Goal: Information Seeking & Learning: Compare options

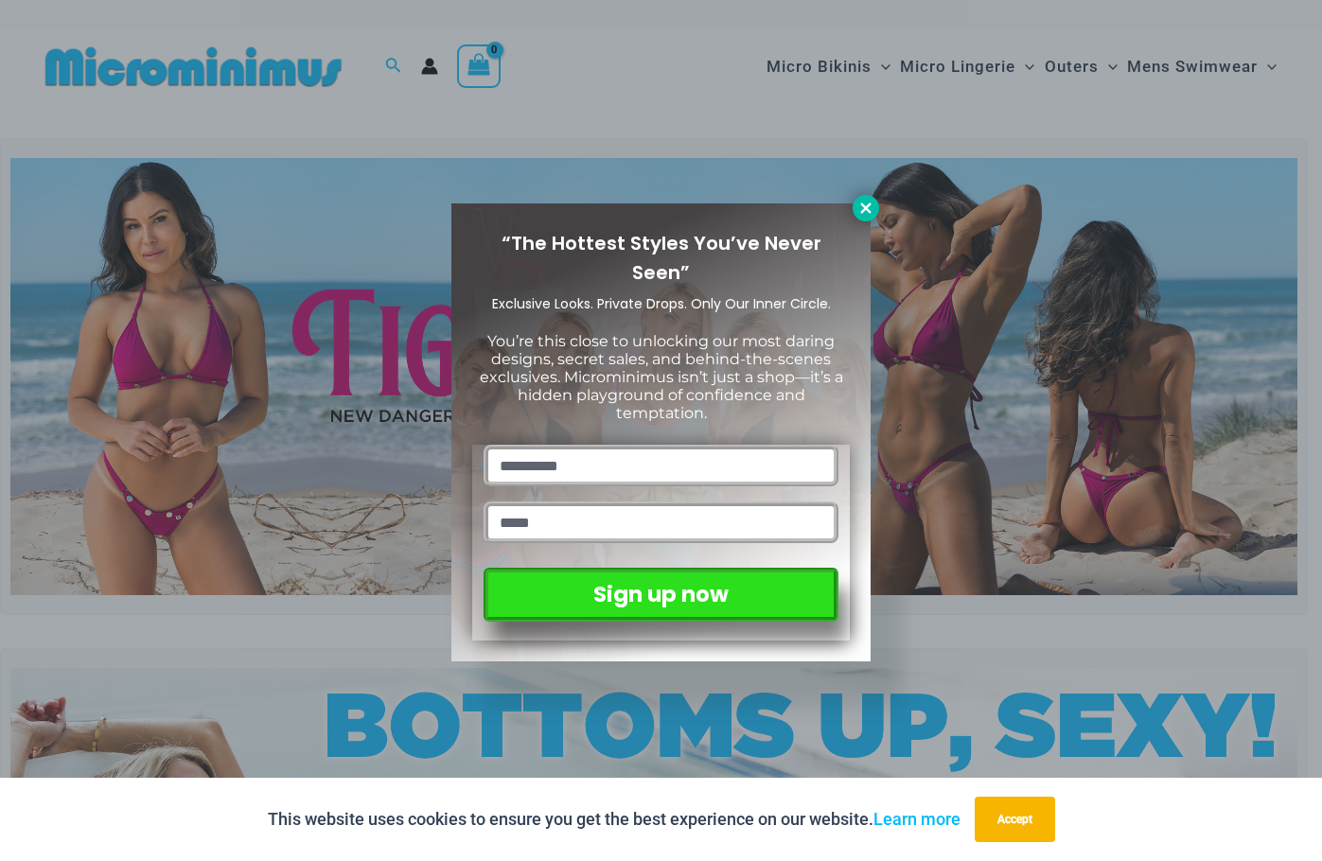
click at [859, 204] on icon at bounding box center [866, 208] width 17 height 17
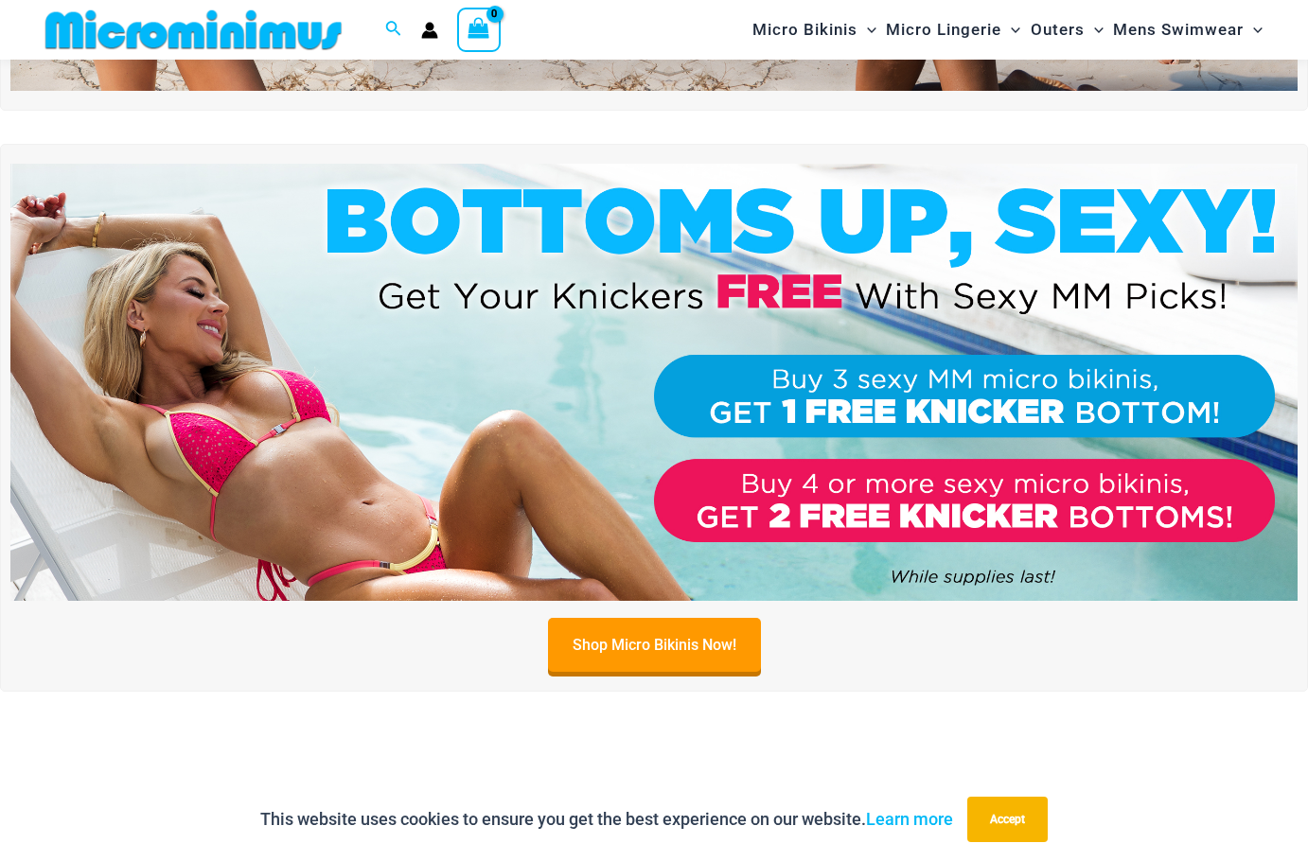
scroll to position [174, 0]
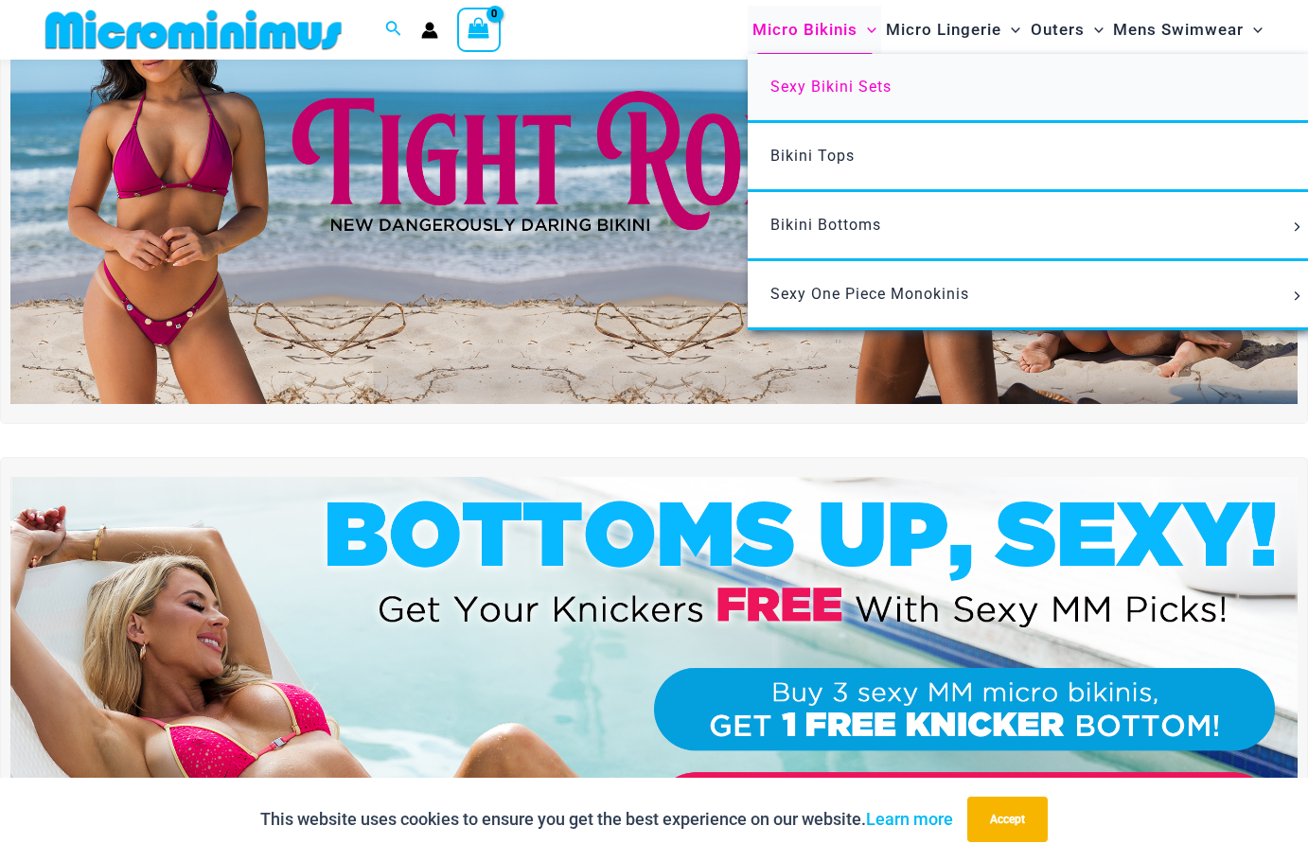
click at [822, 98] on link "Sexy Bikini Sets" at bounding box center [1029, 88] width 563 height 69
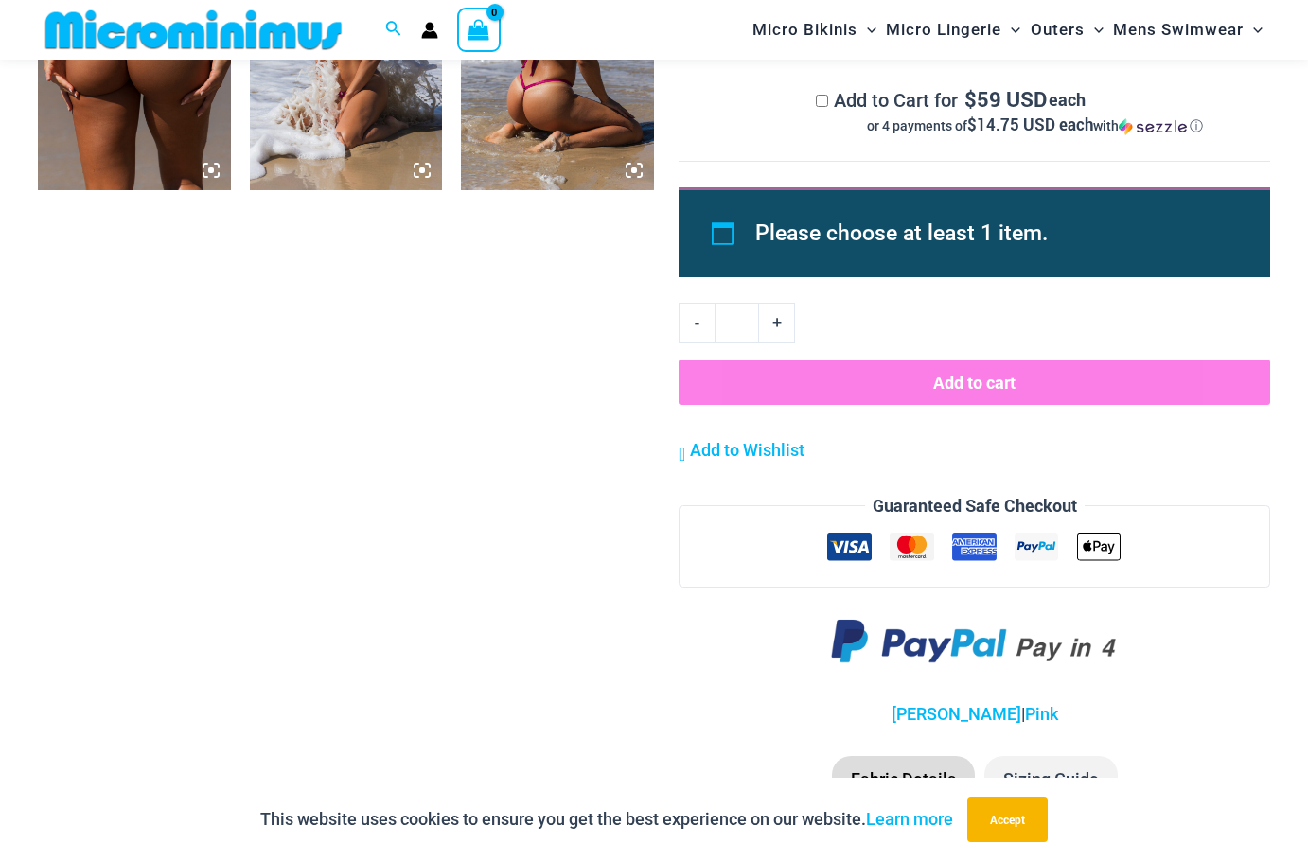
scroll to position [1970, 0]
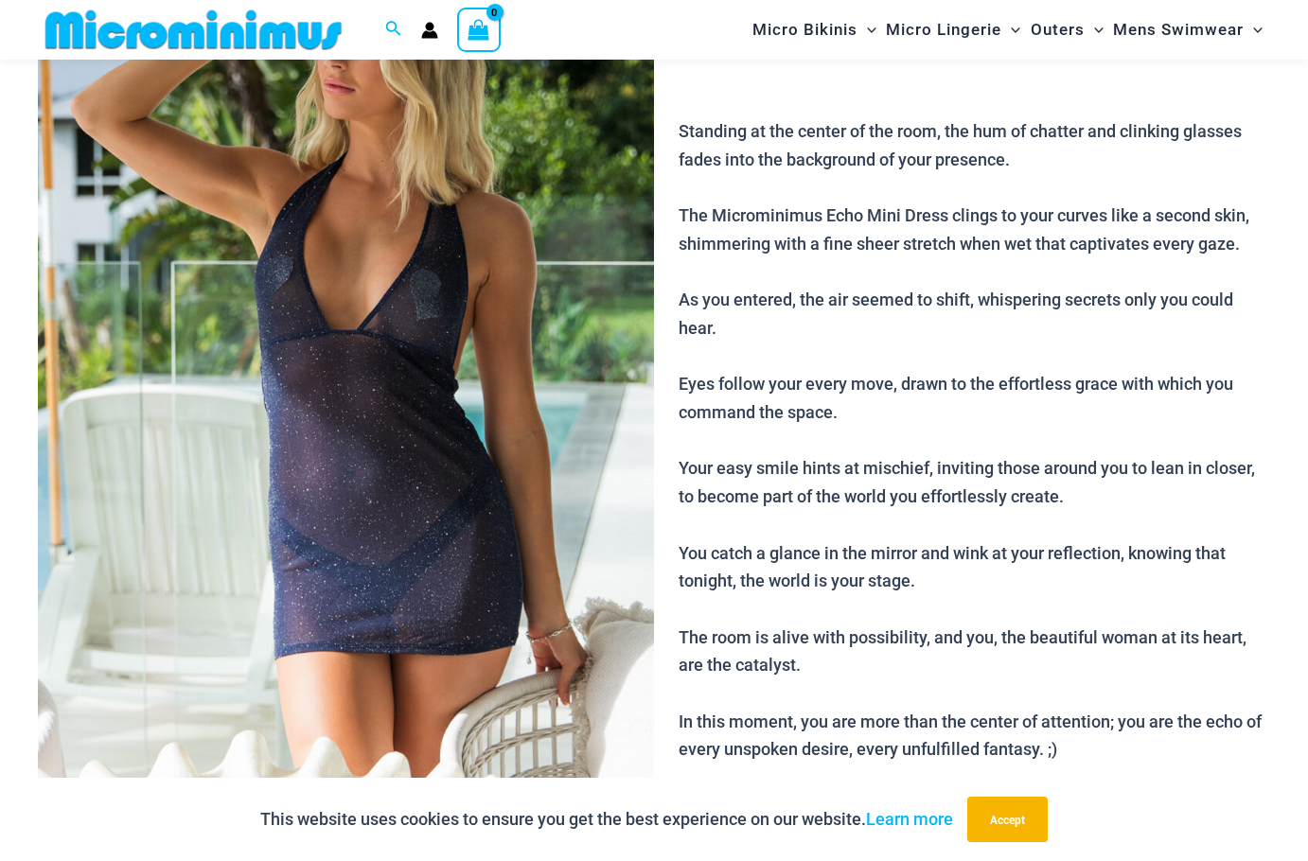
scroll to position [268, 0]
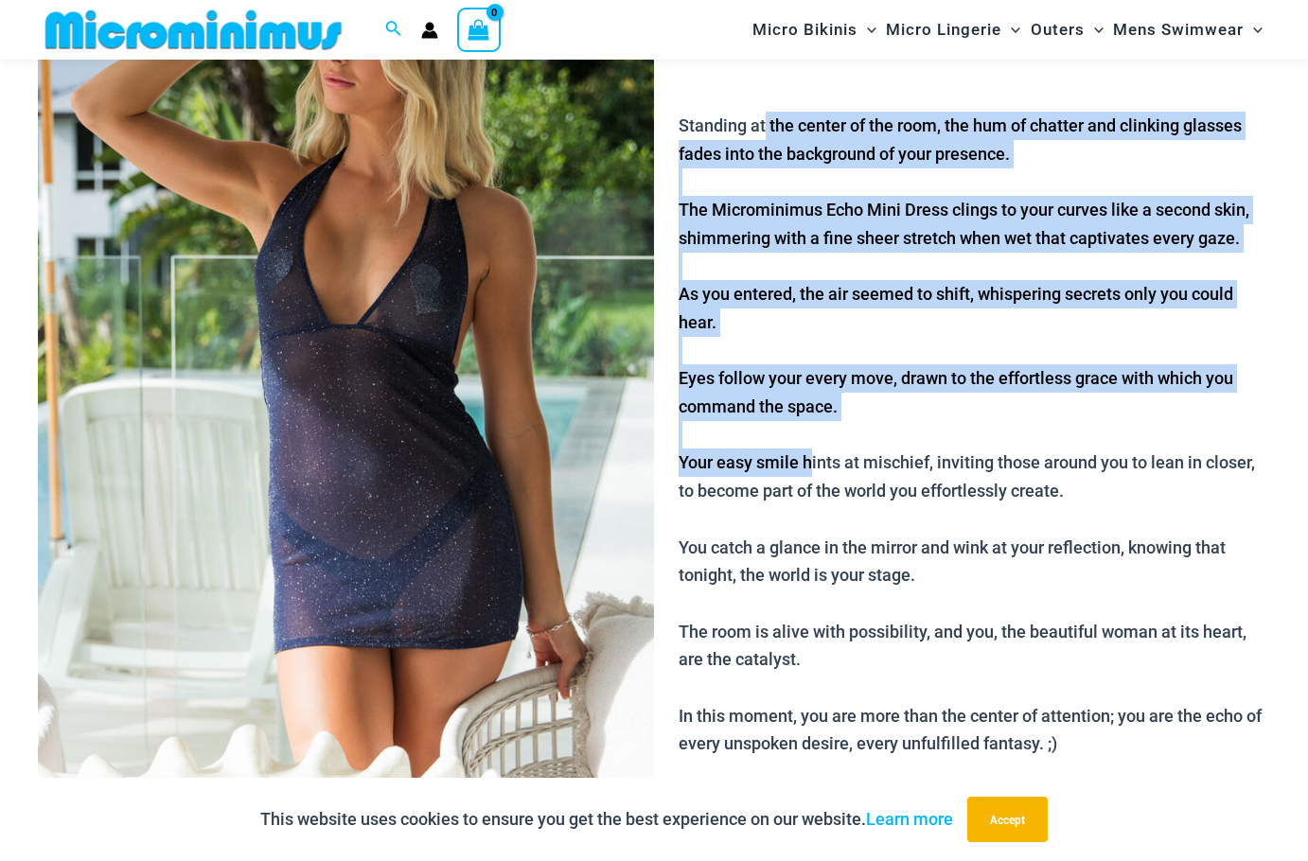
drag, startPoint x: 764, startPoint y: 115, endPoint x: 806, endPoint y: 472, distance: 360.3
click at [806, 472] on p "Standing at the center of the room, the hum of chatter and clinking glasses fad…" at bounding box center [975, 435] width 592 height 647
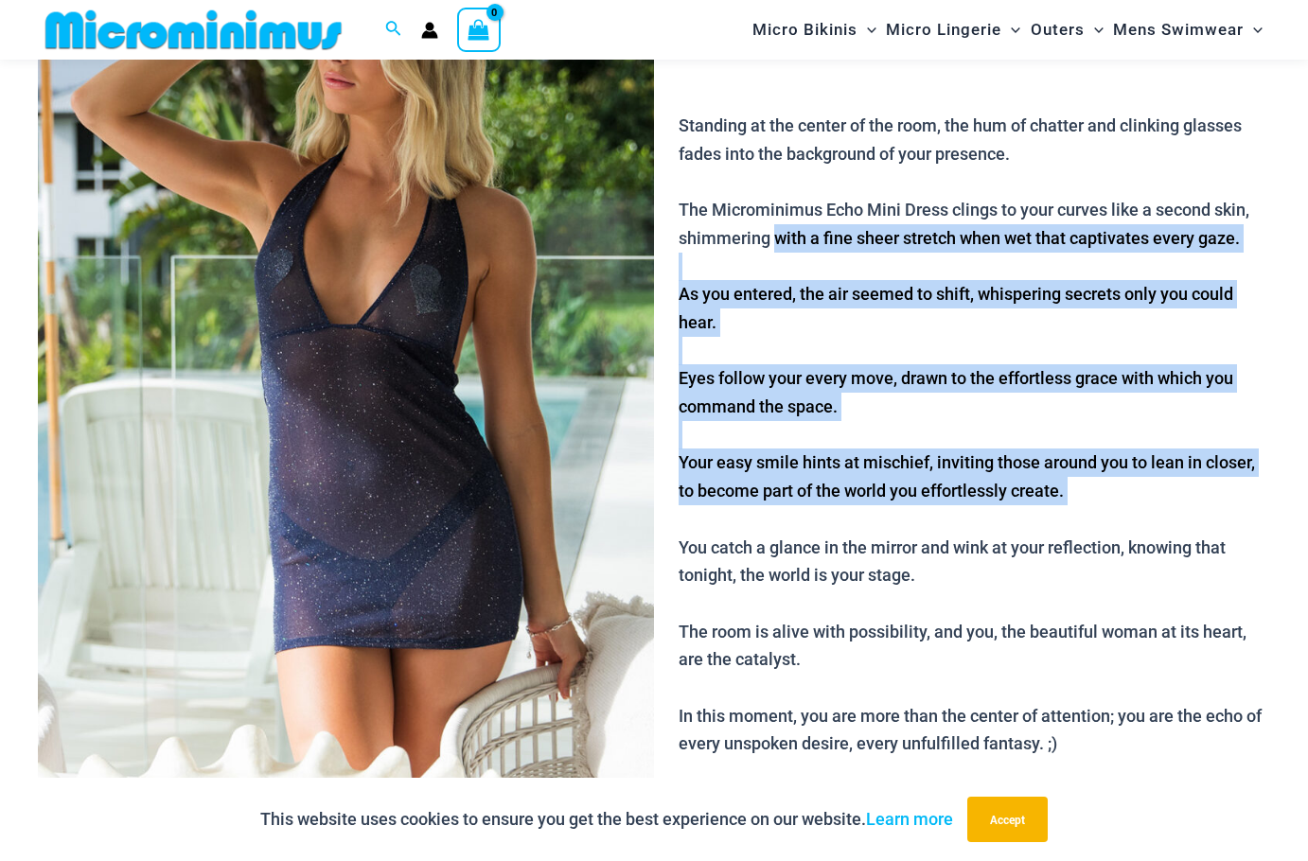
drag, startPoint x: 771, startPoint y: 231, endPoint x: 786, endPoint y: 518, distance: 287.2
click at [786, 518] on p "Standing at the center of the room, the hum of chatter and clinking glasses fad…" at bounding box center [975, 435] width 592 height 647
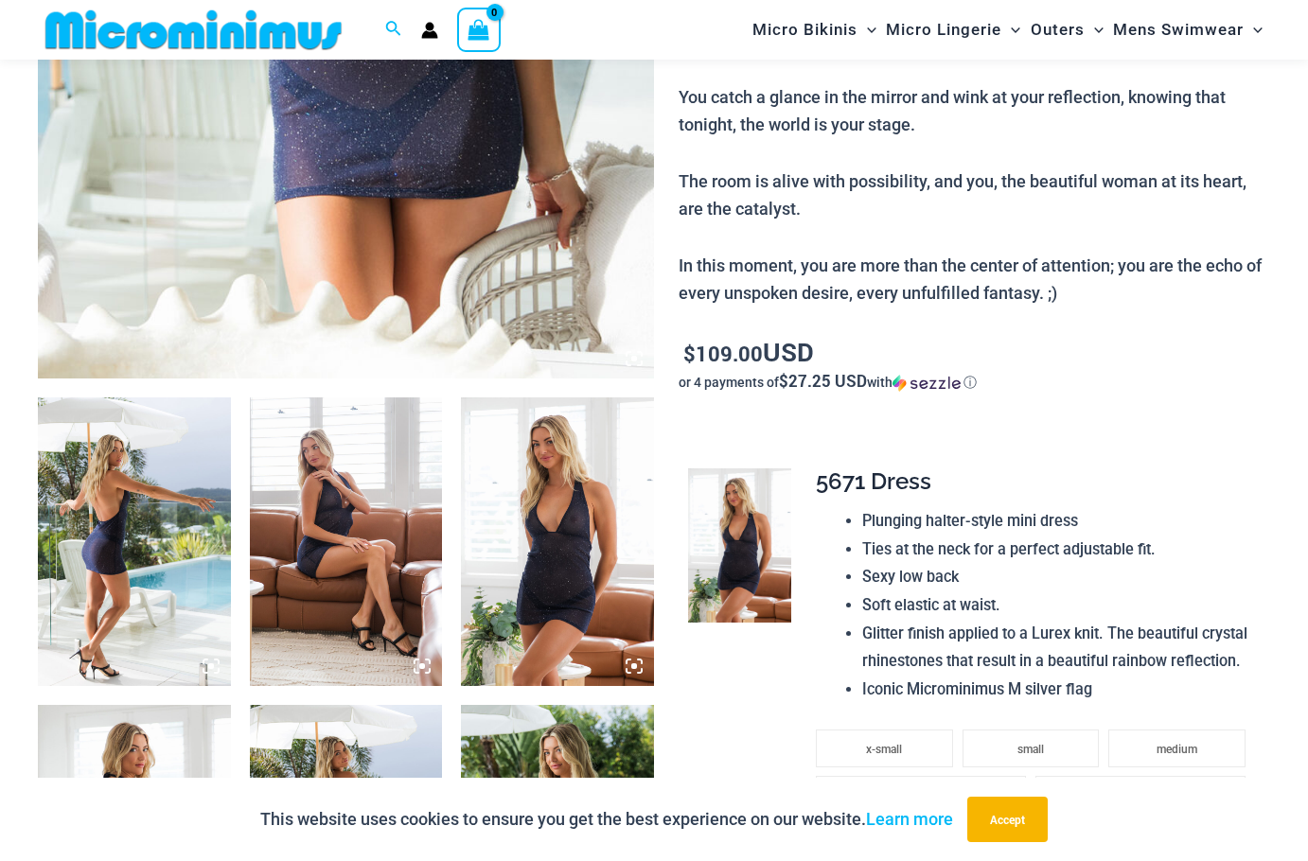
scroll to position [741, 0]
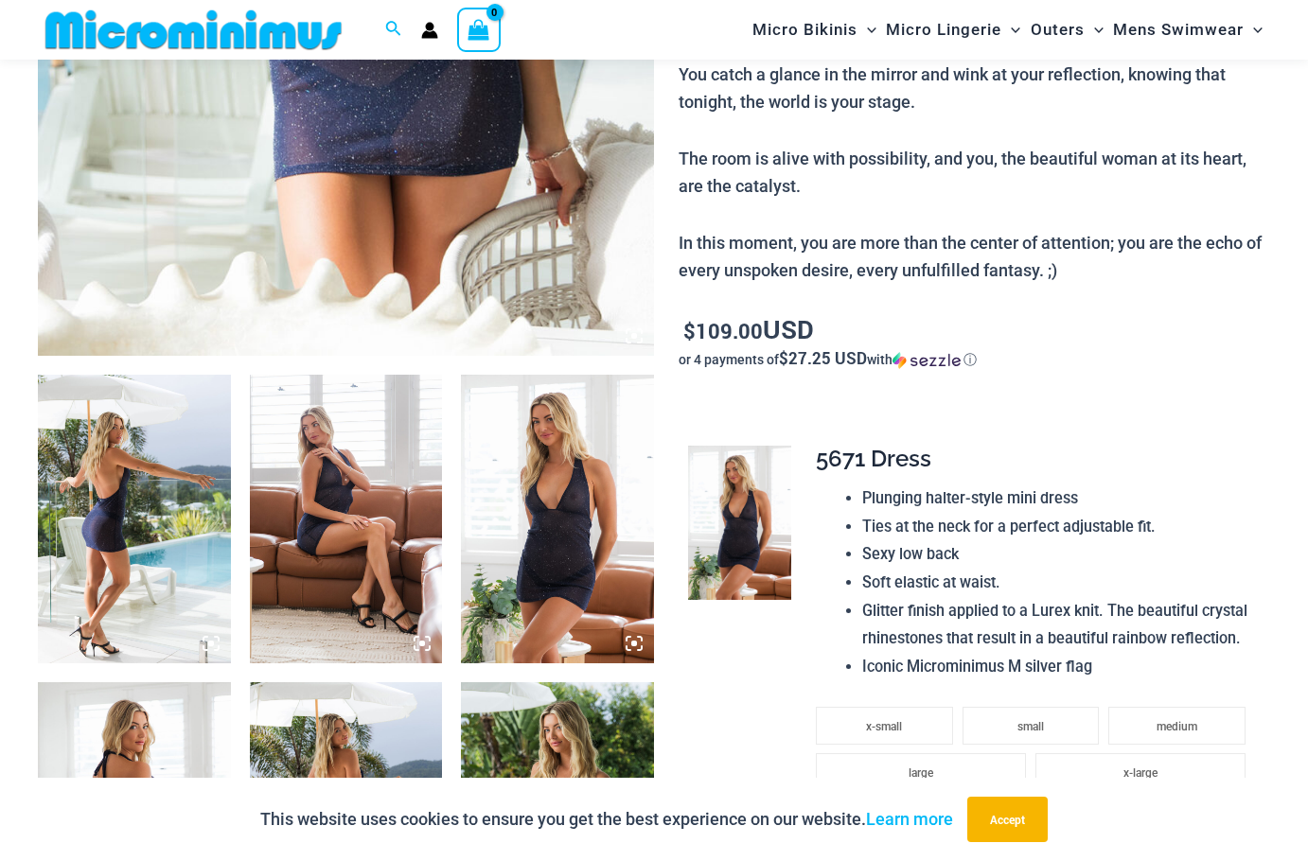
click at [137, 530] on img at bounding box center [134, 519] width 193 height 289
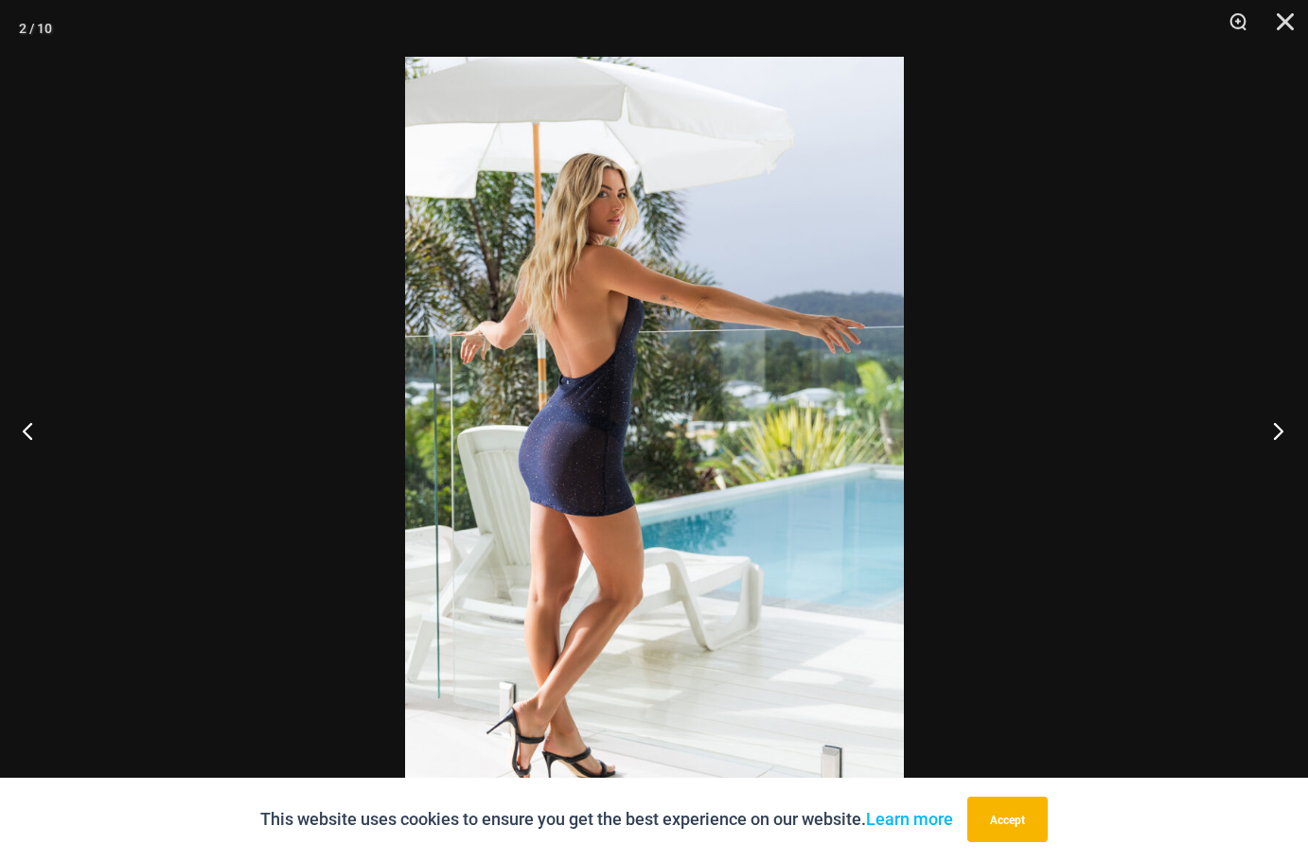
click at [1280, 434] on button "Next" at bounding box center [1272, 430] width 71 height 95
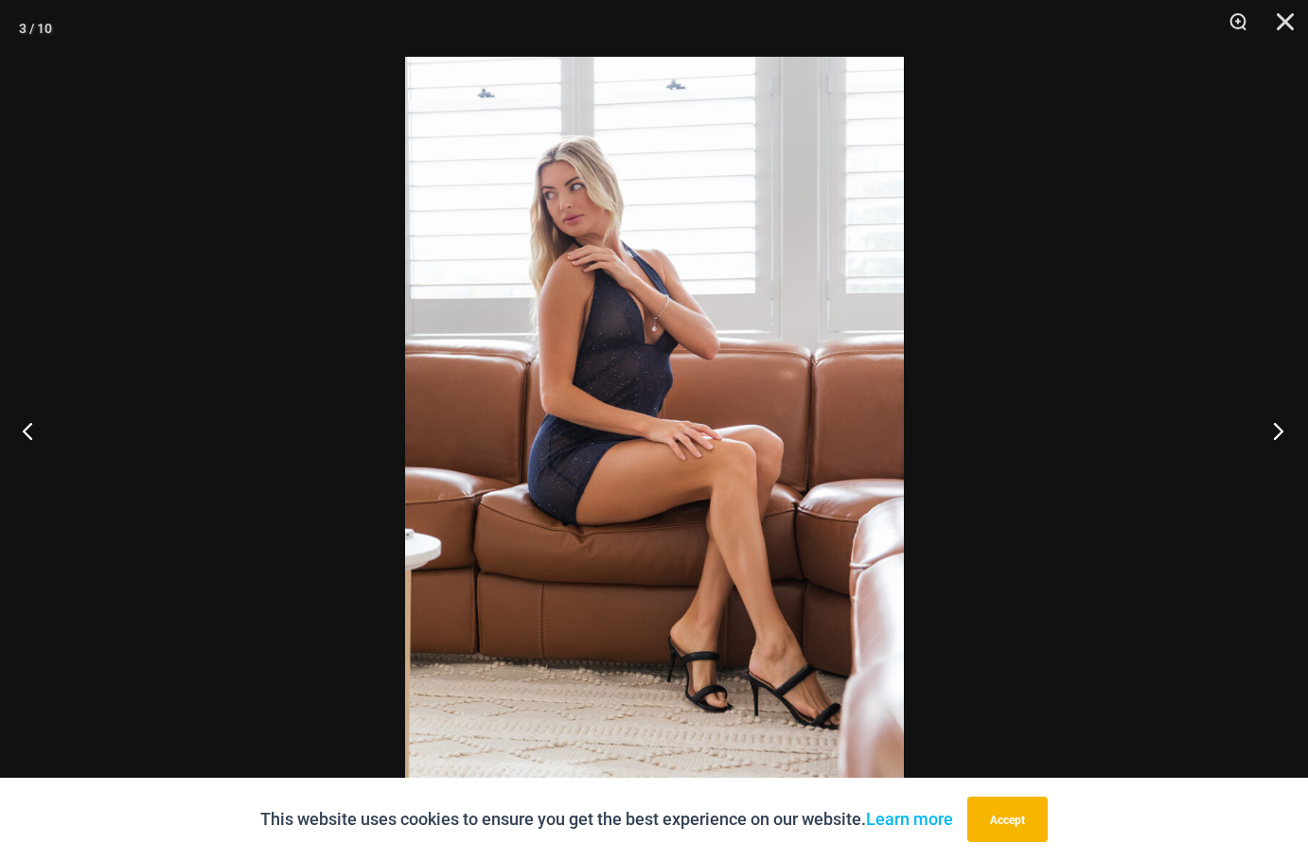
click at [1280, 434] on button "Next" at bounding box center [1272, 430] width 71 height 95
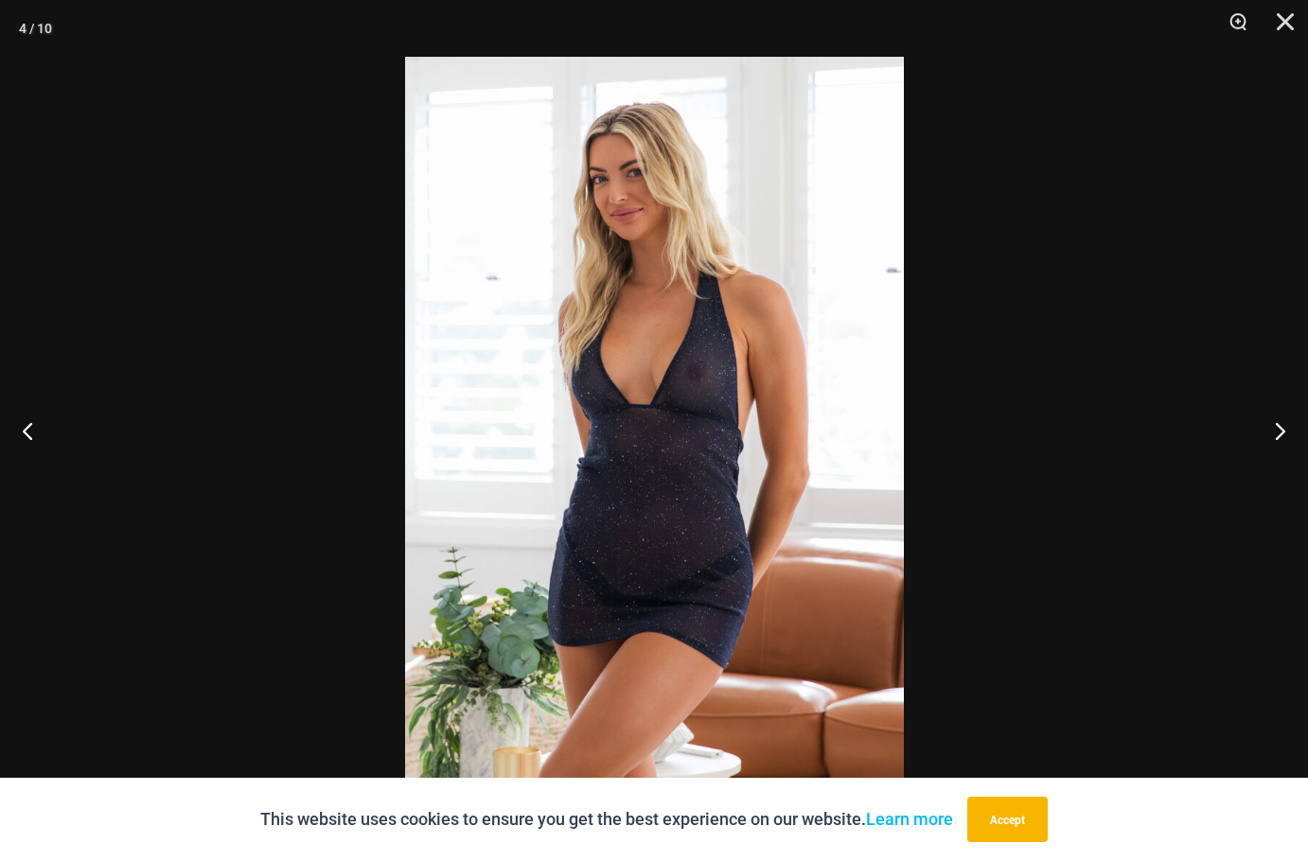
click at [646, 427] on img at bounding box center [654, 431] width 499 height 748
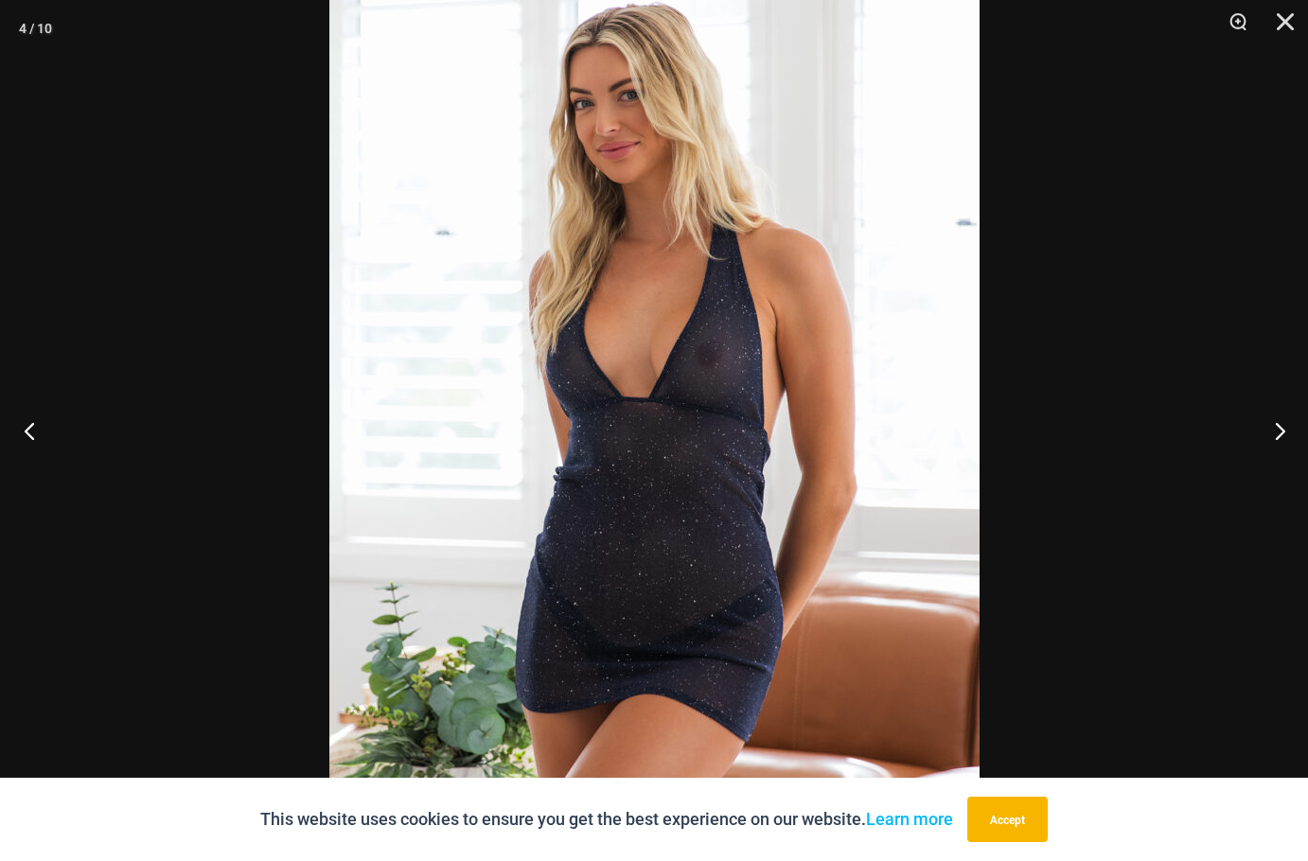
click at [27, 427] on button "Previous" at bounding box center [35, 430] width 71 height 95
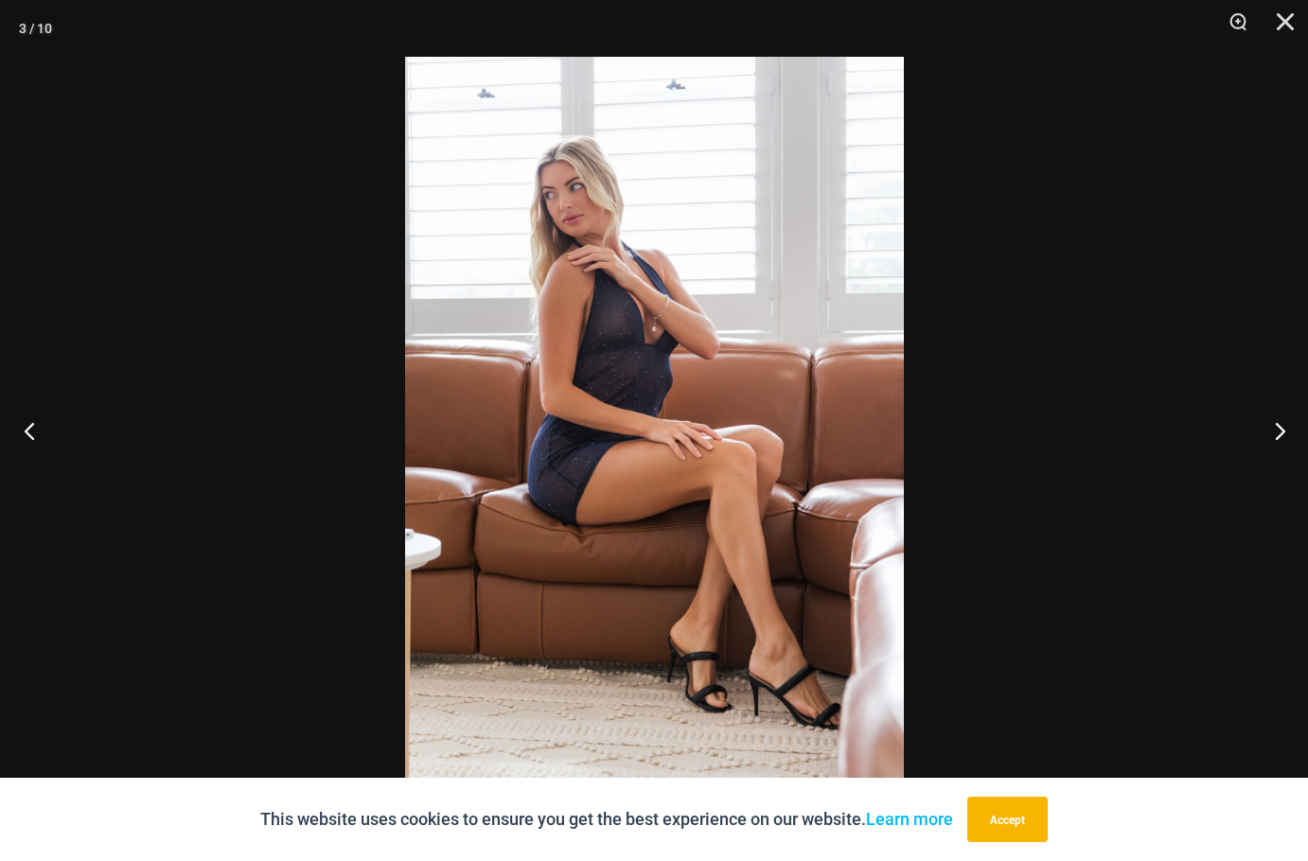
click at [27, 427] on button "Previous" at bounding box center [35, 430] width 71 height 95
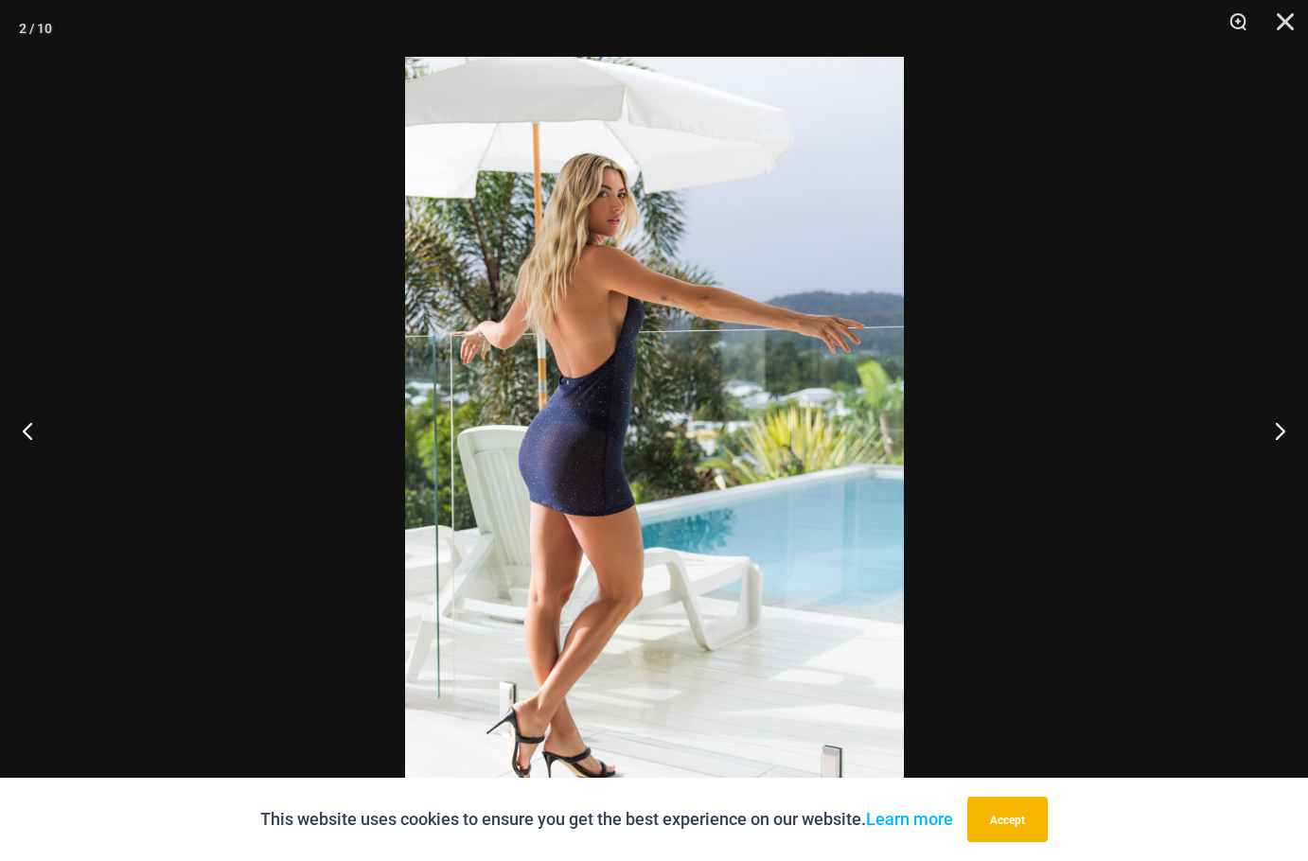
click at [635, 426] on img at bounding box center [654, 431] width 499 height 748
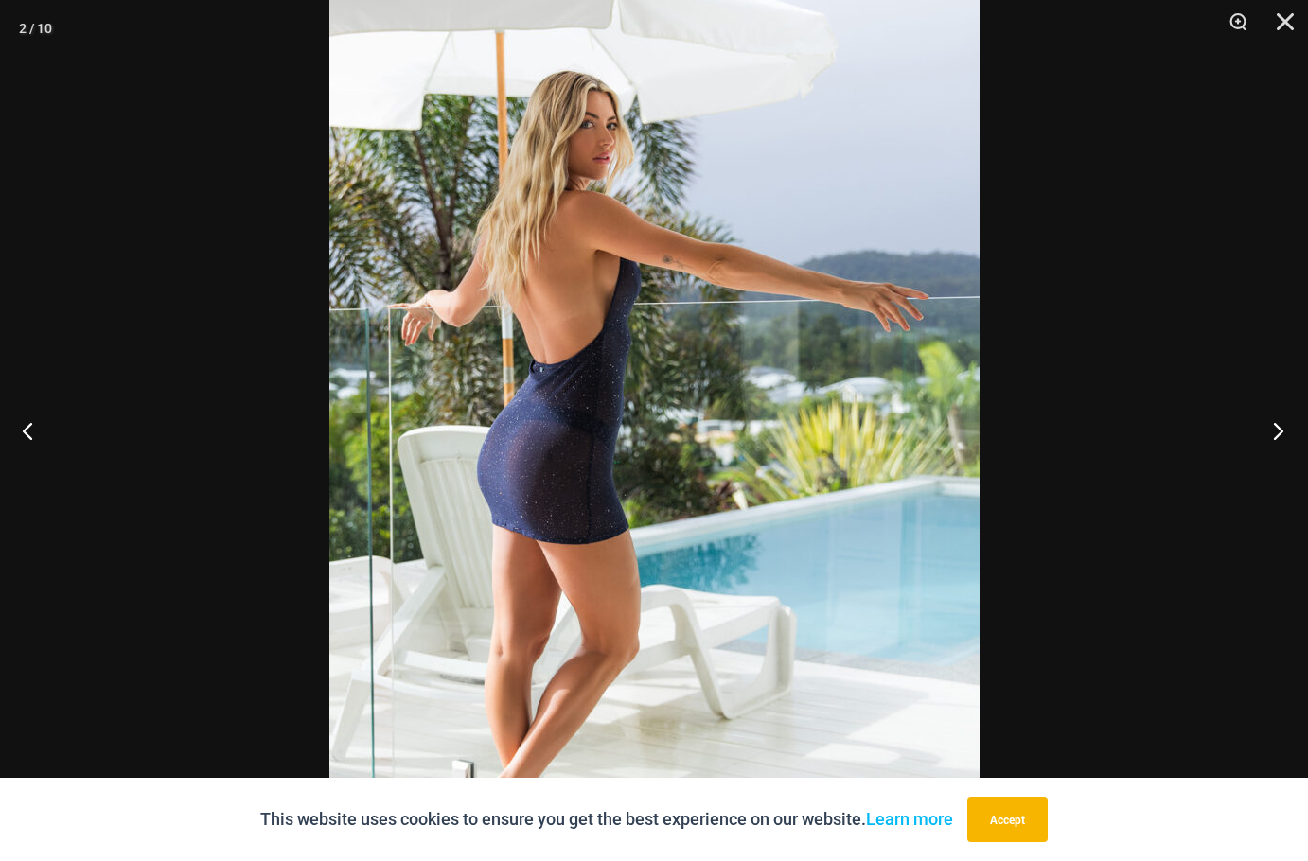
click at [1284, 430] on button "Next" at bounding box center [1272, 430] width 71 height 95
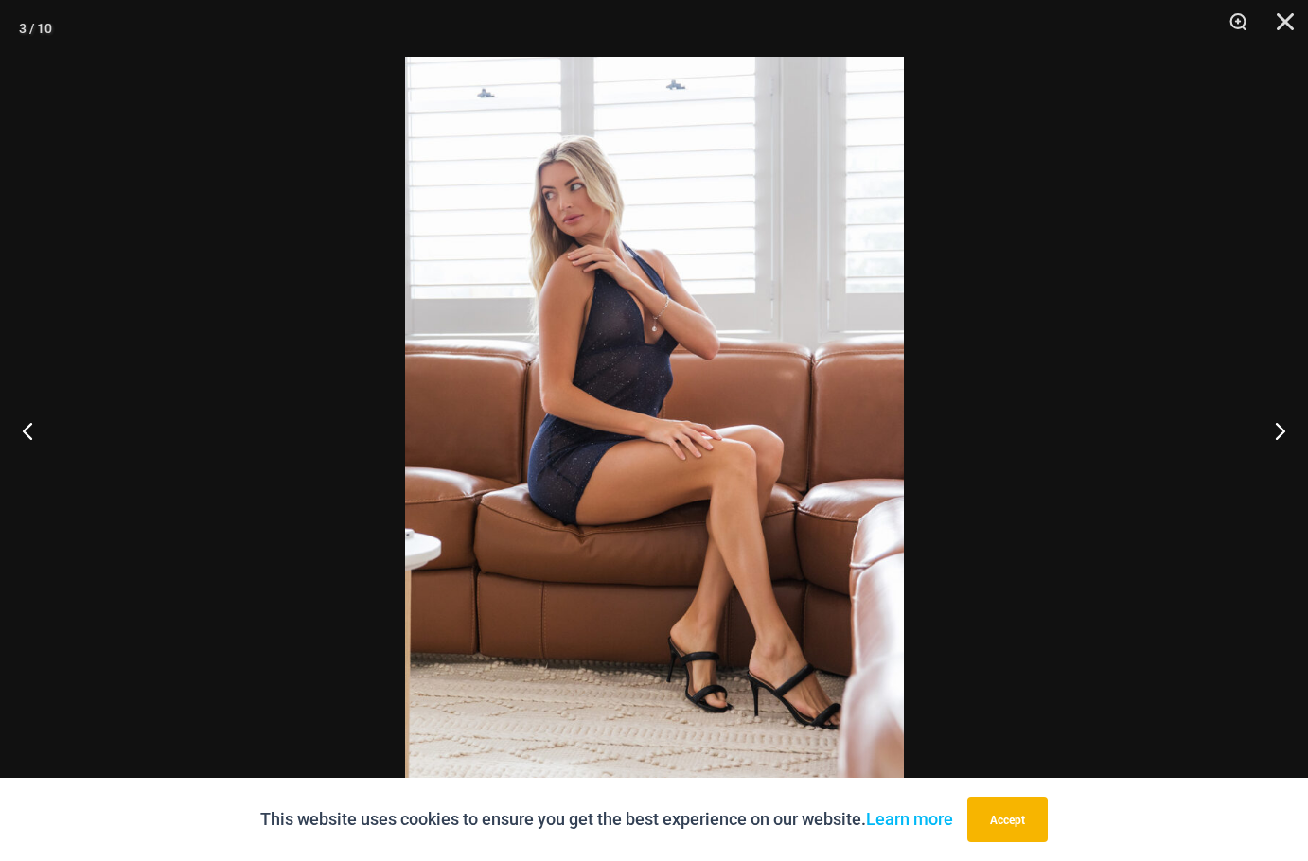
click at [677, 488] on img at bounding box center [654, 431] width 499 height 748
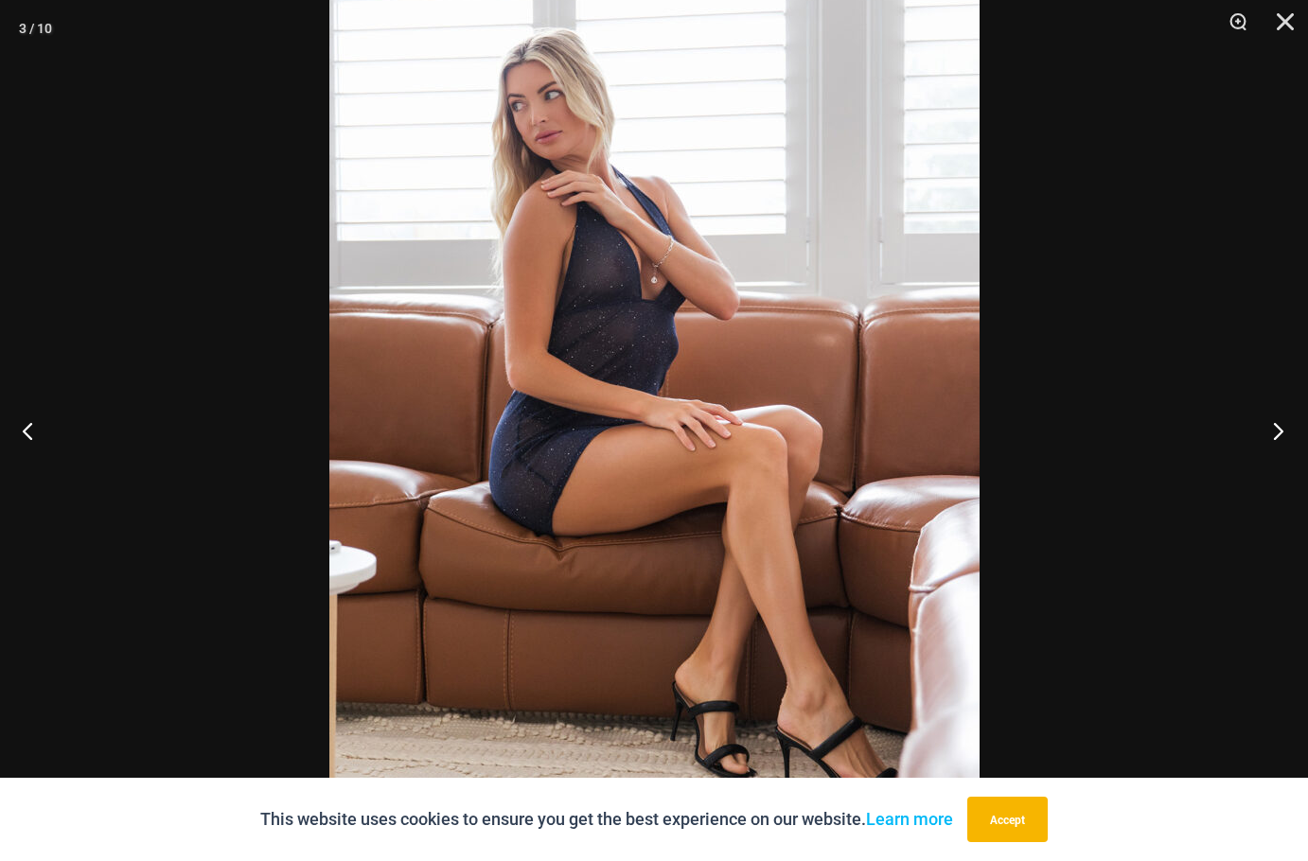
click at [1270, 420] on button "Next" at bounding box center [1272, 430] width 71 height 95
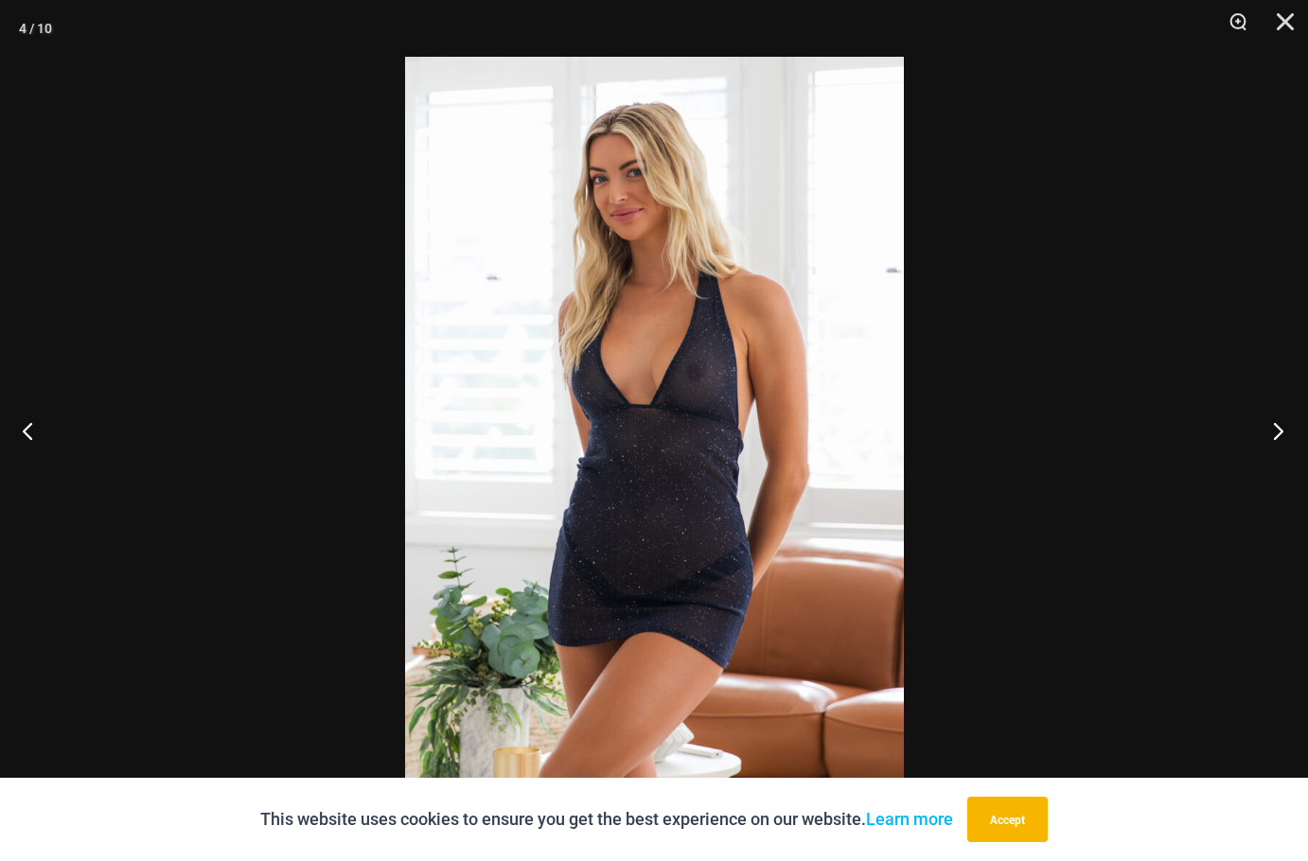
click at [1270, 420] on button "Next" at bounding box center [1272, 430] width 71 height 95
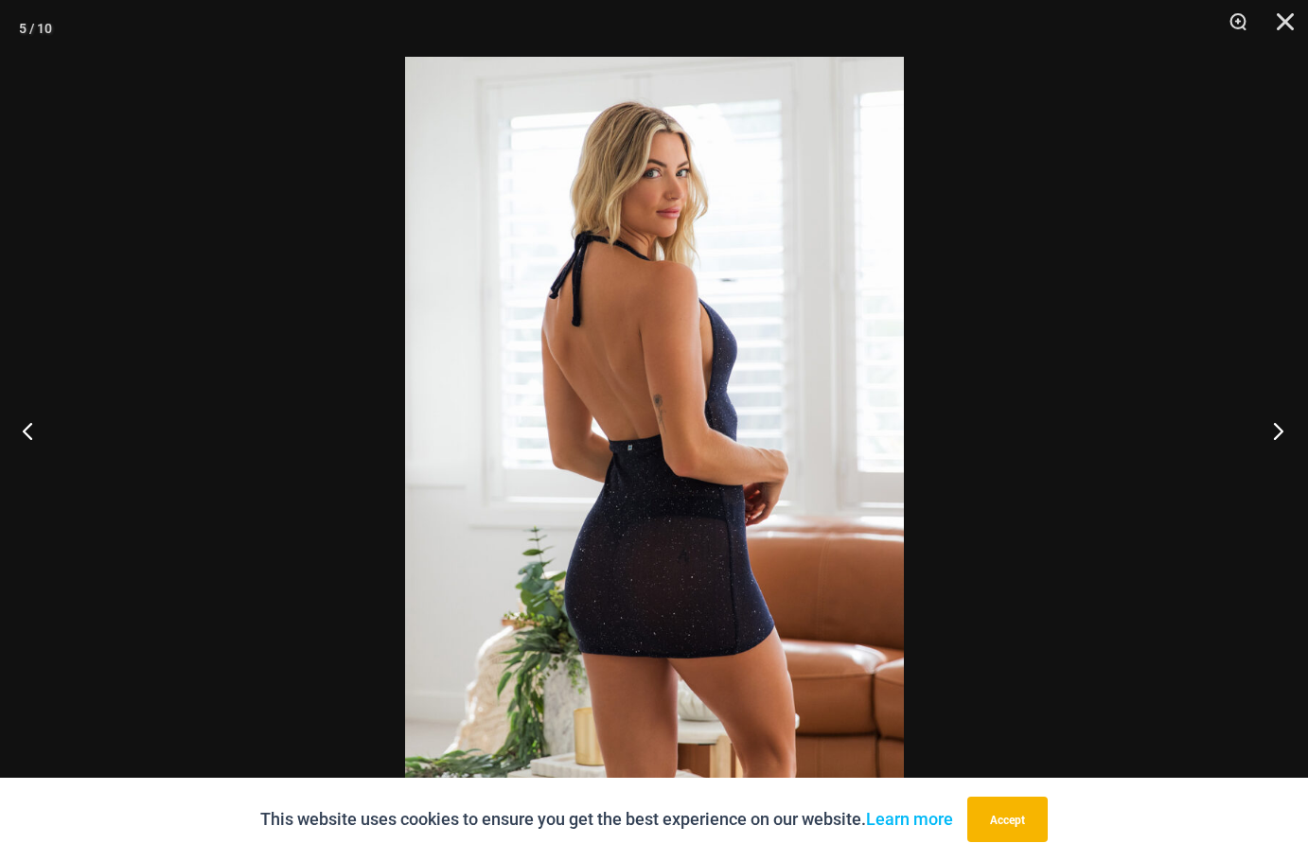
click at [1269, 426] on button "Next" at bounding box center [1272, 430] width 71 height 95
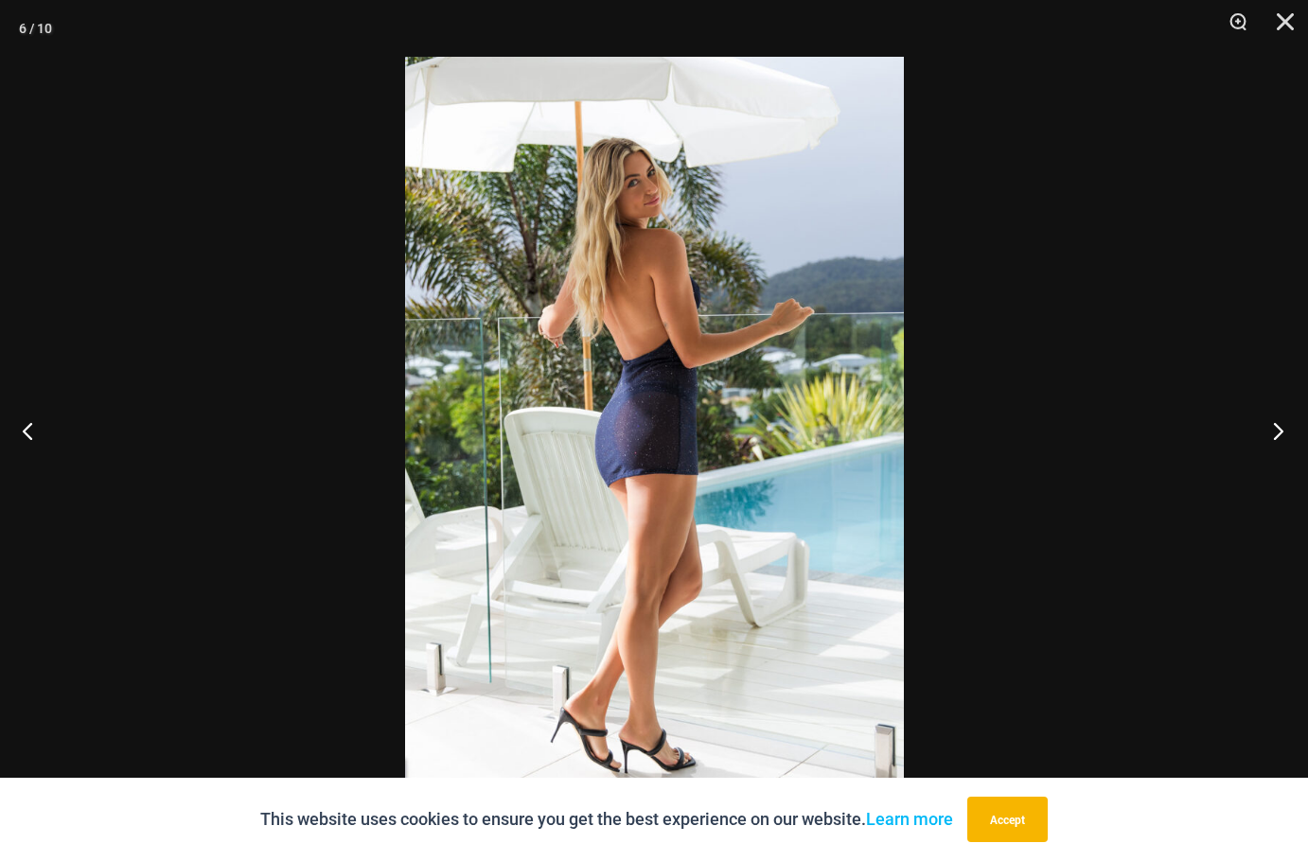
click at [1269, 426] on button "Next" at bounding box center [1272, 430] width 71 height 95
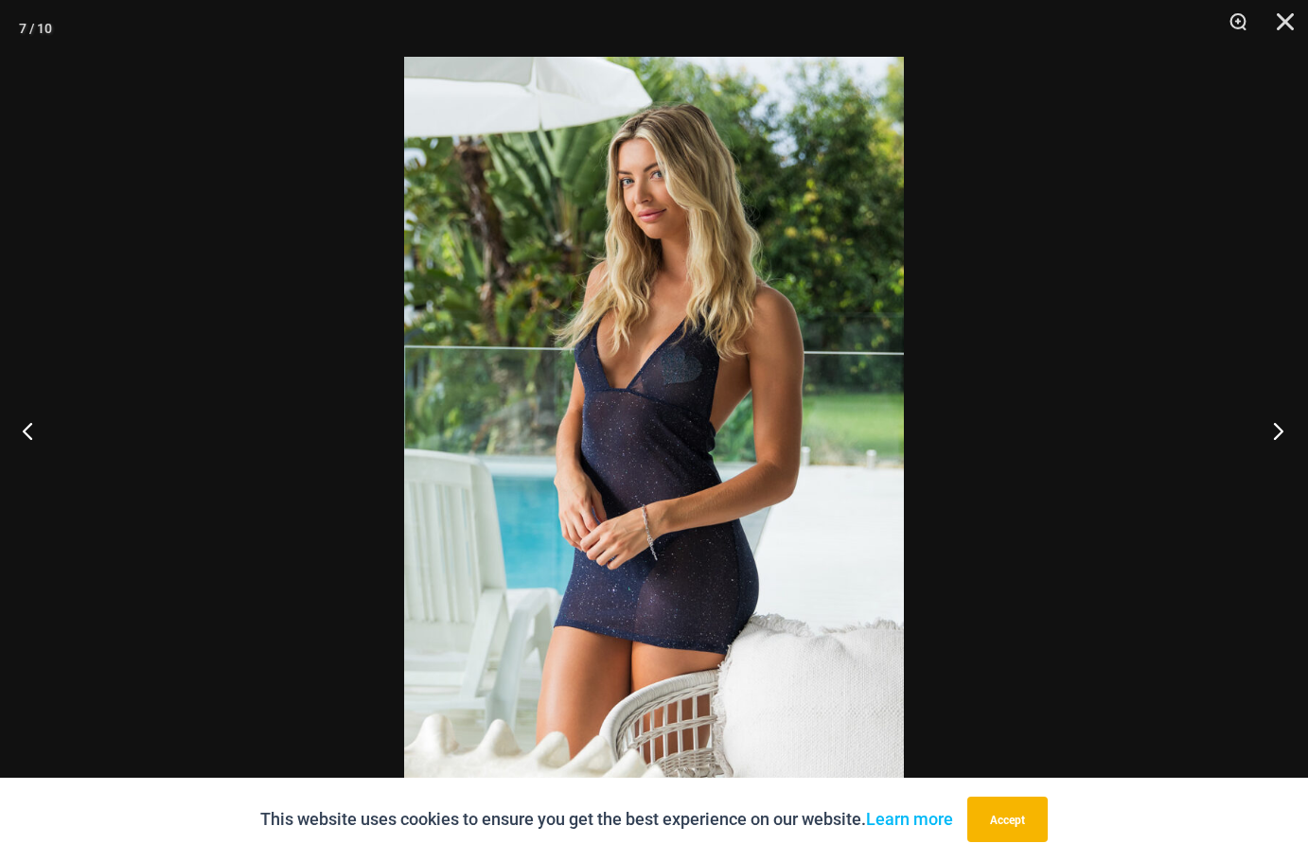
click at [1269, 426] on button "Next" at bounding box center [1272, 430] width 71 height 95
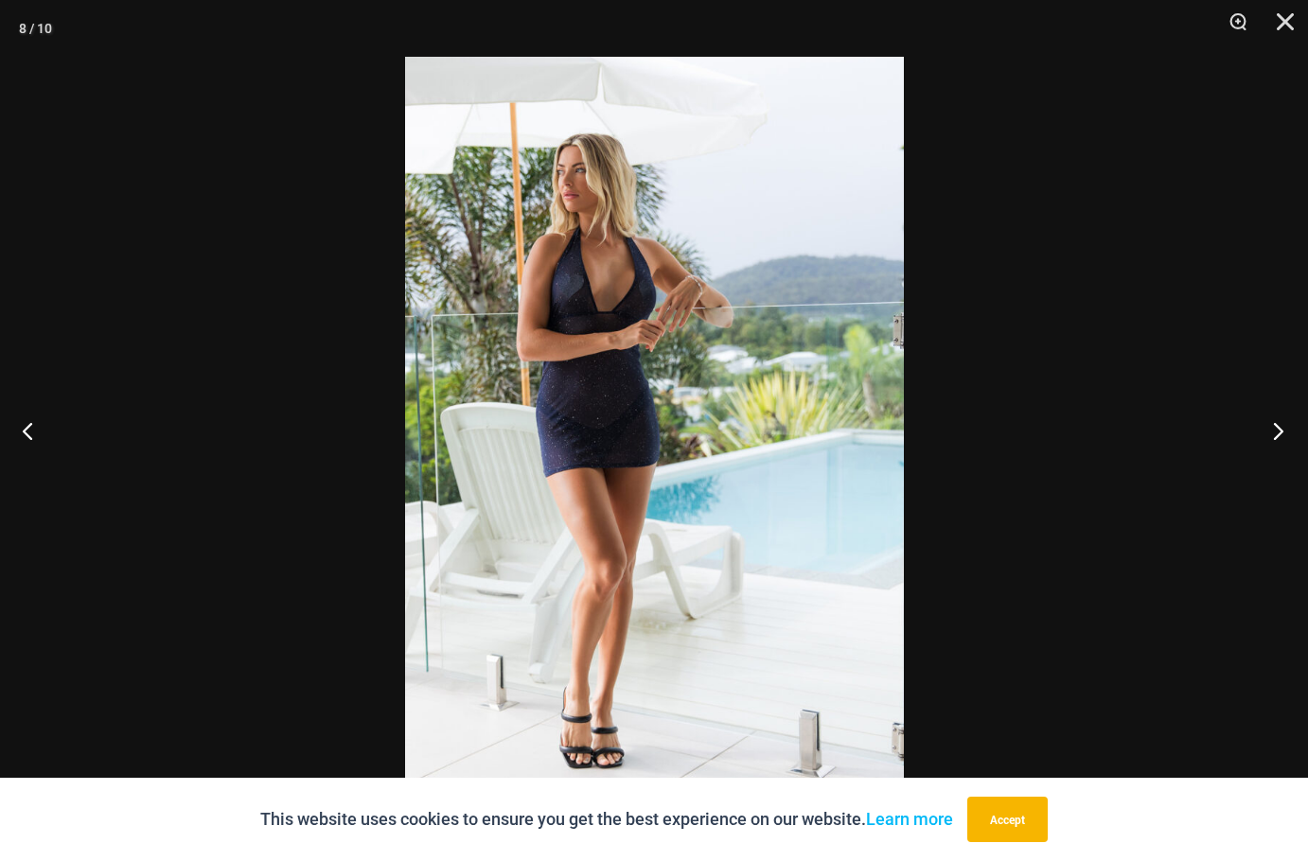
click at [1269, 426] on button "Next" at bounding box center [1272, 430] width 71 height 95
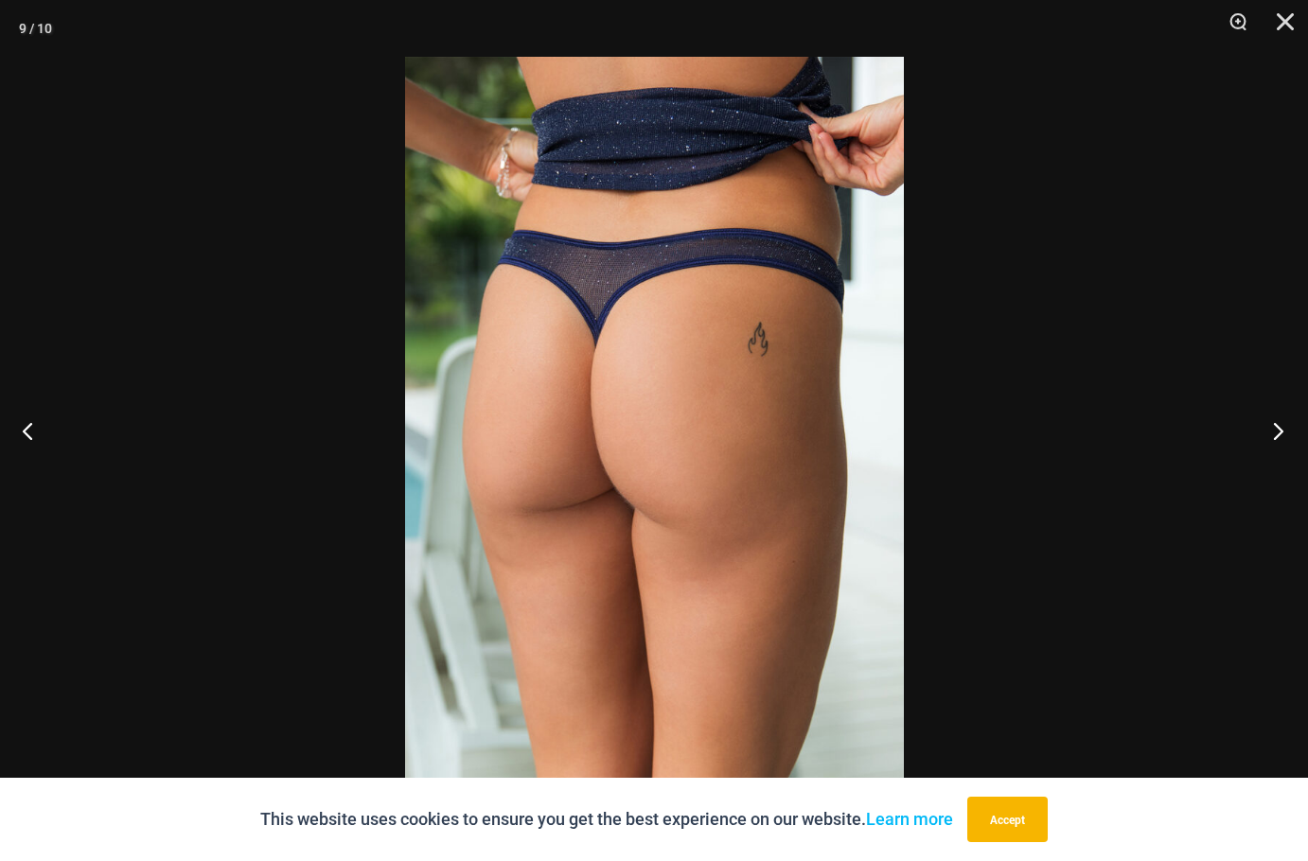
click at [1263, 426] on button "Next" at bounding box center [1272, 430] width 71 height 95
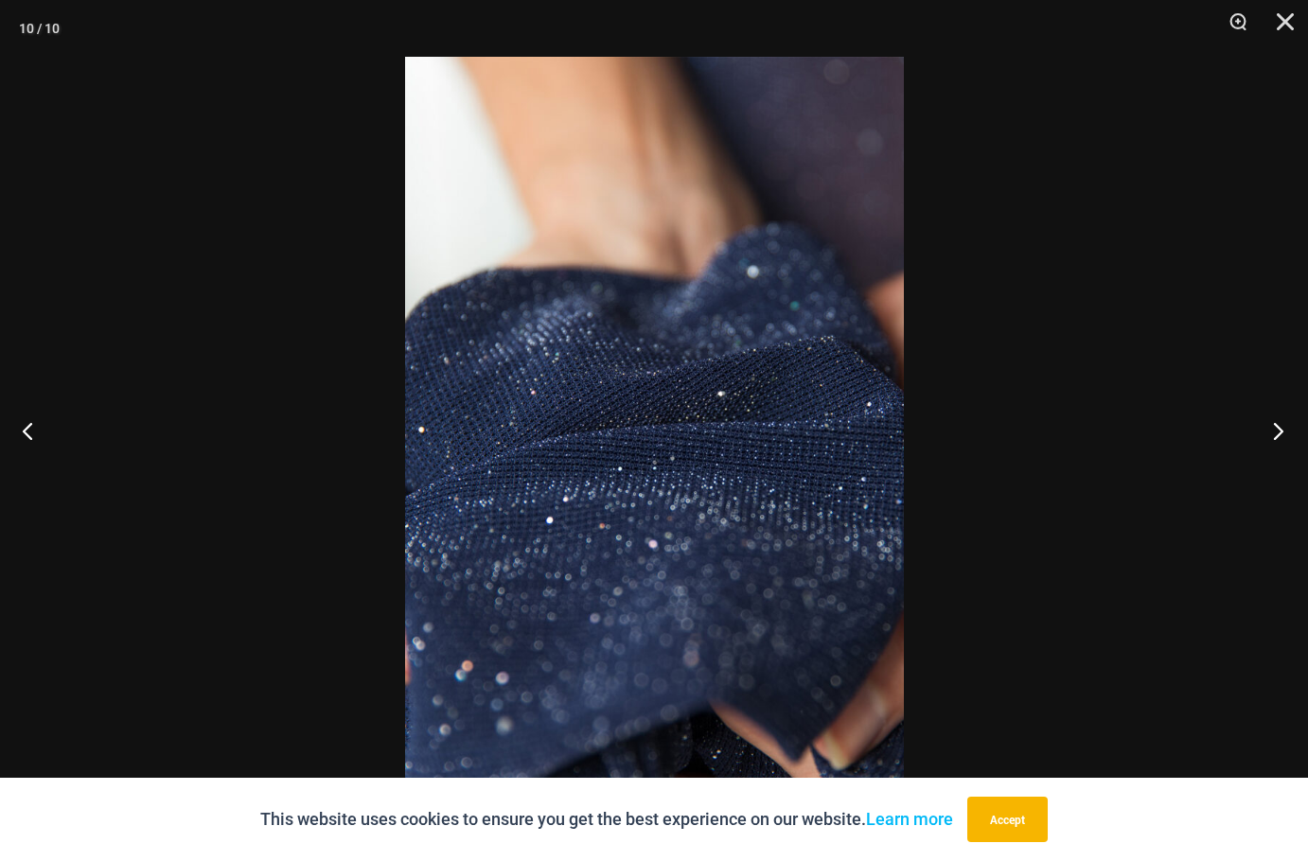
click at [1255, 427] on button "Next" at bounding box center [1272, 430] width 71 height 95
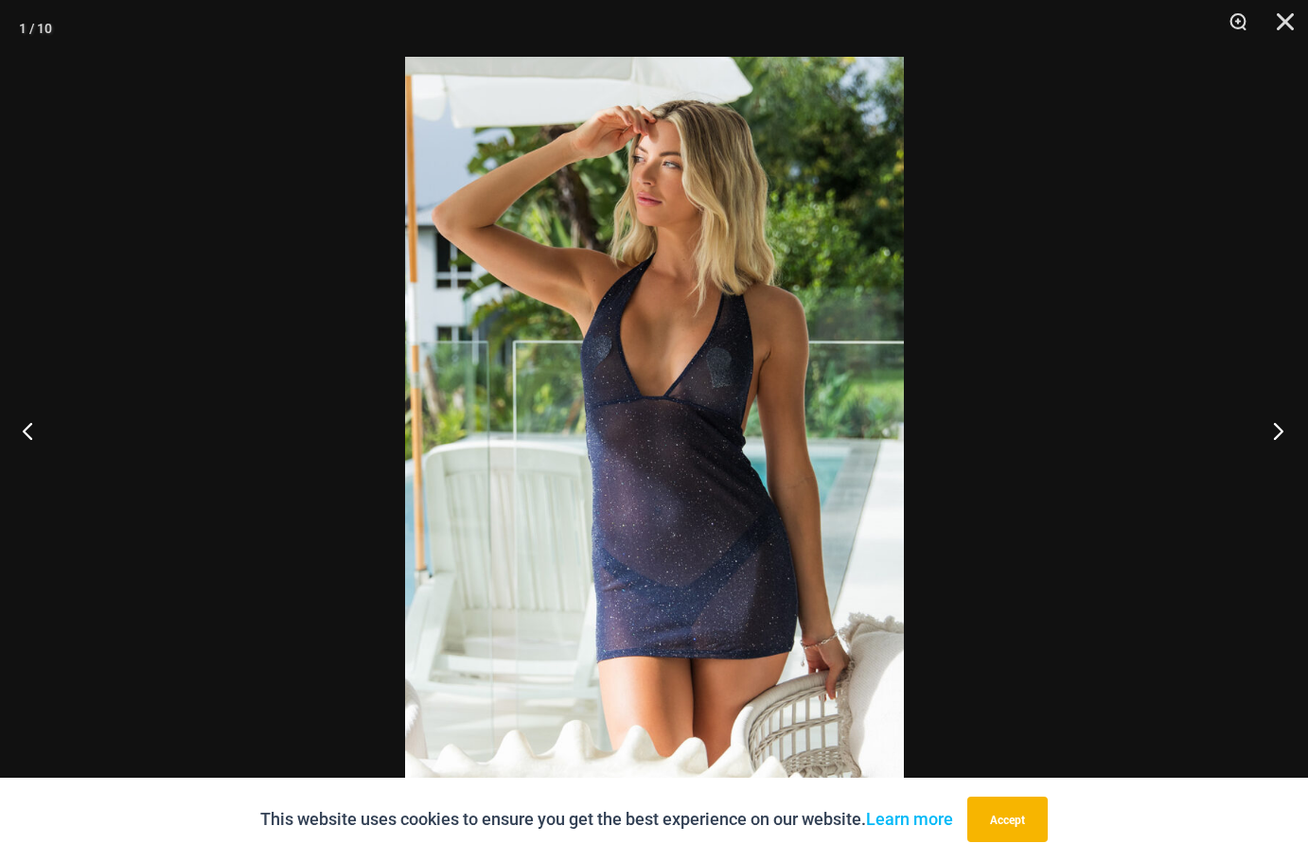
click at [1255, 427] on button "Next" at bounding box center [1272, 430] width 71 height 95
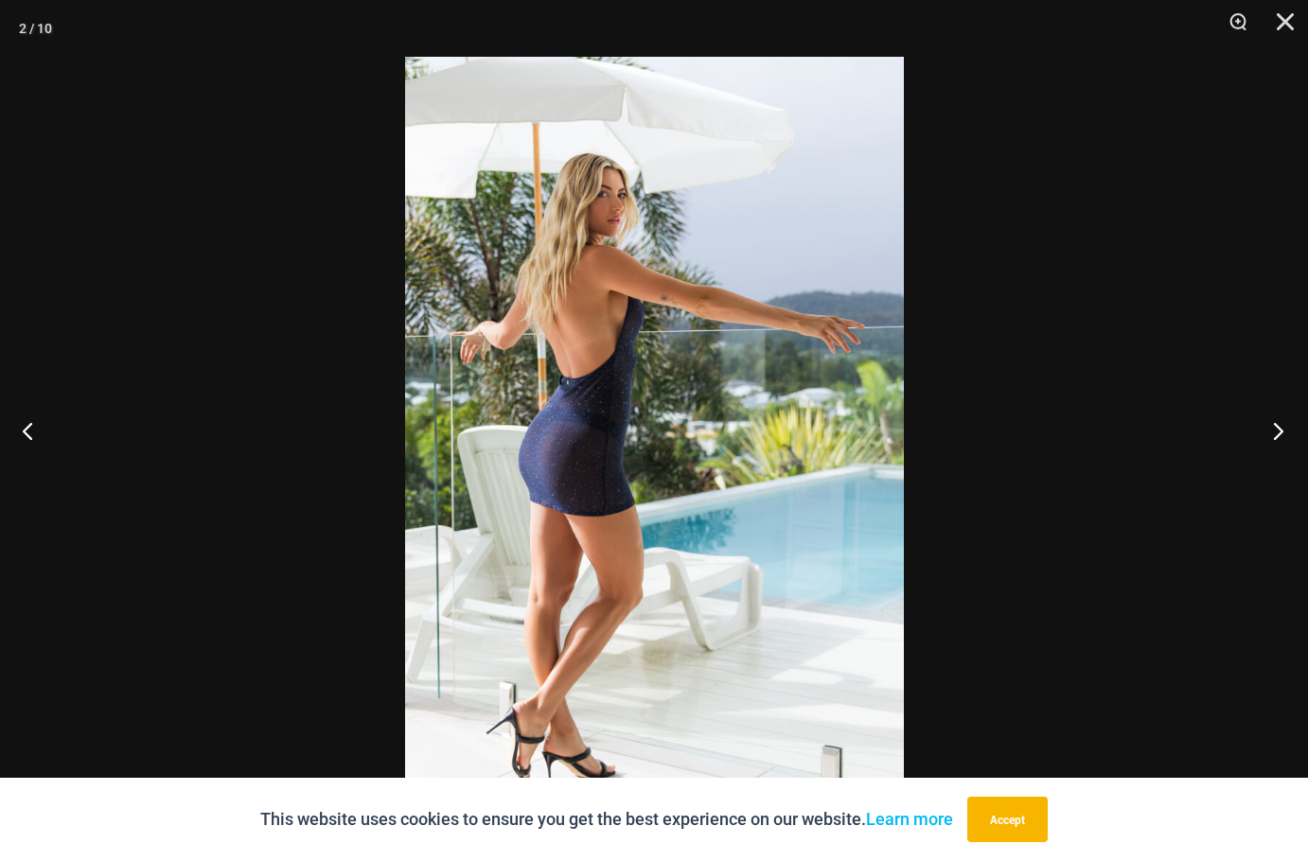
click at [1255, 427] on button "Next" at bounding box center [1272, 430] width 71 height 95
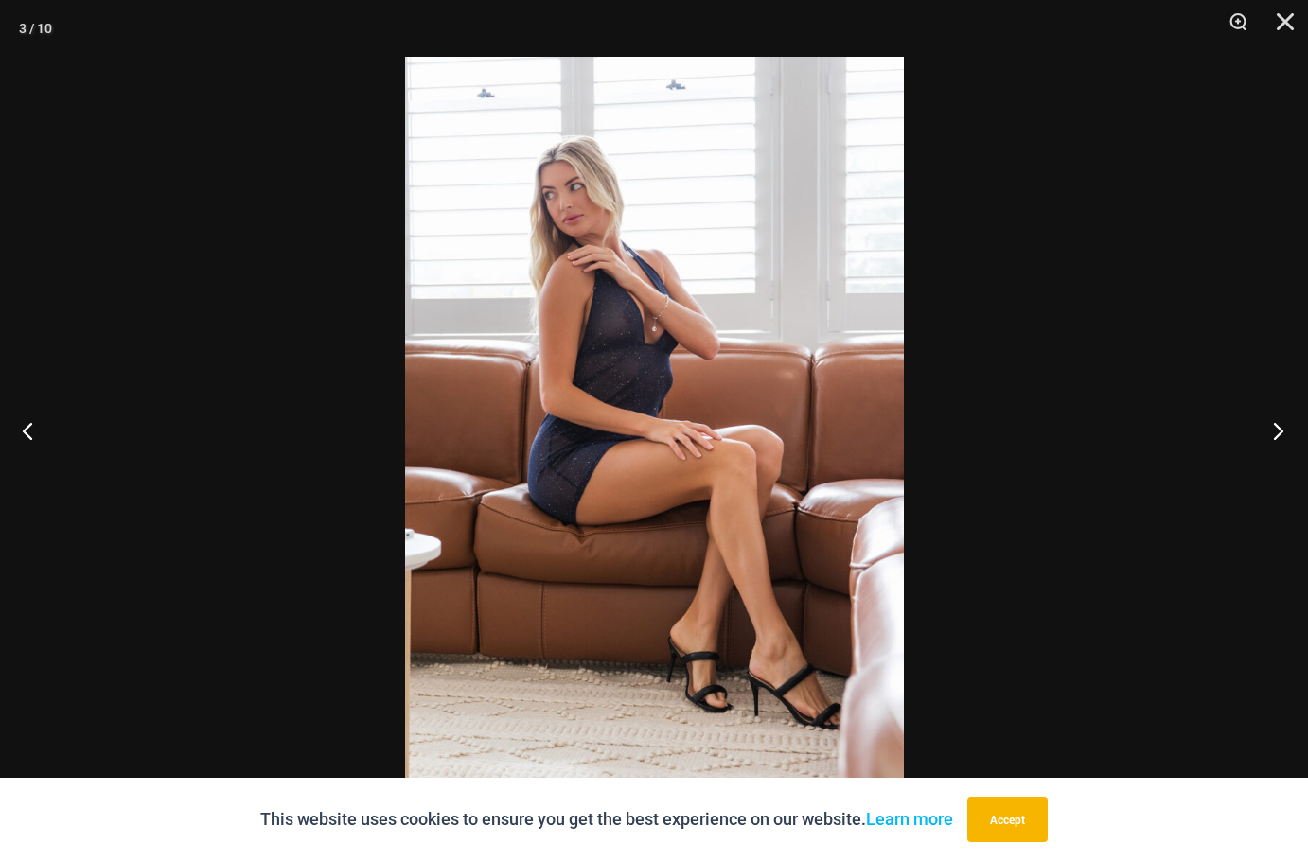
click at [1255, 427] on button "Next" at bounding box center [1272, 430] width 71 height 95
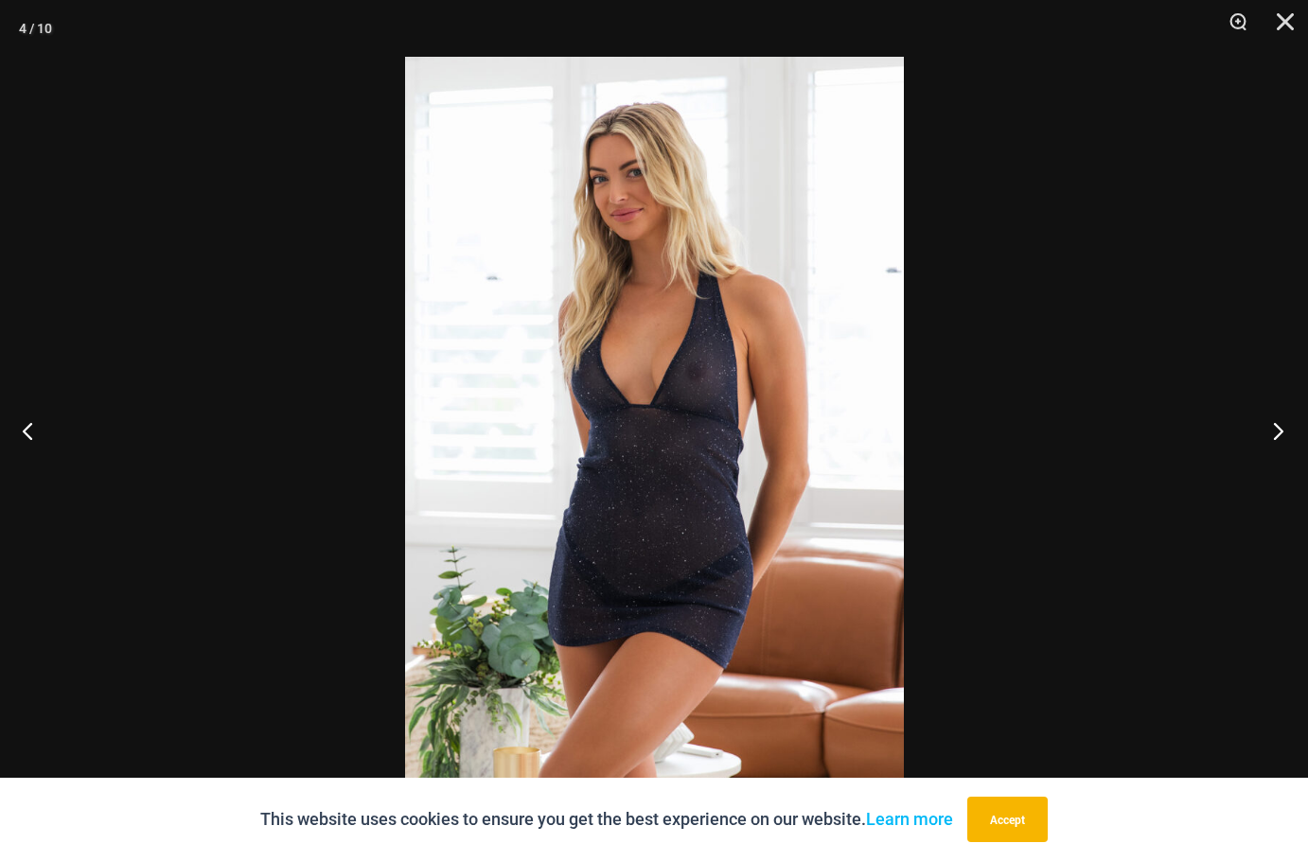
click at [1255, 427] on button "Next" at bounding box center [1272, 430] width 71 height 95
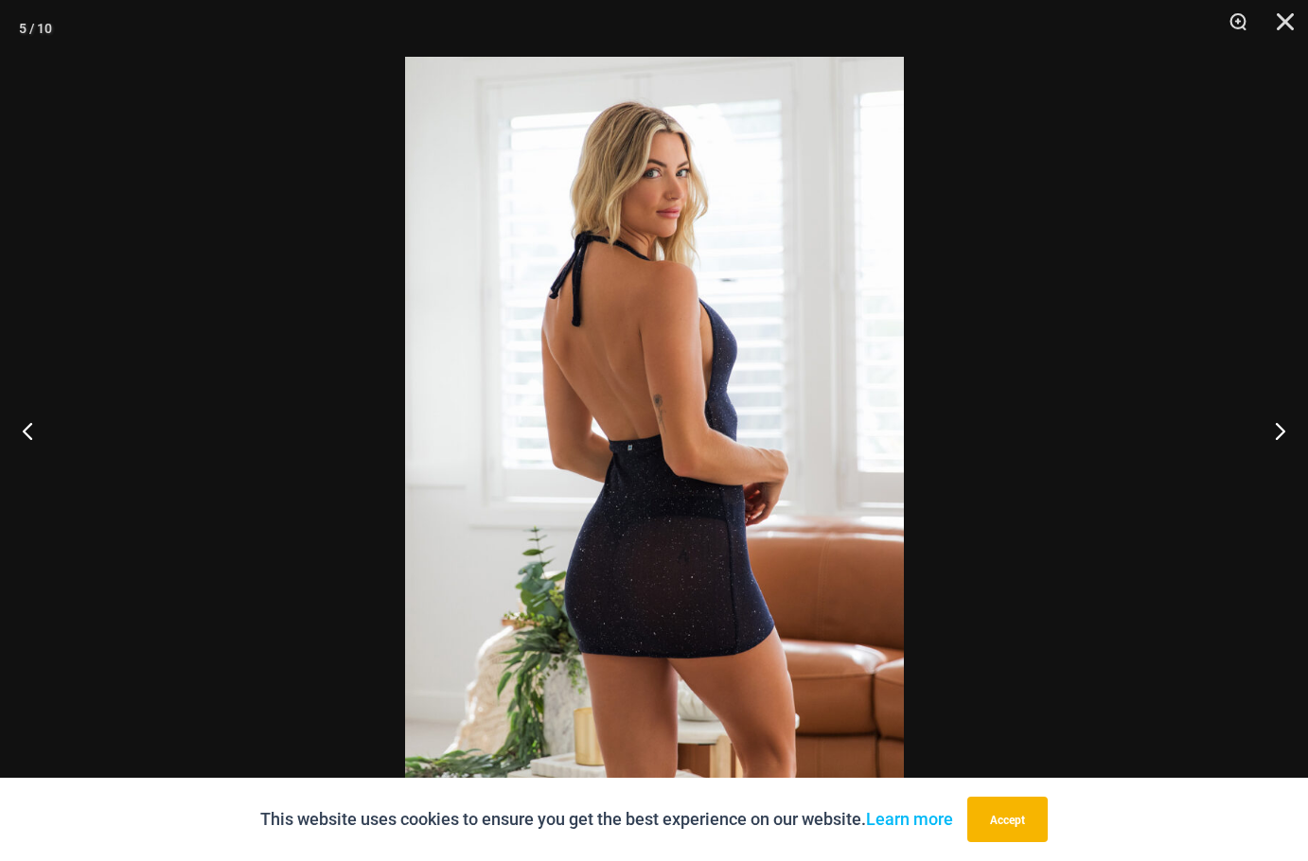
click at [1110, 372] on div at bounding box center [654, 430] width 1308 height 861
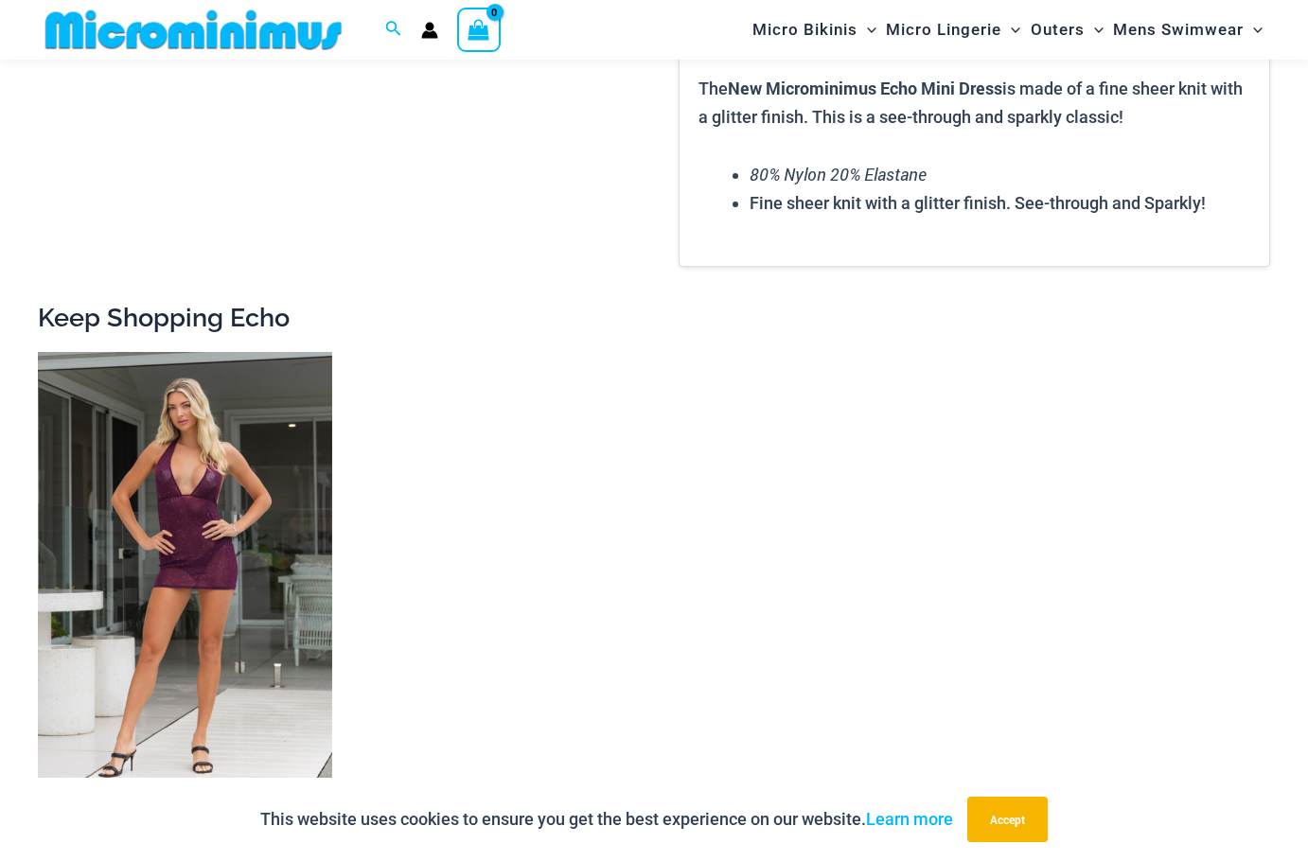
scroll to position [2824, 0]
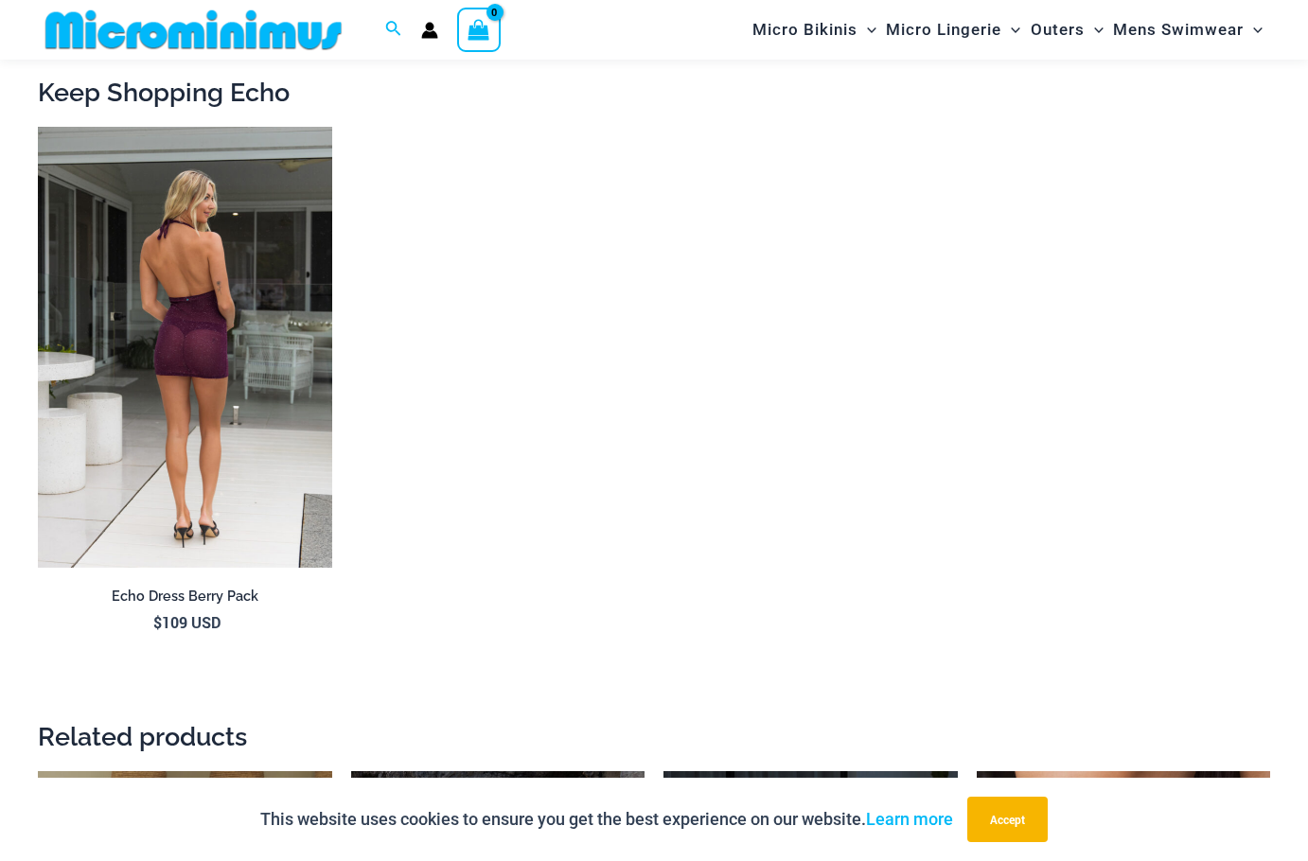
click at [180, 323] on img at bounding box center [185, 347] width 294 height 441
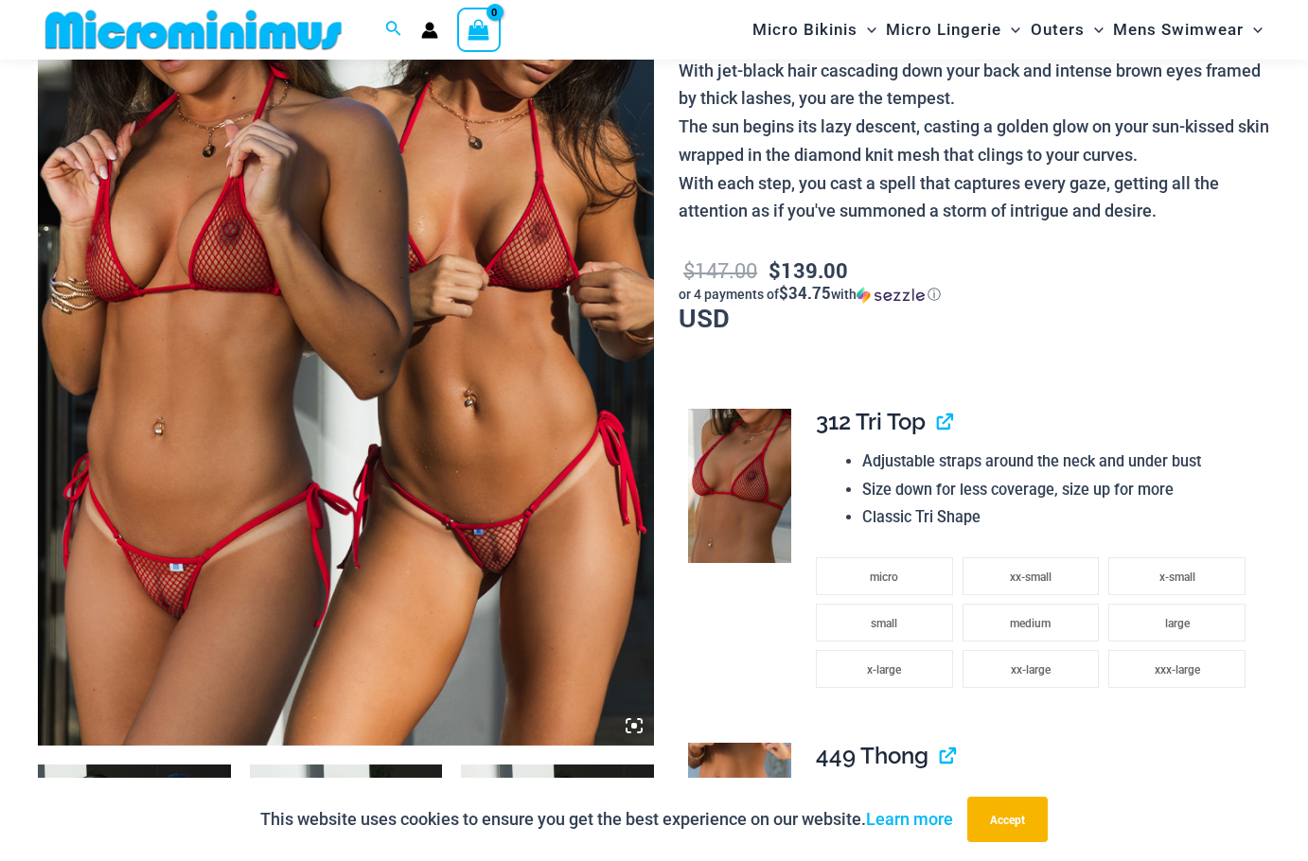
scroll to position [361, 0]
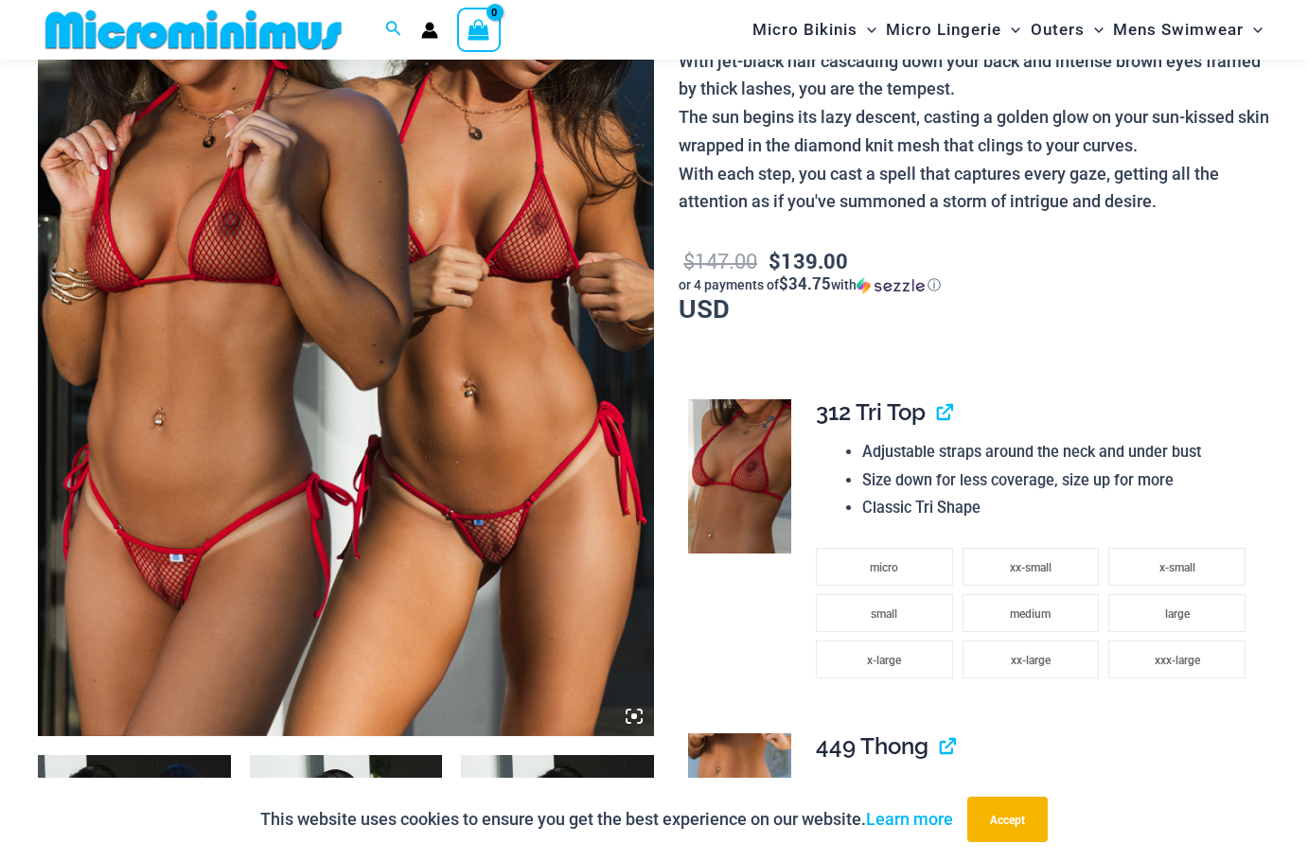
click at [741, 470] on img at bounding box center [739, 476] width 103 height 154
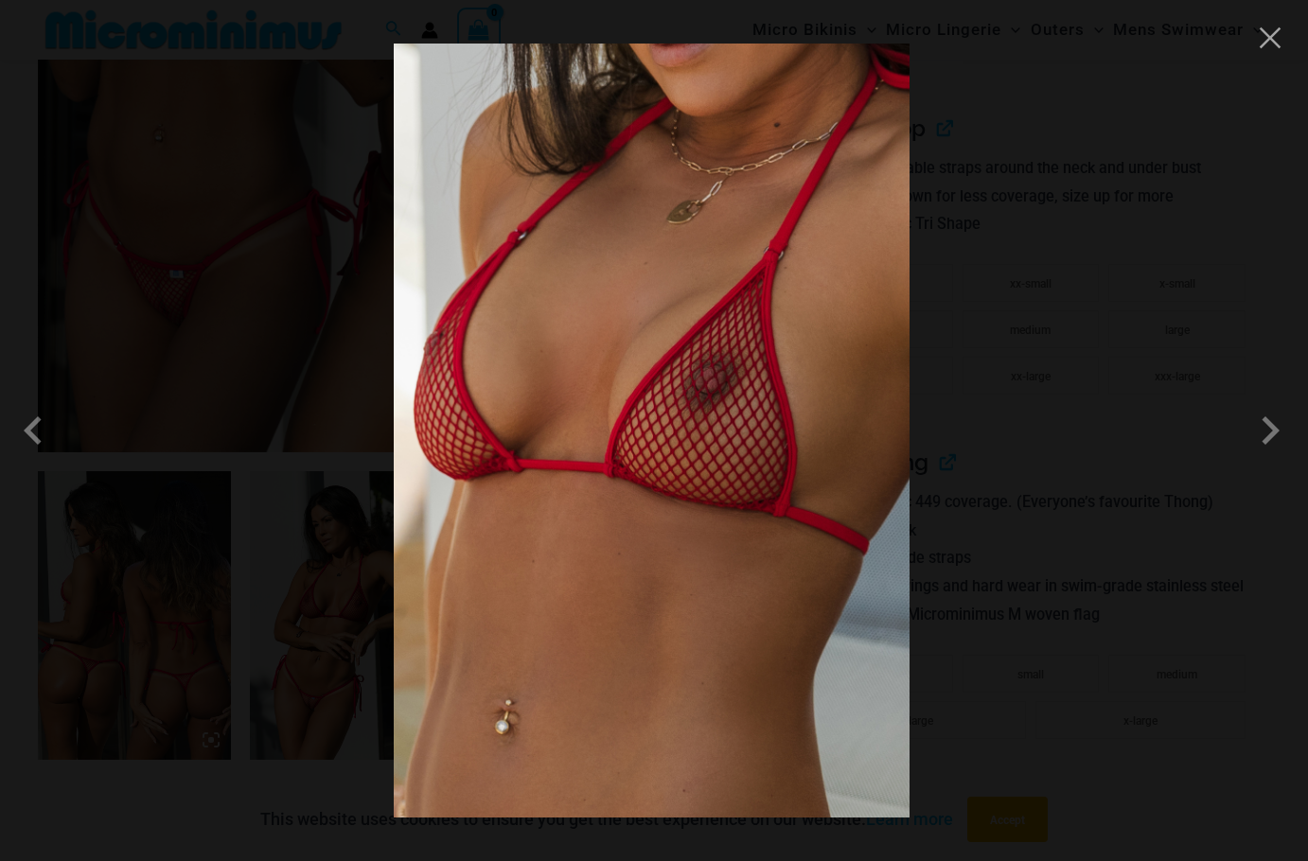
scroll to position [550, 0]
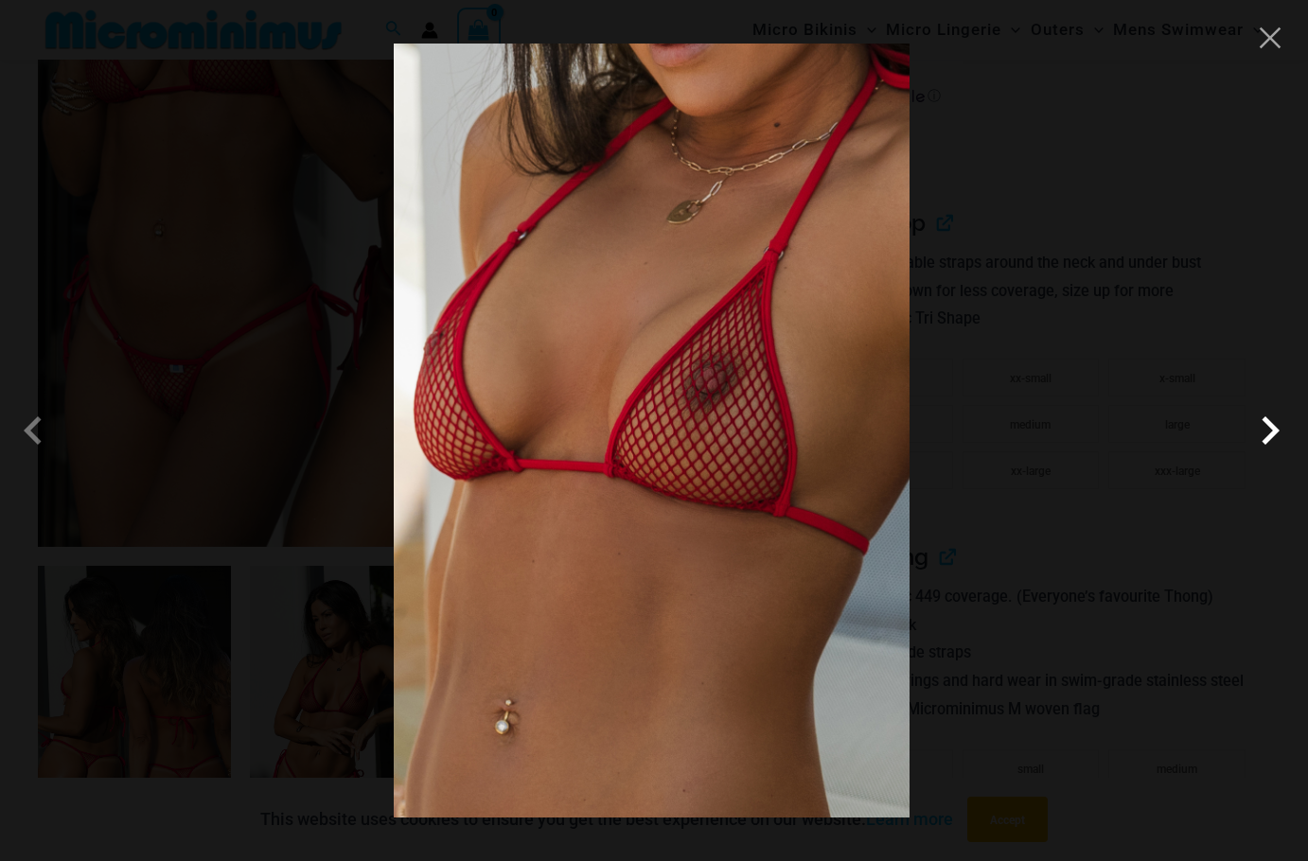
click at [1269, 426] on span at bounding box center [1270, 430] width 57 height 57
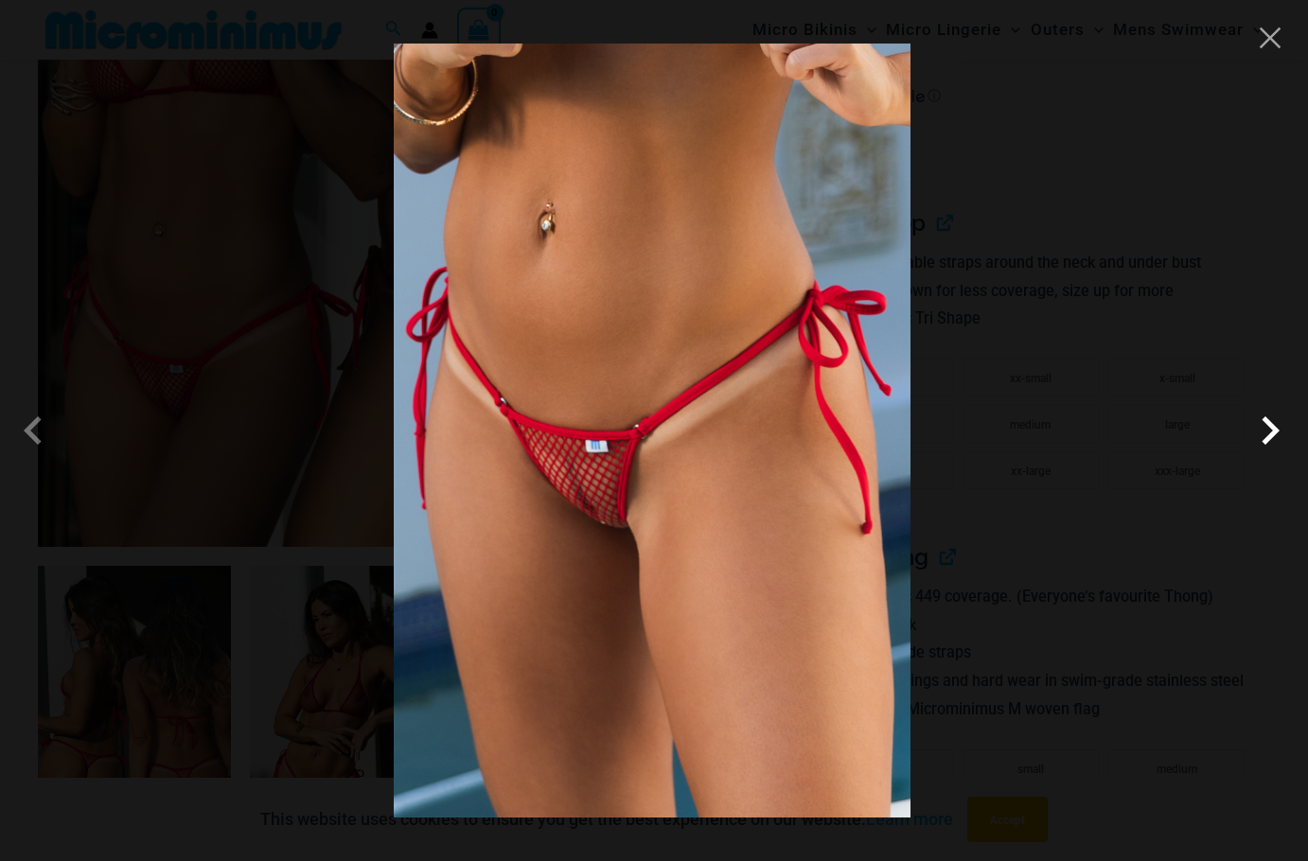
click at [1267, 426] on span at bounding box center [1270, 430] width 57 height 57
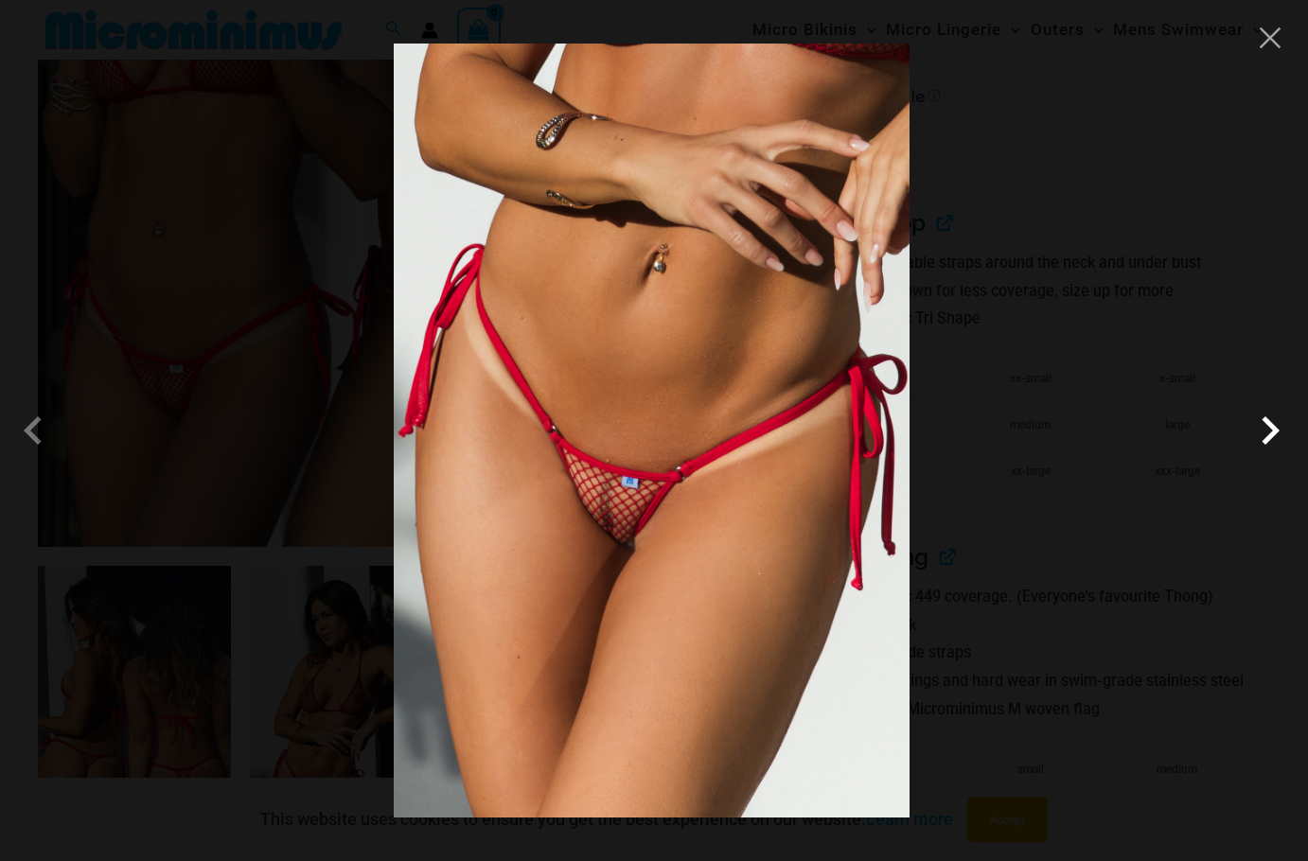
click at [1267, 426] on span at bounding box center [1270, 430] width 57 height 57
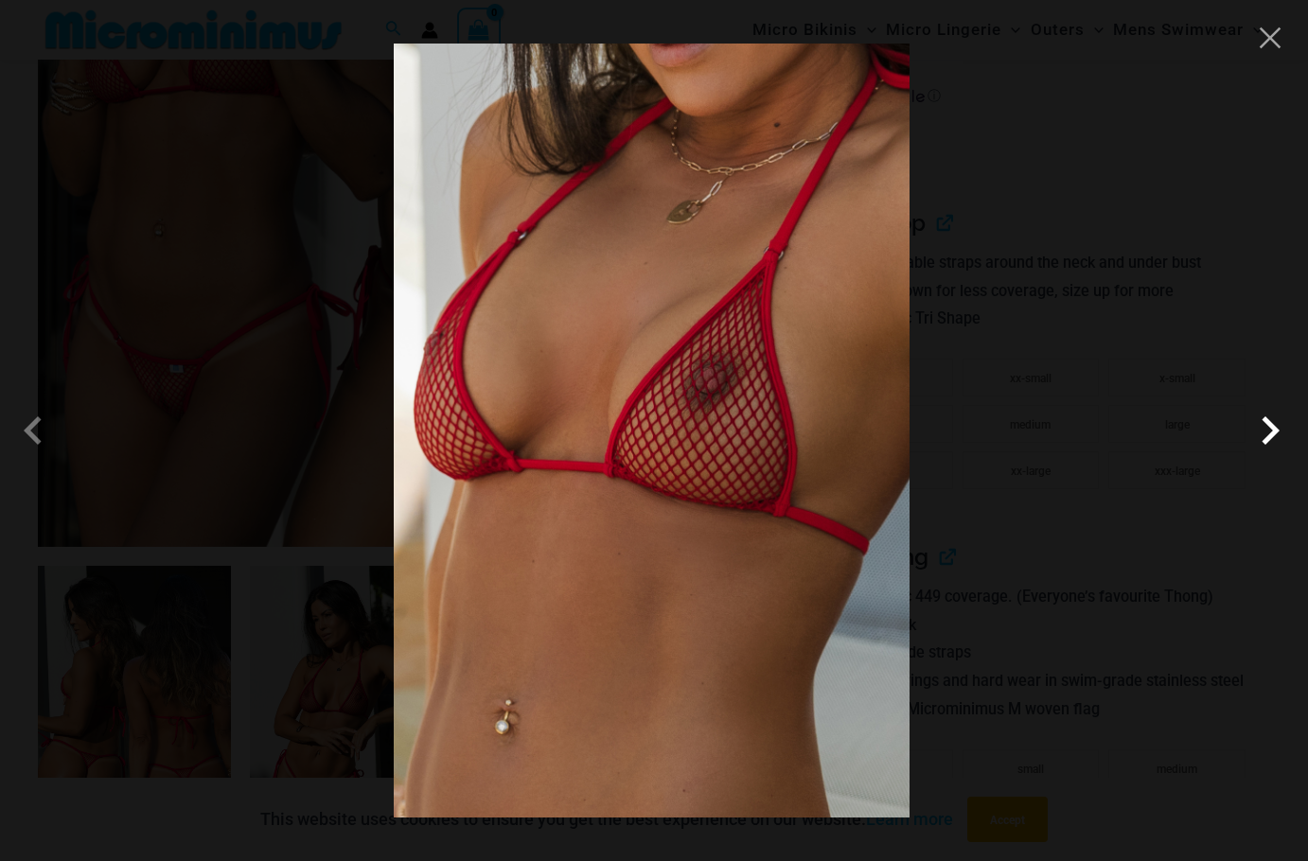
click at [1267, 426] on span at bounding box center [1270, 430] width 57 height 57
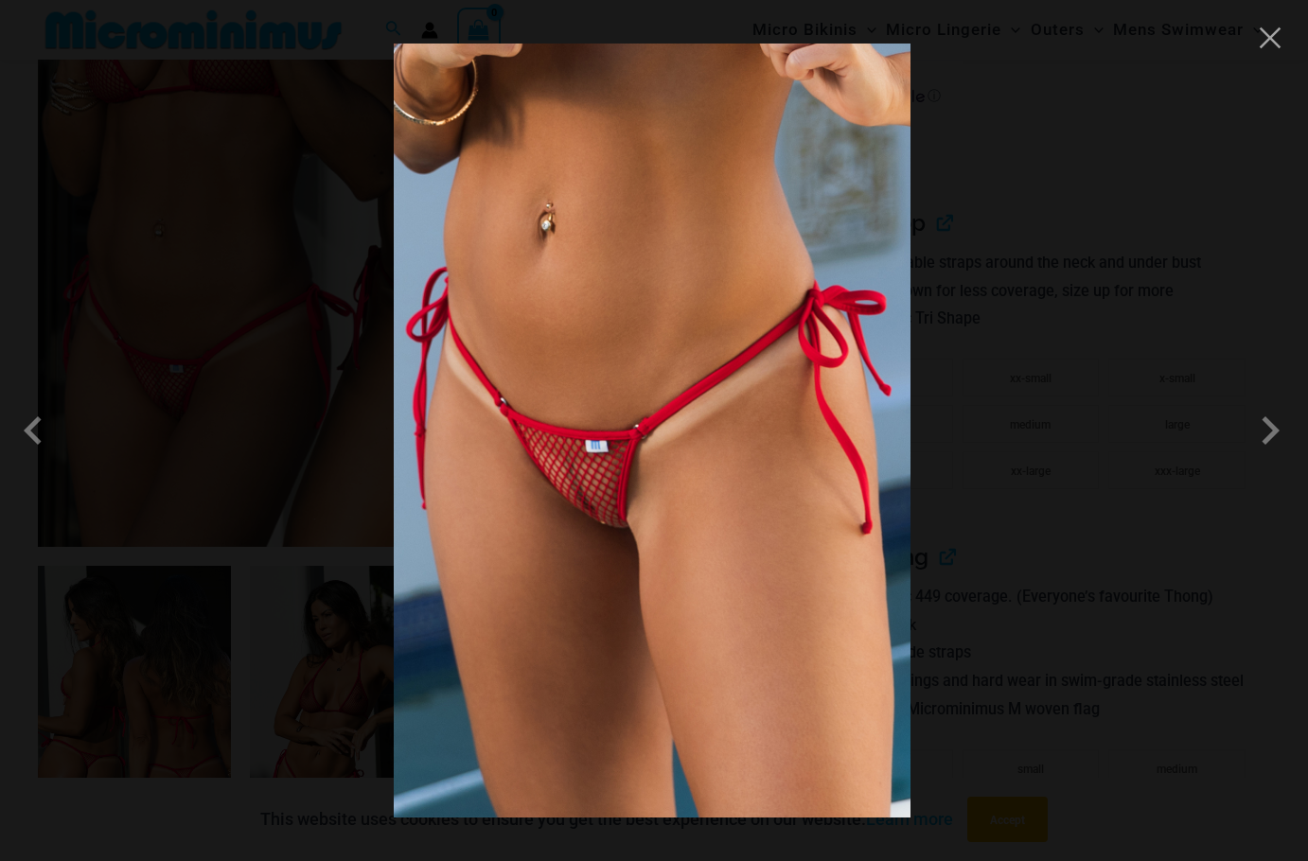
click at [1113, 395] on div at bounding box center [654, 430] width 1308 height 861
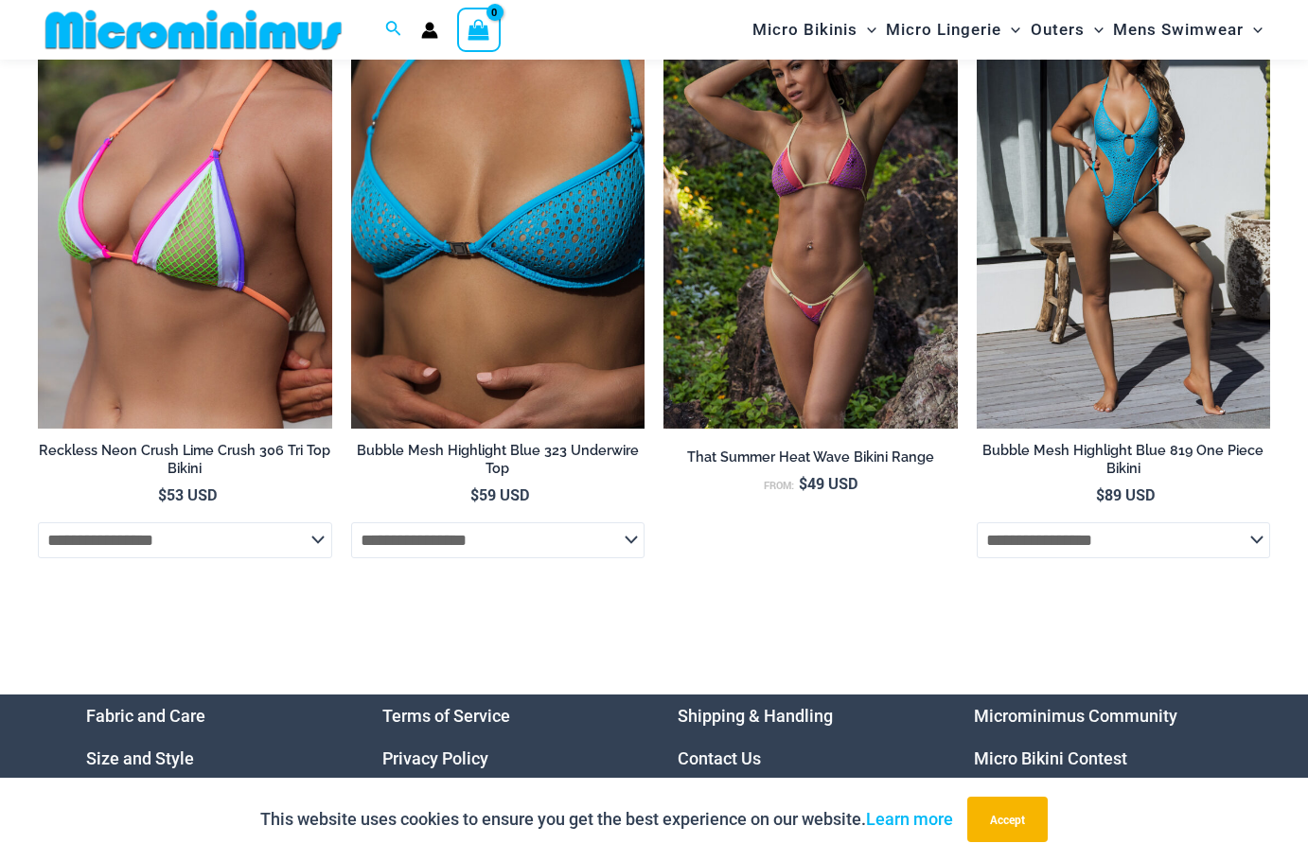
scroll to position [6025, 0]
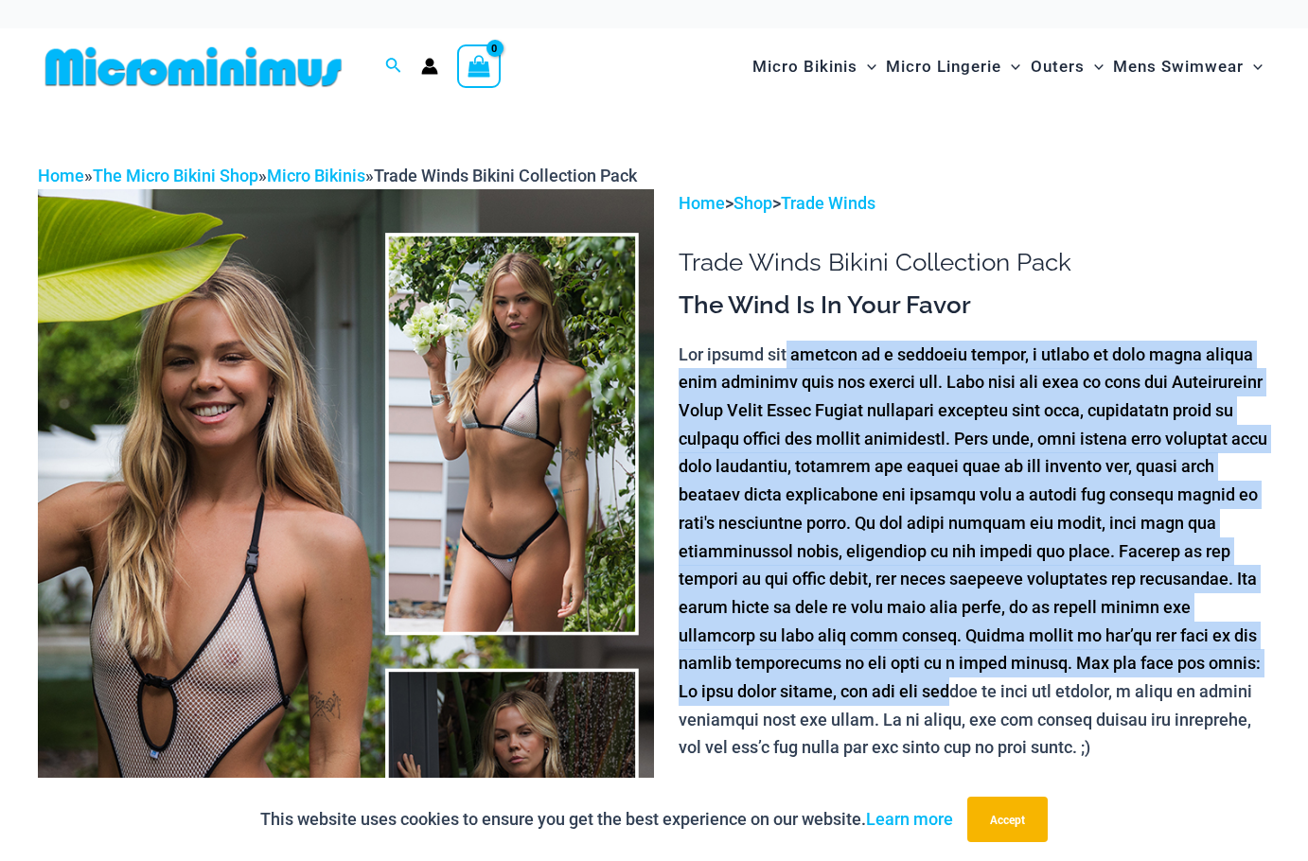
drag, startPoint x: 802, startPoint y: 356, endPoint x: 893, endPoint y: 693, distance: 349.0
click at [893, 693] on p at bounding box center [975, 552] width 592 height 422
click at [853, 463] on p at bounding box center [975, 552] width 592 height 422
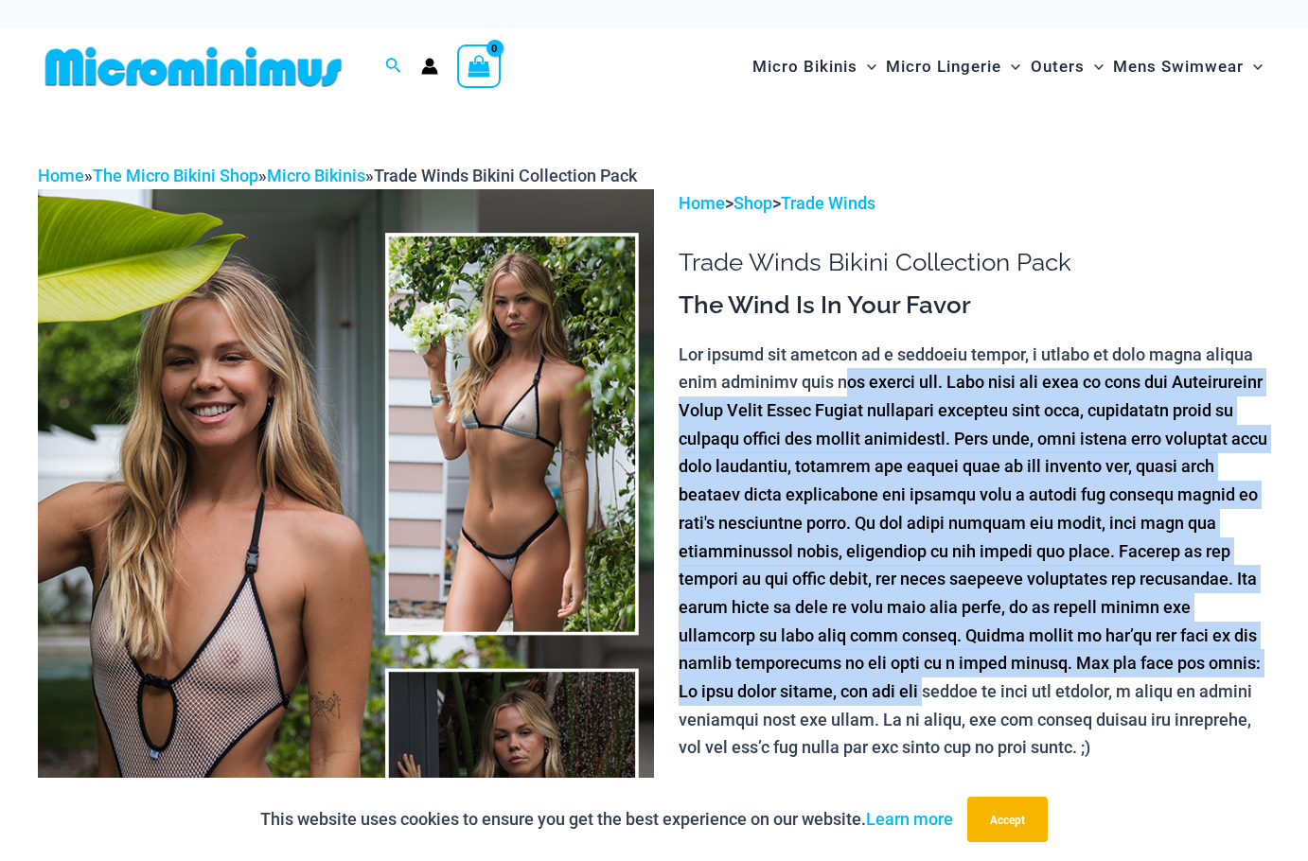
drag, startPoint x: 781, startPoint y: 388, endPoint x: 866, endPoint y: 688, distance: 312.0
click at [866, 688] on p at bounding box center [975, 552] width 592 height 422
click at [802, 506] on p at bounding box center [975, 552] width 592 height 422
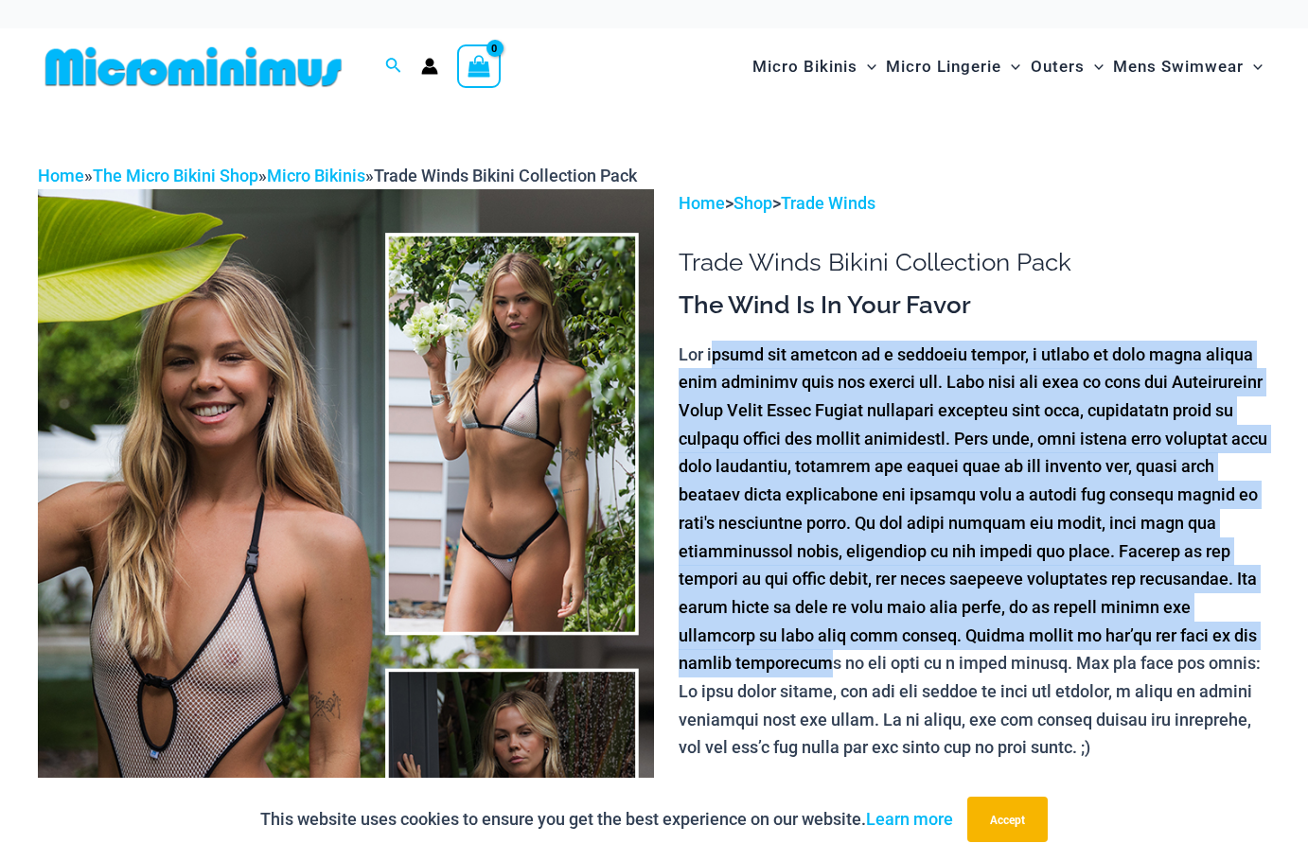
drag, startPoint x: 718, startPoint y: 349, endPoint x: 569, endPoint y: 427, distance: 167.7
click at [808, 672] on p at bounding box center [975, 552] width 592 height 422
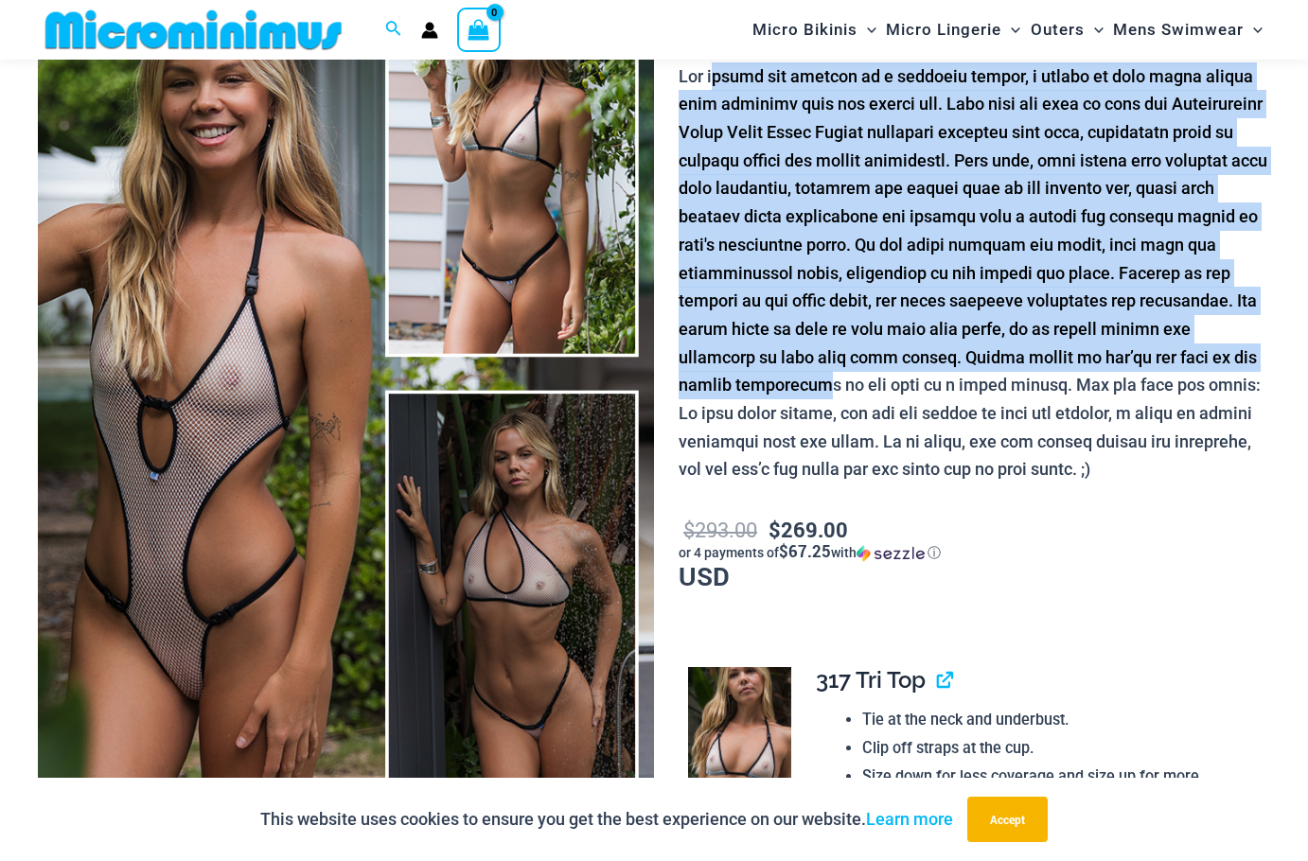
scroll to position [257, 0]
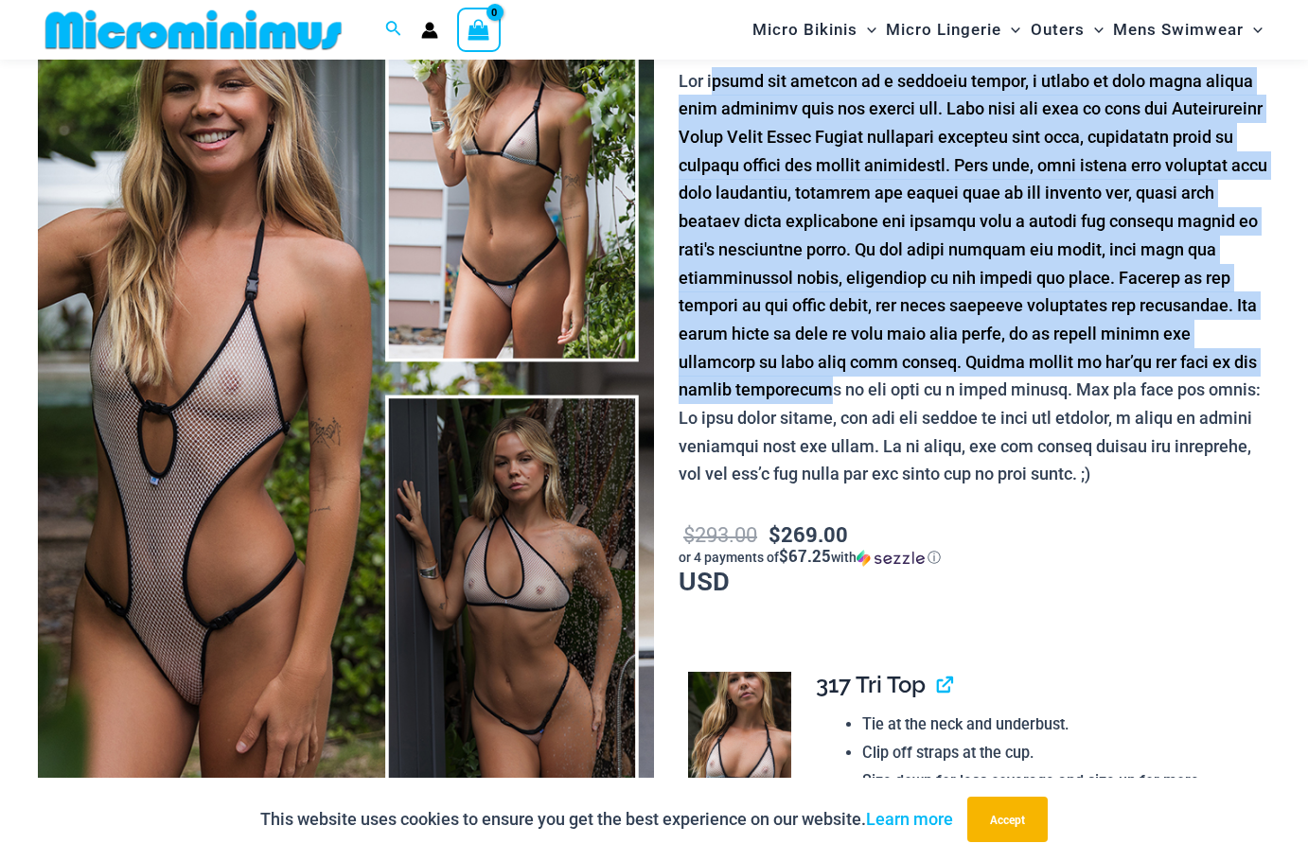
click at [794, 346] on p at bounding box center [975, 278] width 592 height 422
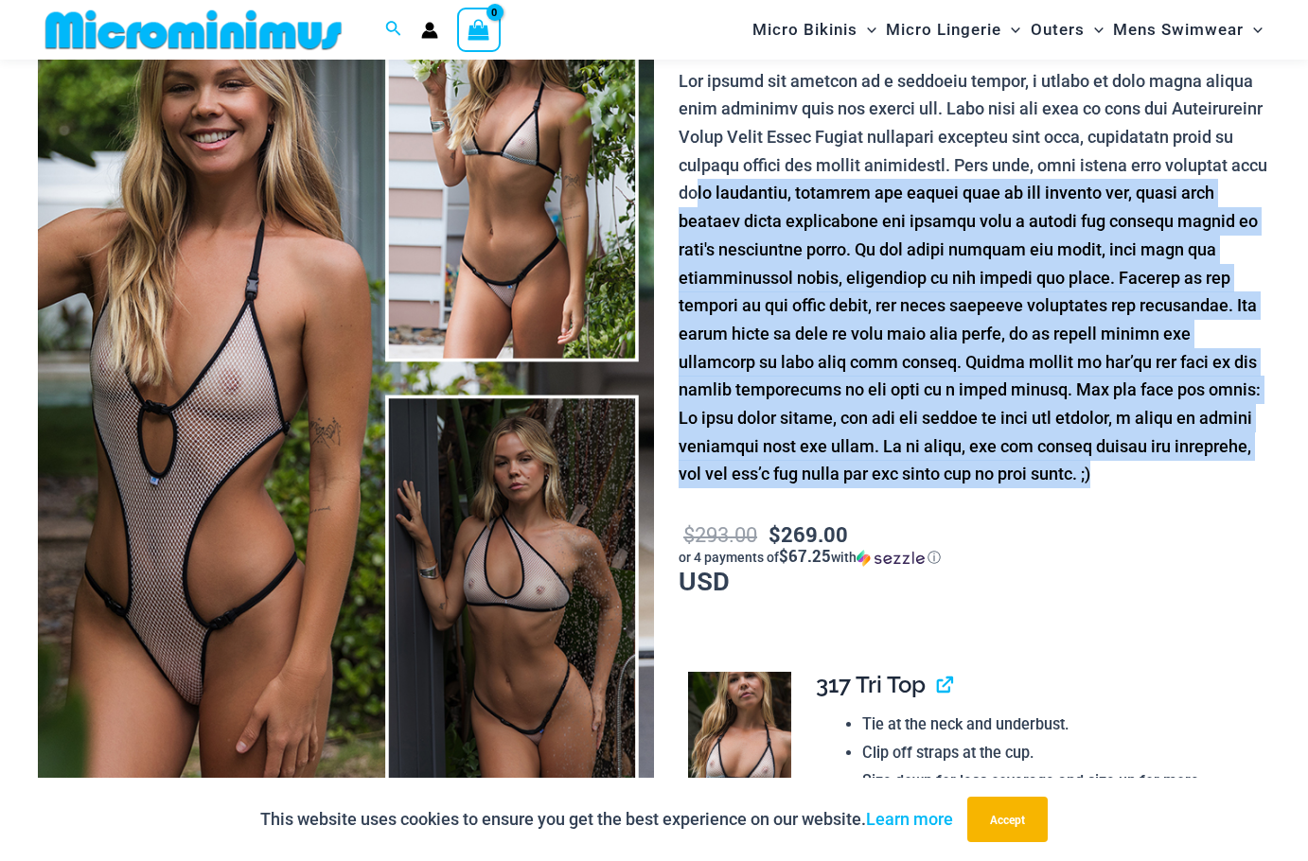
drag, startPoint x: 736, startPoint y: 196, endPoint x: 1087, endPoint y: 474, distance: 447.4
click at [1087, 474] on p at bounding box center [975, 278] width 592 height 422
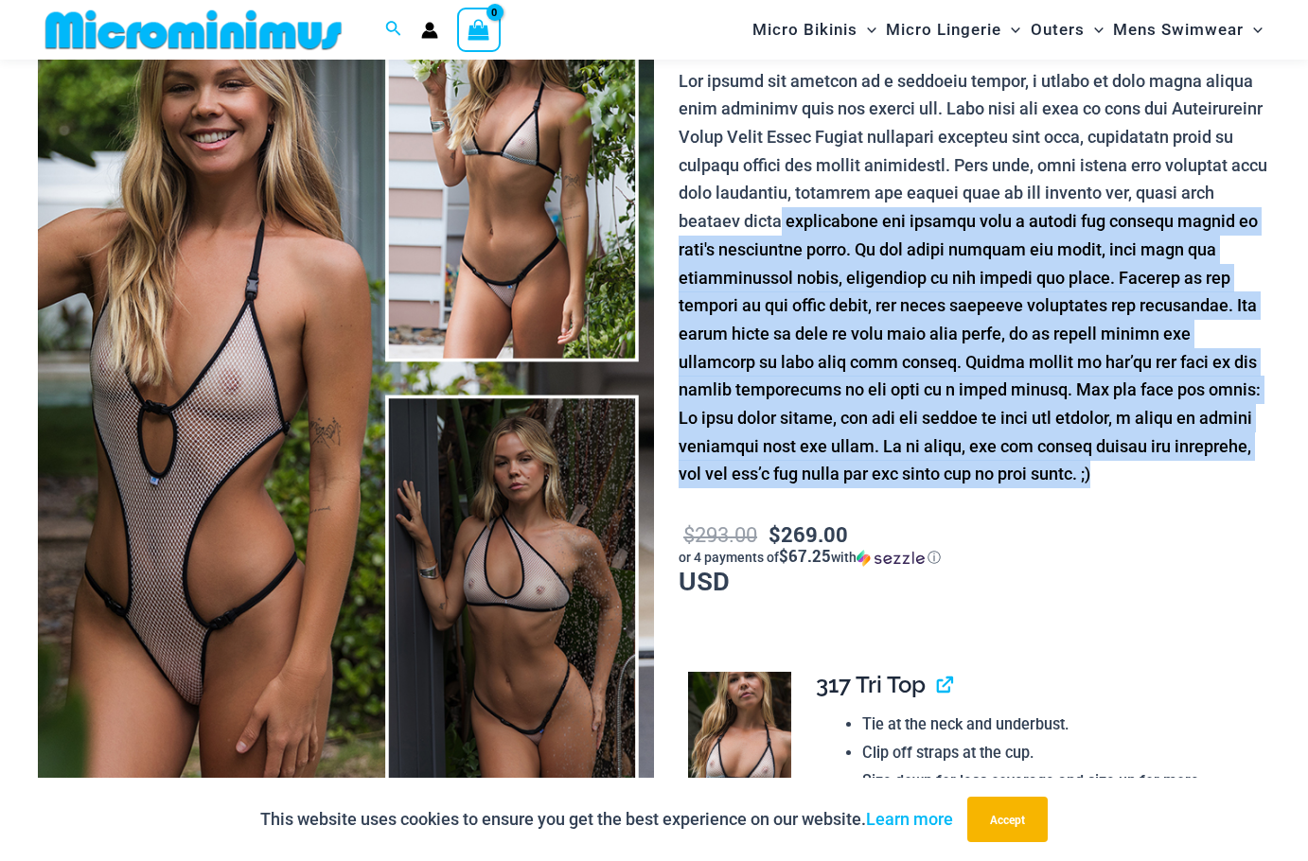
drag, startPoint x: 1087, startPoint y: 475, endPoint x: 773, endPoint y: 222, distance: 402.6
click at [773, 222] on p at bounding box center [975, 278] width 592 height 422
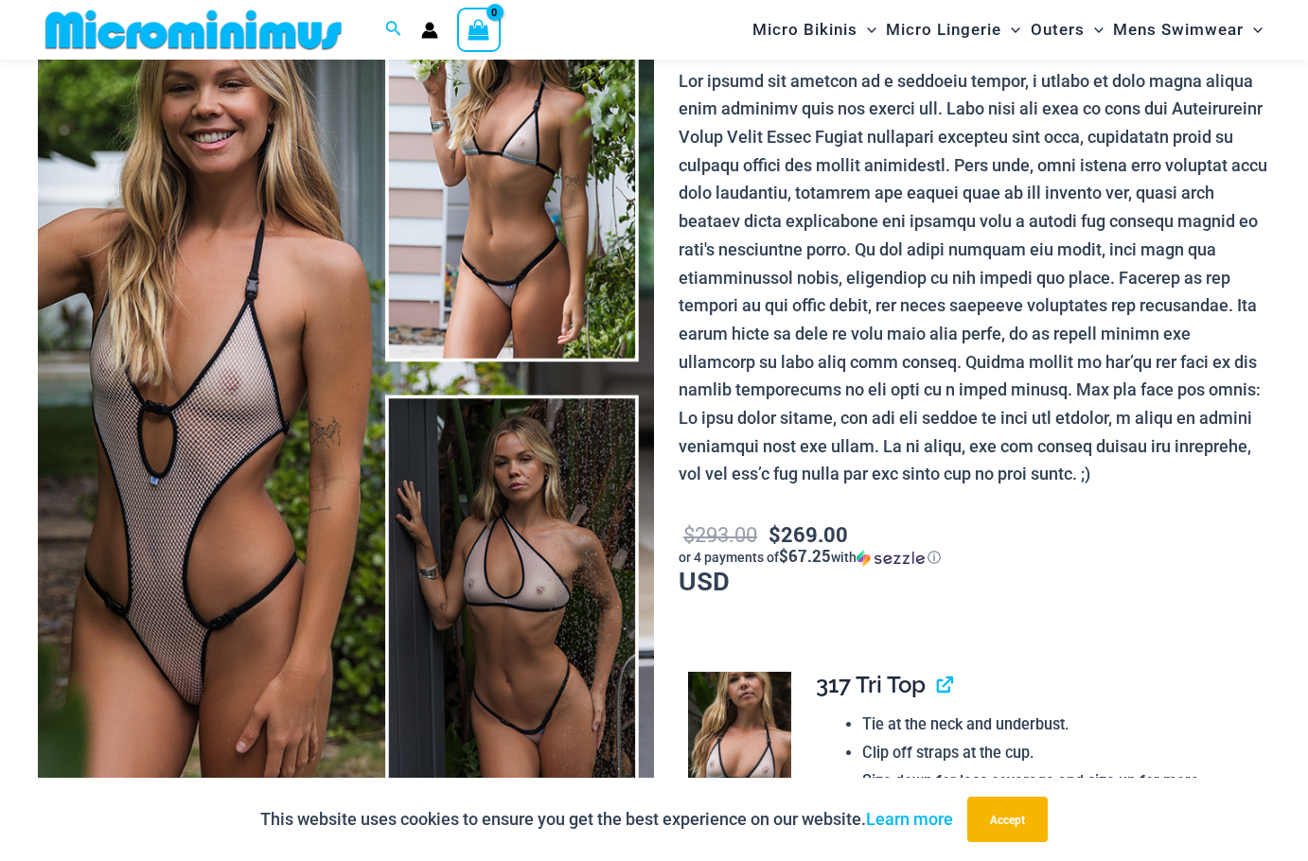
click at [769, 222] on p at bounding box center [975, 278] width 592 height 422
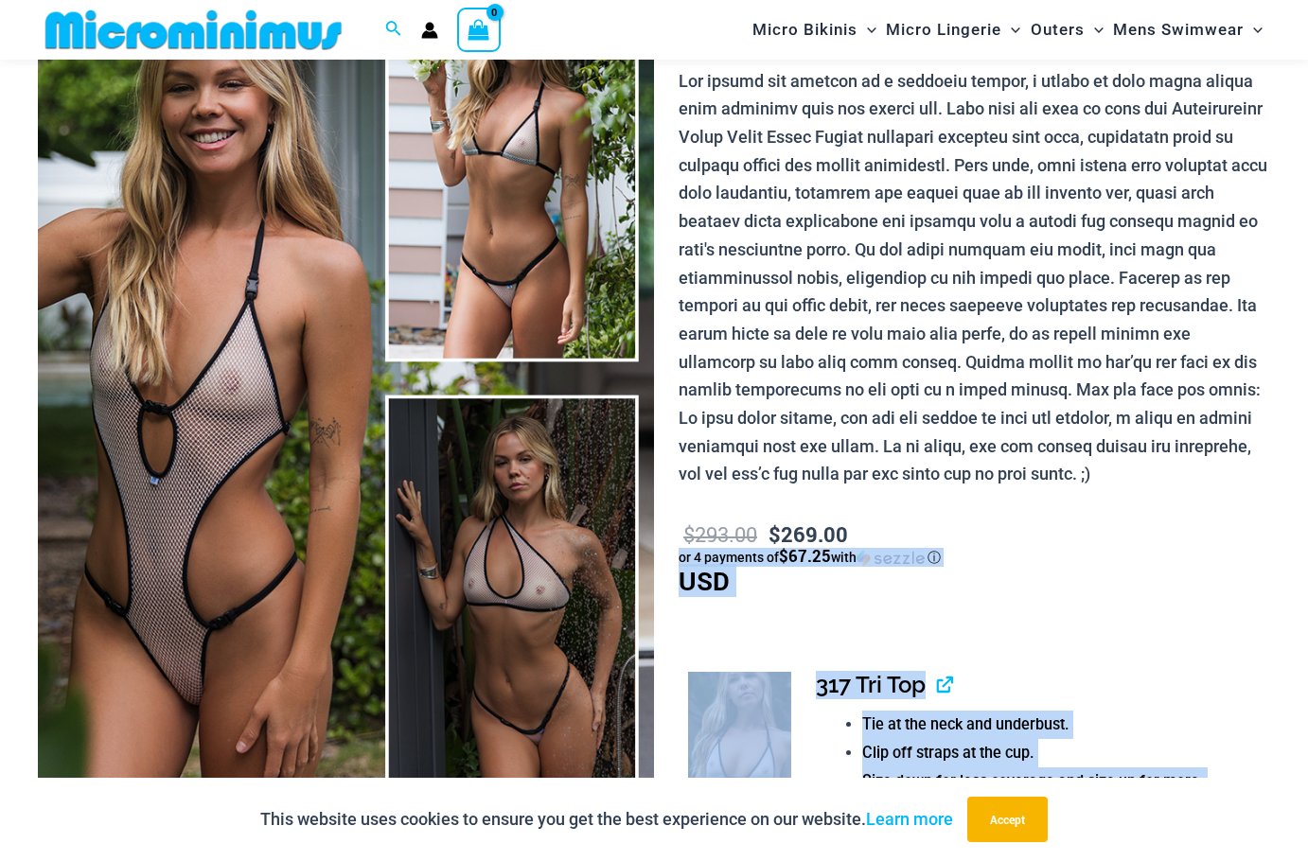
drag, startPoint x: 677, startPoint y: 72, endPoint x: 1092, endPoint y: 489, distance: 589.1
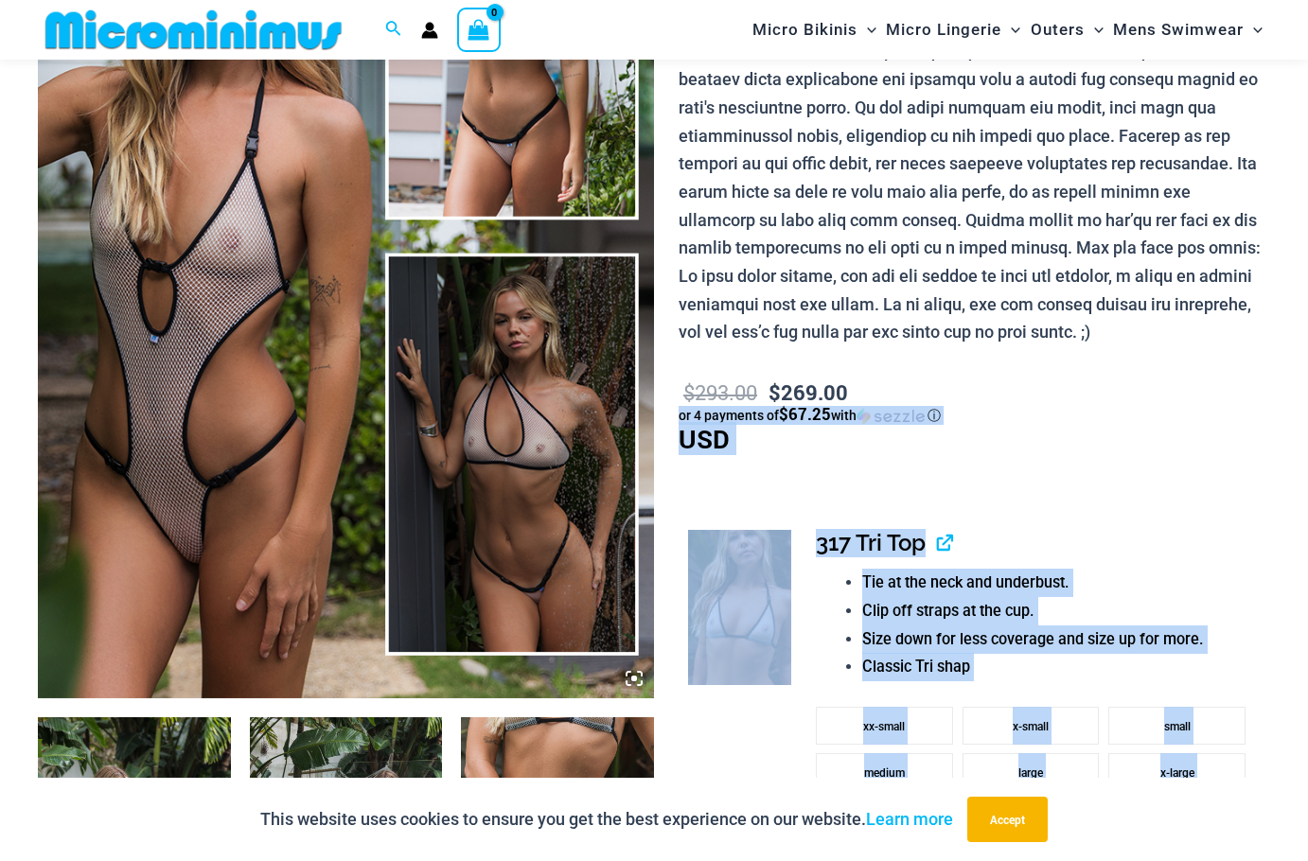
scroll to position [635, 0]
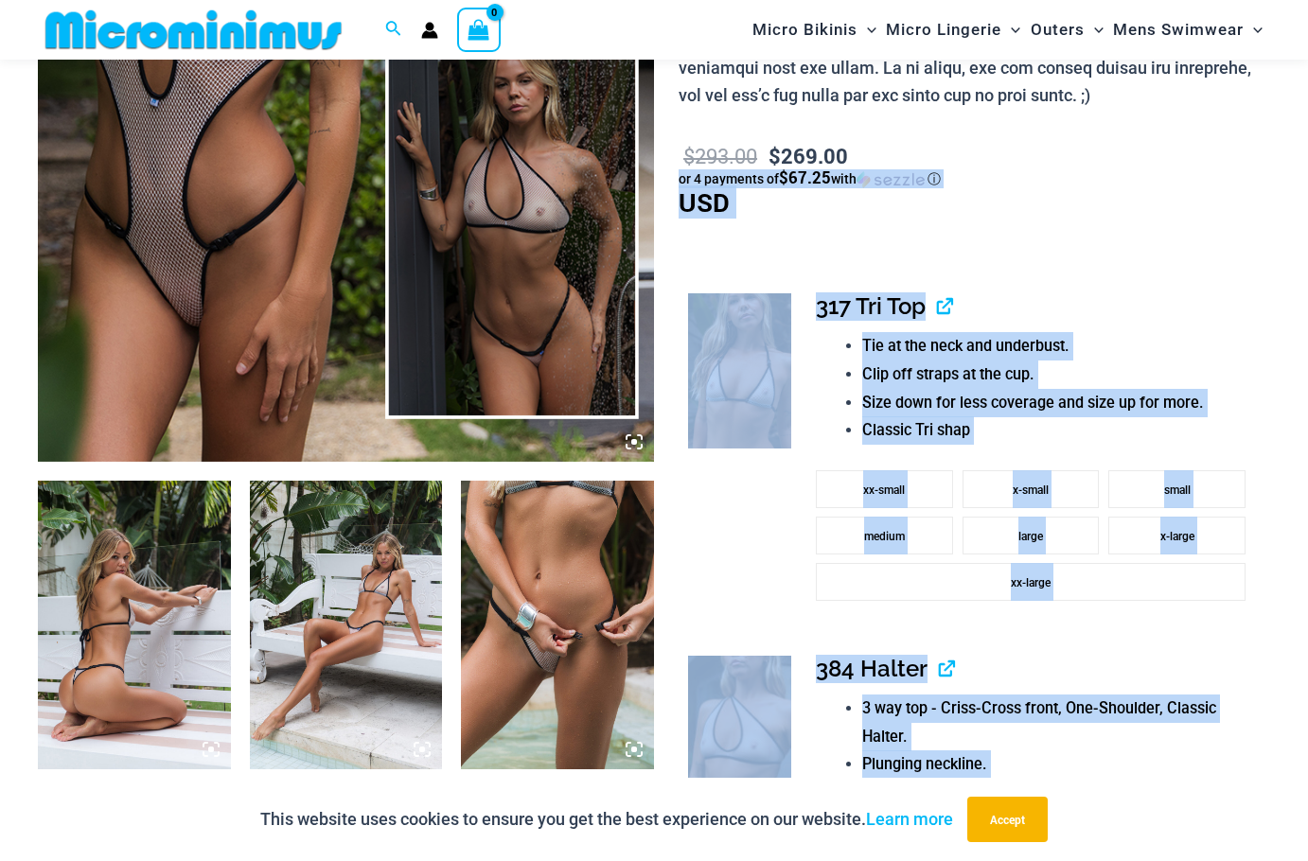
click at [592, 544] on img at bounding box center [557, 625] width 193 height 289
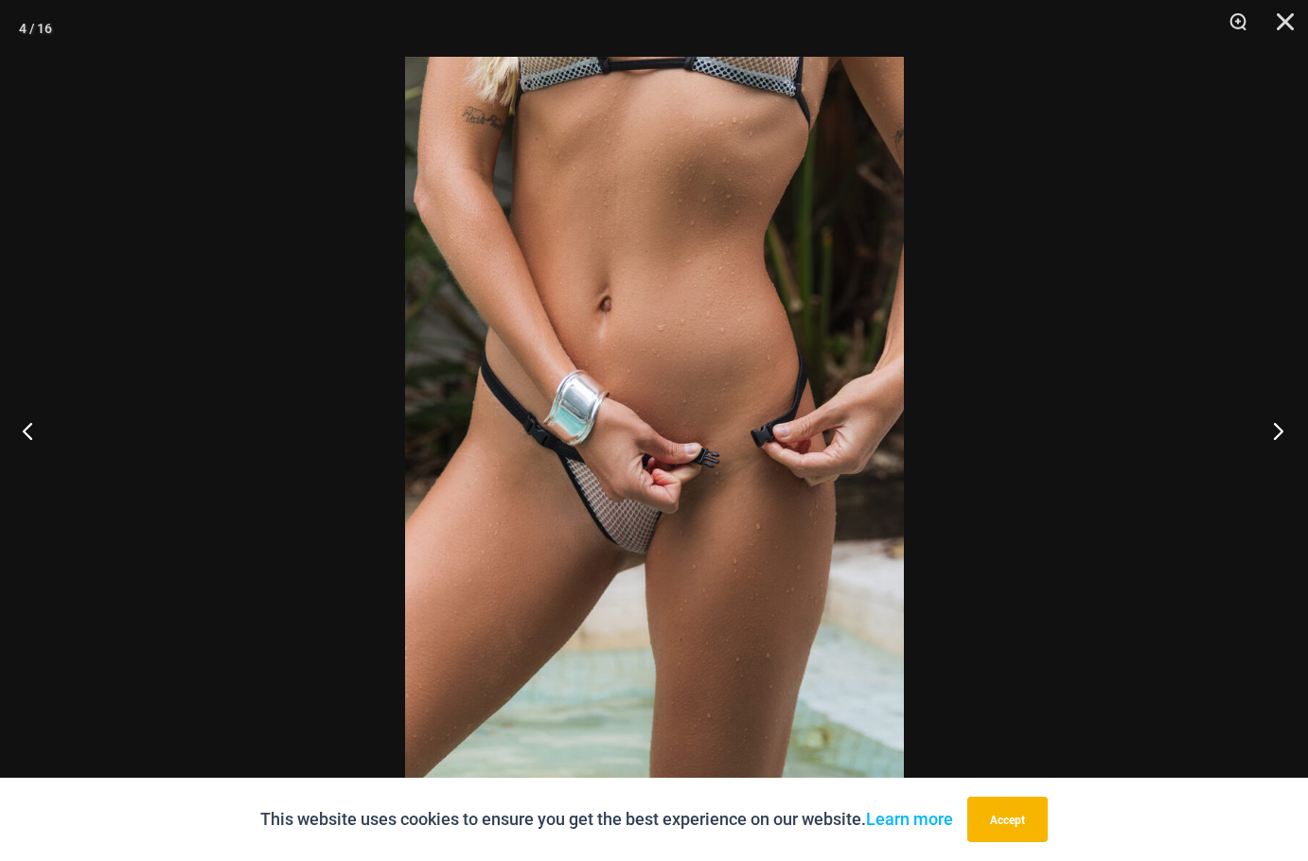
click at [1273, 431] on button "Next" at bounding box center [1272, 430] width 71 height 95
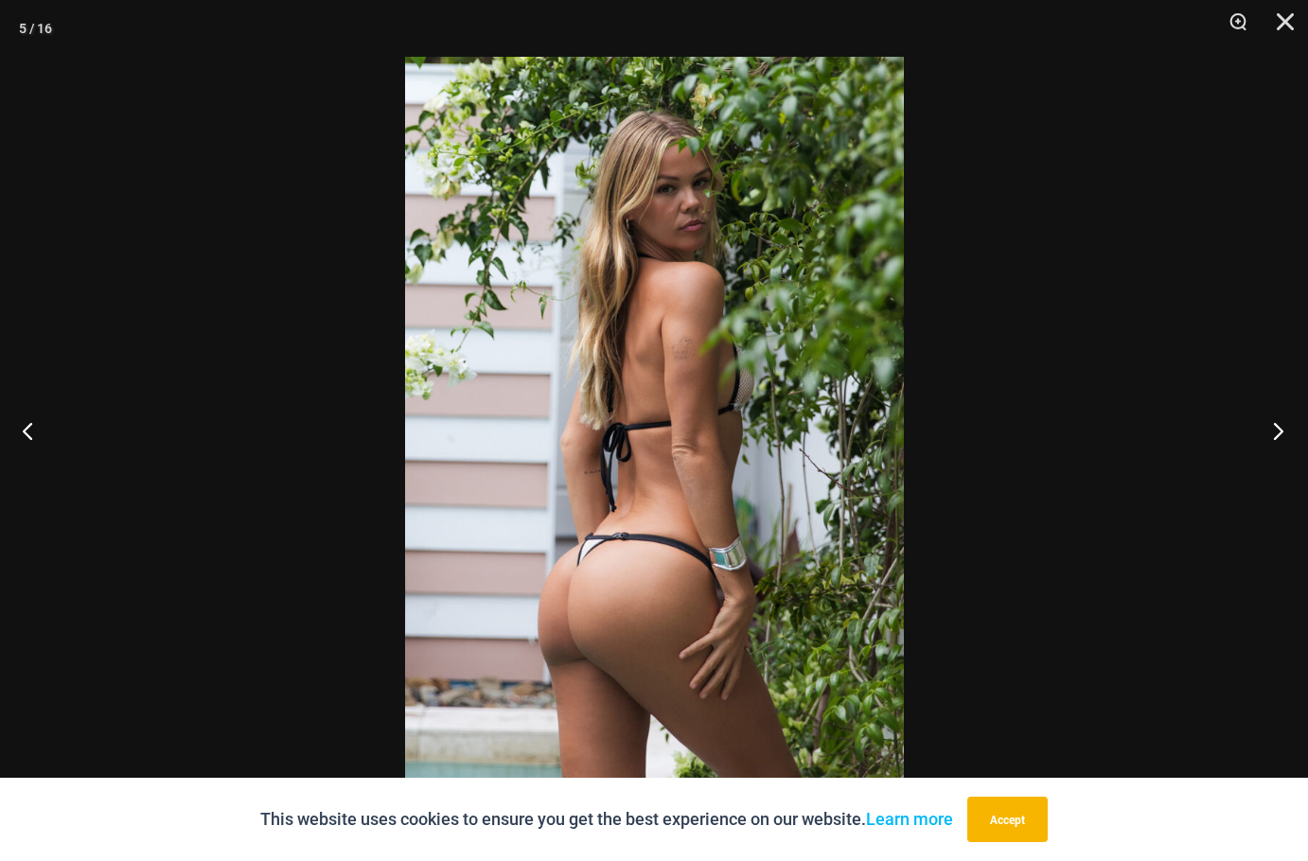
click at [1273, 431] on button "Next" at bounding box center [1272, 430] width 71 height 95
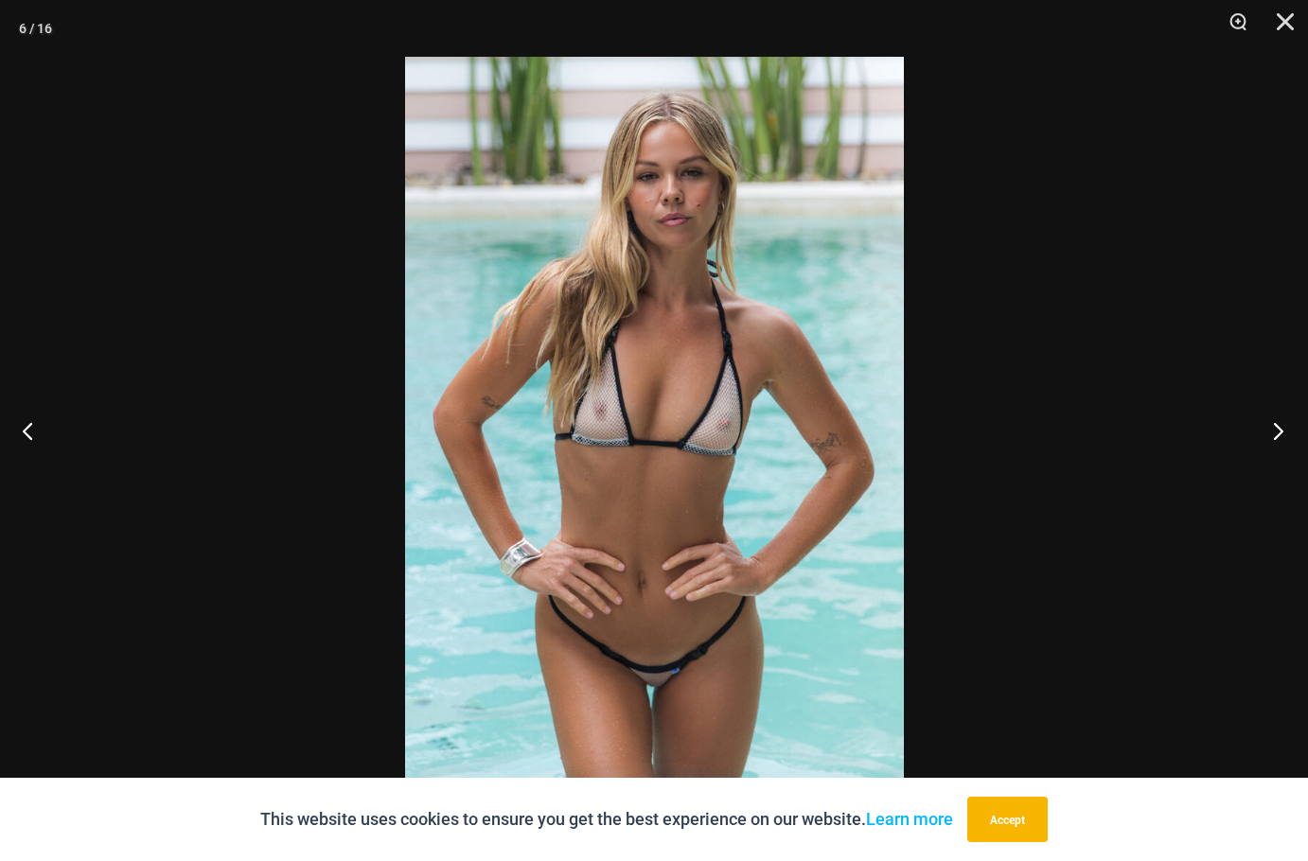
click at [1273, 431] on button "Next" at bounding box center [1272, 430] width 71 height 95
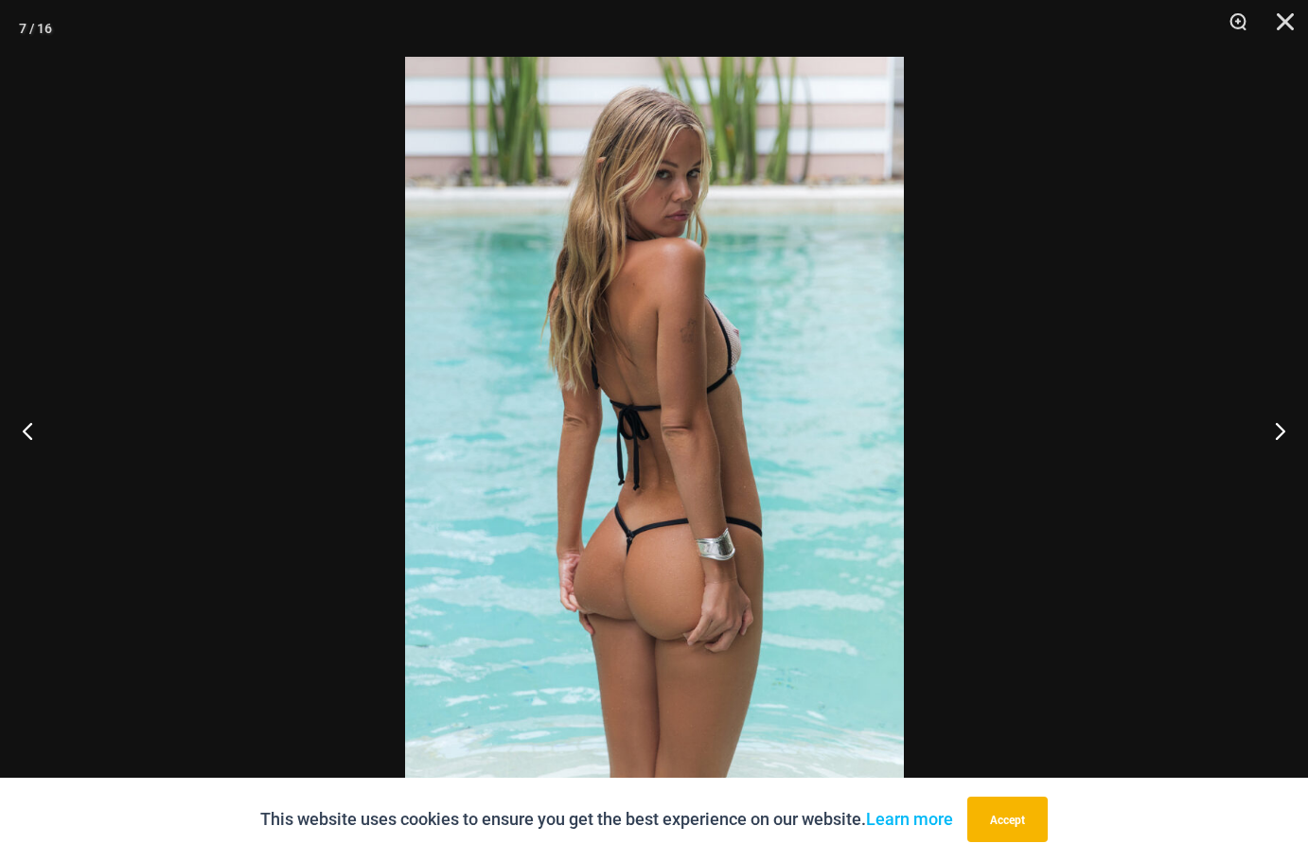
click at [1094, 427] on div at bounding box center [654, 430] width 1308 height 861
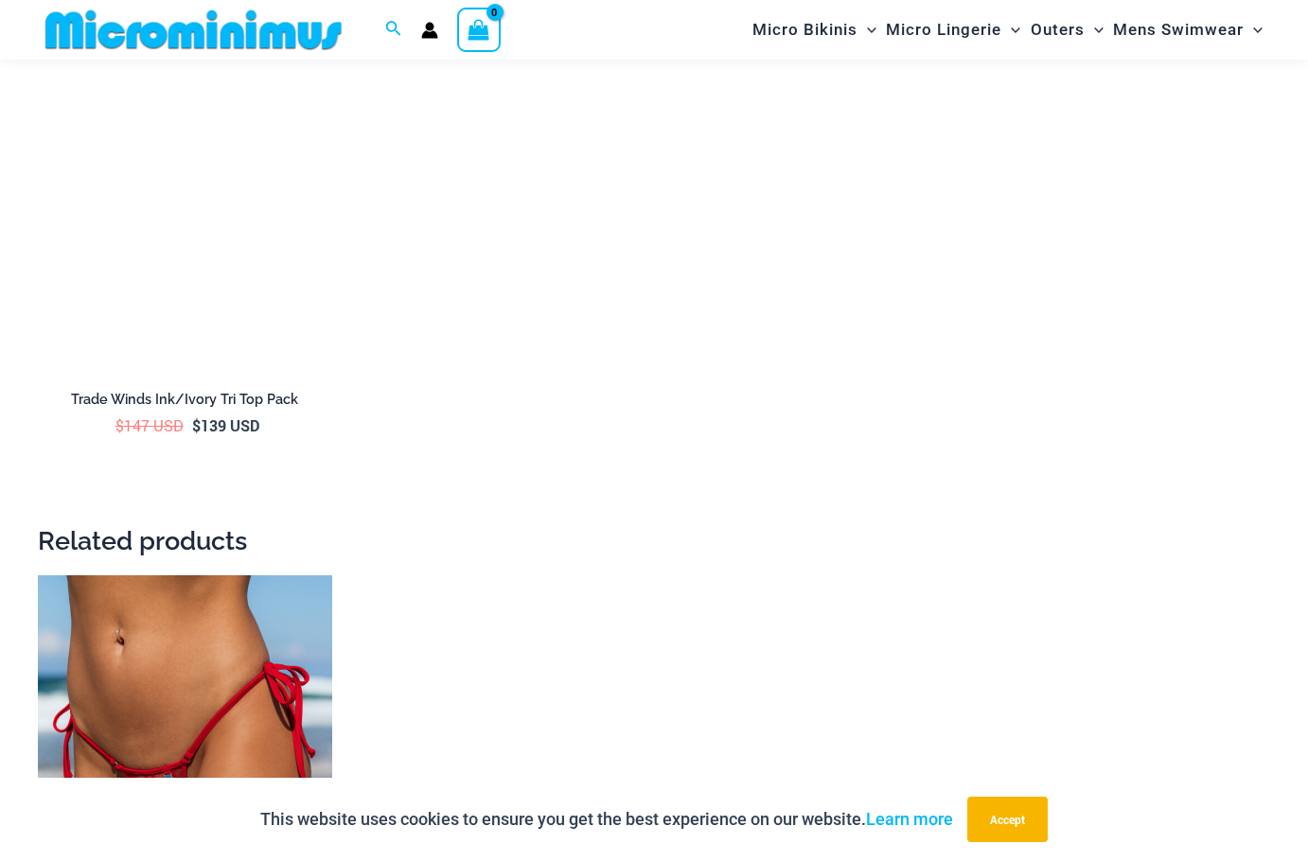
scroll to position [4801, 0]
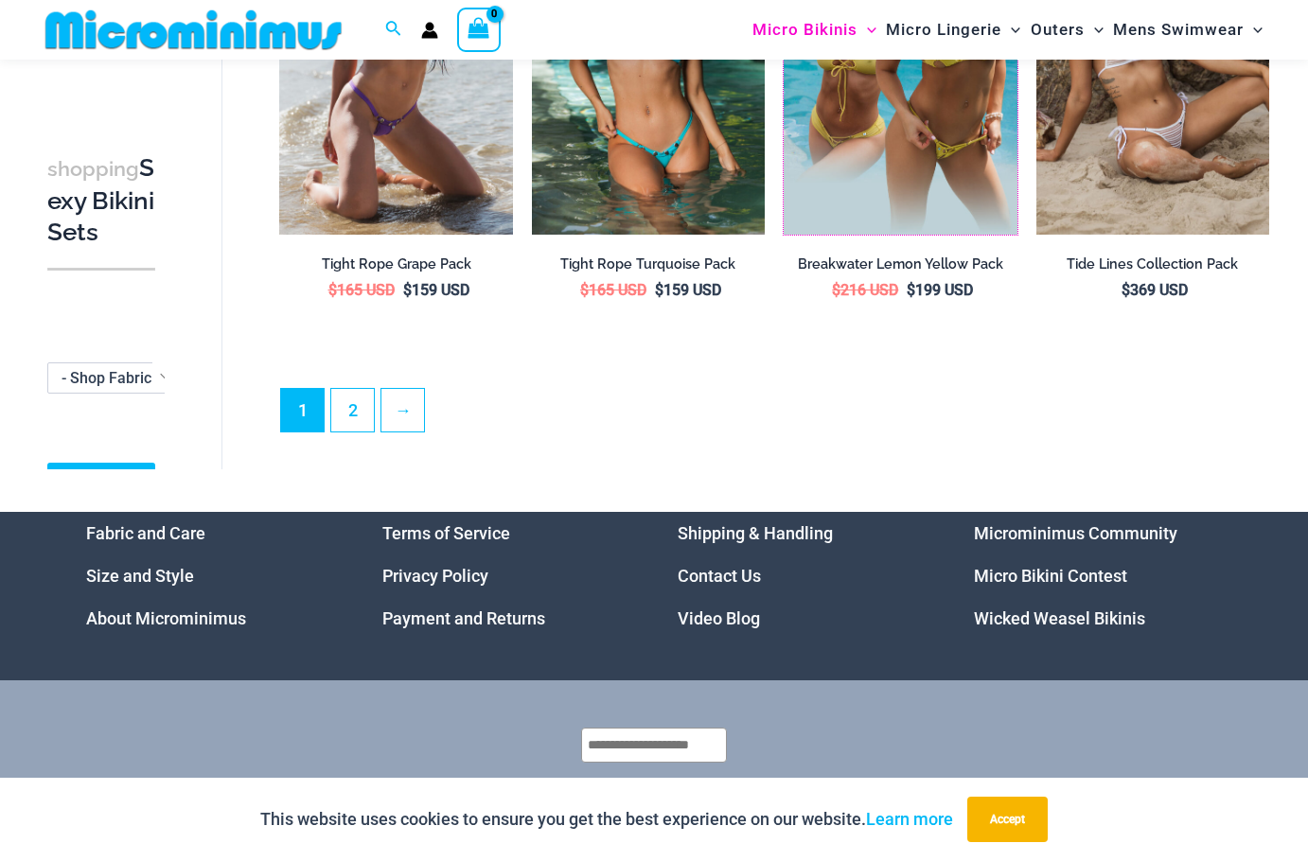
scroll to position [3850, 0]
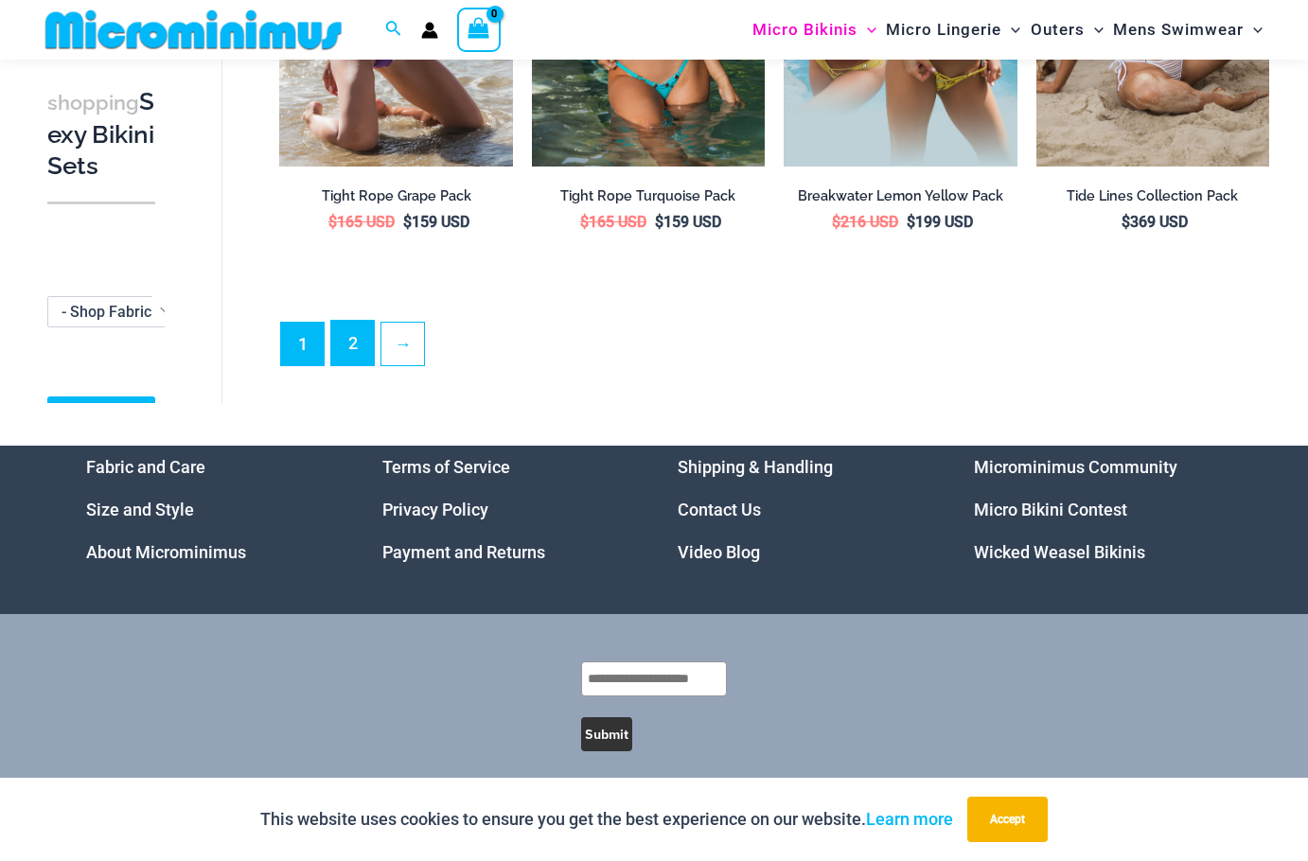
click at [352, 336] on link "2" at bounding box center [352, 343] width 43 height 44
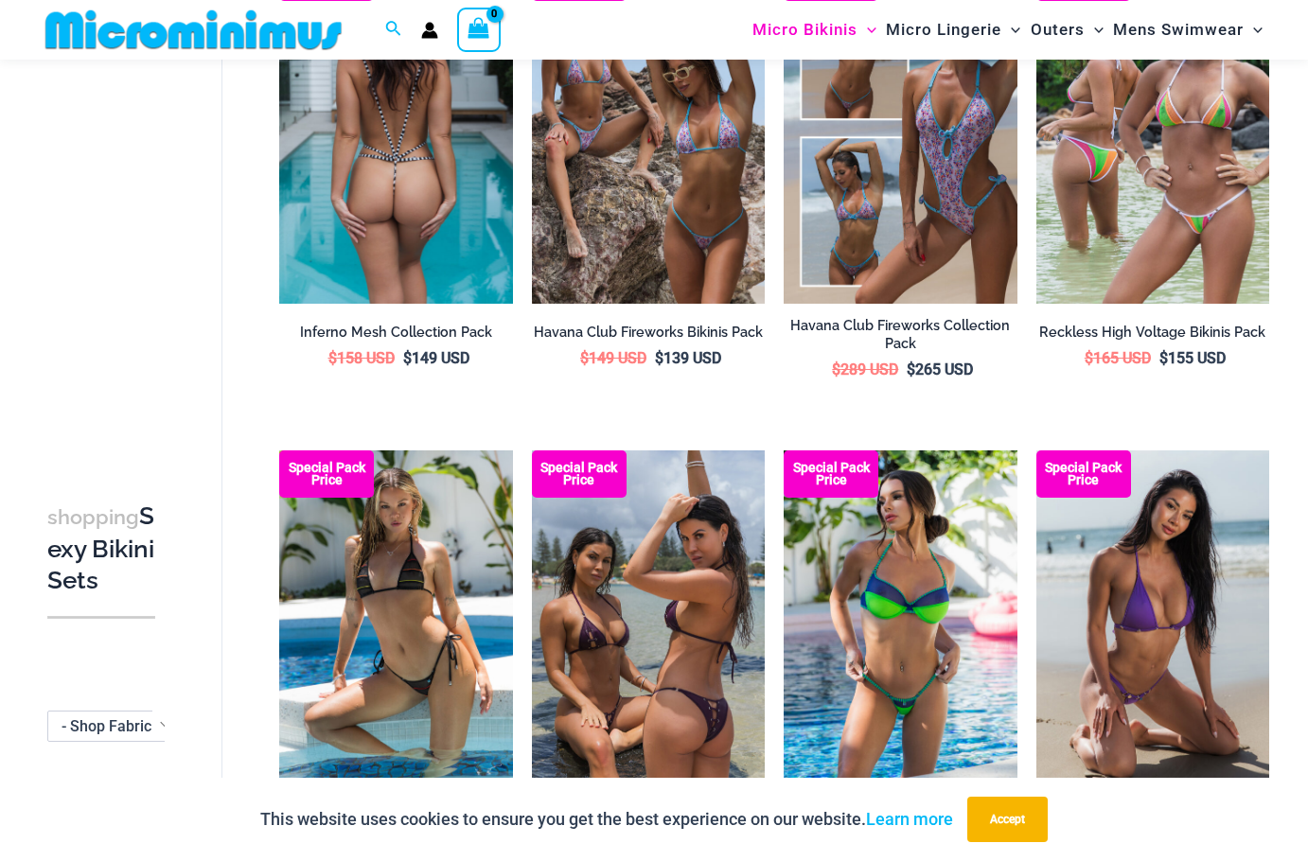
scroll to position [3487, 0]
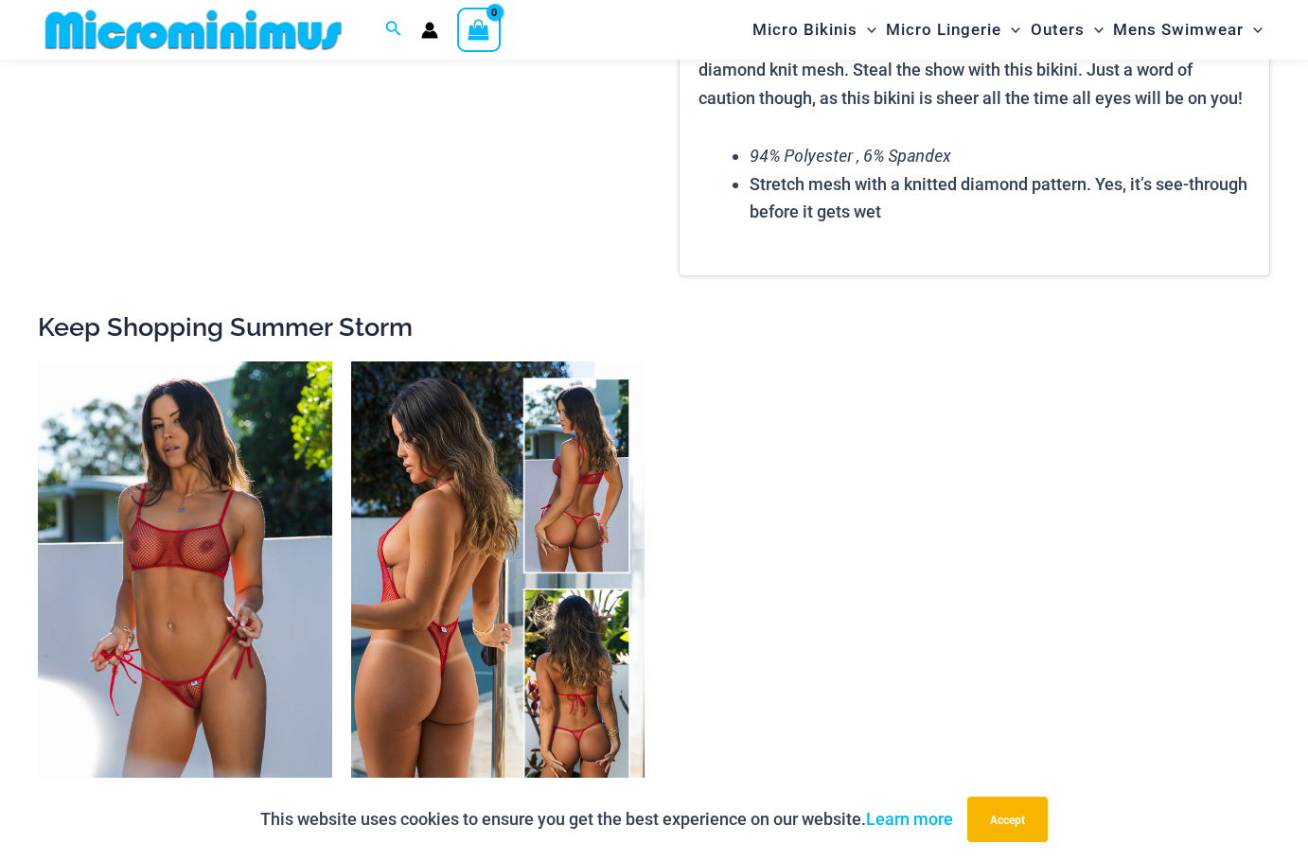
scroll to position [2823, 0]
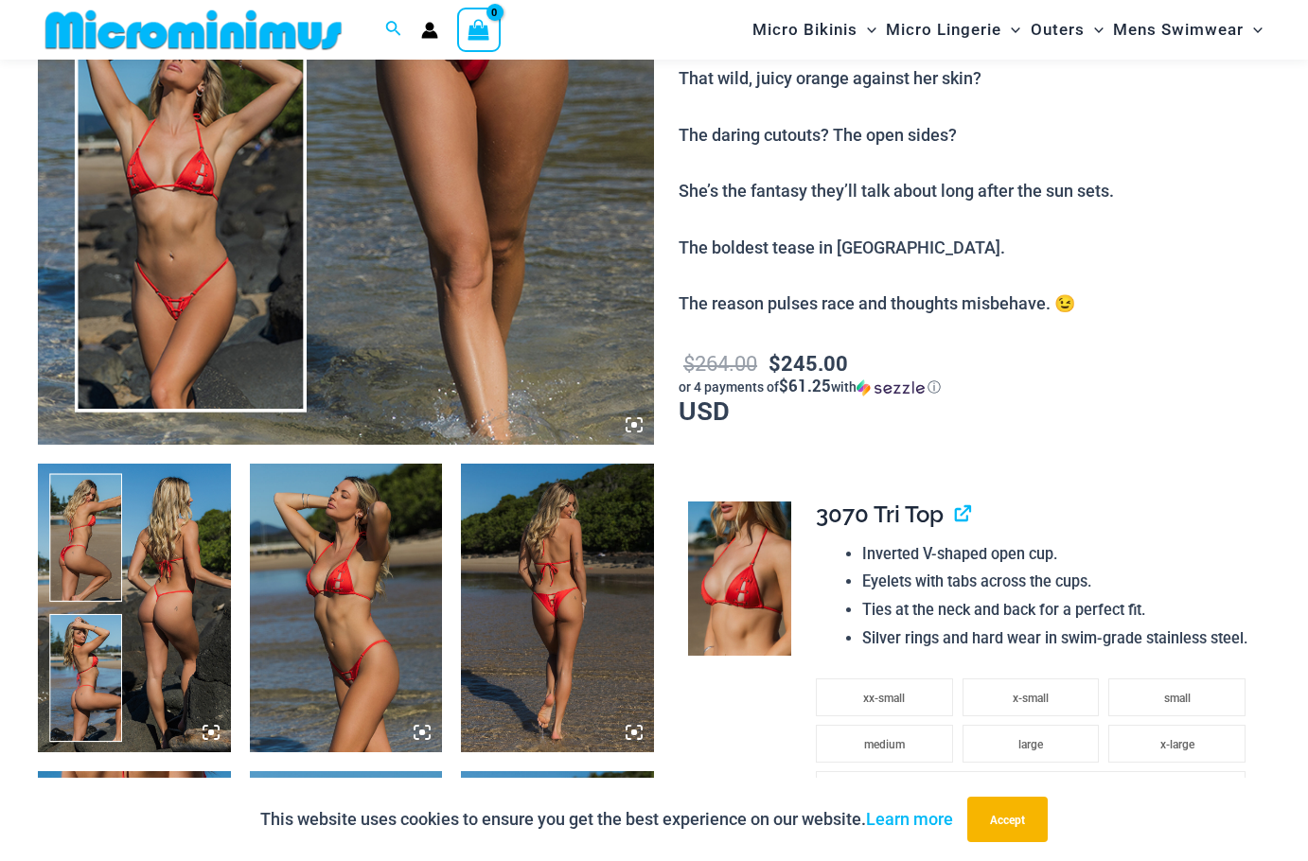
scroll to position [1020, 0]
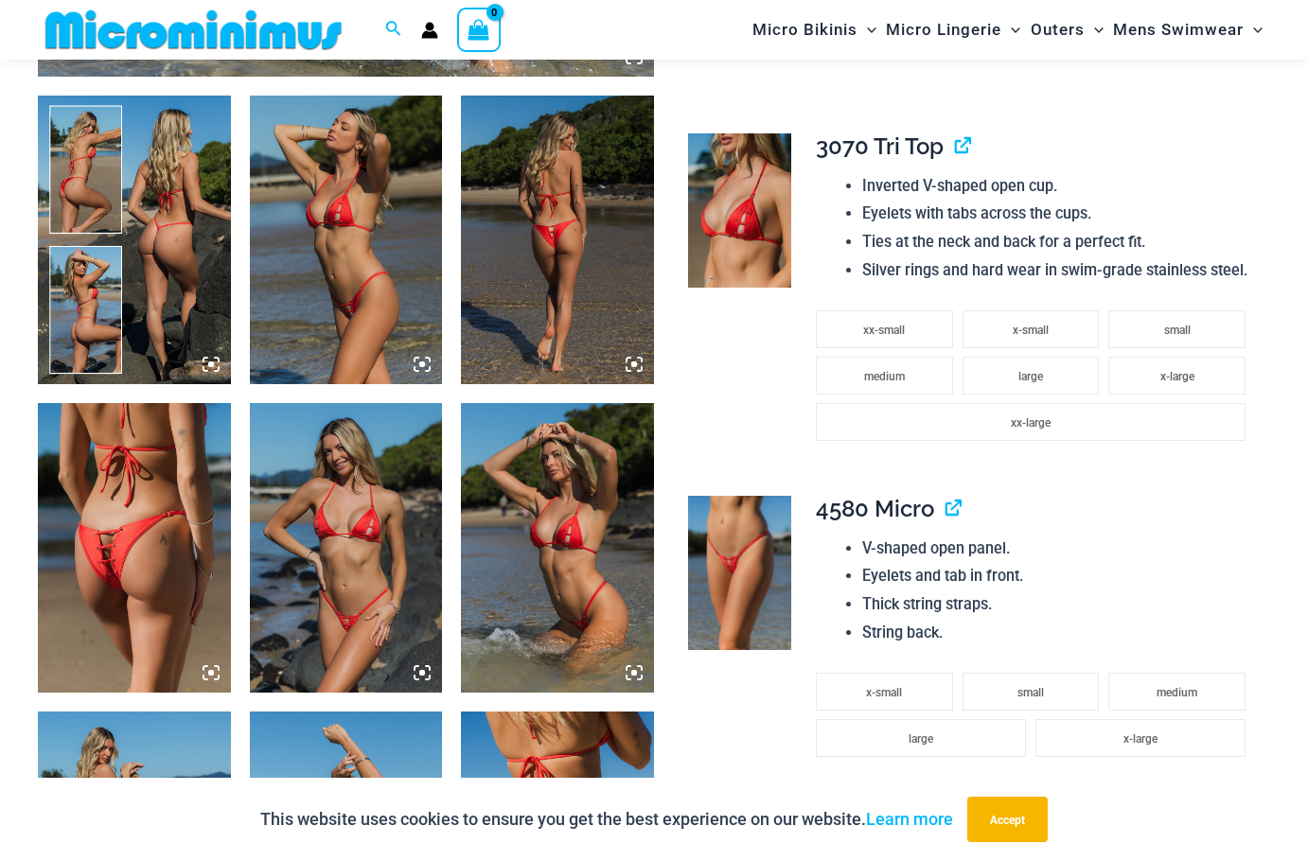
click at [349, 246] on img at bounding box center [346, 240] width 193 height 289
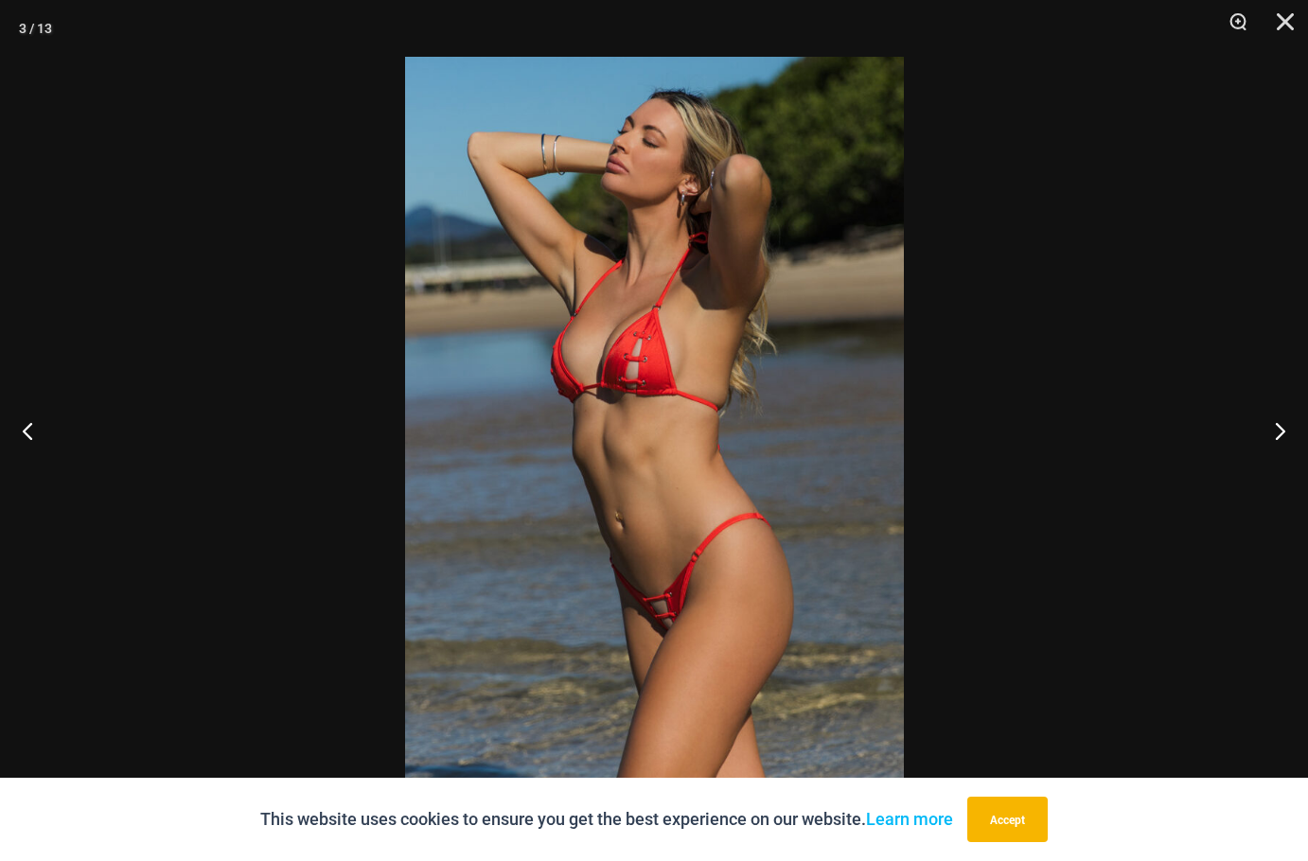
click at [1084, 414] on div at bounding box center [654, 430] width 1308 height 861
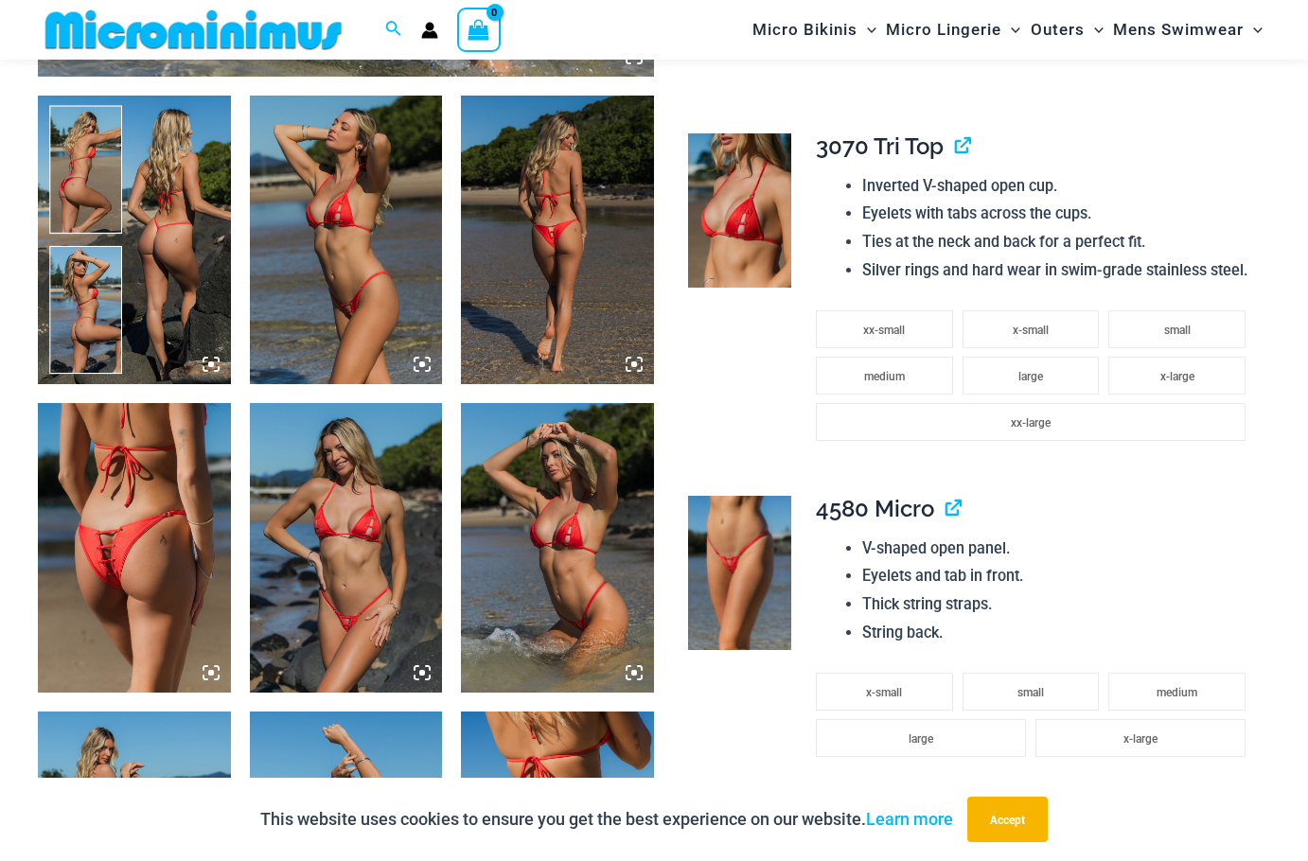
click at [128, 519] on img at bounding box center [134, 547] width 193 height 289
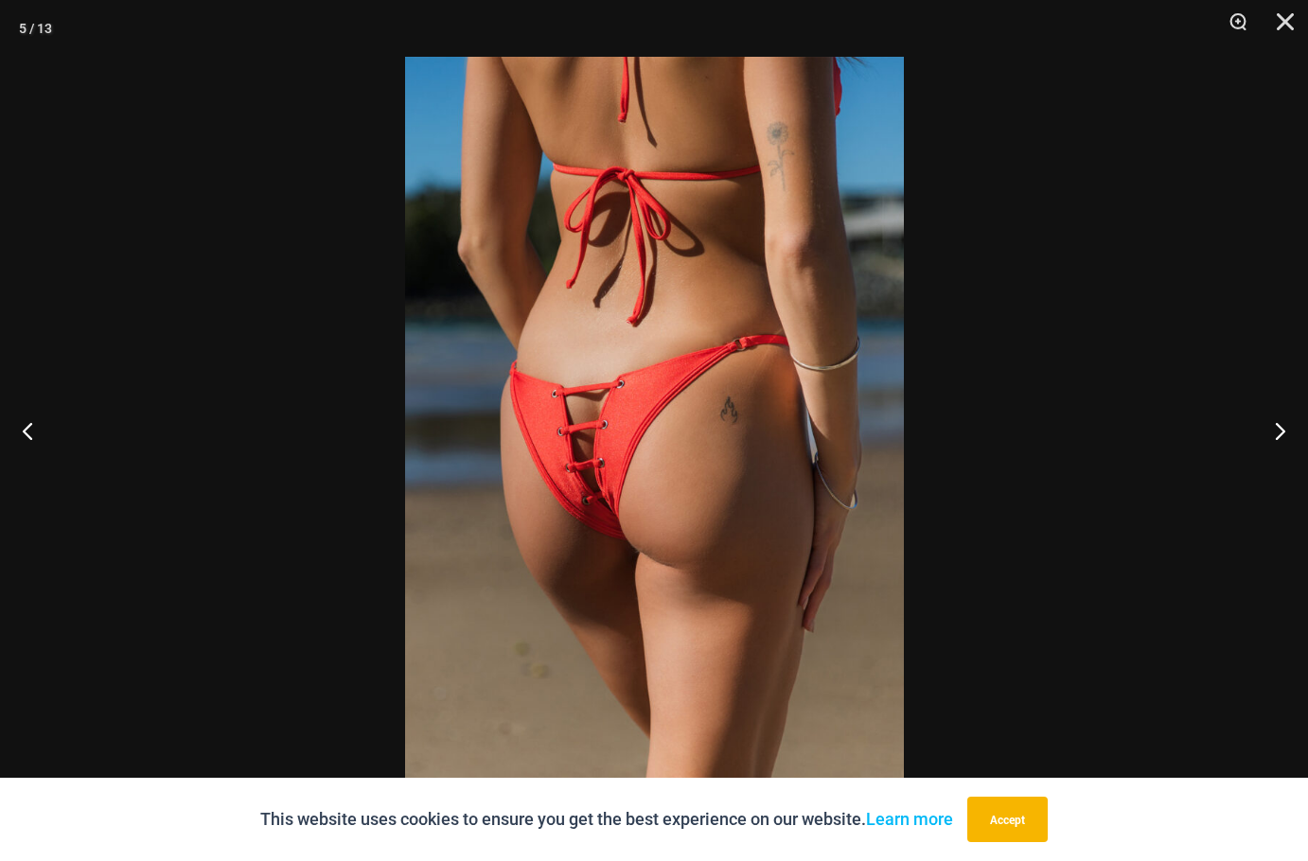
click at [985, 435] on div at bounding box center [654, 430] width 1308 height 861
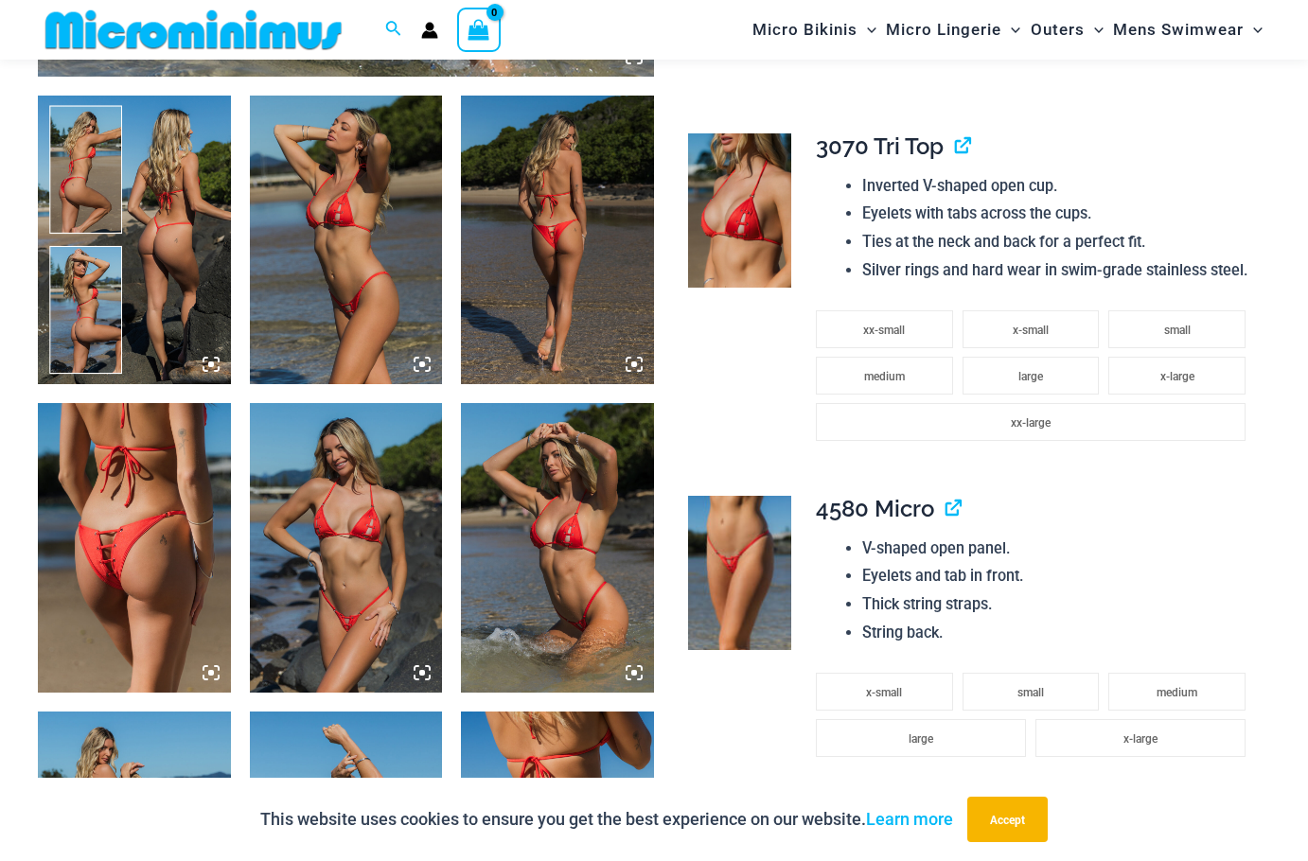
click at [348, 608] on img at bounding box center [346, 547] width 193 height 289
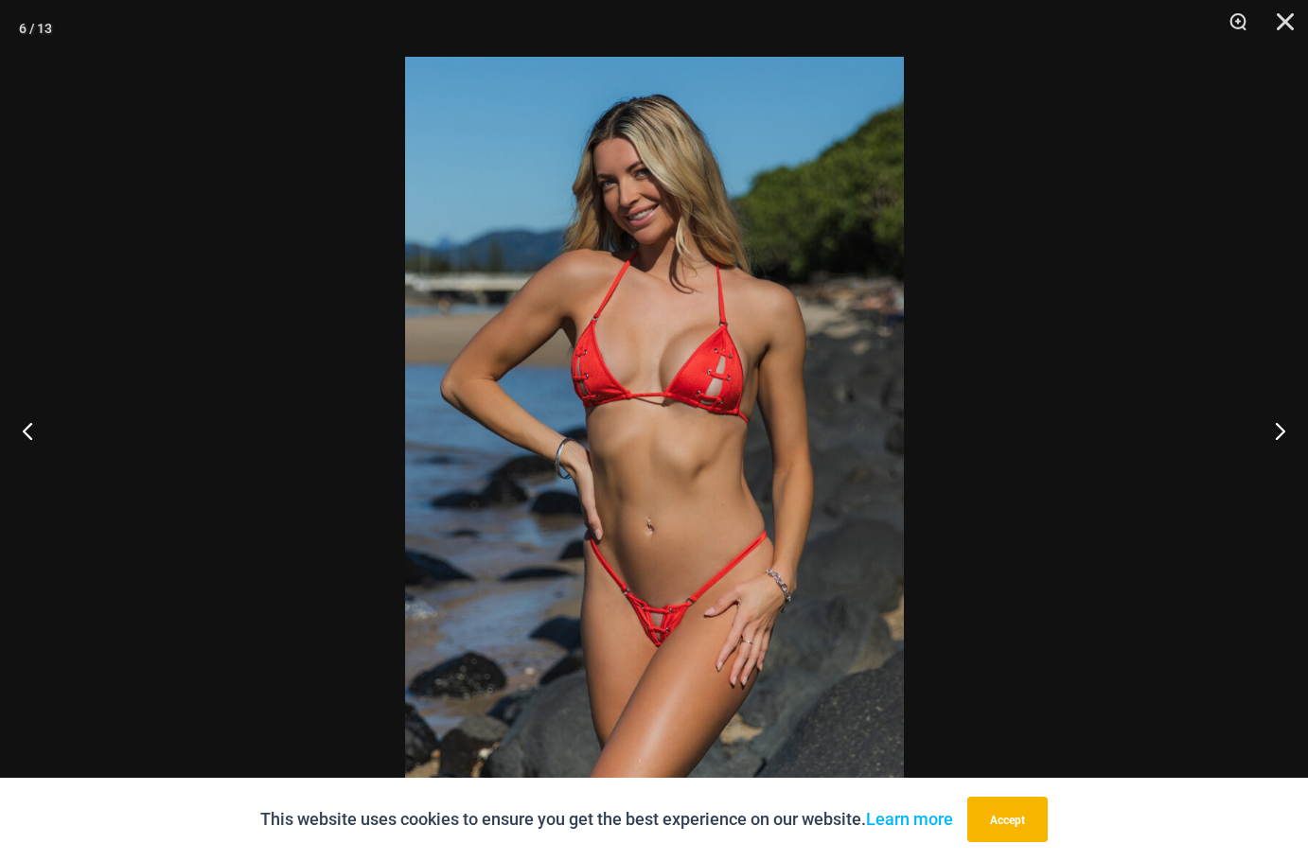
click at [978, 545] on div at bounding box center [654, 430] width 1308 height 861
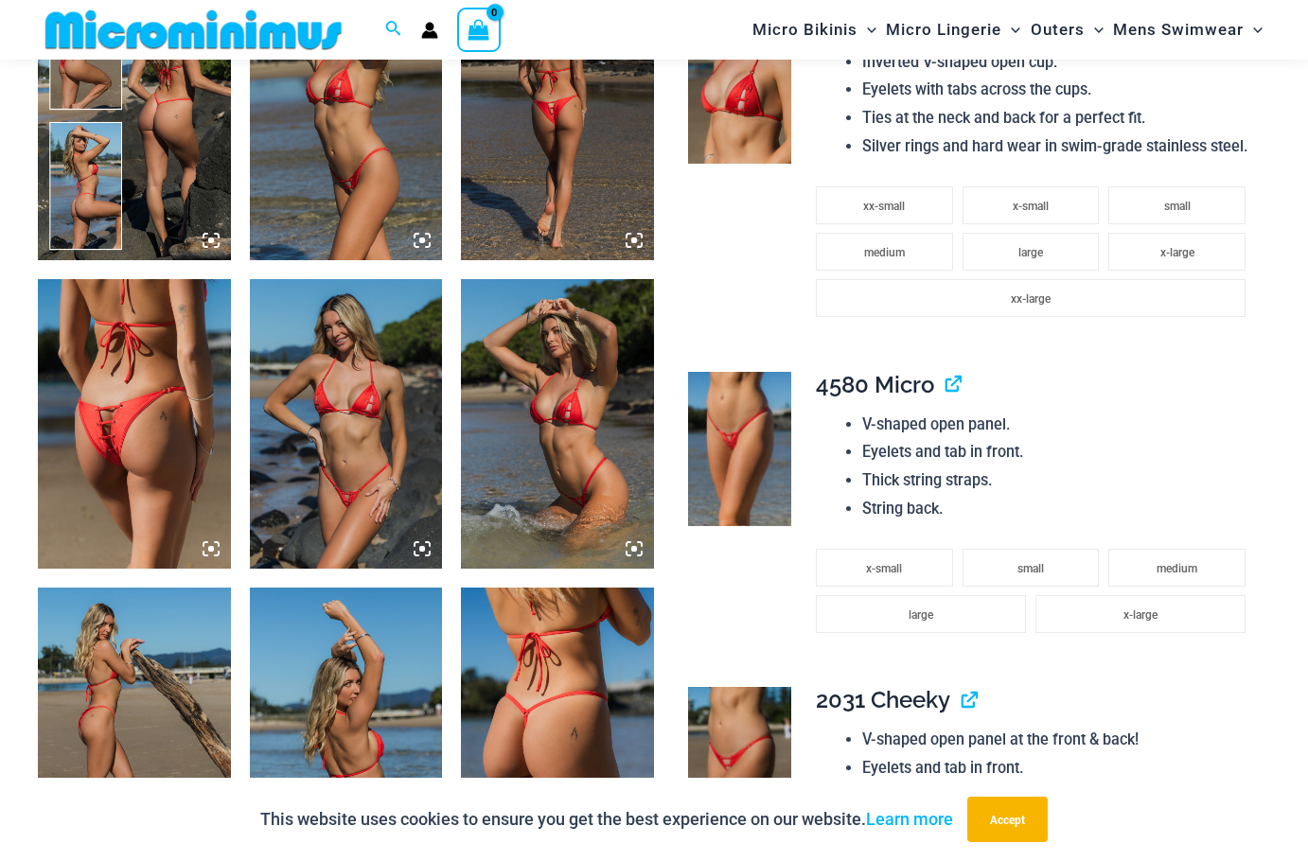
scroll to position [1494, 0]
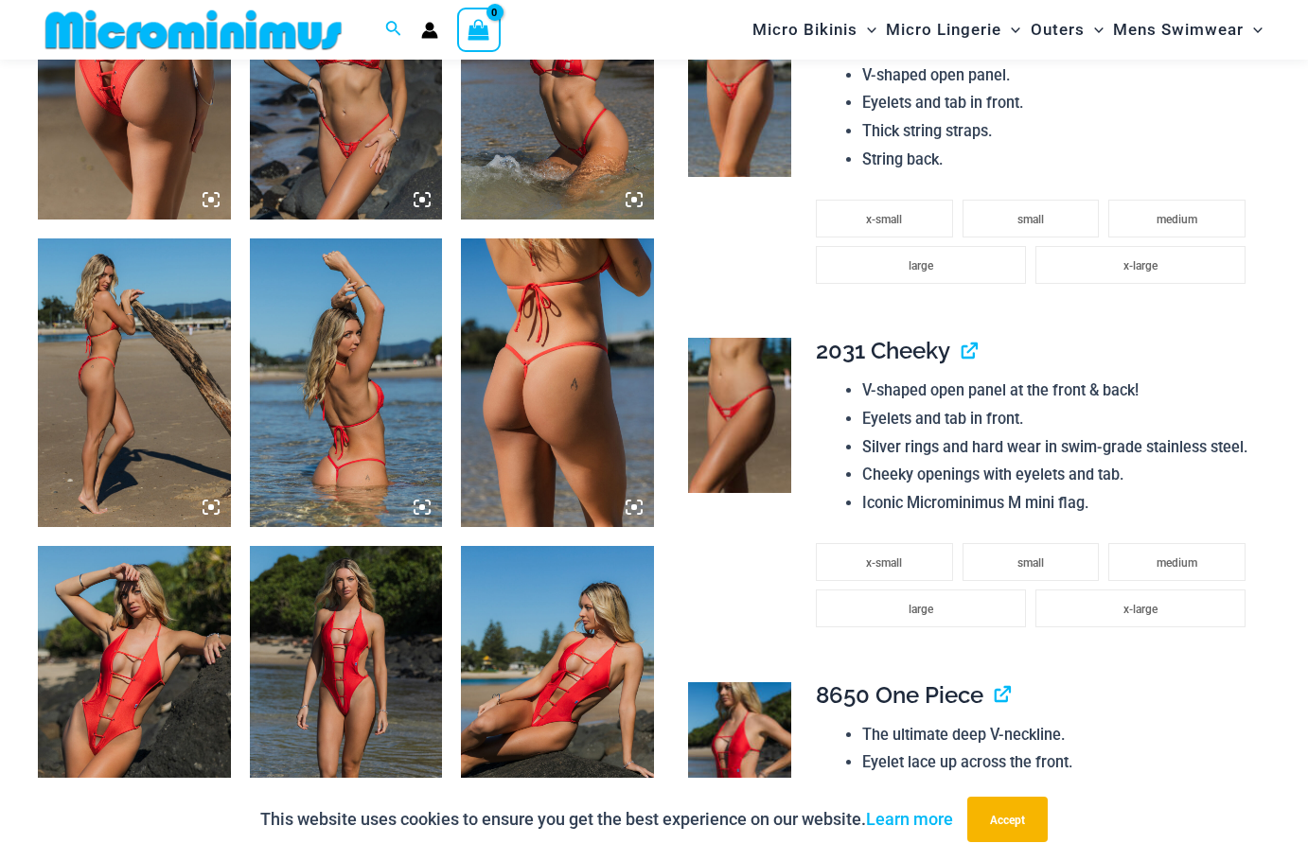
click at [72, 685] on img at bounding box center [134, 690] width 193 height 289
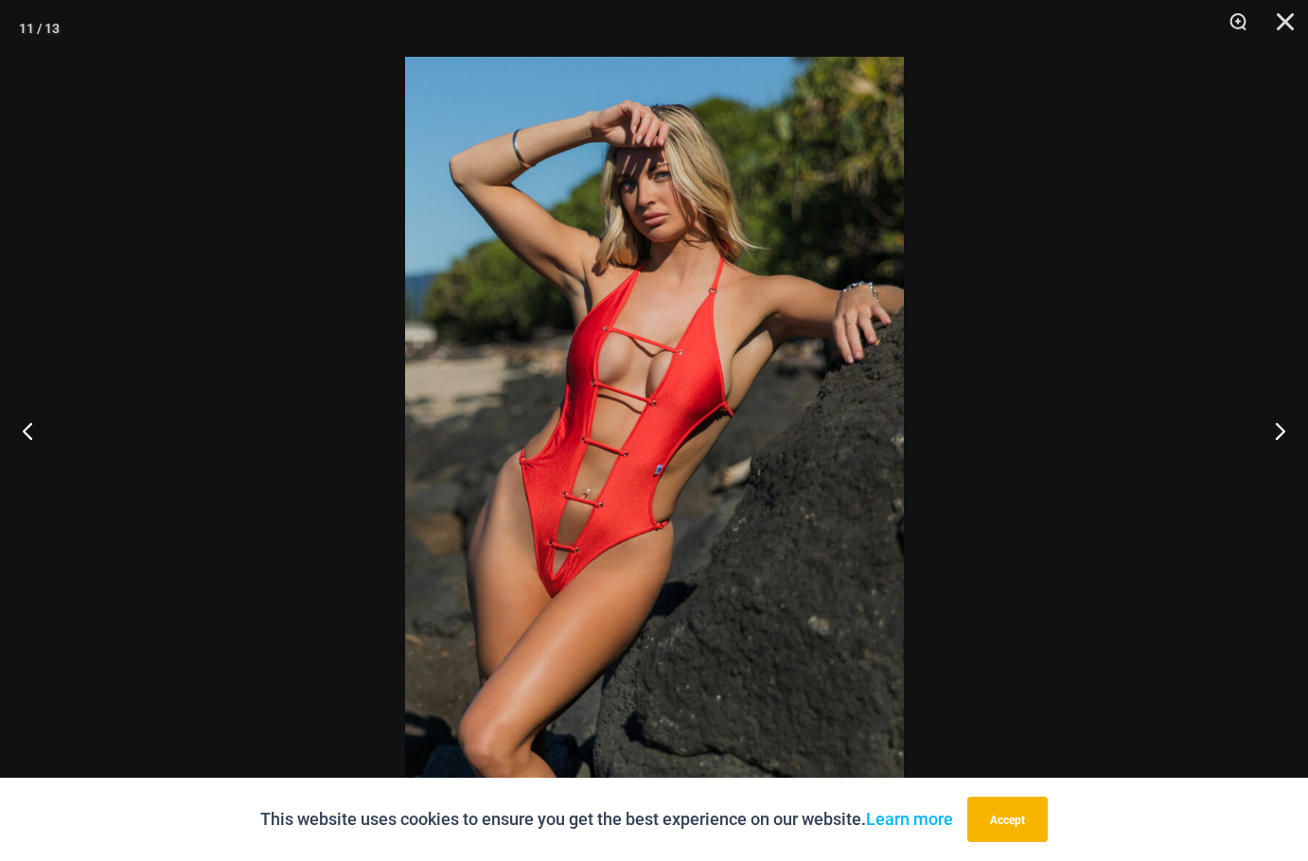
click at [1113, 398] on div at bounding box center [654, 430] width 1308 height 861
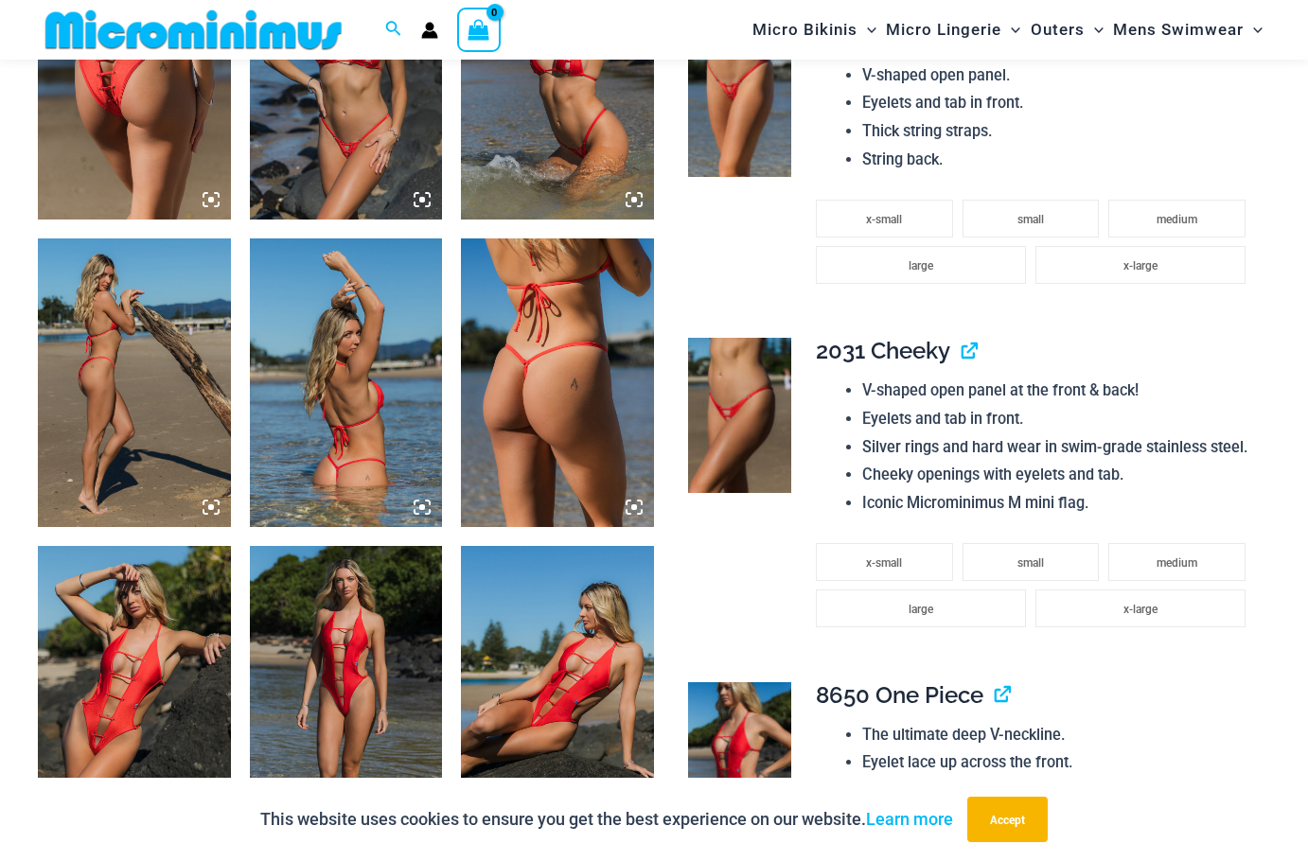
click at [377, 651] on img at bounding box center [346, 690] width 193 height 289
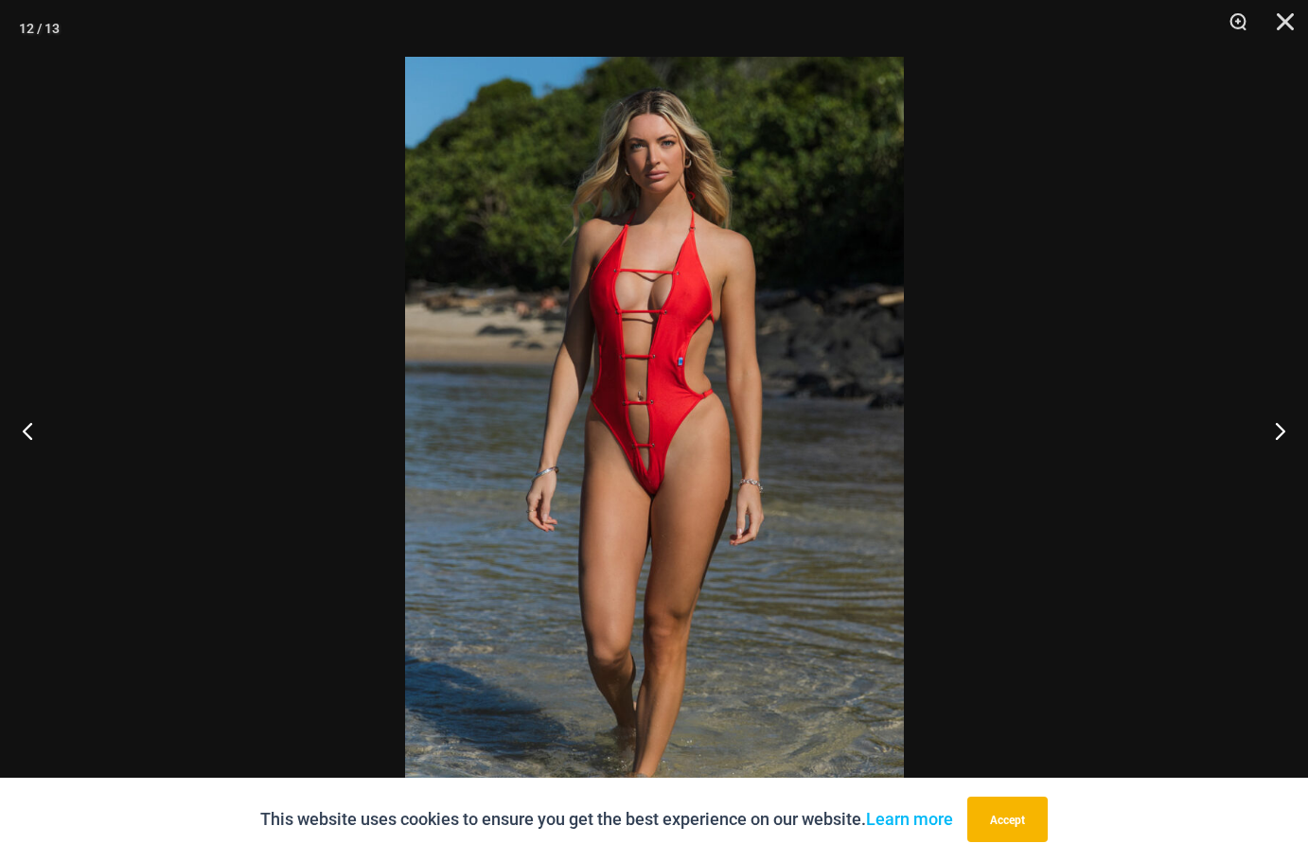
click at [1066, 425] on div at bounding box center [654, 430] width 1308 height 861
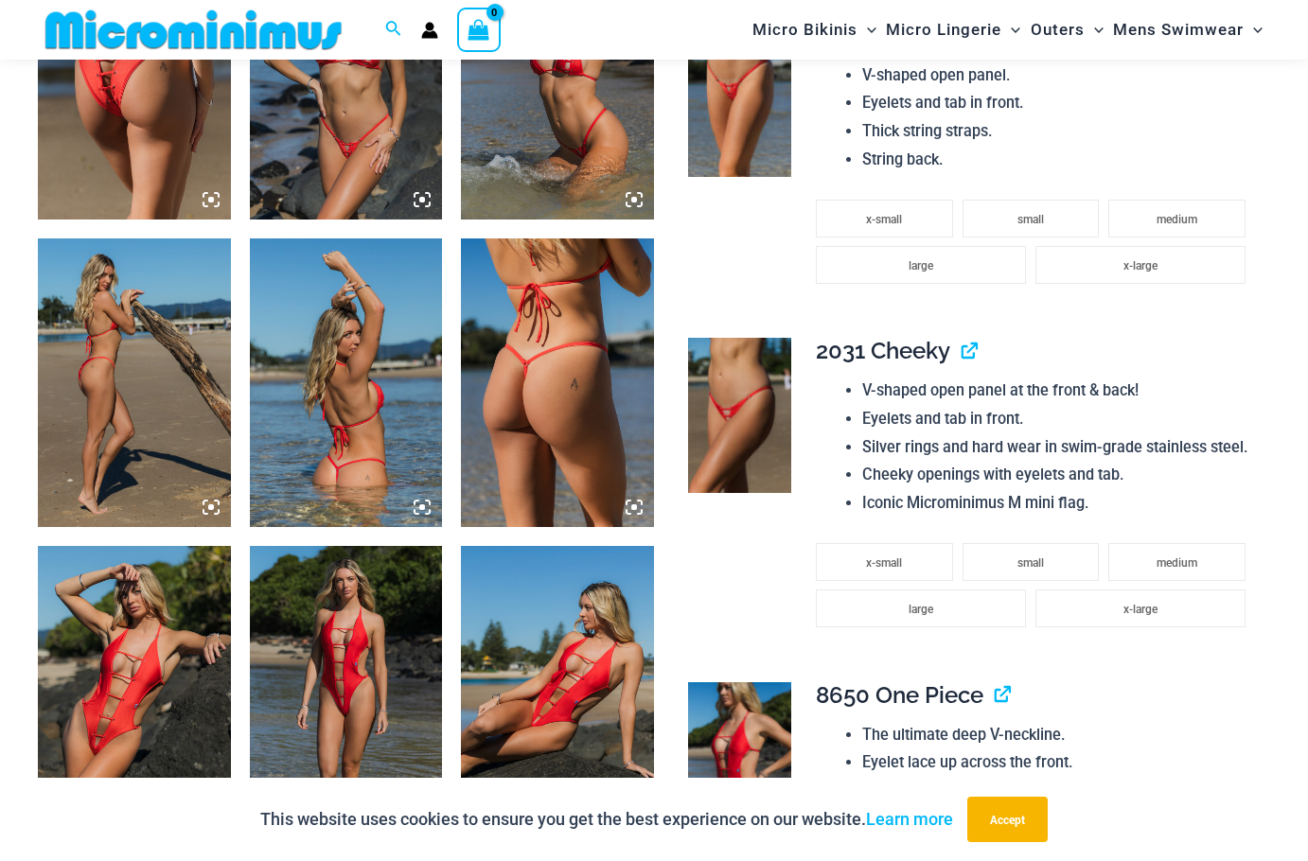
click at [542, 695] on img at bounding box center [557, 690] width 193 height 289
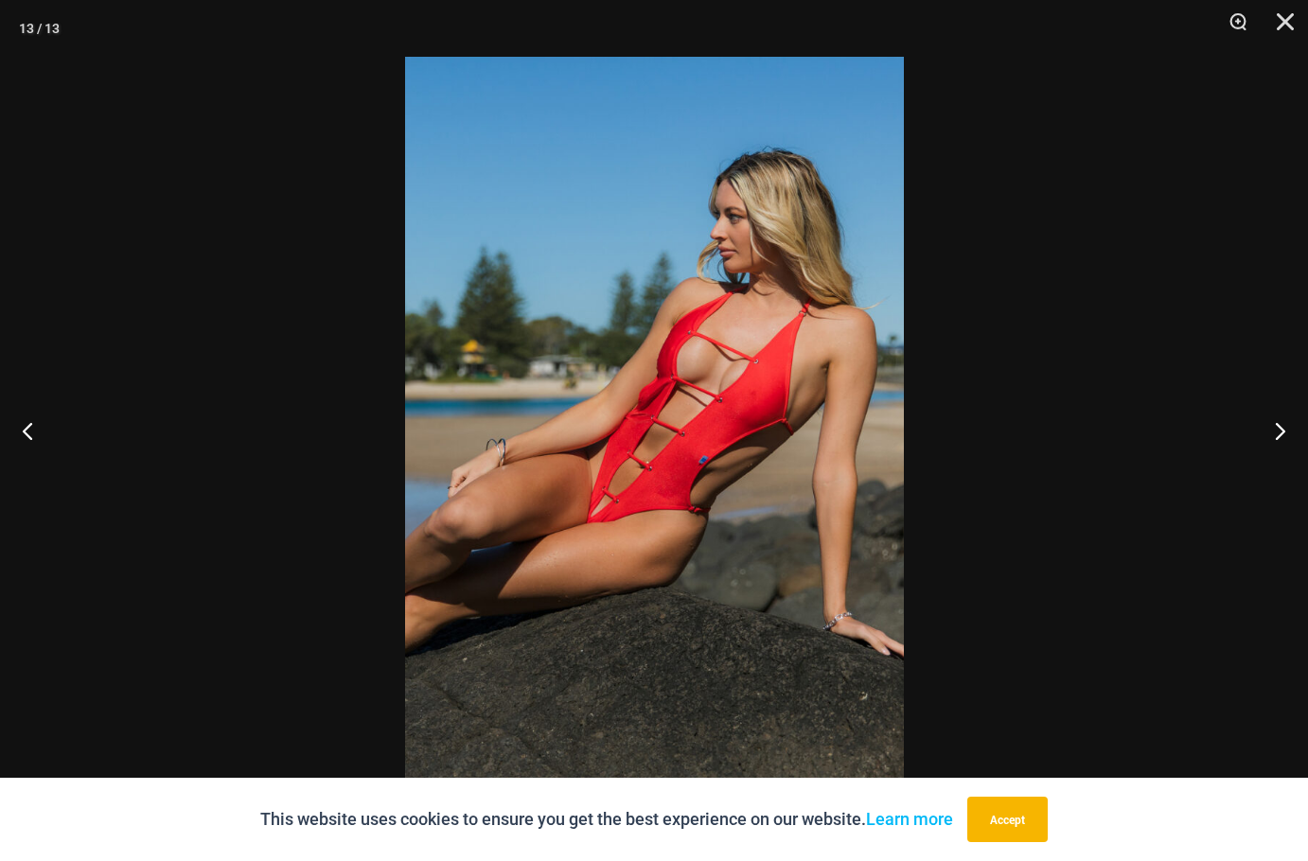
click at [1012, 455] on div at bounding box center [654, 430] width 1308 height 861
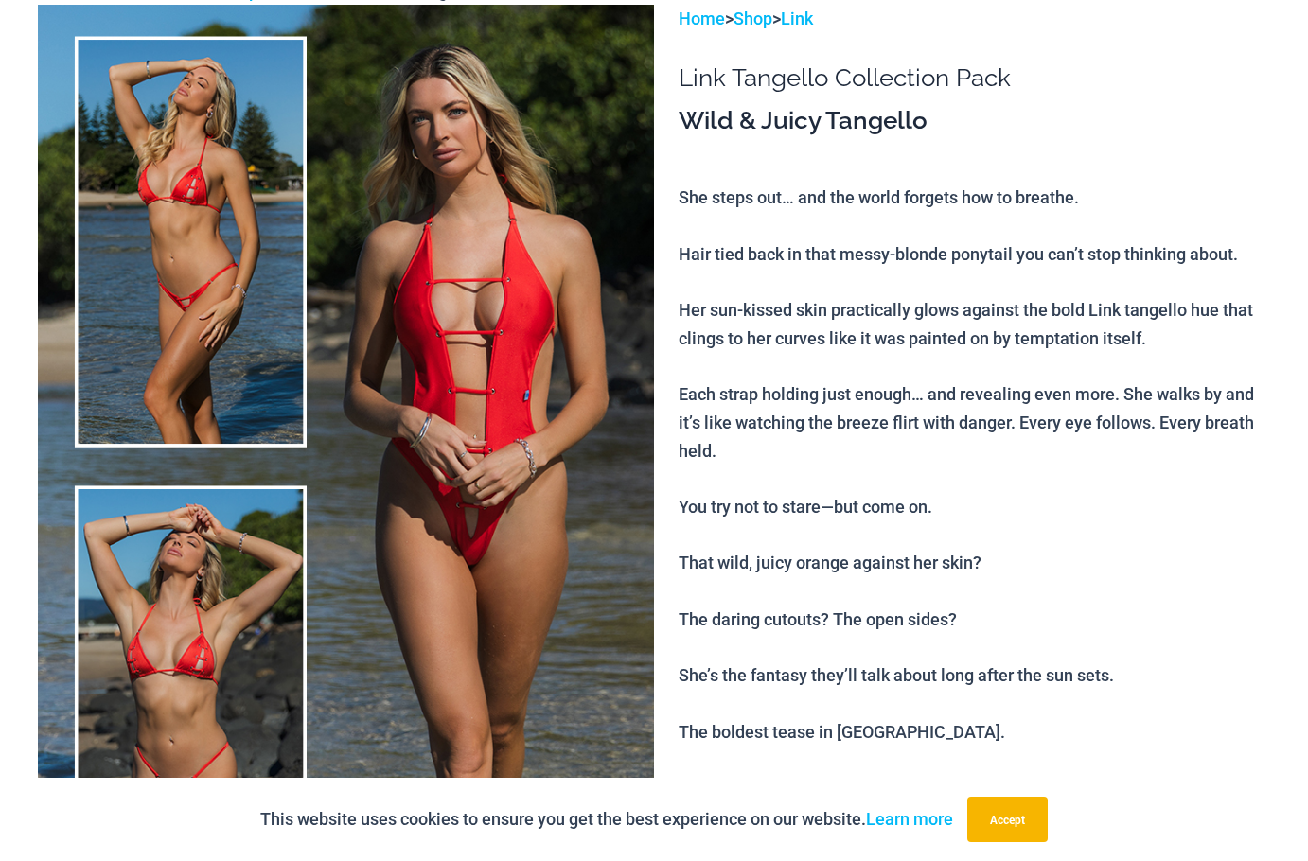
scroll to position [0, 0]
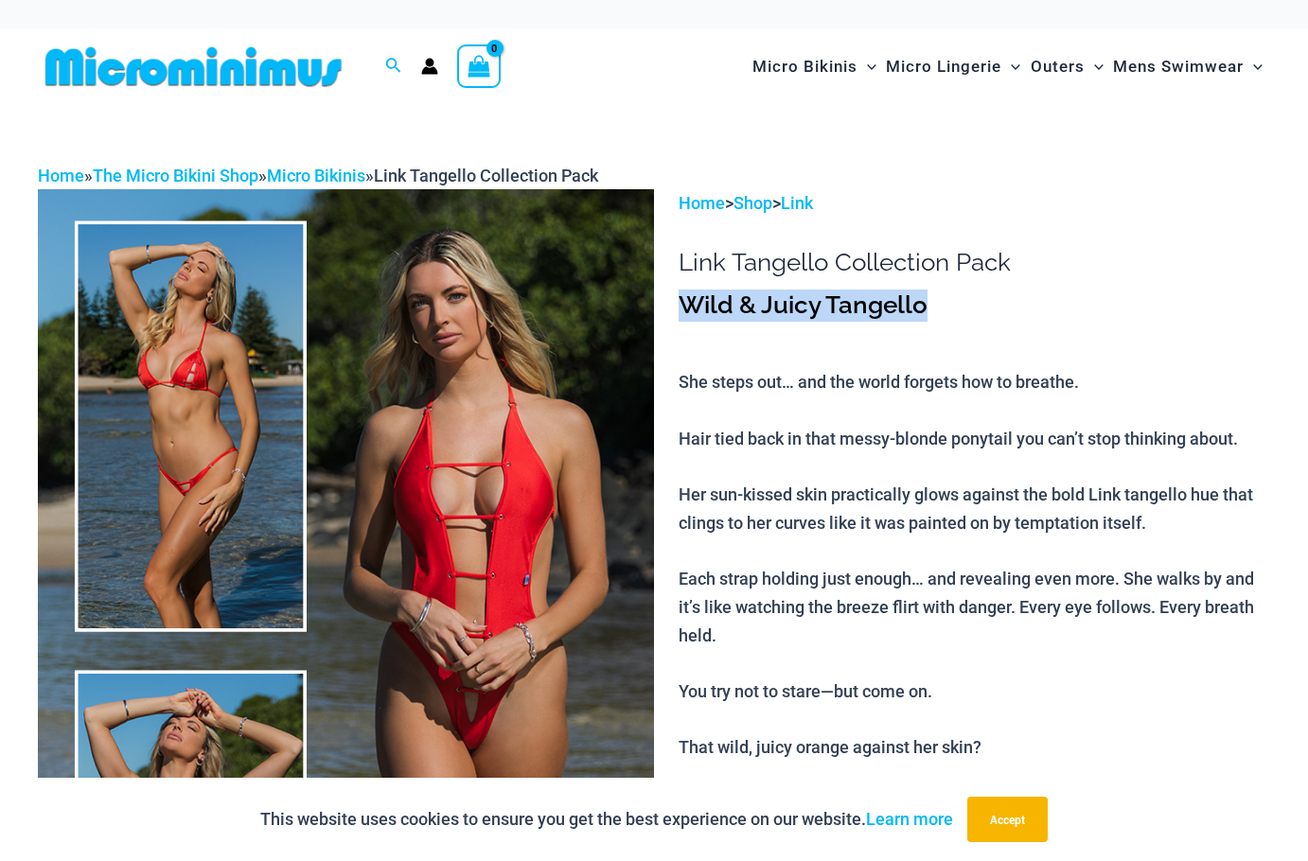
drag, startPoint x: 690, startPoint y: 299, endPoint x: 985, endPoint y: 291, distance: 295.5
click at [985, 291] on h3 "Wild & Juicy Tangello" at bounding box center [975, 306] width 592 height 32
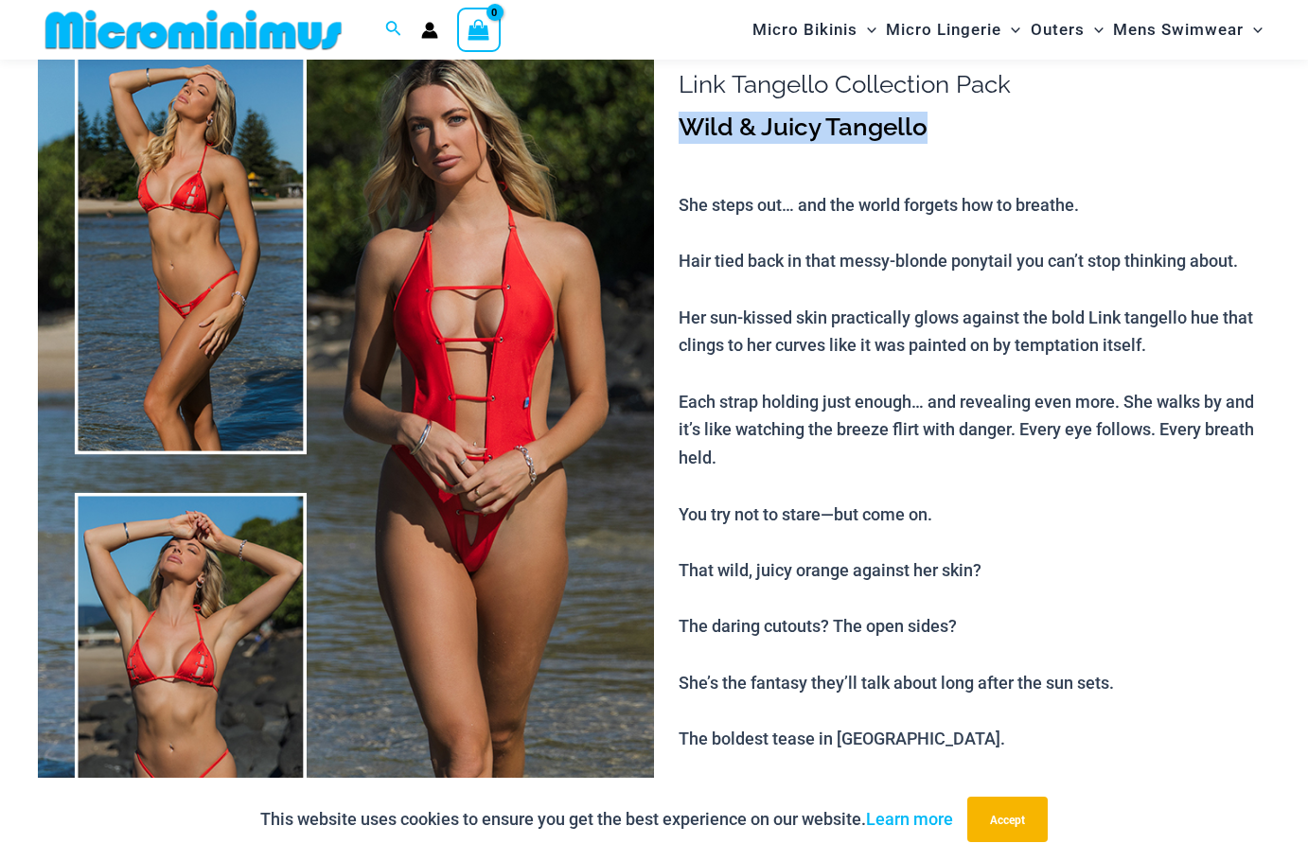
scroll to position [166, 0]
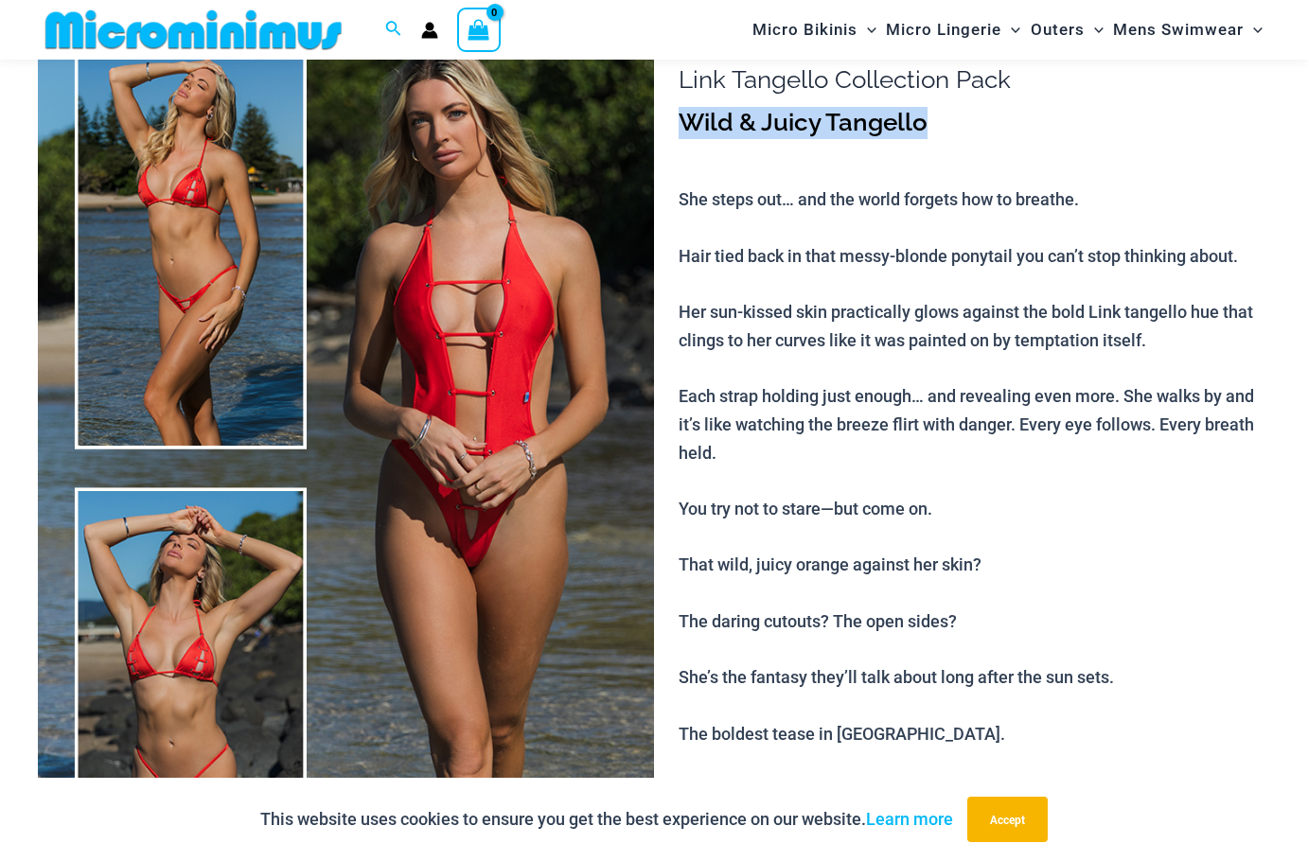
click at [550, 432] on img at bounding box center [346, 469] width 616 height 925
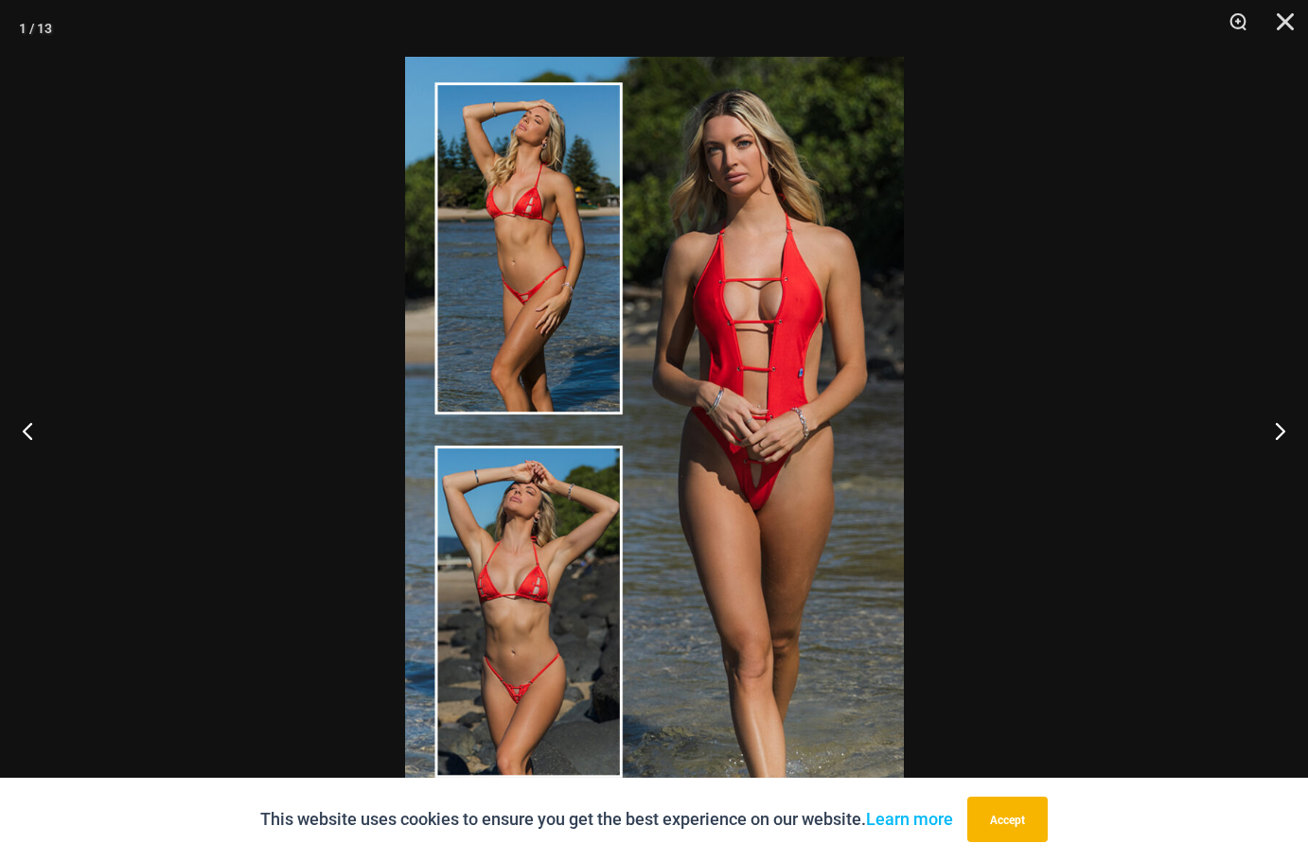
click at [829, 401] on img at bounding box center [654, 431] width 499 height 748
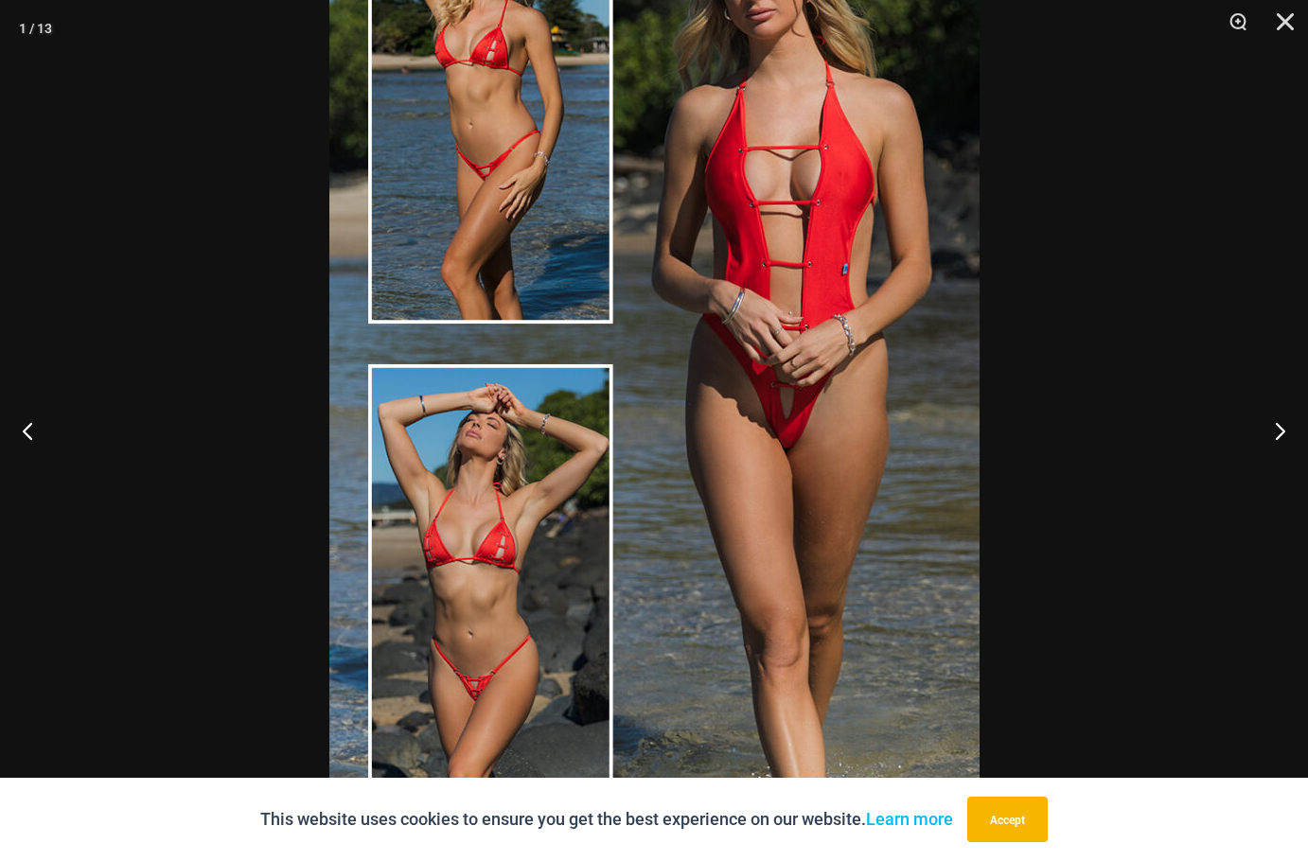
click at [1126, 414] on div at bounding box center [654, 430] width 1308 height 861
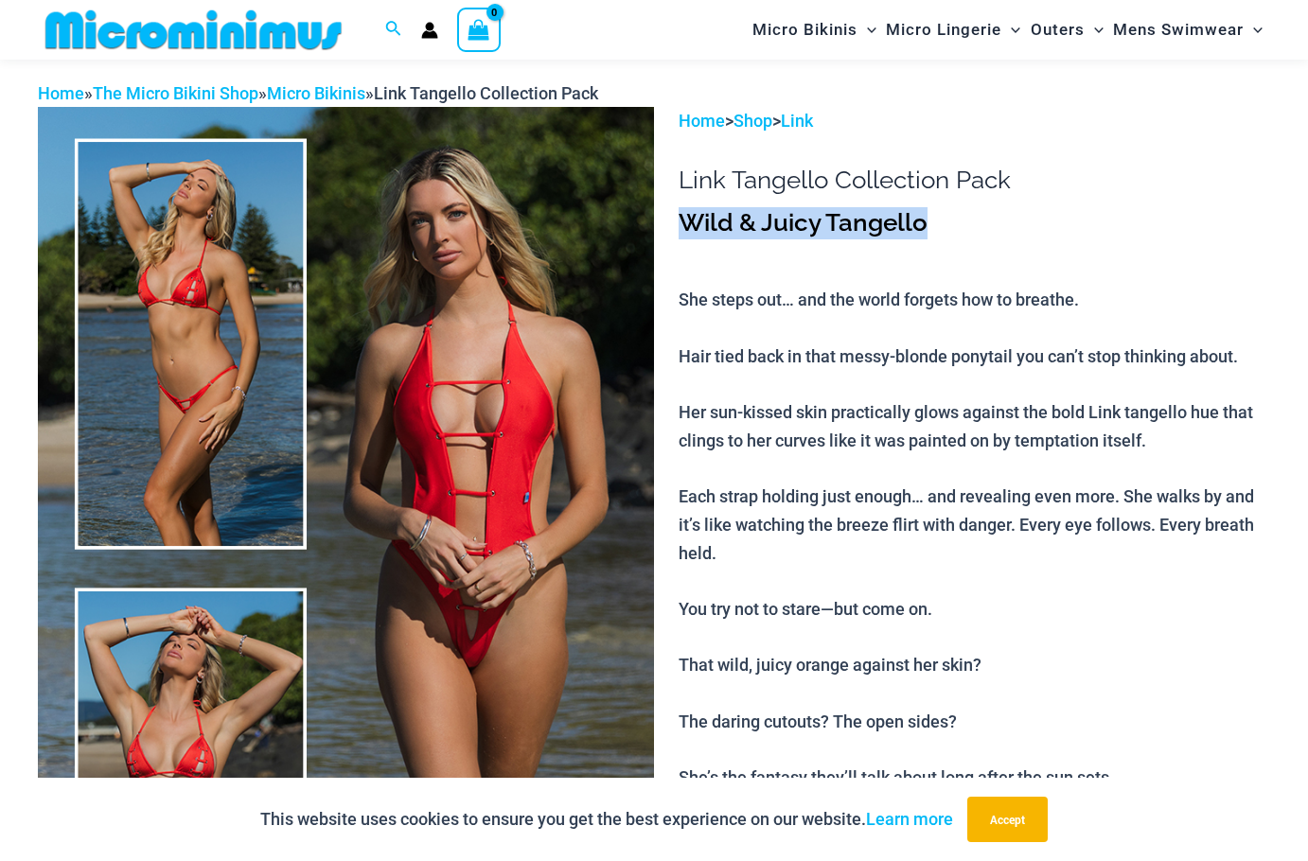
scroll to position [0, 0]
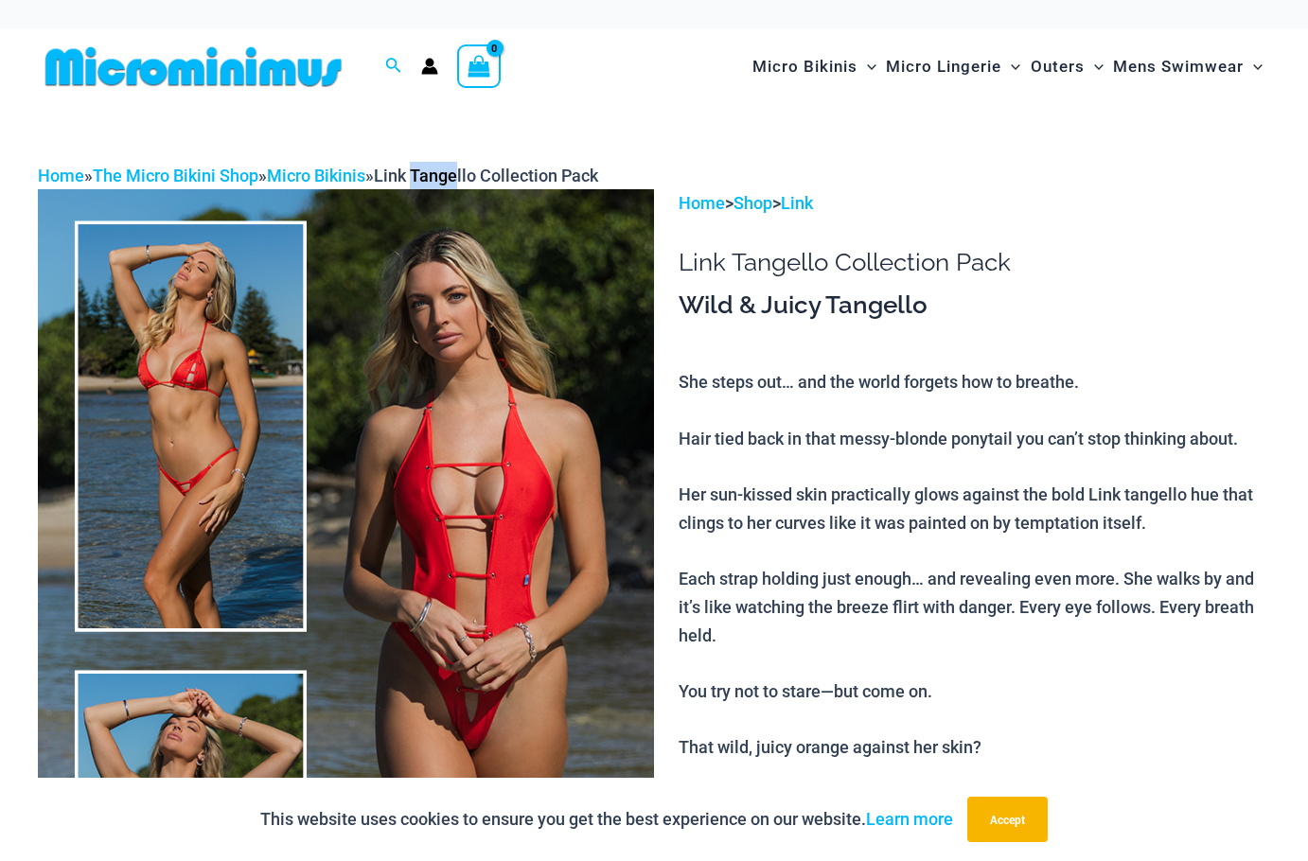
drag, startPoint x: 437, startPoint y: 176, endPoint x: 478, endPoint y: 169, distance: 41.2
click at [478, 169] on span "Link Tangello Collection Pack" at bounding box center [486, 176] width 224 height 20
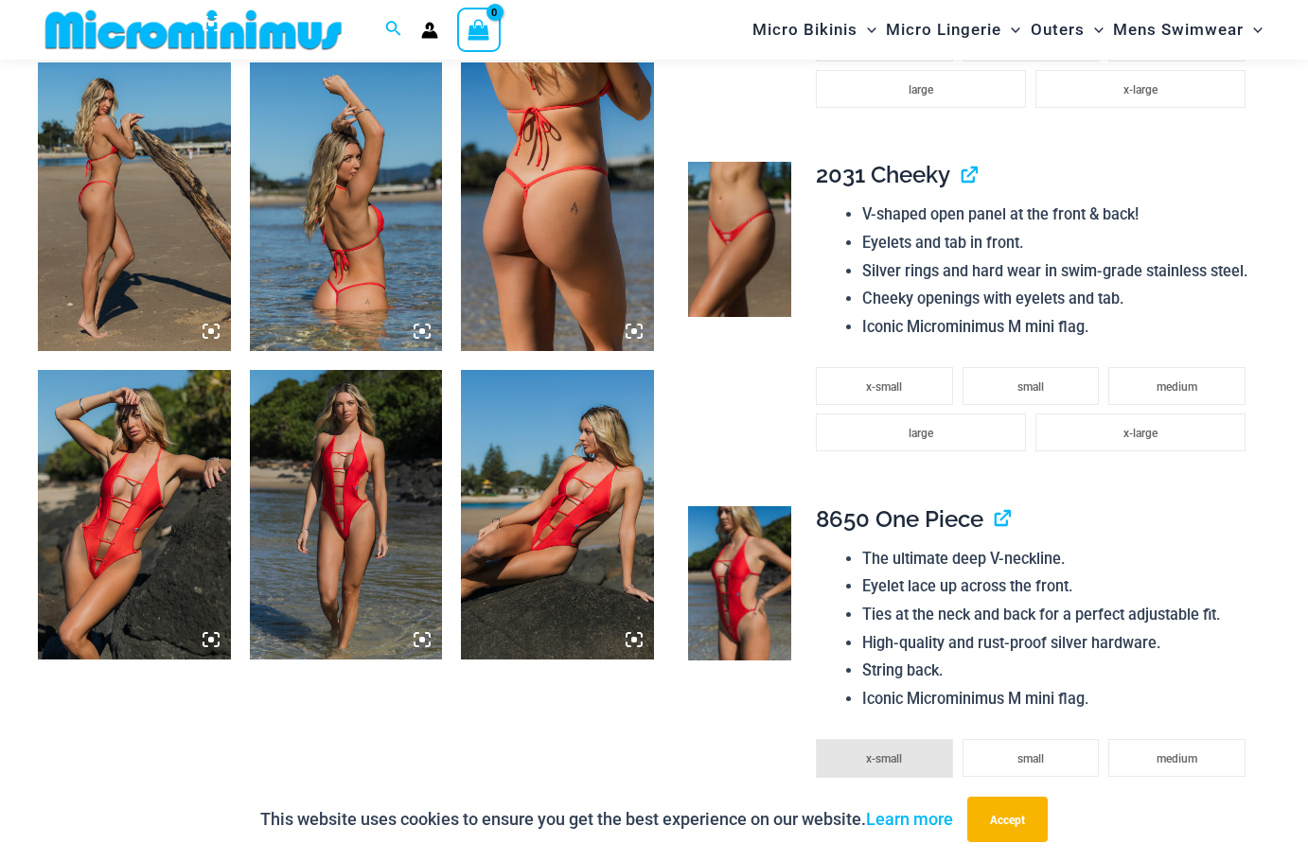
scroll to position [1685, 0]
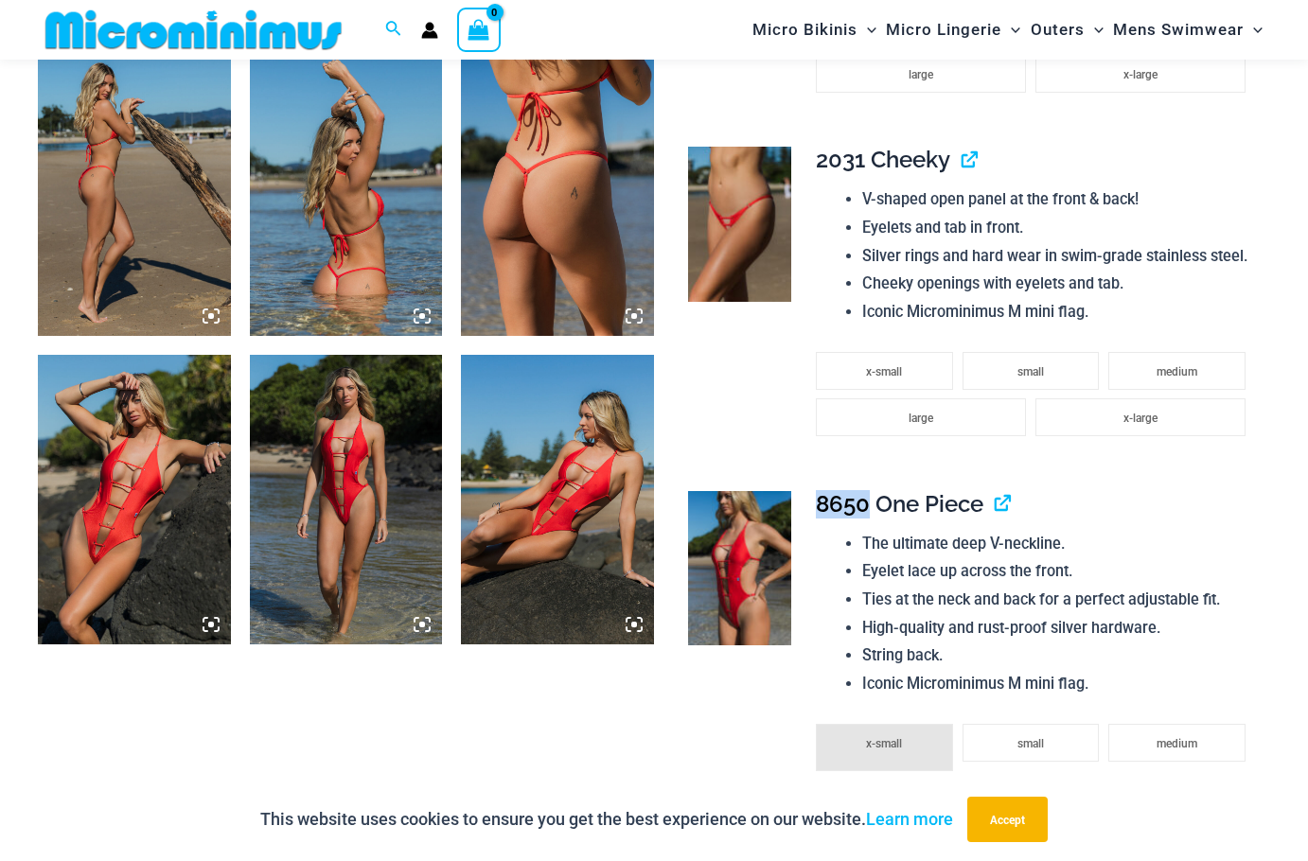
drag, startPoint x: 815, startPoint y: 499, endPoint x: 870, endPoint y: 504, distance: 55.1
click at [870, 504] on td "**********" at bounding box center [1033, 673] width 473 height 395
copy span "8650"
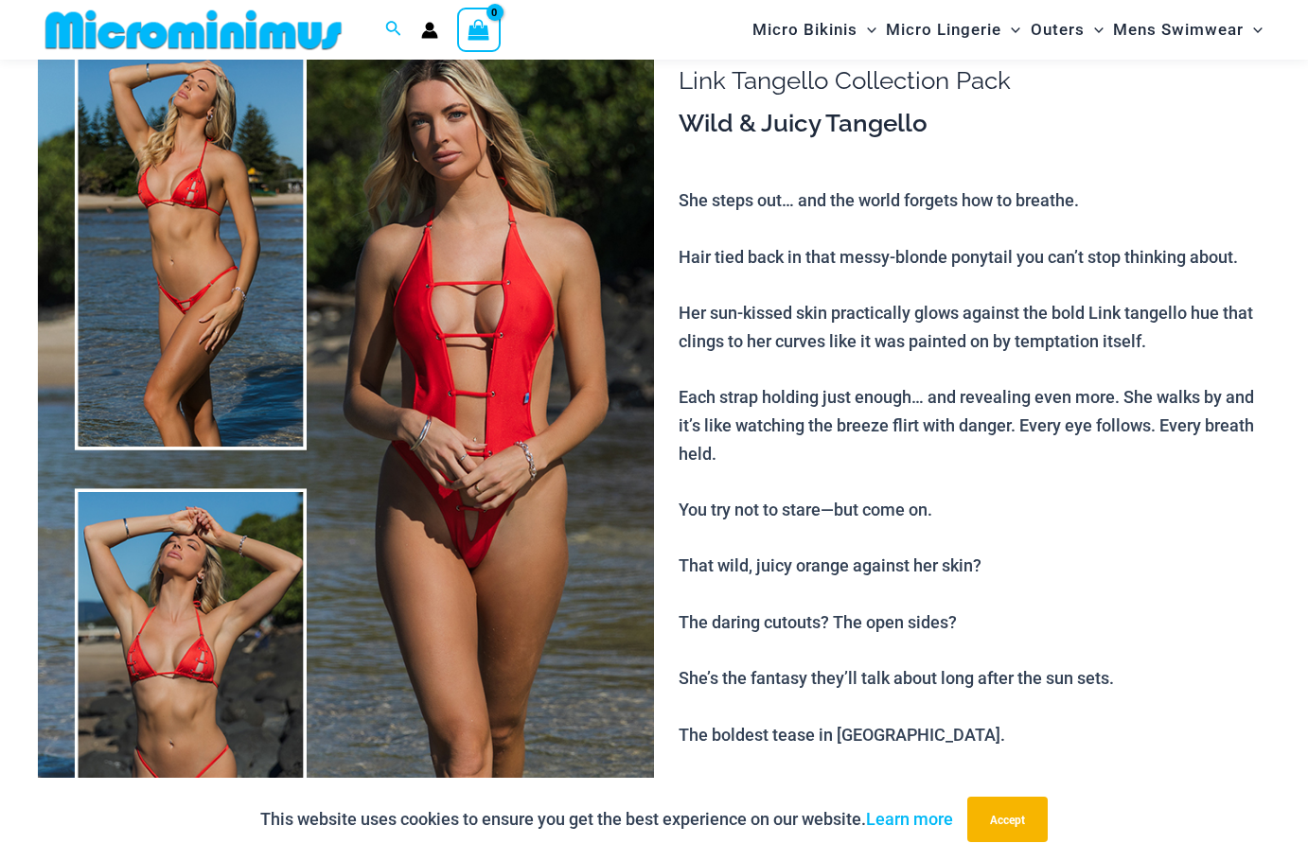
scroll to position [0, 0]
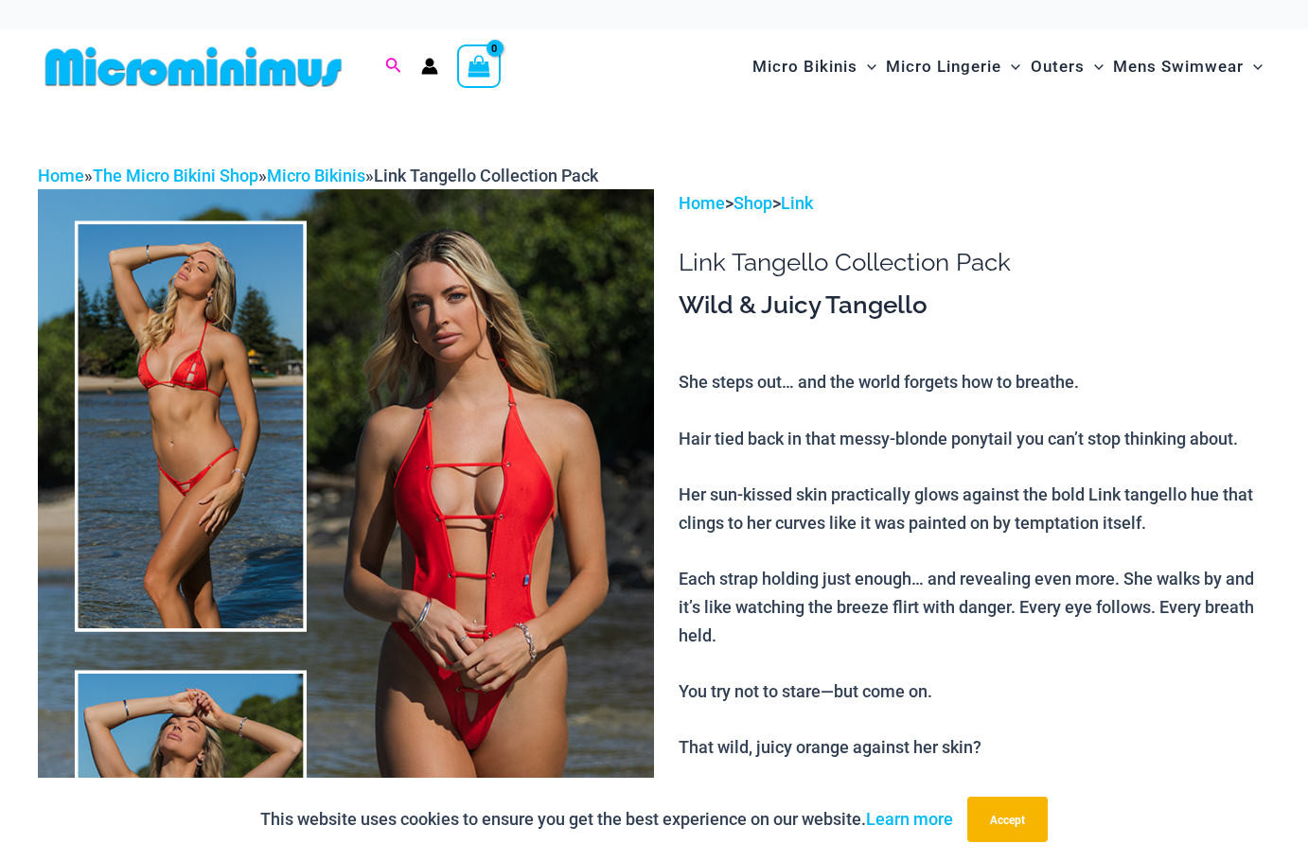
click at [391, 63] on icon "Search icon link" at bounding box center [392, 66] width 15 height 17
paste input "****"
type input "****"
click button "Search" at bounding box center [0, 0] width 0 height 0
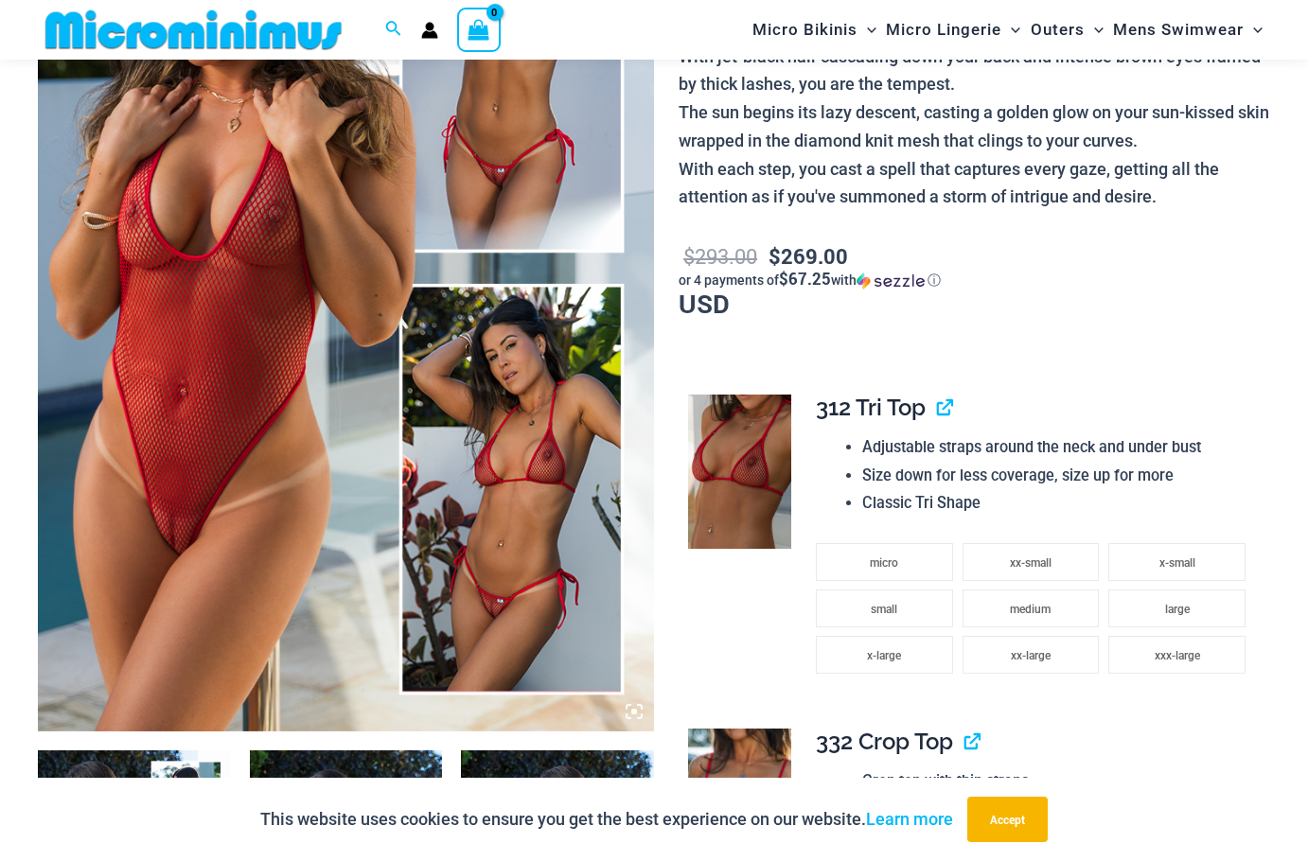
scroll to position [364, 0]
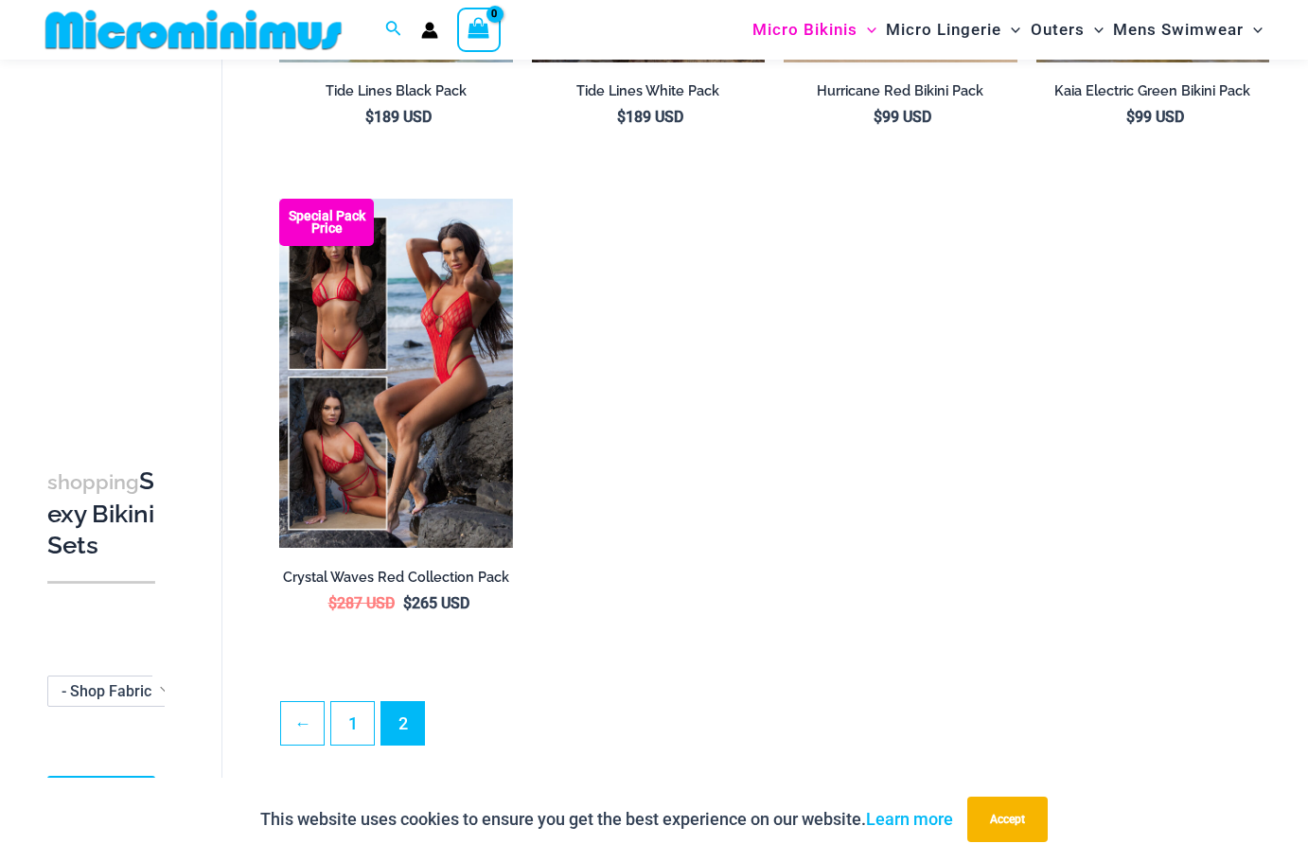
scroll to position [134, 0]
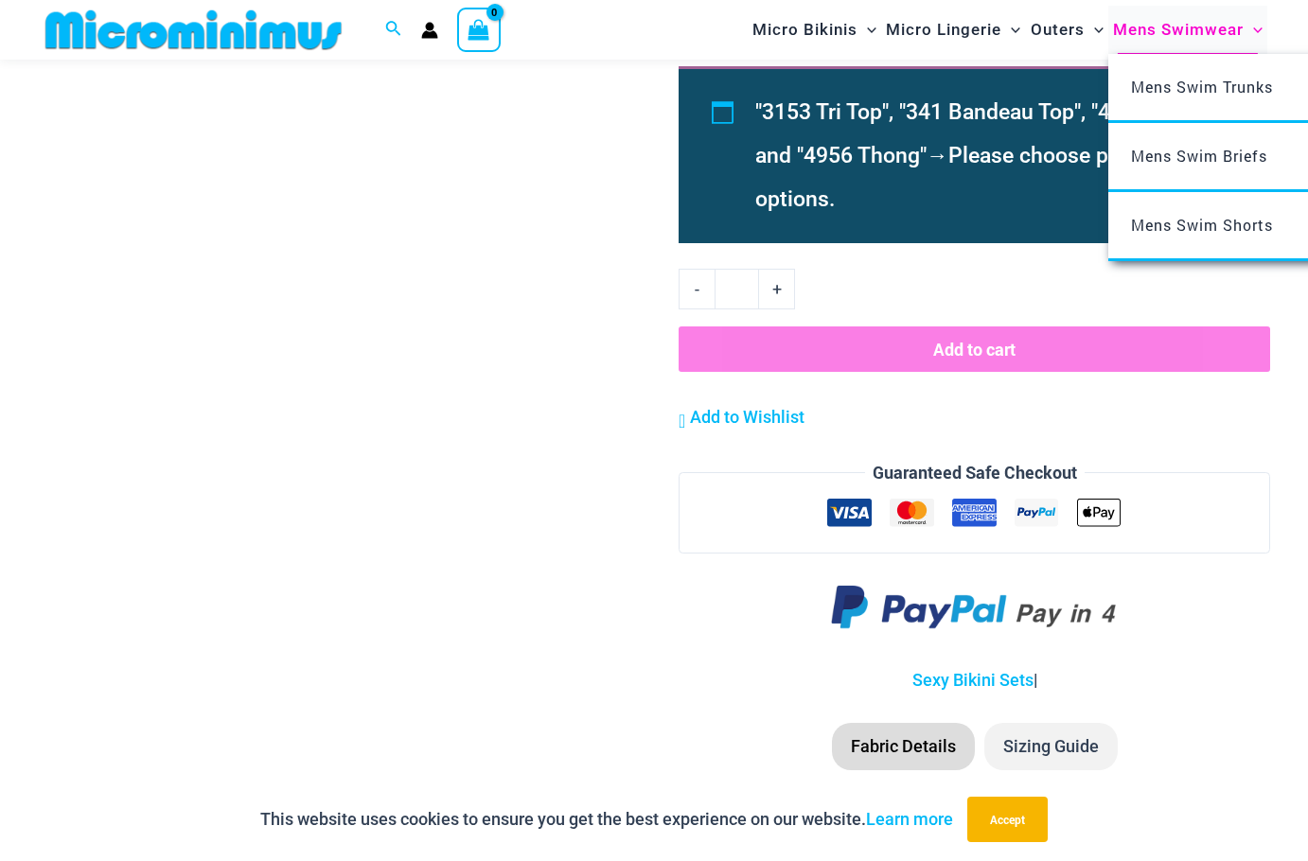
scroll to position [2255, 0]
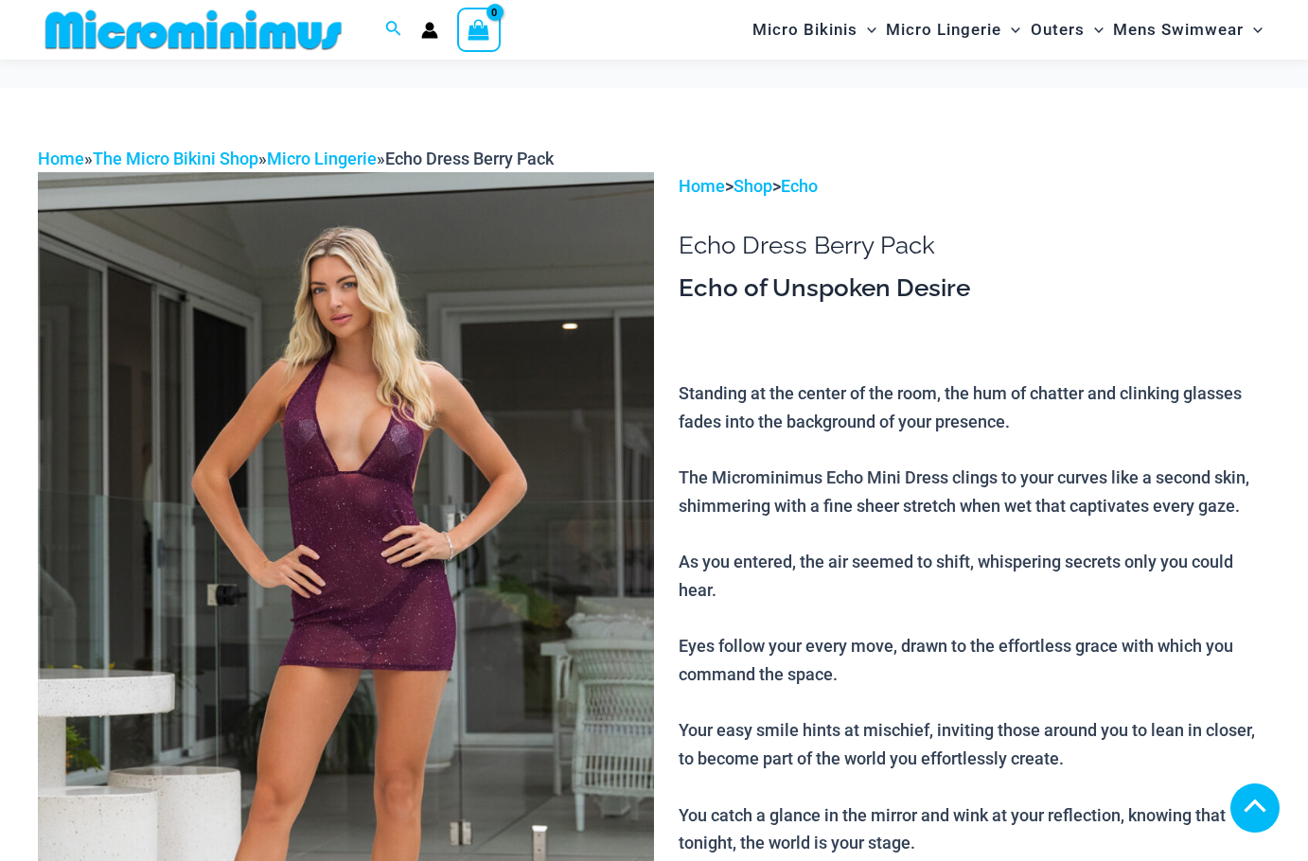
scroll to position [656, 0]
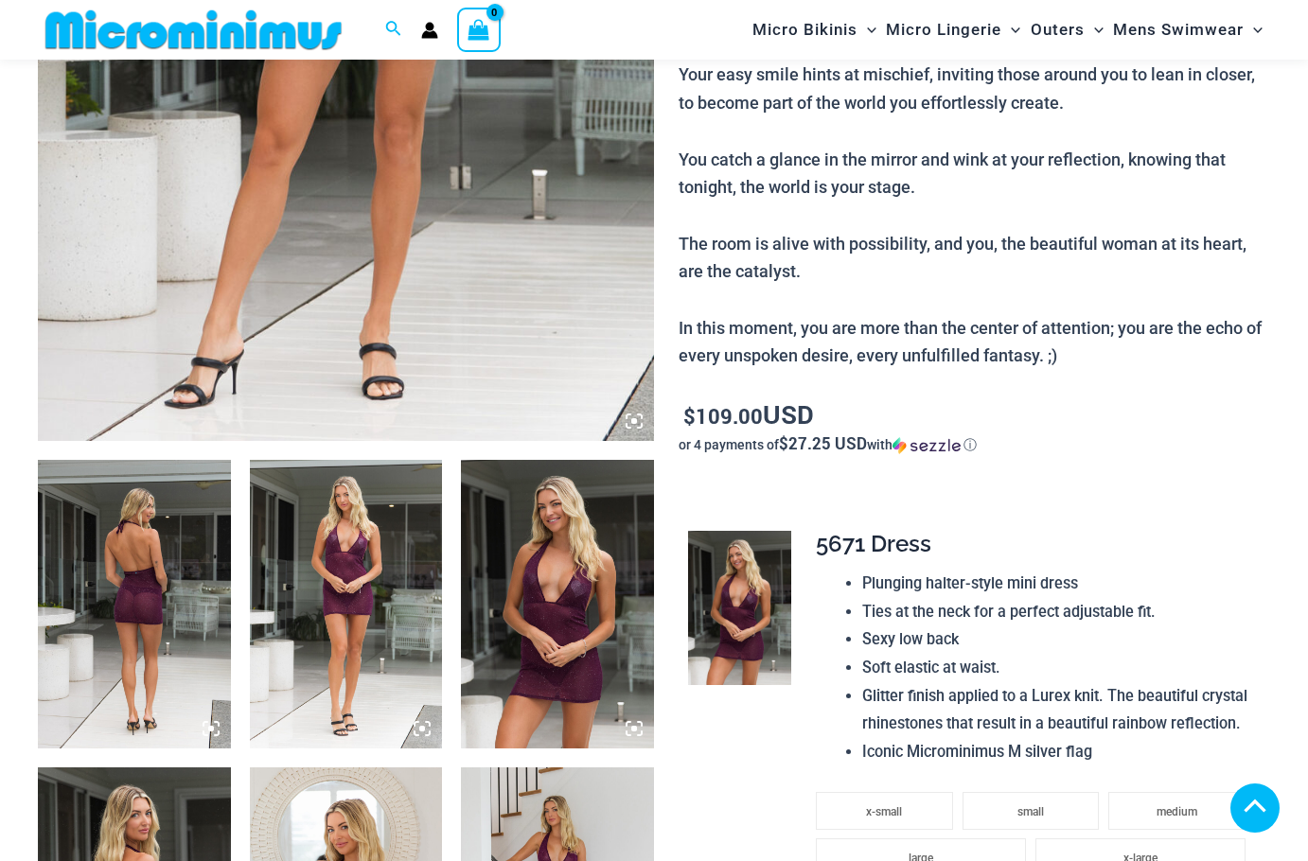
click at [133, 572] on img at bounding box center [134, 604] width 193 height 289
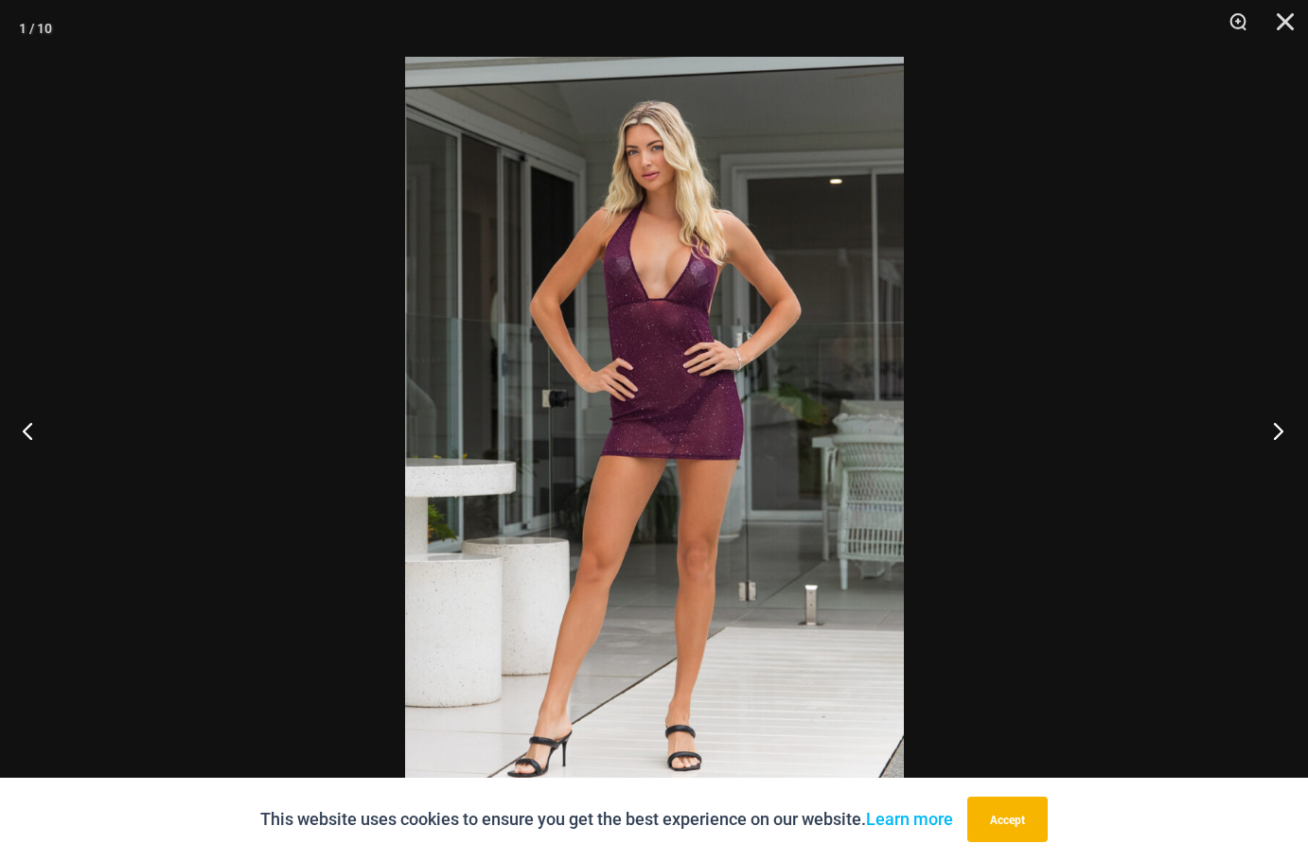
click at [1273, 425] on button "Next" at bounding box center [1272, 430] width 71 height 95
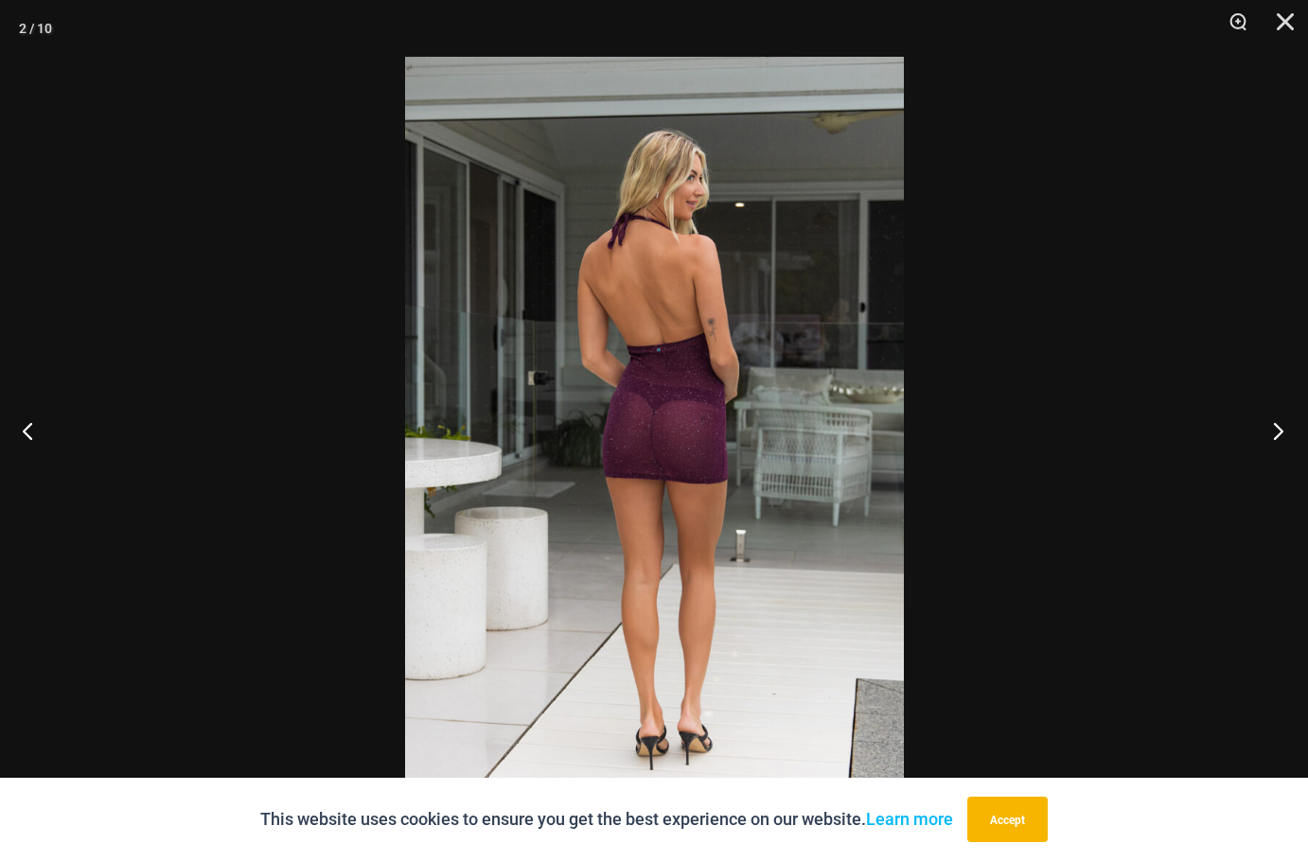
click at [1273, 425] on button "Next" at bounding box center [1272, 430] width 71 height 95
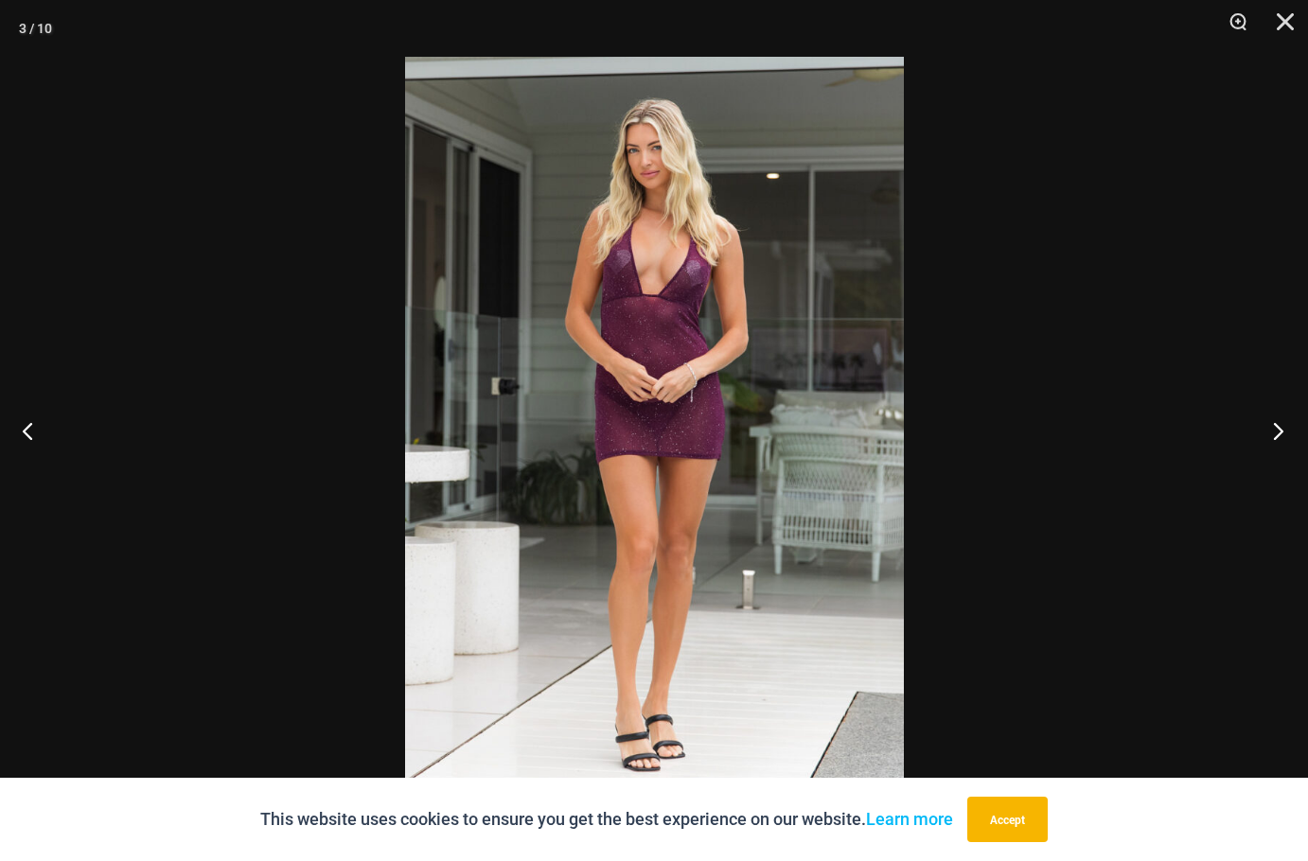
click at [1273, 425] on button "Next" at bounding box center [1272, 430] width 71 height 95
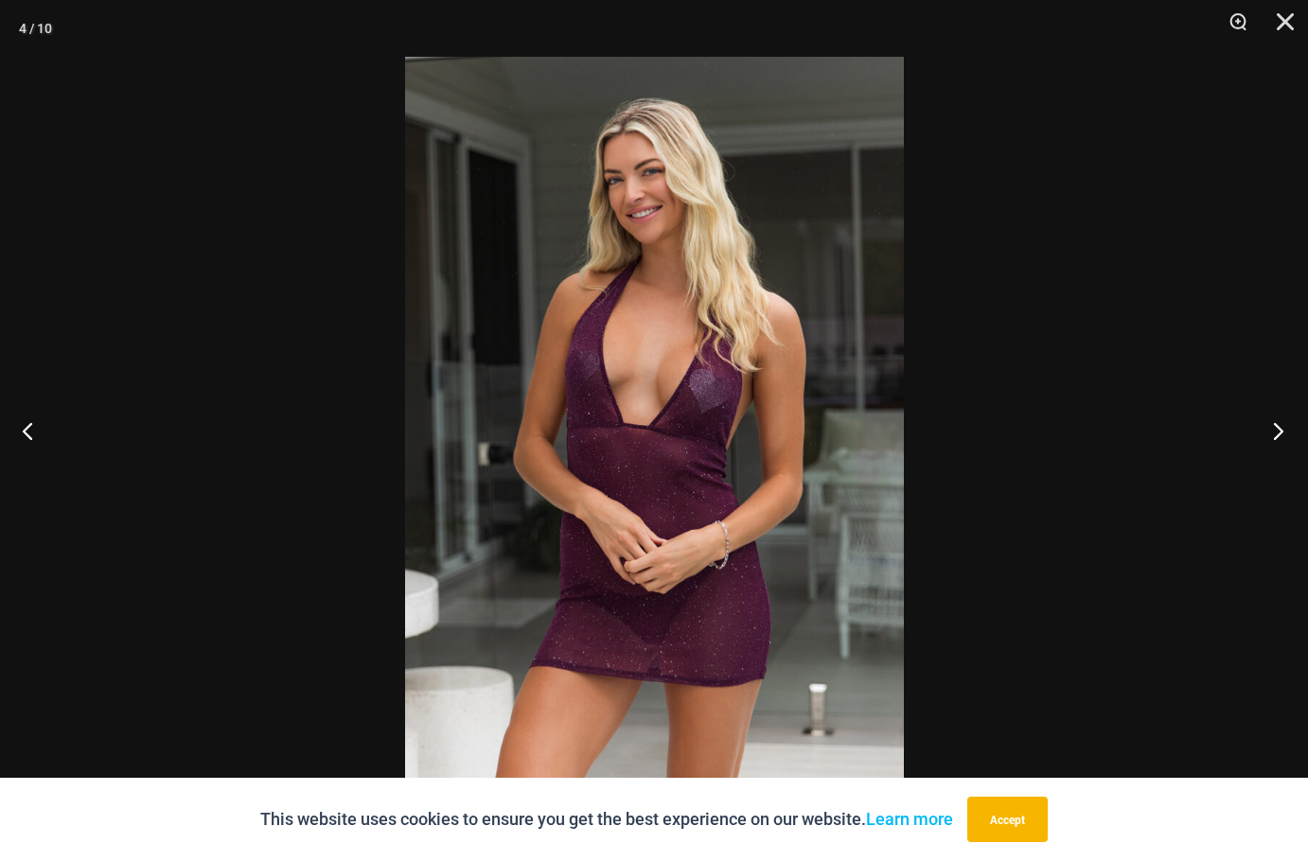
click at [1273, 425] on button "Next" at bounding box center [1272, 430] width 71 height 95
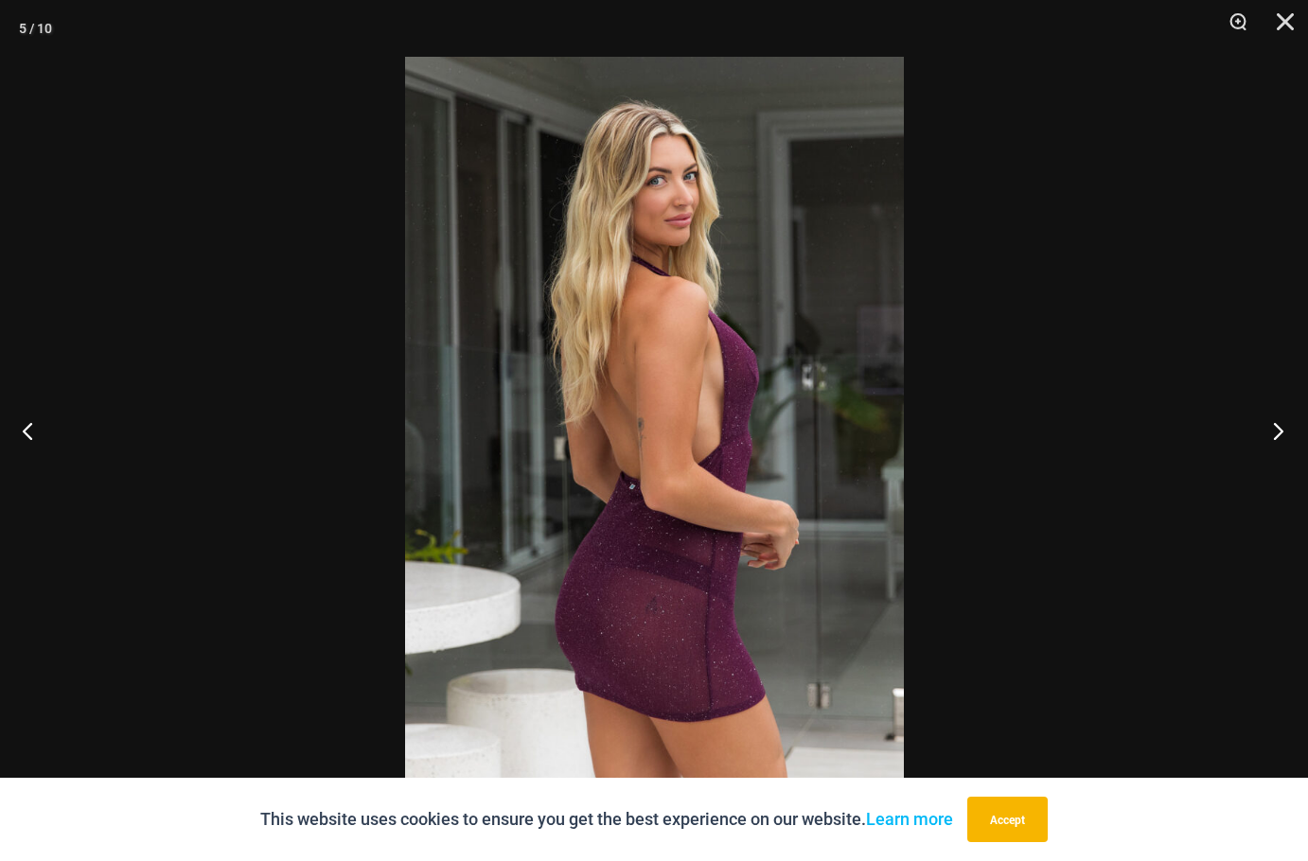
click at [1273, 425] on button "Next" at bounding box center [1272, 430] width 71 height 95
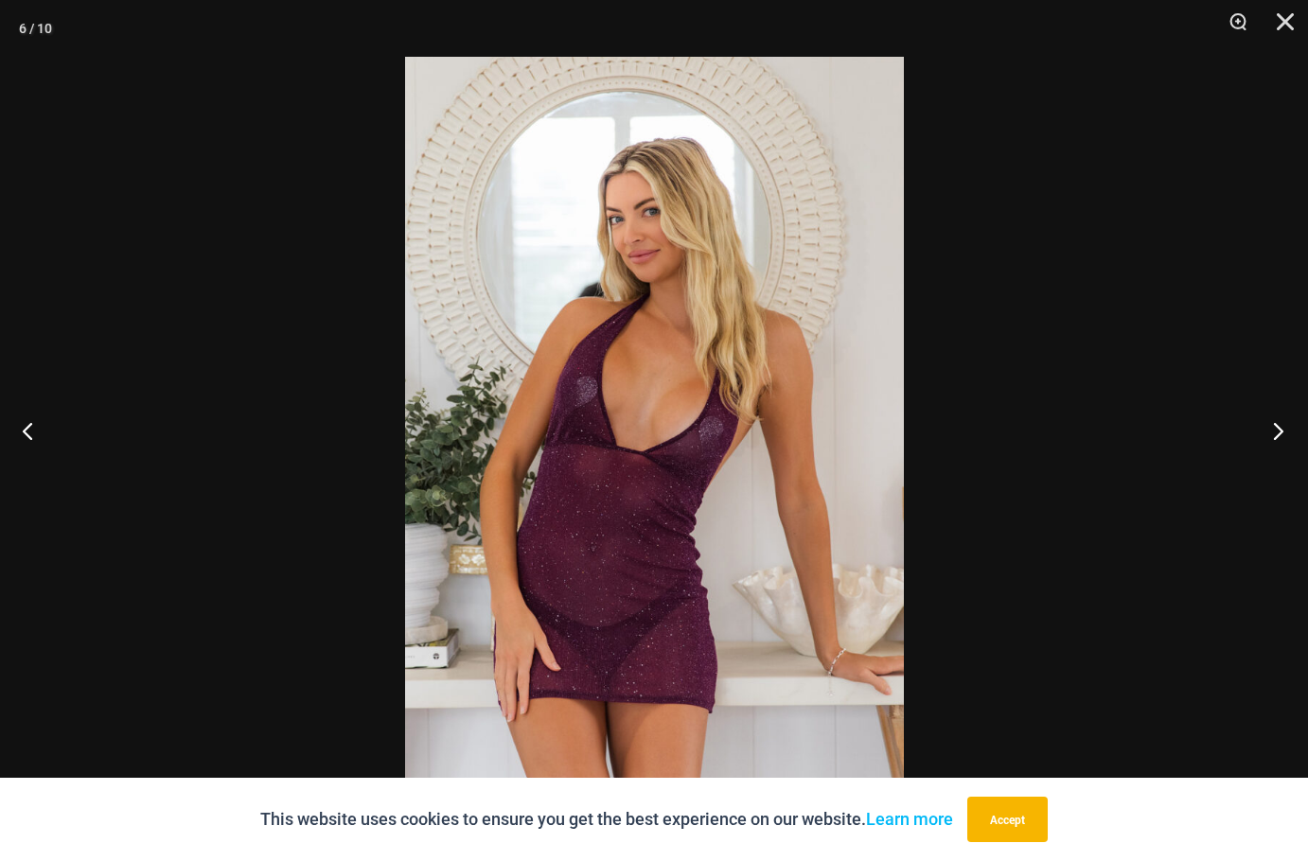
click at [1273, 425] on button "Next" at bounding box center [1272, 430] width 71 height 95
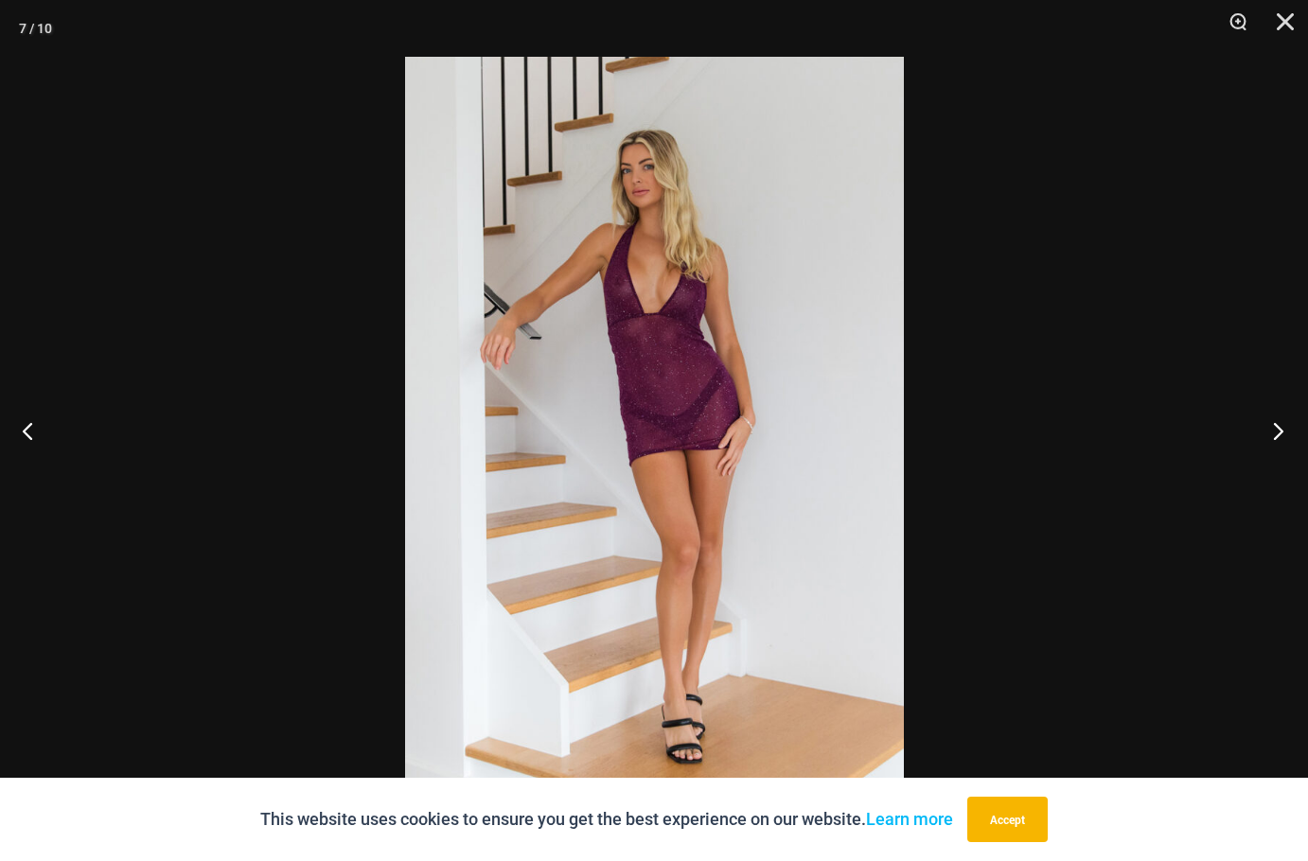
click at [1273, 425] on button "Next" at bounding box center [1272, 430] width 71 height 95
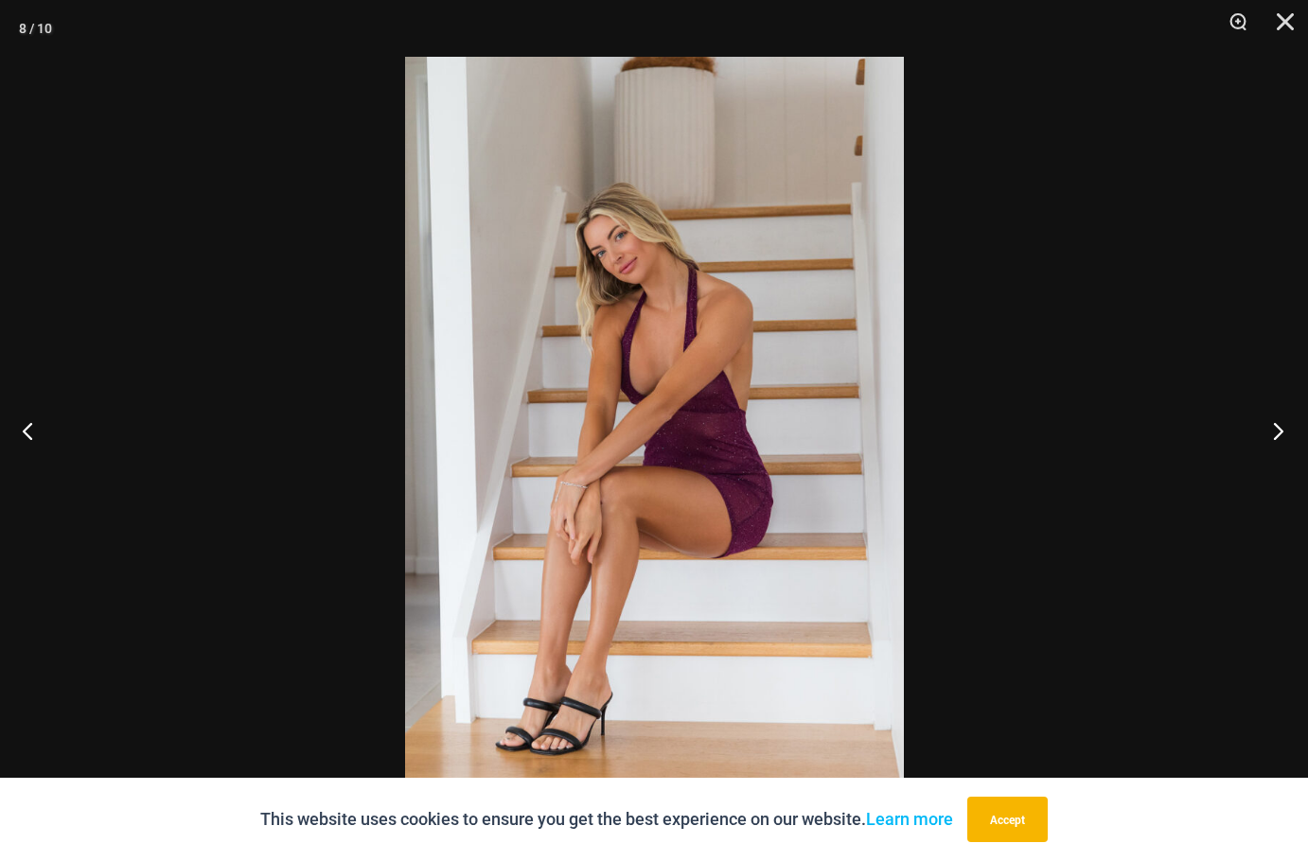
click at [1273, 425] on button "Next" at bounding box center [1272, 430] width 71 height 95
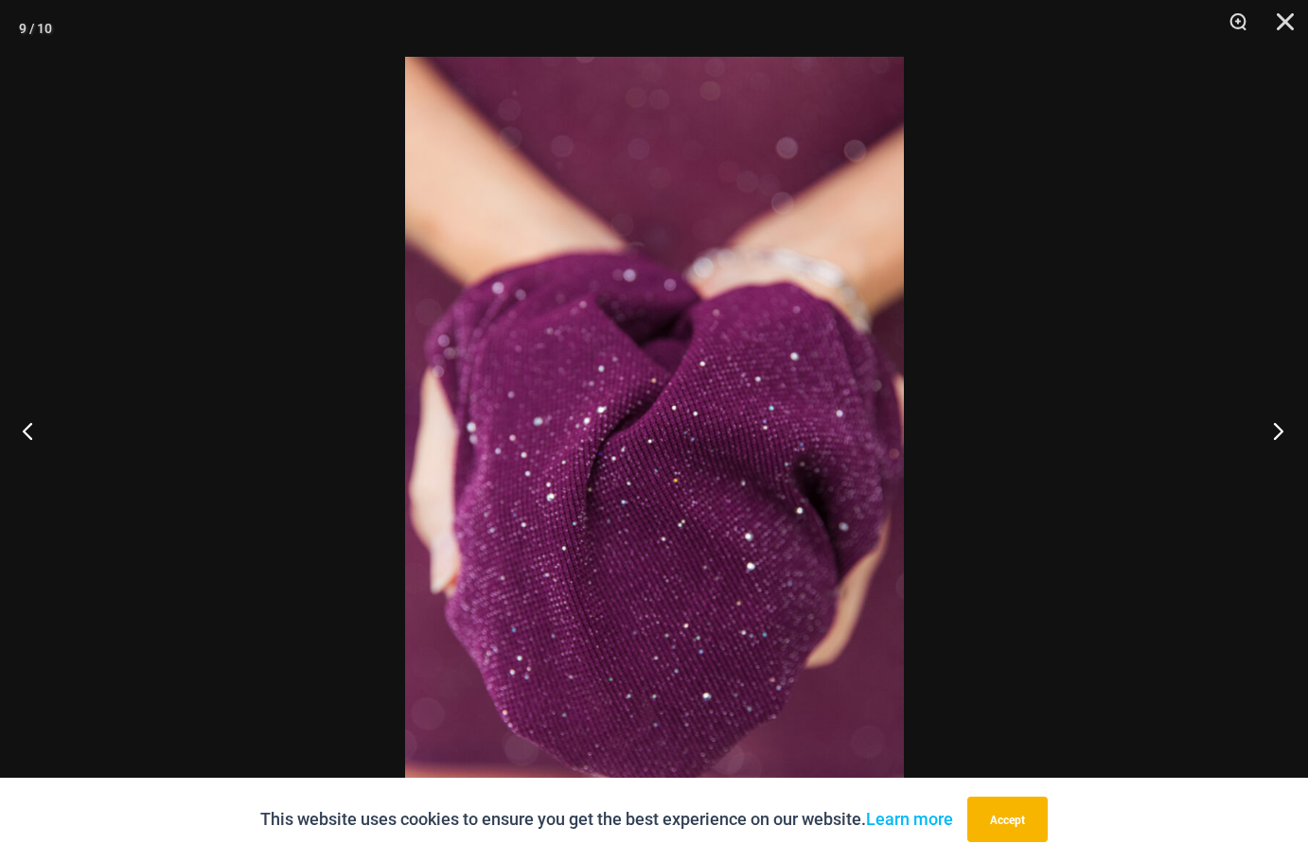
click at [1273, 425] on button "Next" at bounding box center [1272, 430] width 71 height 95
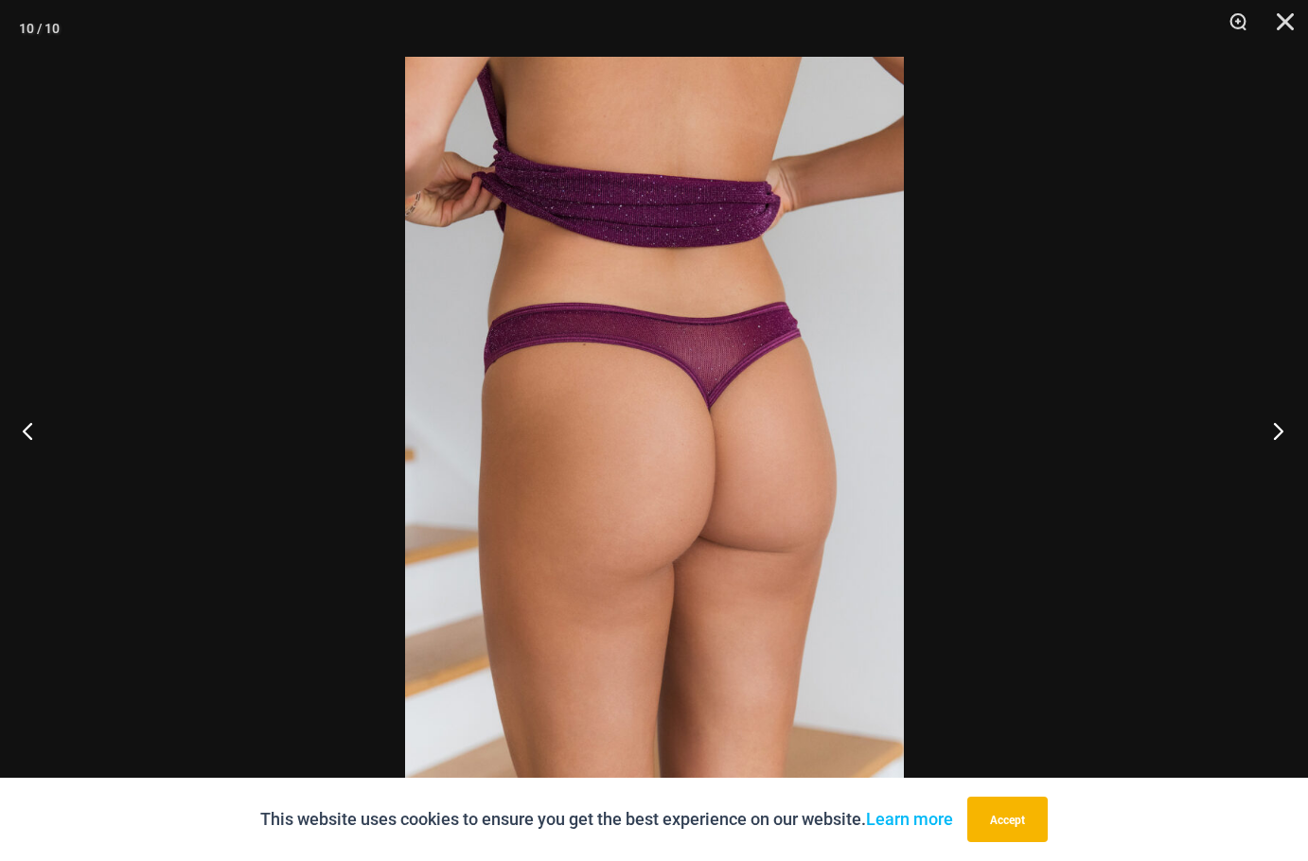
click at [1273, 425] on button "Next" at bounding box center [1272, 430] width 71 height 95
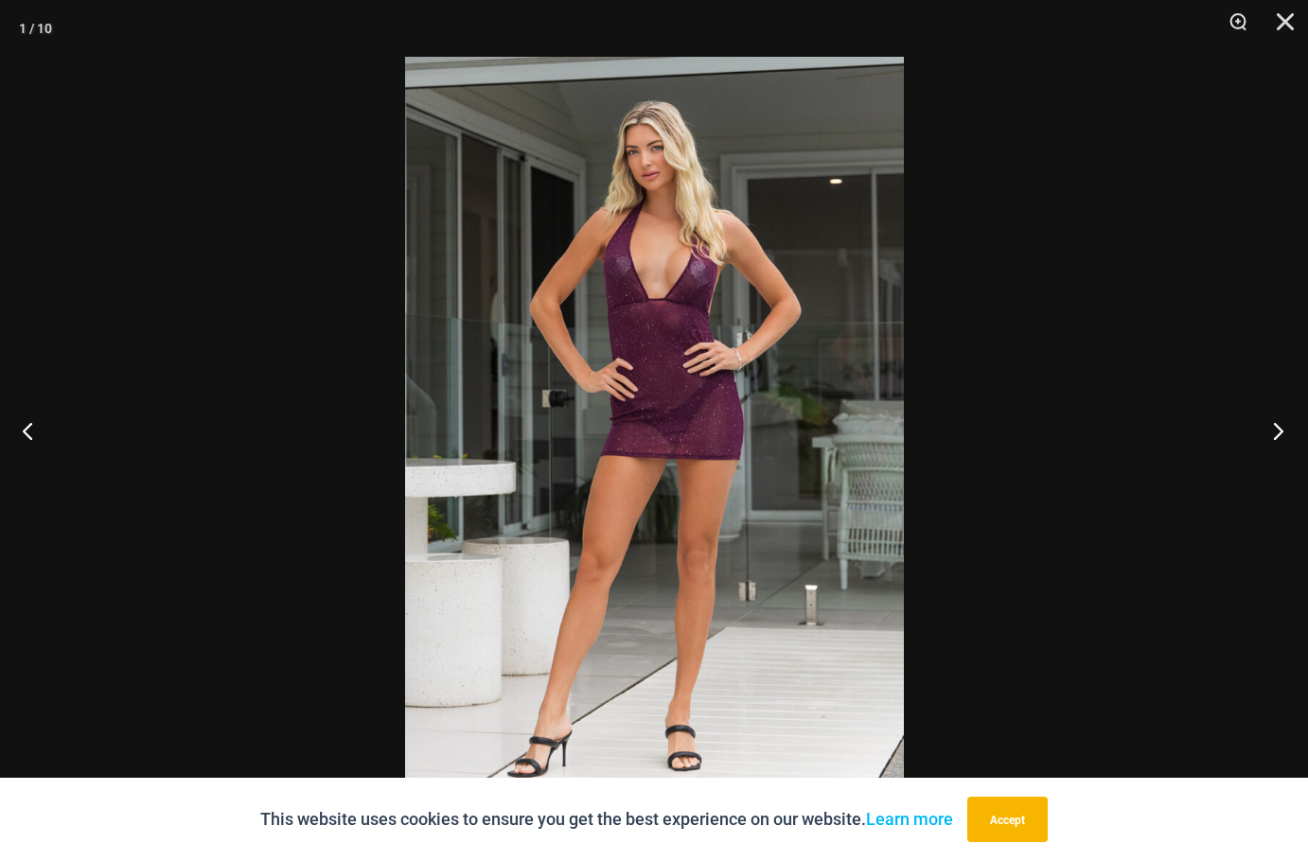
click at [1272, 425] on button "Next" at bounding box center [1272, 430] width 71 height 95
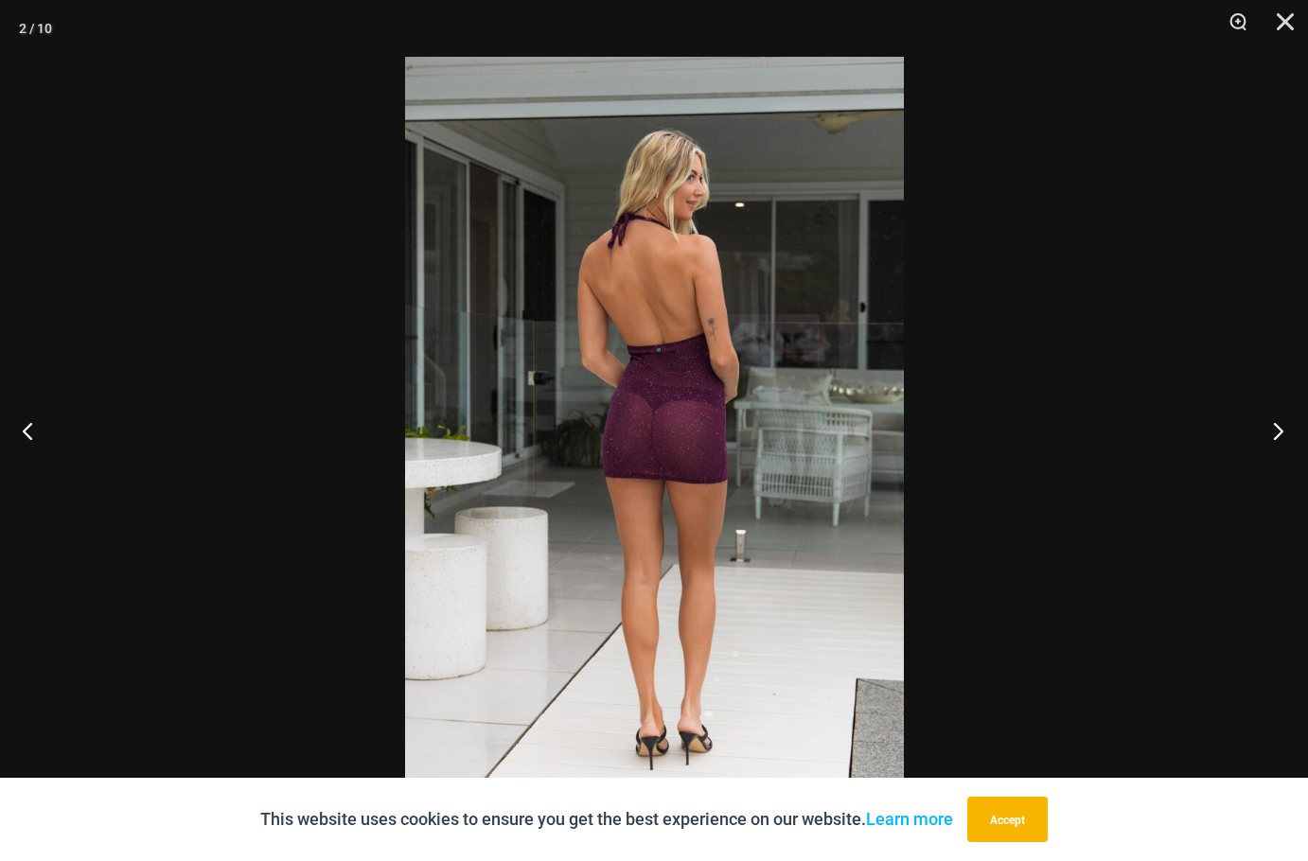
click at [1272, 425] on button "Next" at bounding box center [1272, 430] width 71 height 95
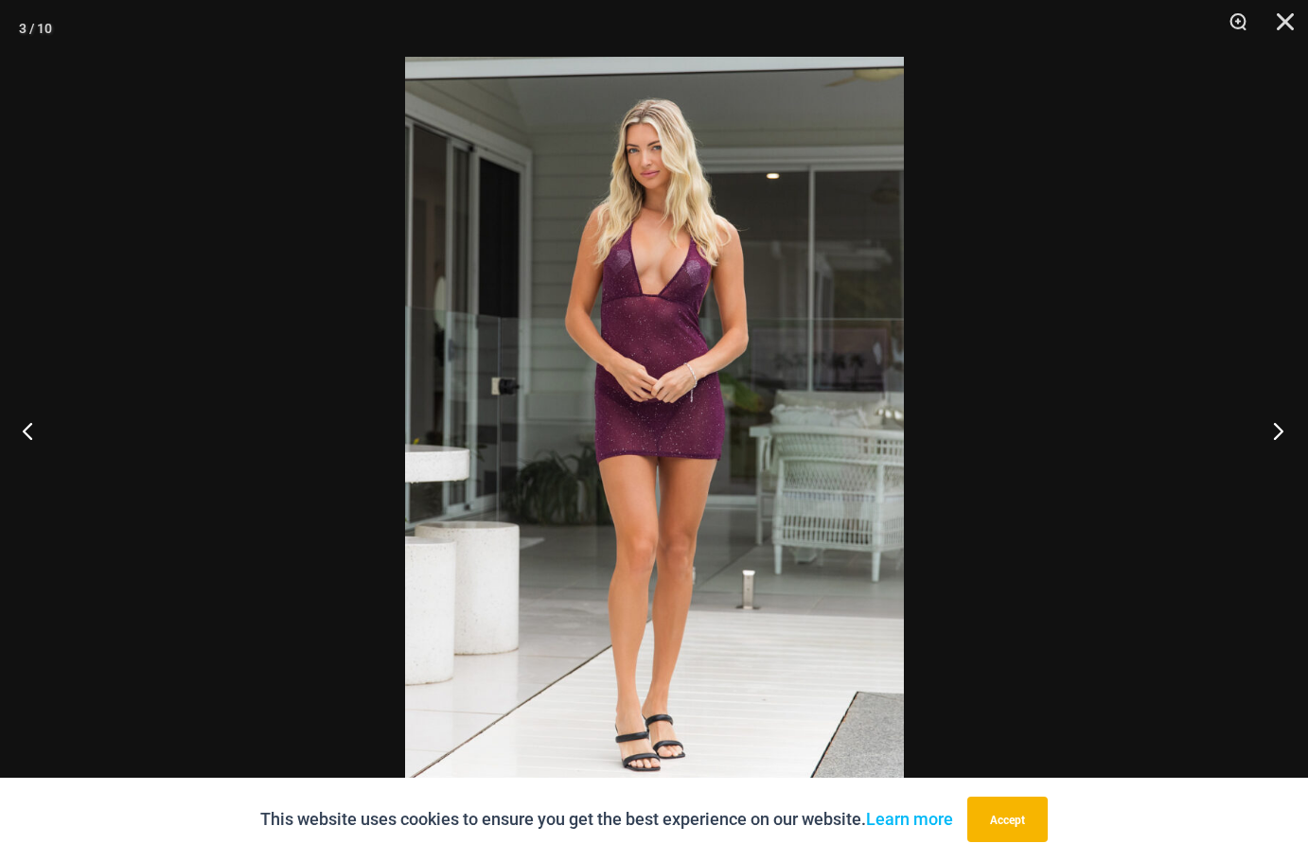
click at [1272, 425] on button "Next" at bounding box center [1272, 430] width 71 height 95
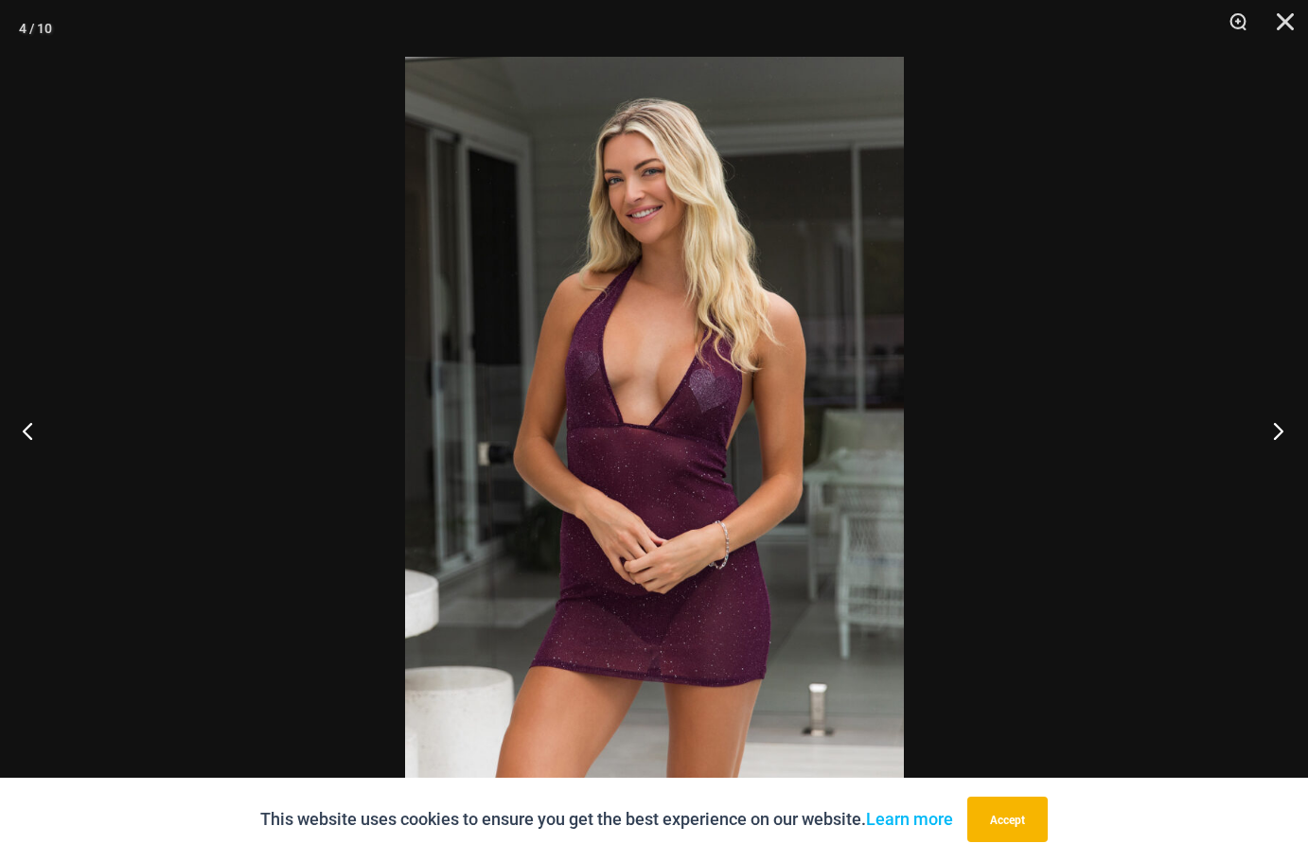
click at [1272, 425] on button "Next" at bounding box center [1272, 430] width 71 height 95
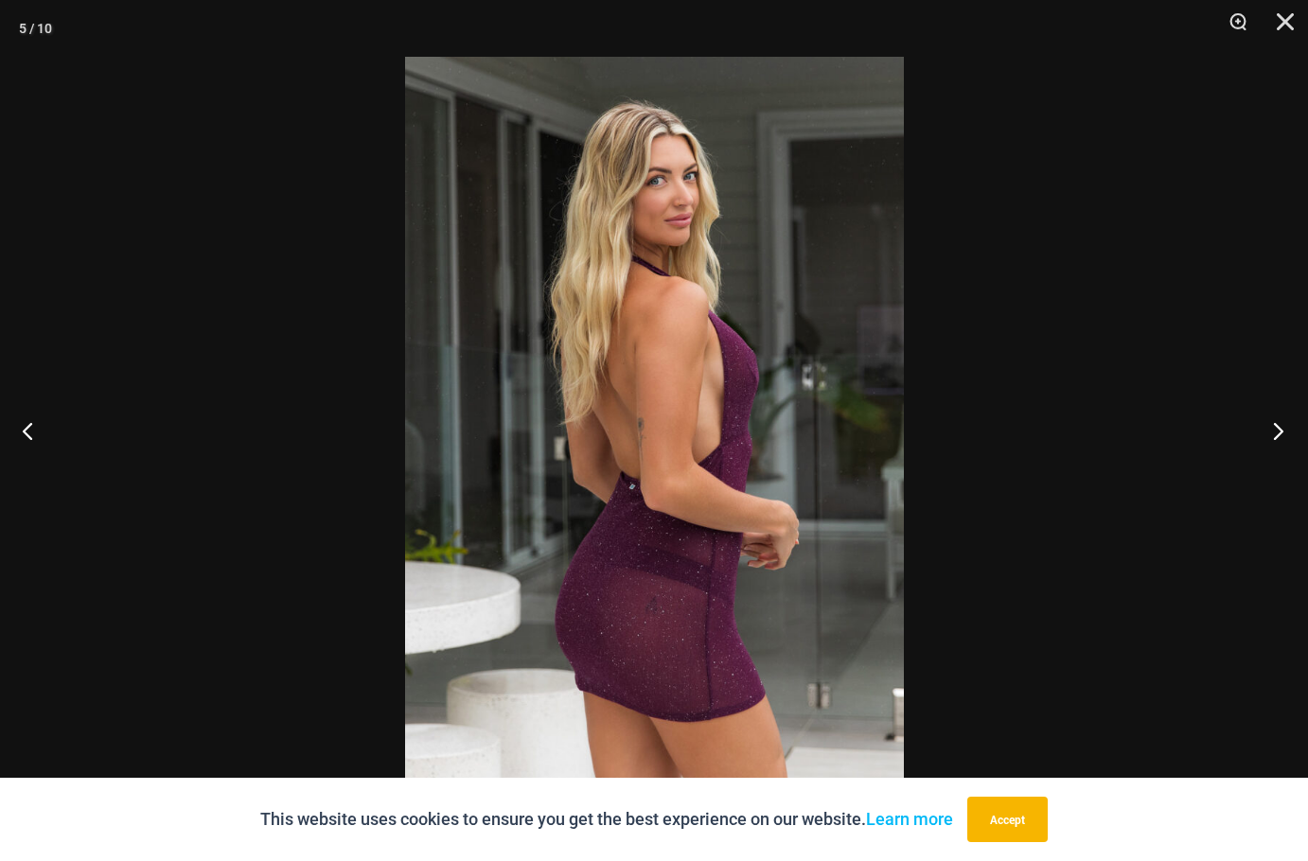
click at [1272, 425] on button "Next" at bounding box center [1272, 430] width 71 height 95
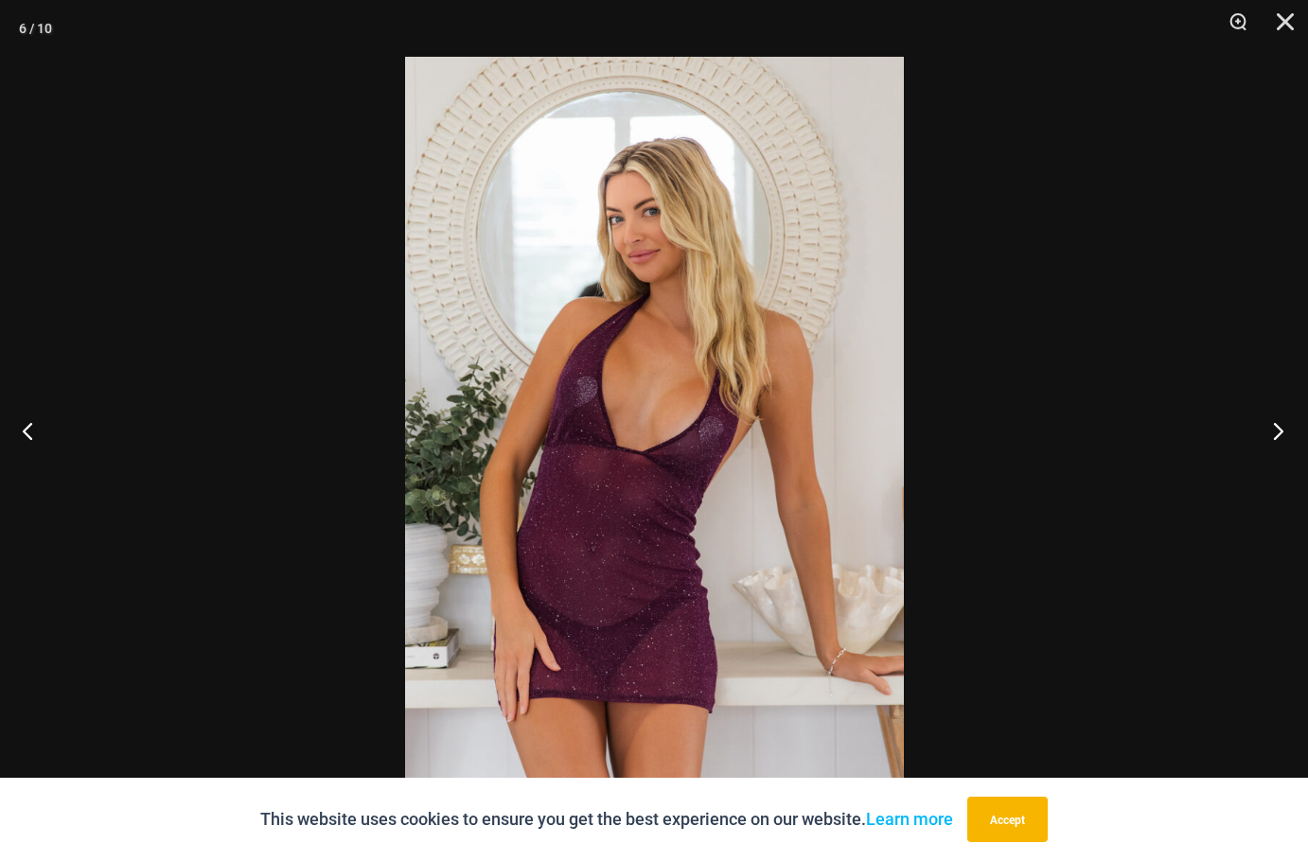
click at [1272, 425] on button "Next" at bounding box center [1272, 430] width 71 height 95
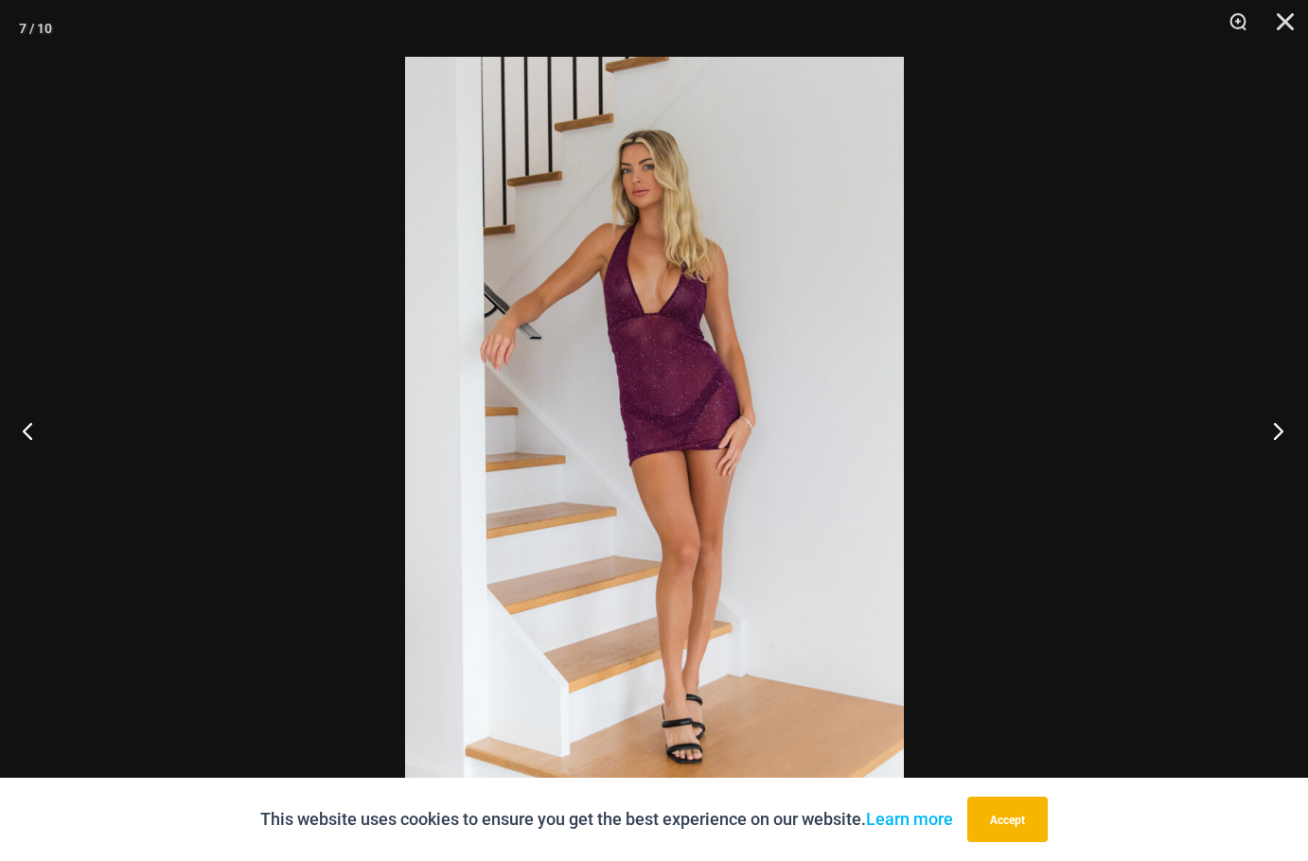
click at [1272, 425] on button "Next" at bounding box center [1272, 430] width 71 height 95
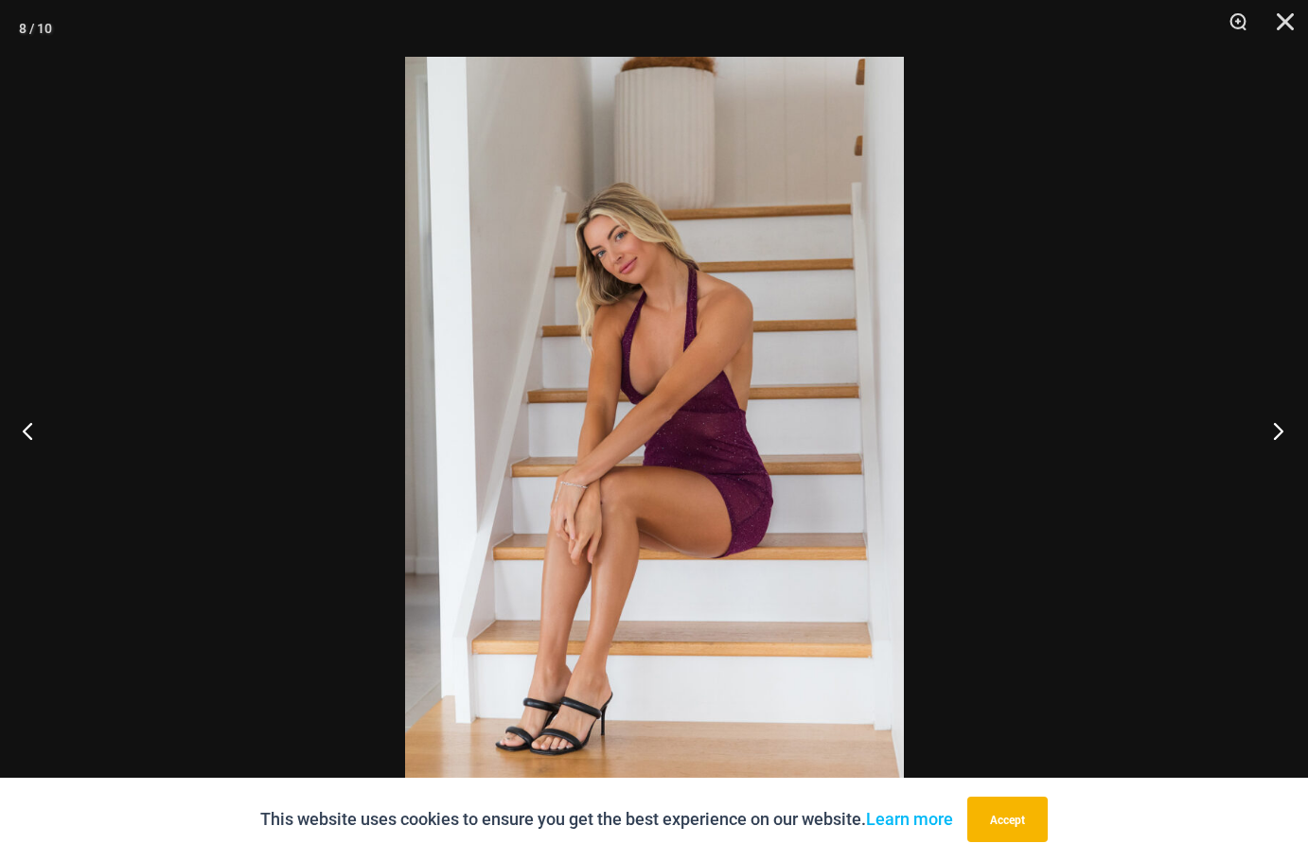
click at [1272, 425] on button "Next" at bounding box center [1272, 430] width 71 height 95
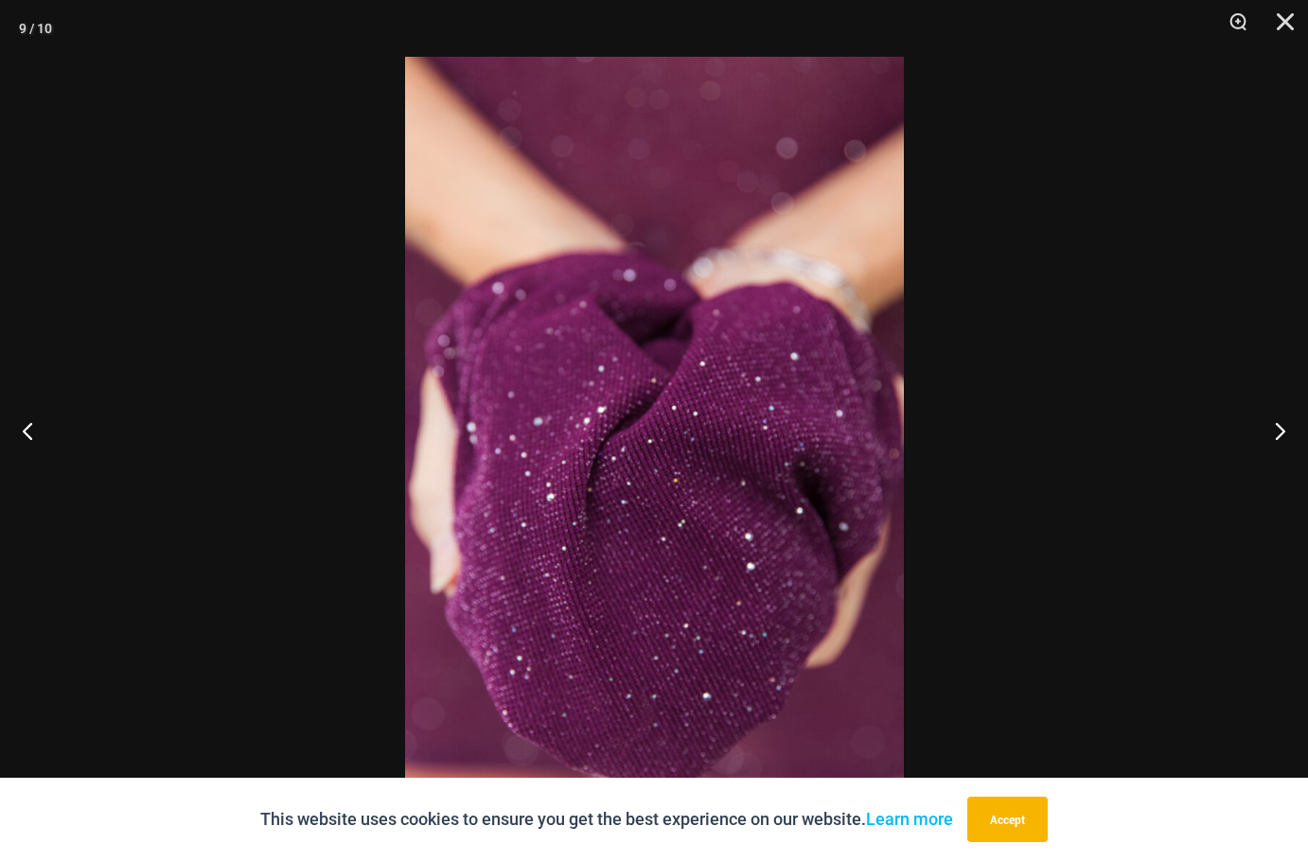
click at [972, 437] on div at bounding box center [654, 430] width 1308 height 861
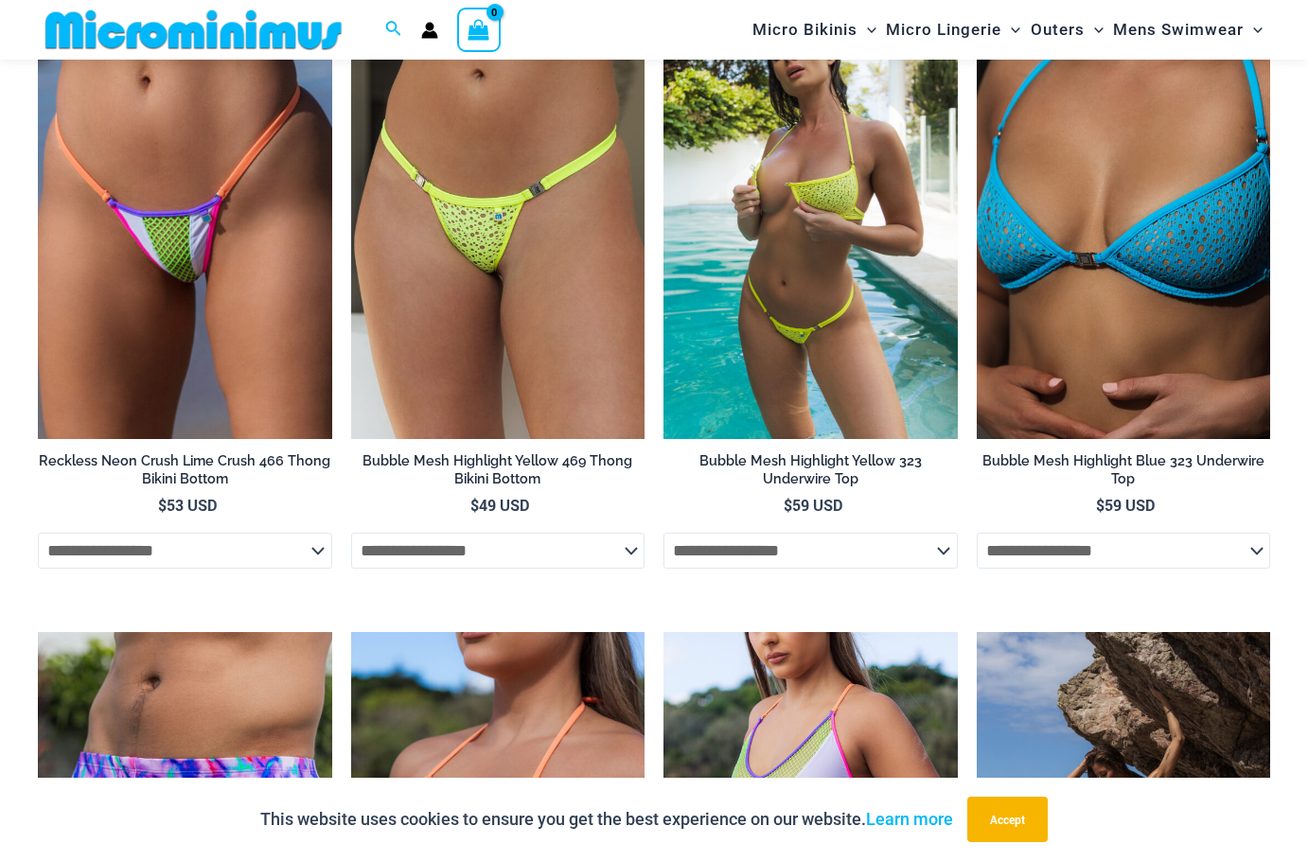
scroll to position [3496, 0]
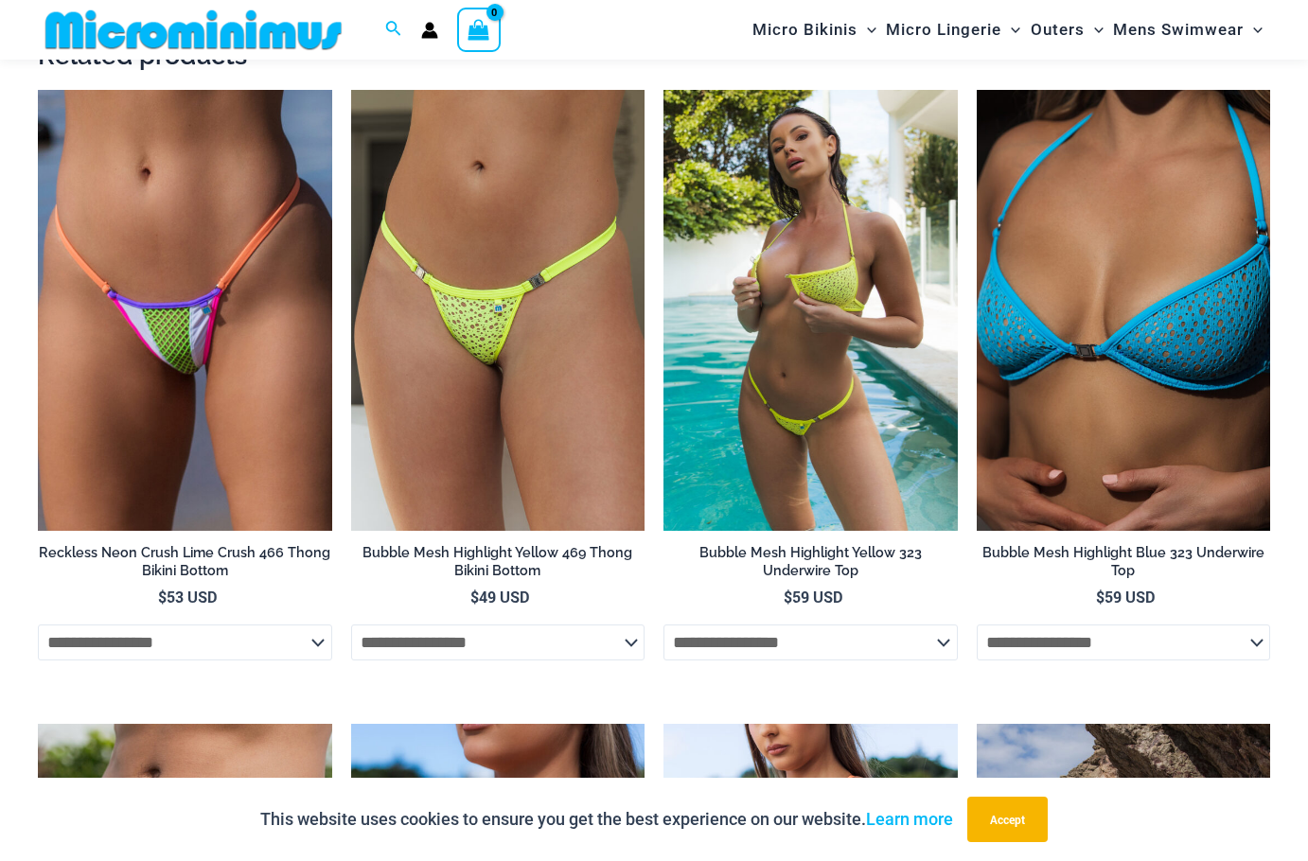
click at [787, 311] on img at bounding box center [811, 310] width 294 height 441
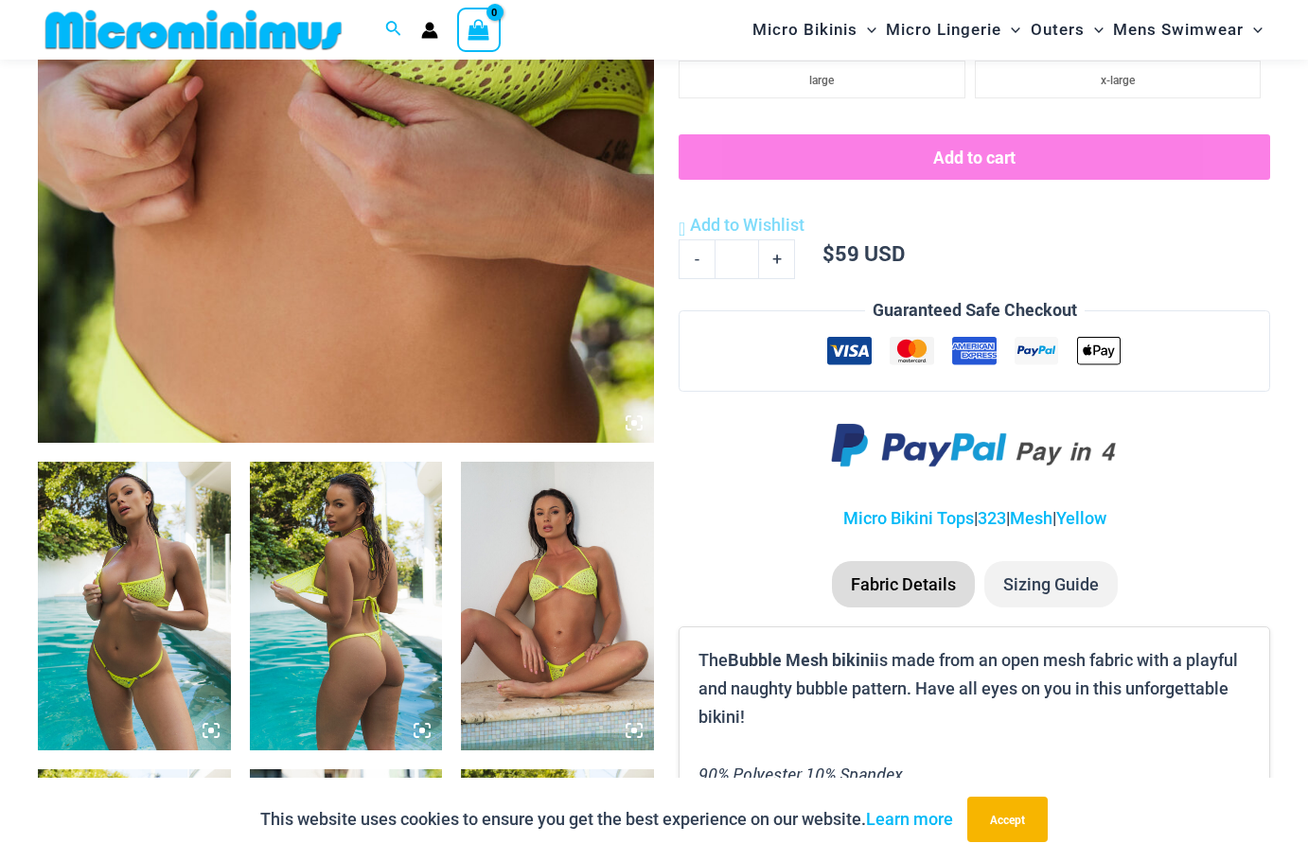
scroll to position [655, 0]
click at [135, 595] on img at bounding box center [134, 605] width 193 height 289
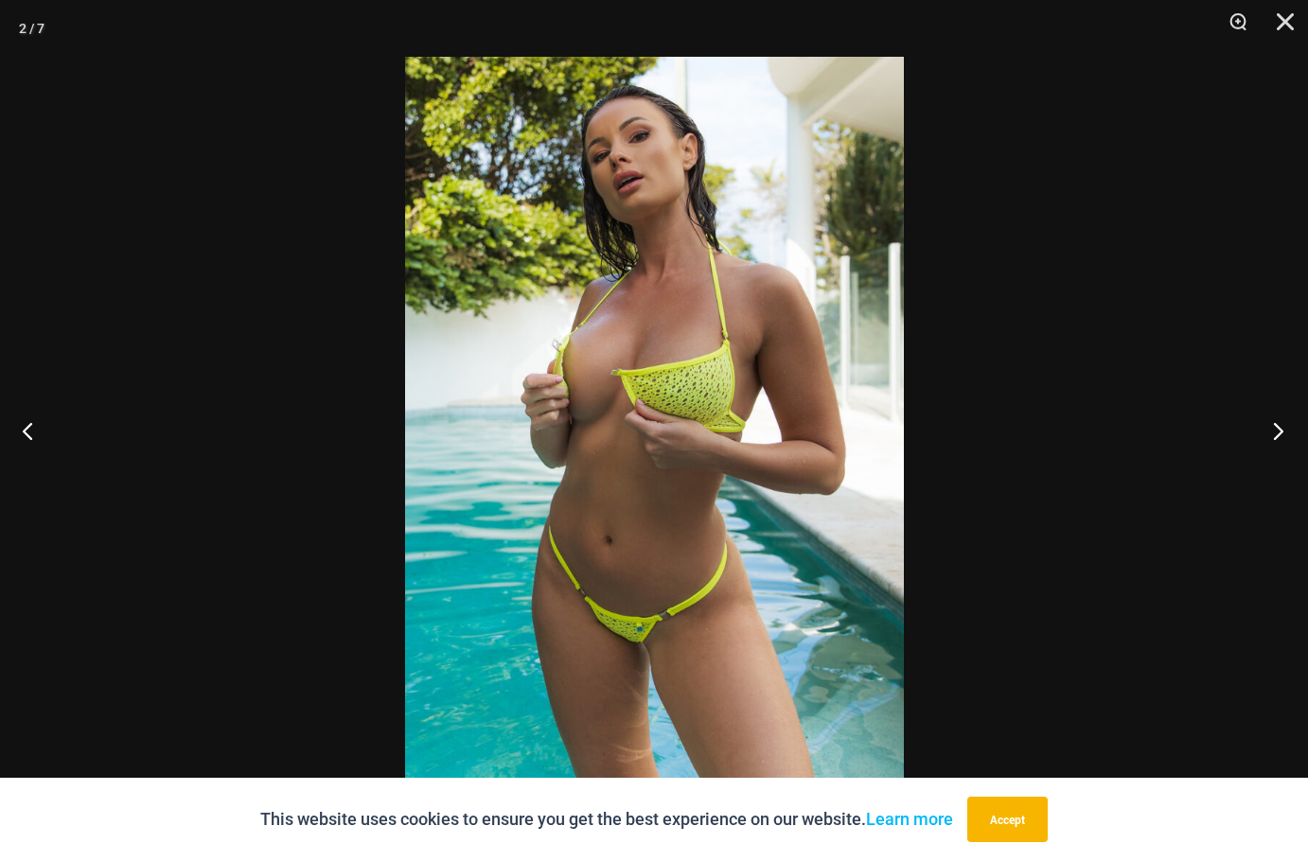
click at [1269, 431] on button "Next" at bounding box center [1272, 430] width 71 height 95
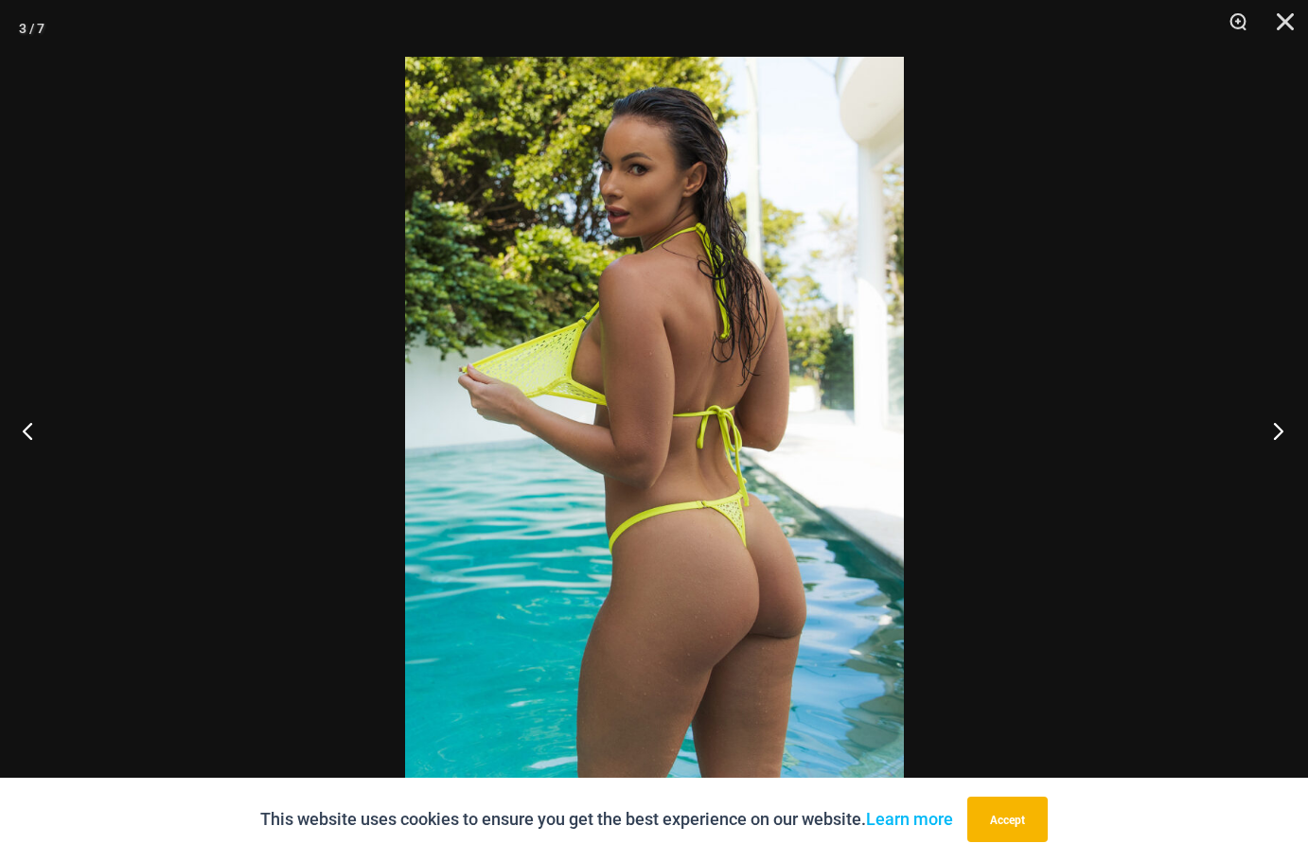
click at [1269, 431] on button "Next" at bounding box center [1272, 430] width 71 height 95
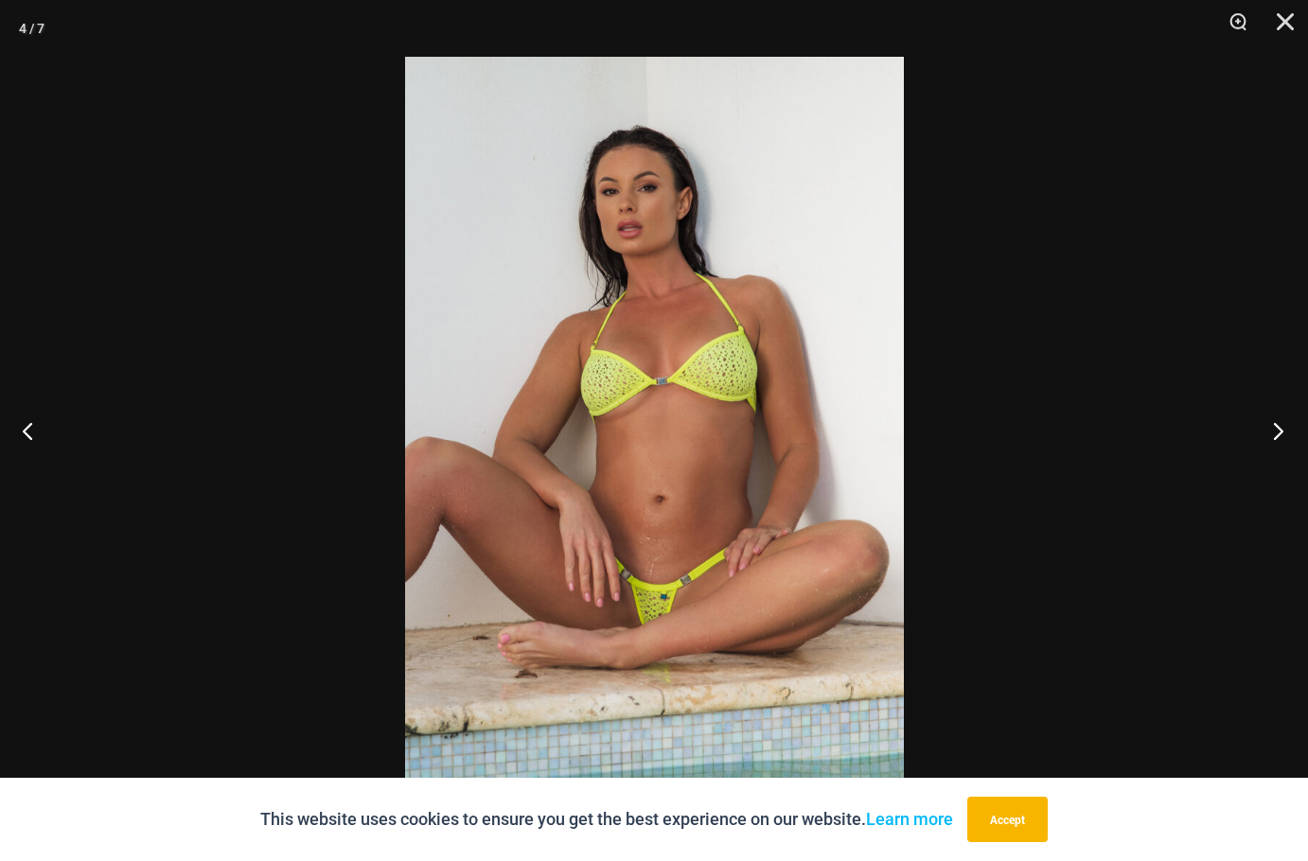
click at [1269, 431] on button "Next" at bounding box center [1272, 430] width 71 height 95
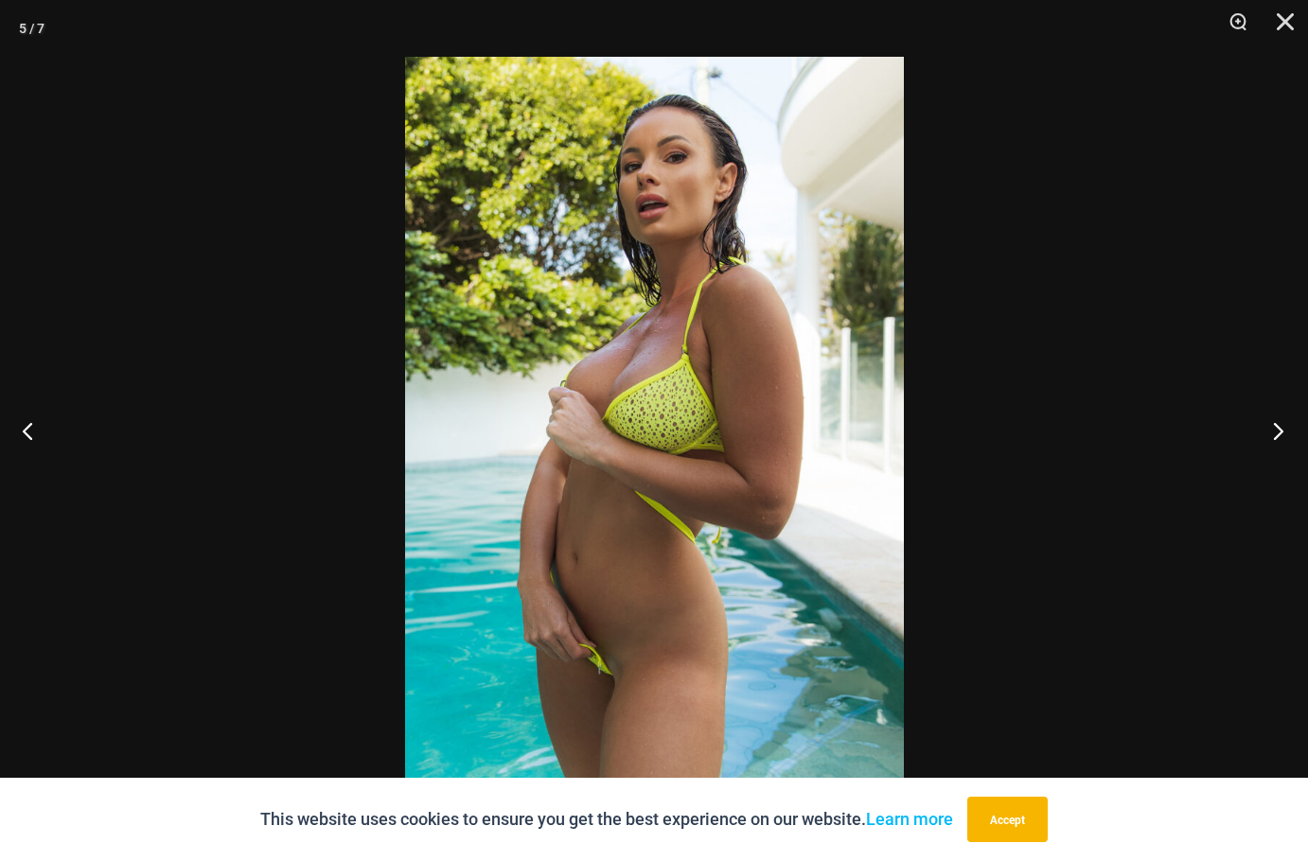
click at [1255, 432] on button "Next" at bounding box center [1272, 430] width 71 height 95
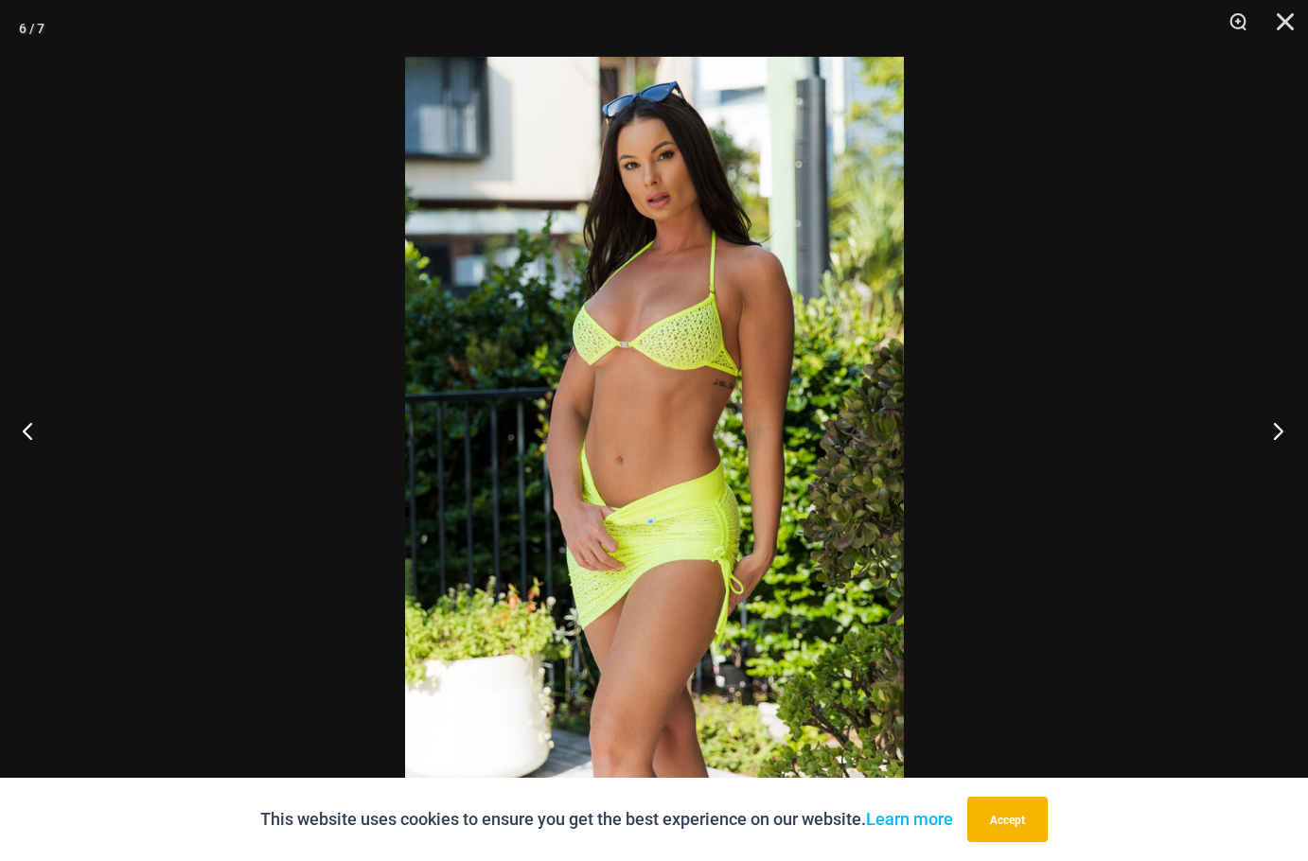
click at [1249, 436] on button "Next" at bounding box center [1272, 430] width 71 height 95
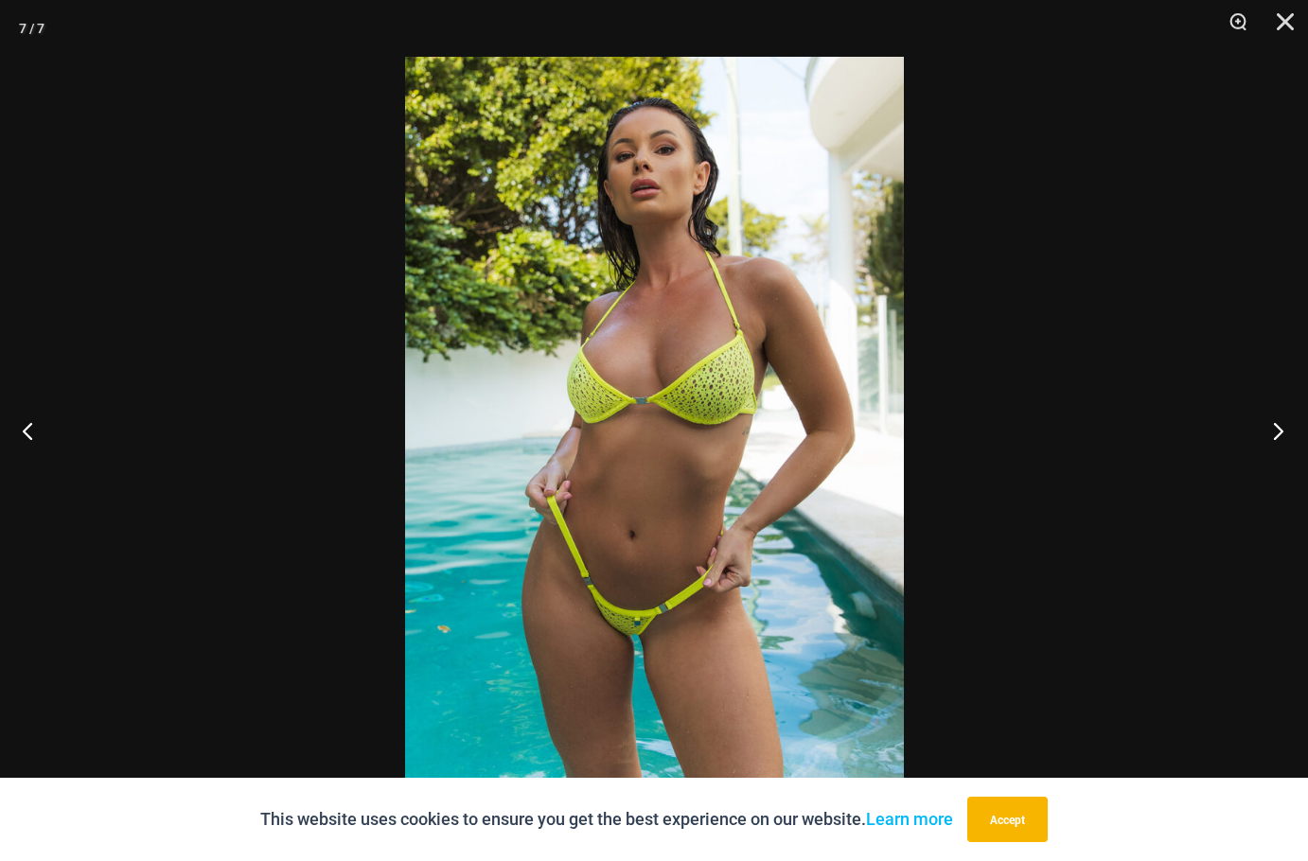
click at [1249, 436] on button "Next" at bounding box center [1272, 430] width 71 height 95
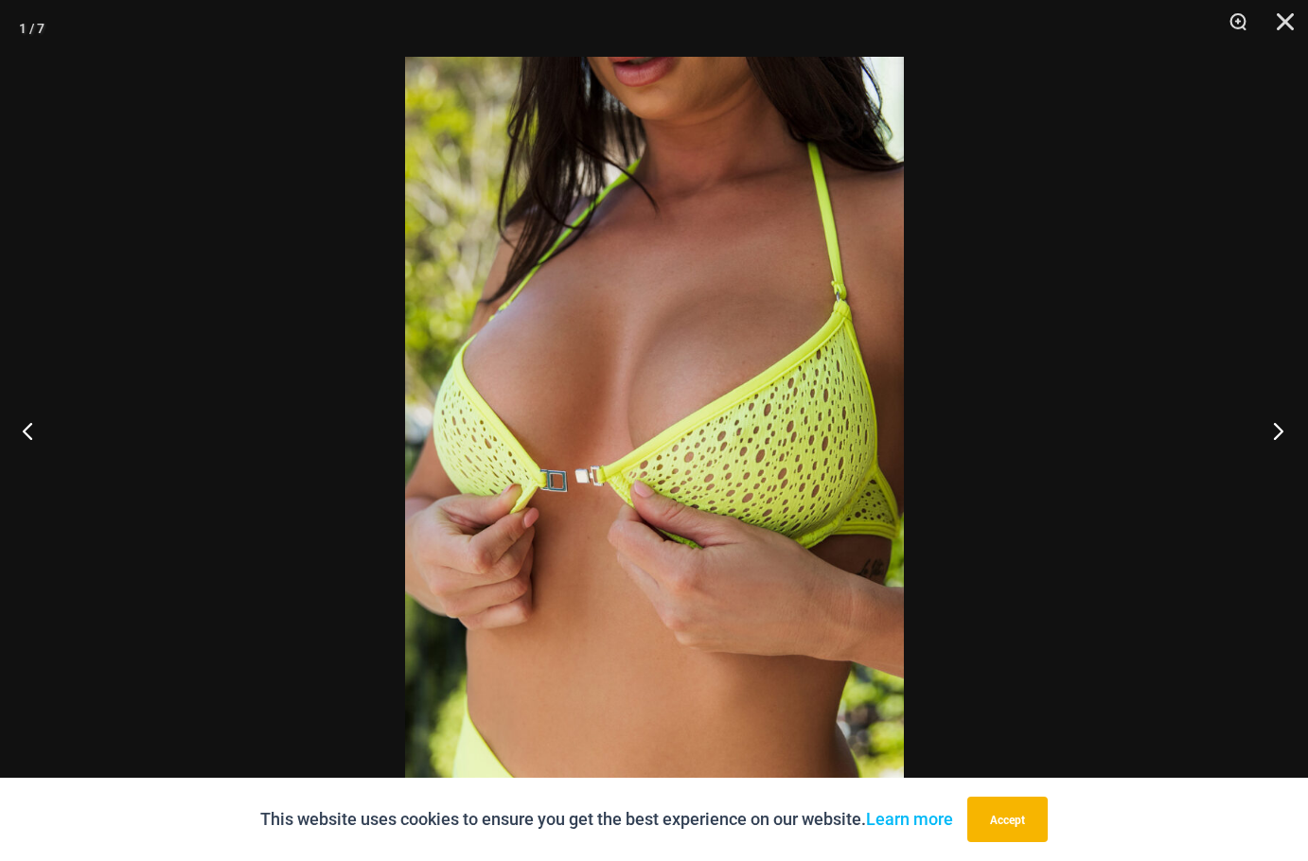
click at [1249, 436] on button "Next" at bounding box center [1272, 430] width 71 height 95
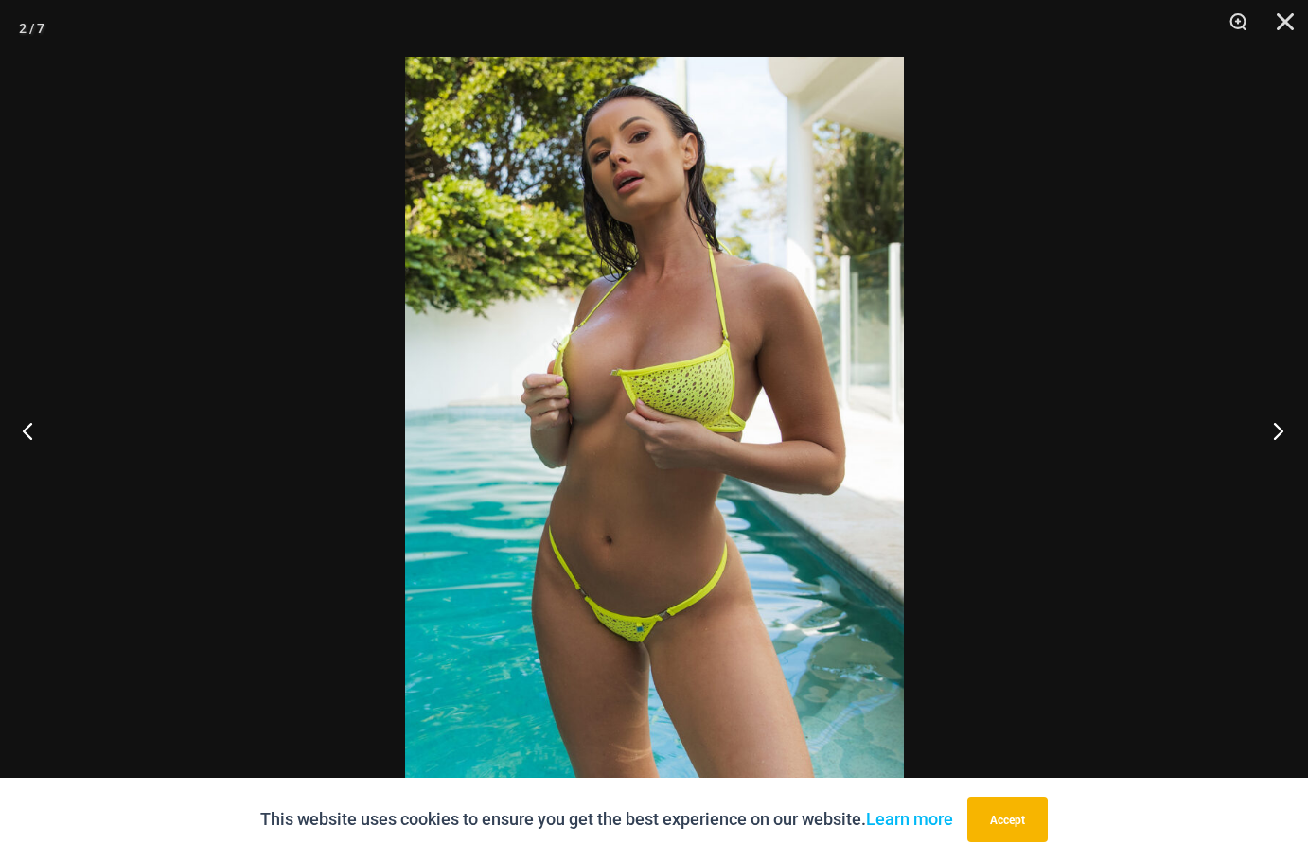
click at [1247, 436] on button "Next" at bounding box center [1272, 430] width 71 height 95
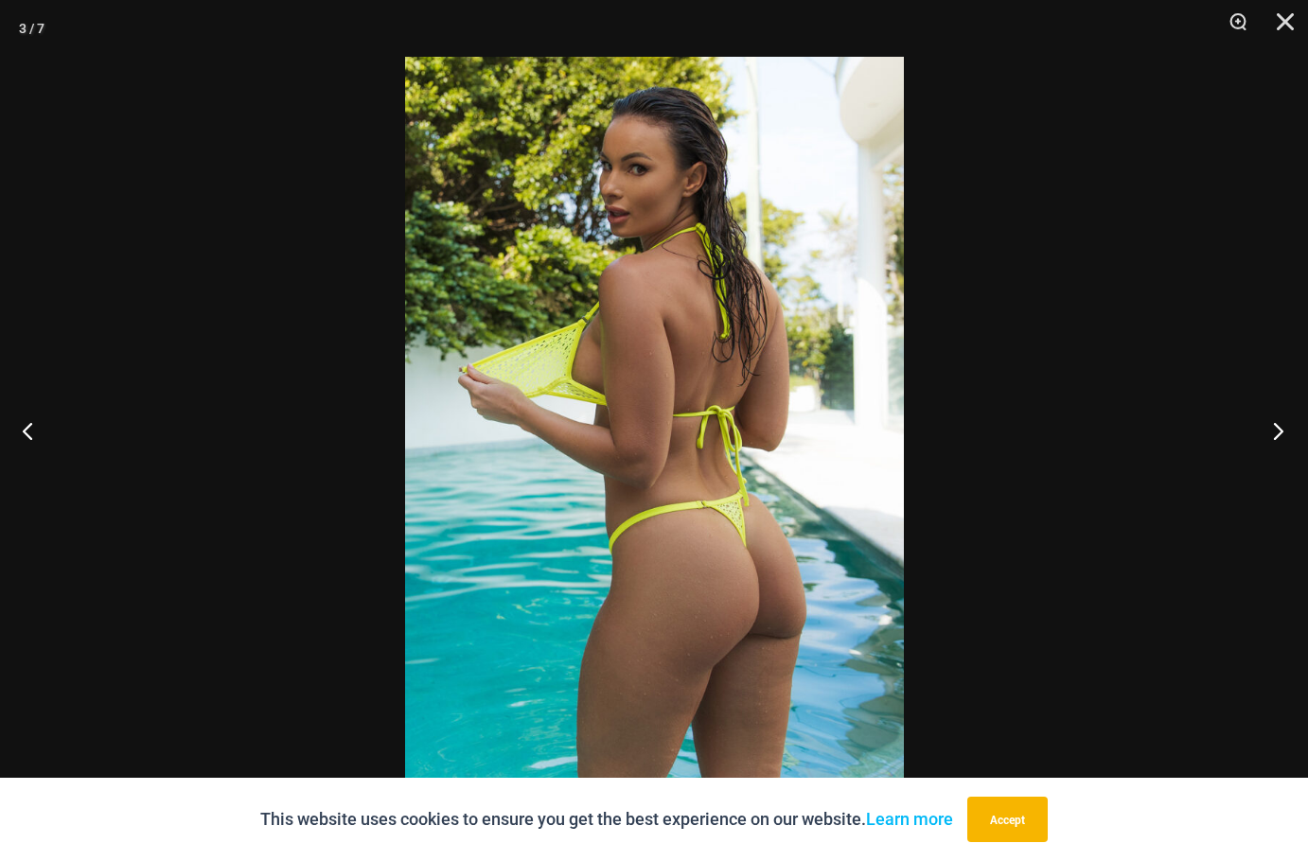
click at [1247, 436] on button "Next" at bounding box center [1272, 430] width 71 height 95
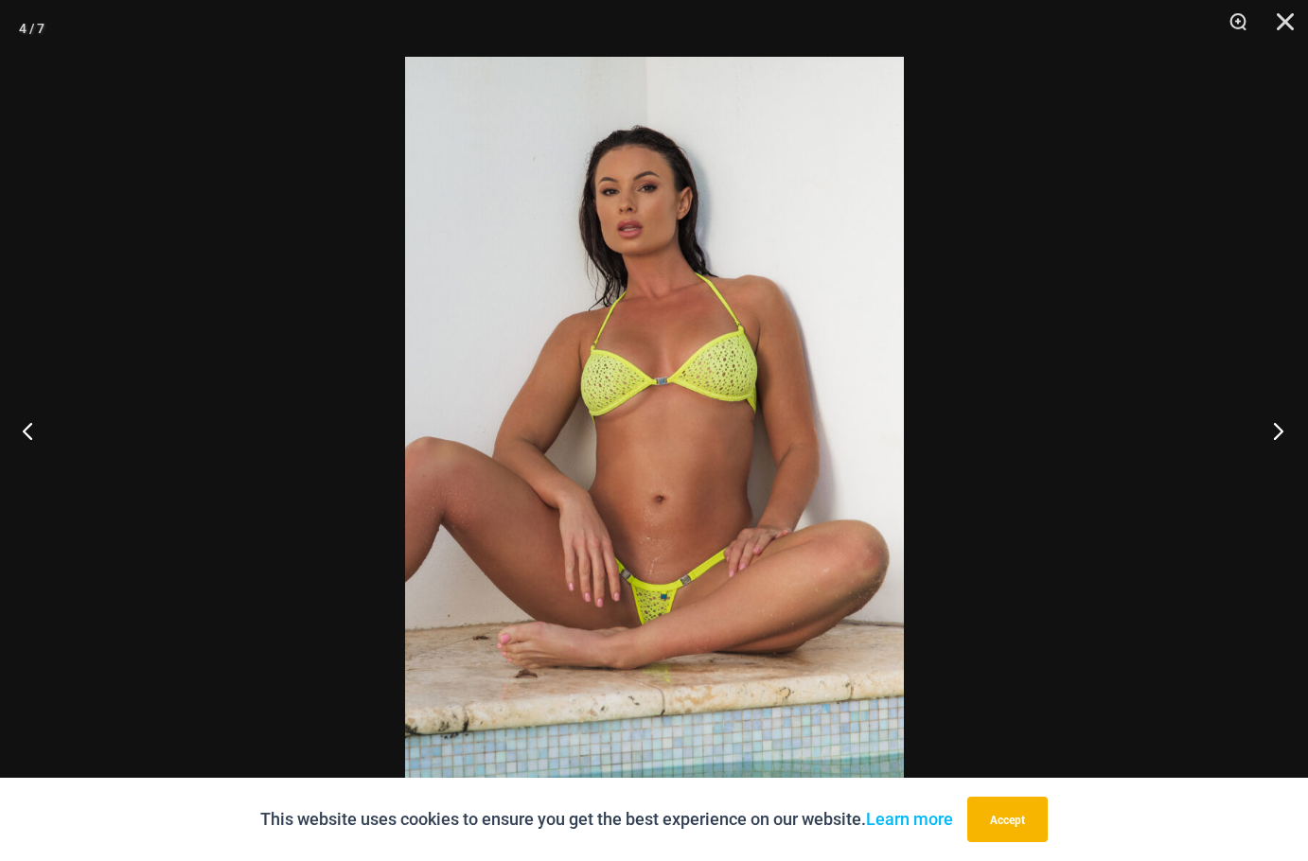
click at [1247, 436] on button "Next" at bounding box center [1272, 430] width 71 height 95
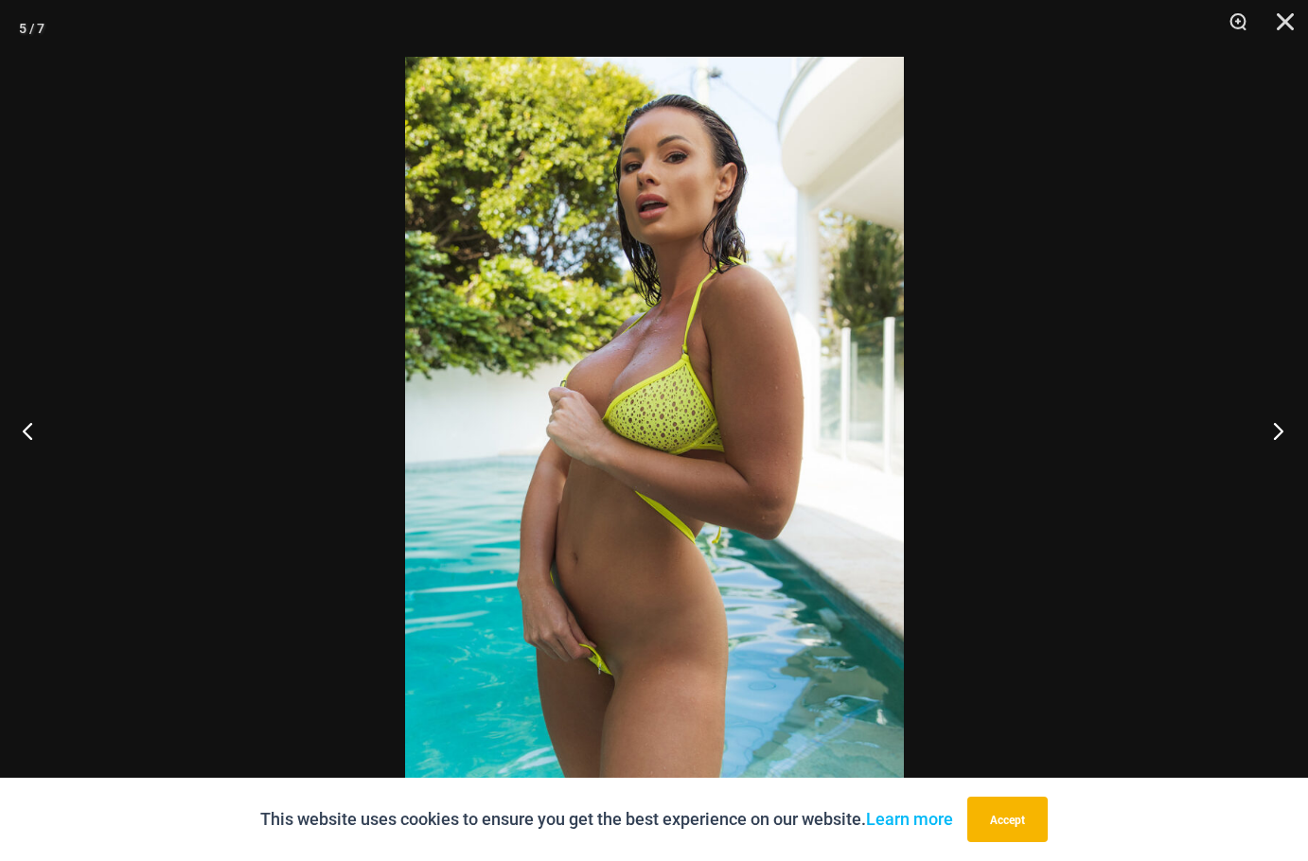
click at [1247, 436] on button "Next" at bounding box center [1272, 430] width 71 height 95
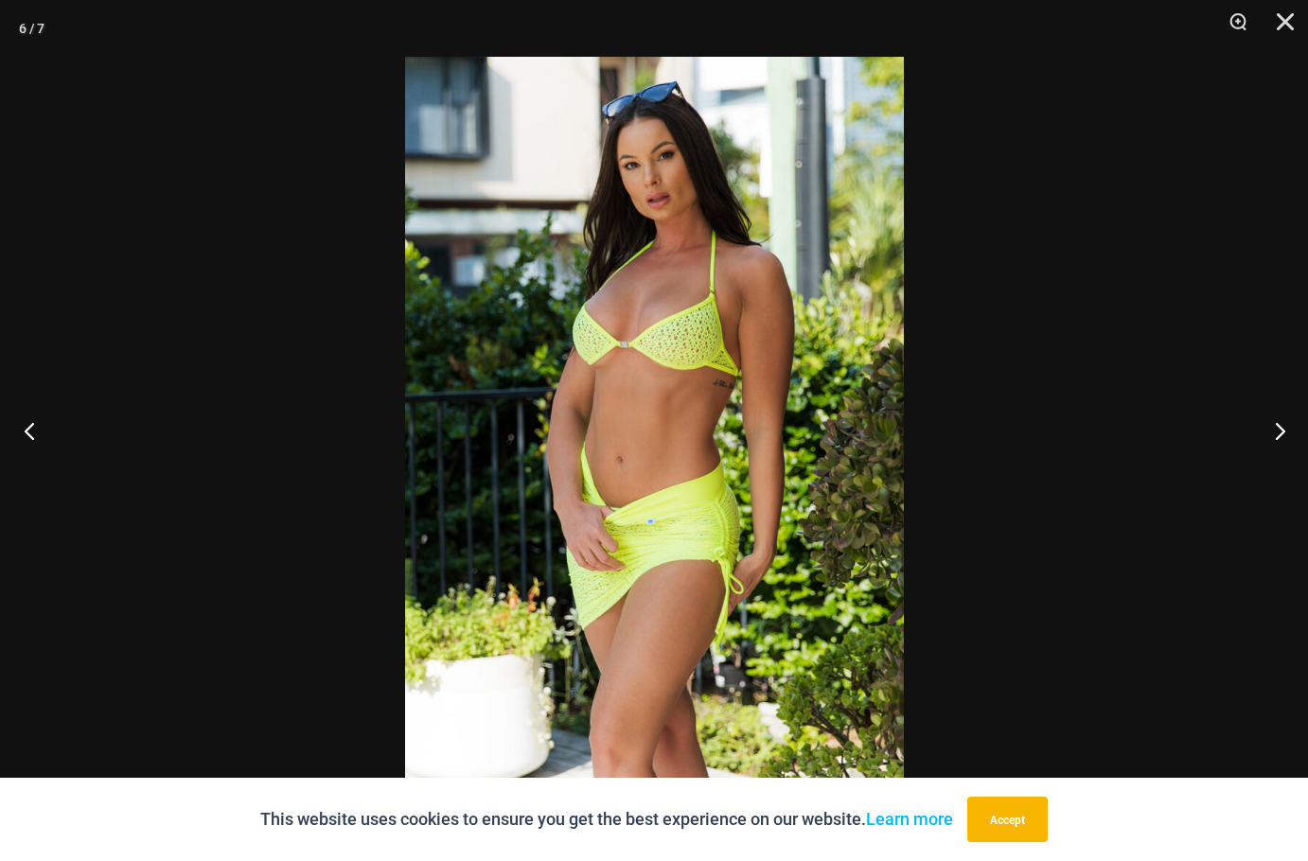
click at [26, 437] on button "Previous" at bounding box center [35, 430] width 71 height 95
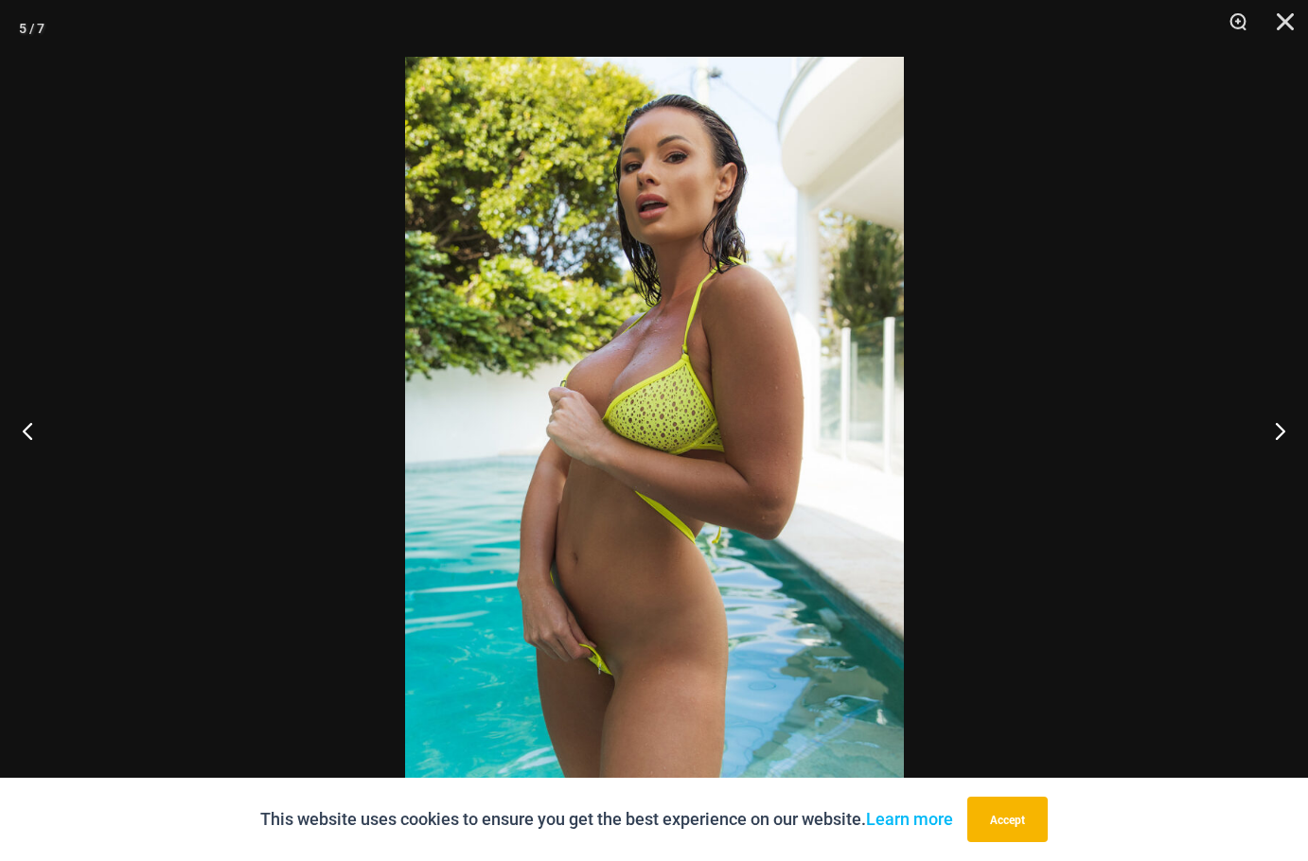
click at [1196, 442] on div at bounding box center [654, 430] width 1308 height 861
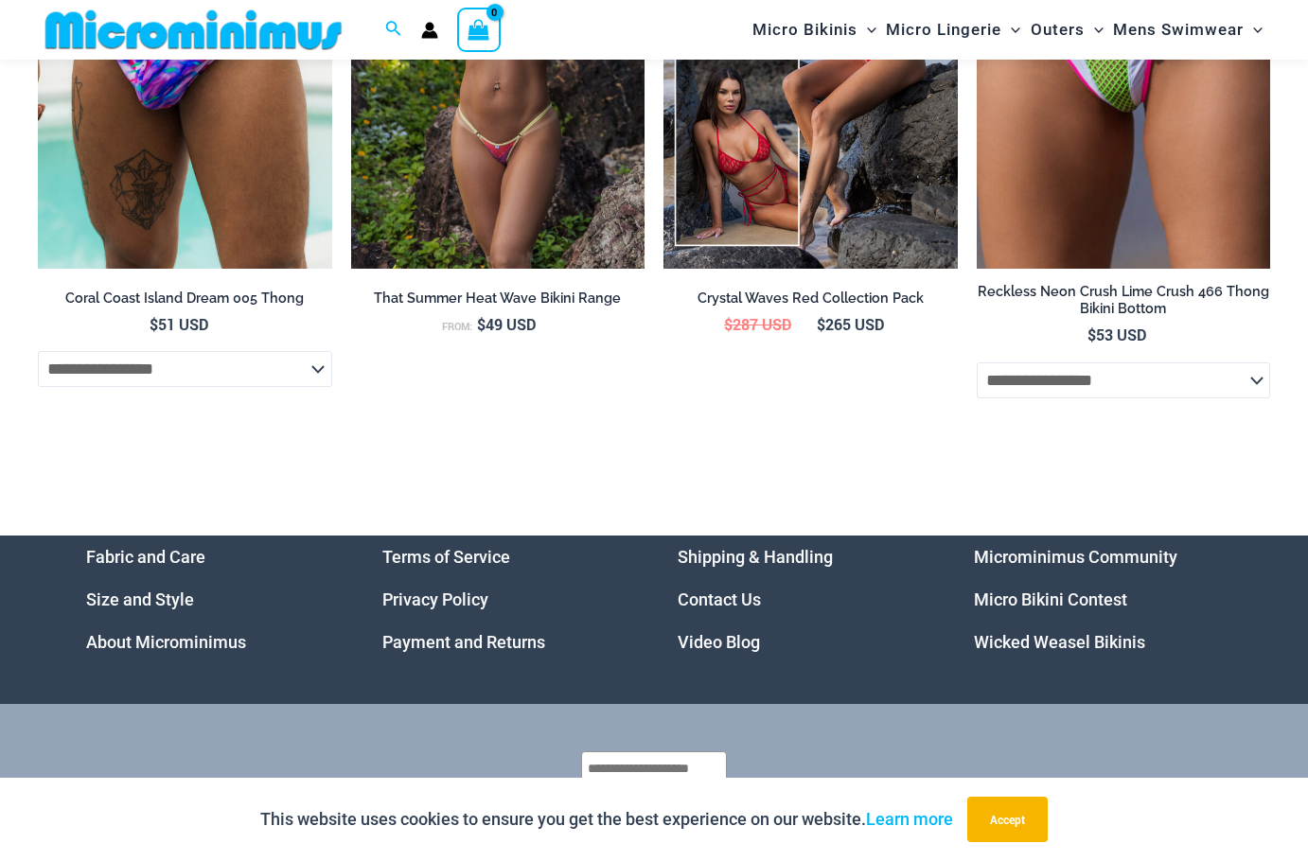
scroll to position [5819, 0]
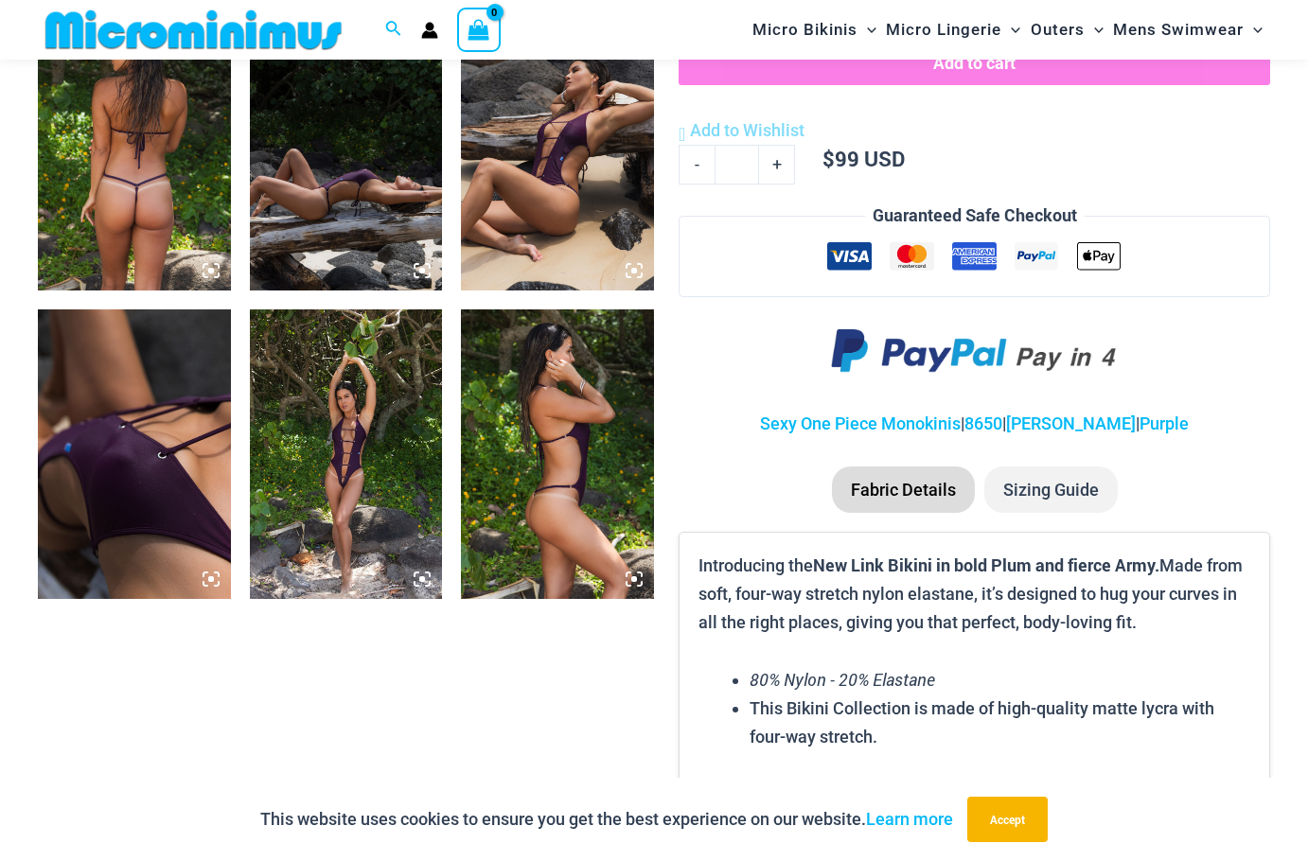
scroll to position [1121, 0]
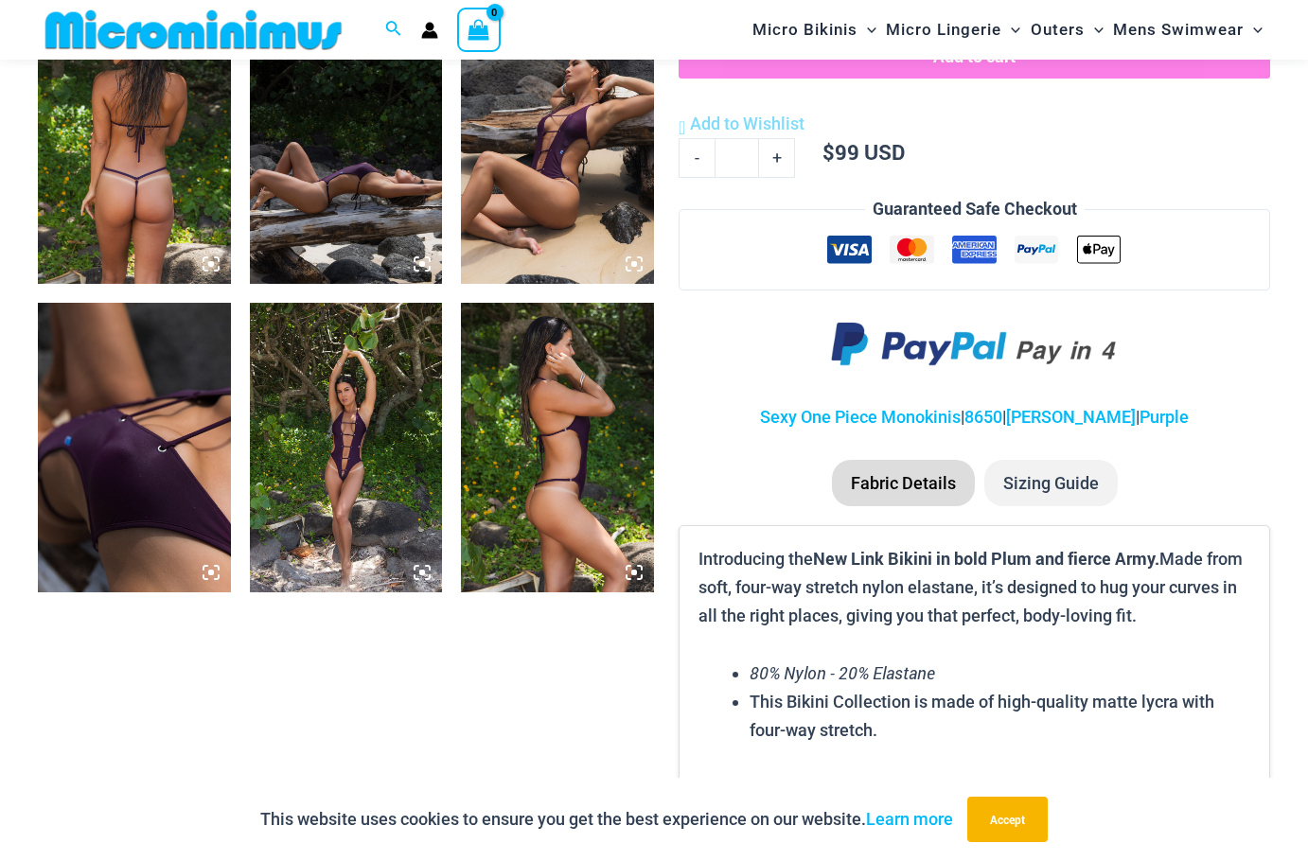
click at [328, 427] on img at bounding box center [346, 447] width 193 height 289
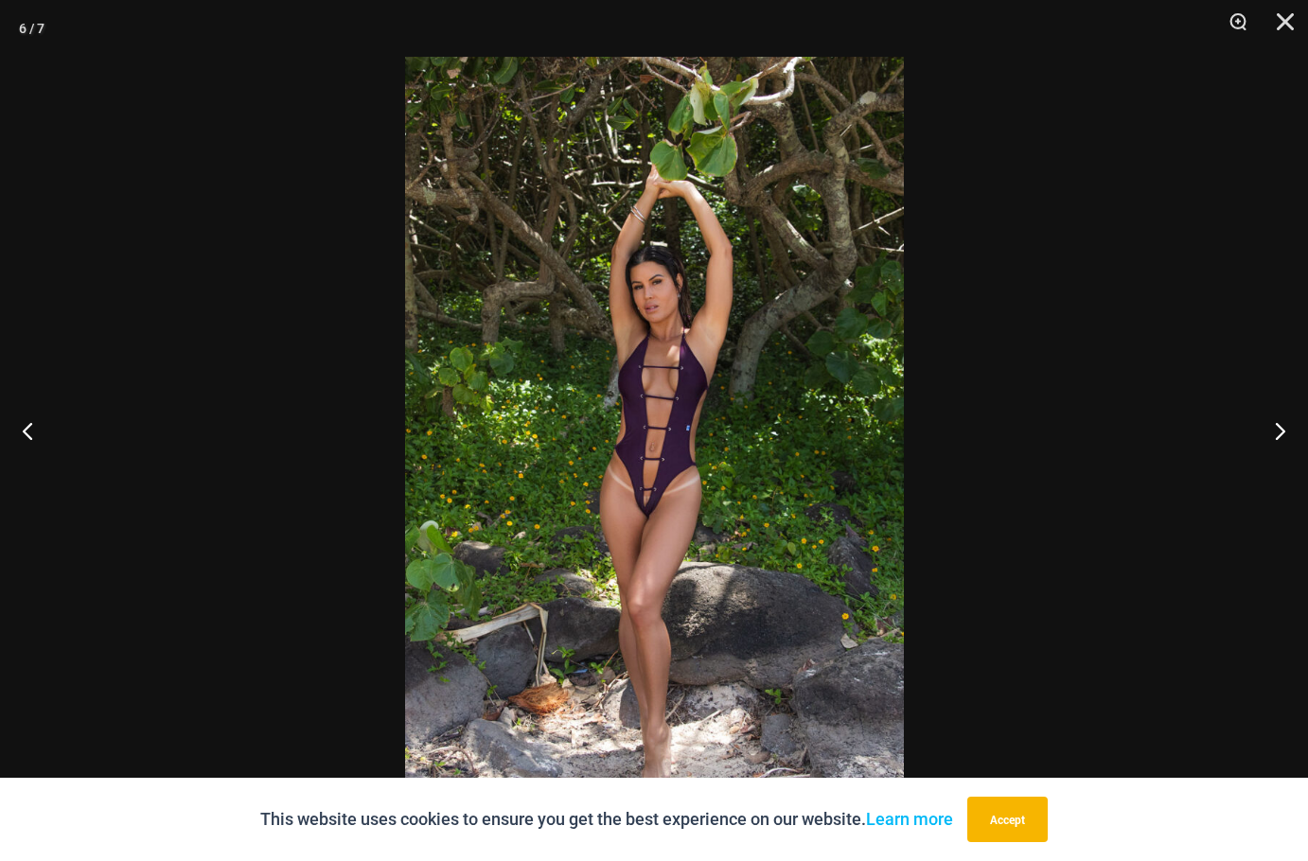
click at [592, 514] on img at bounding box center [654, 431] width 499 height 748
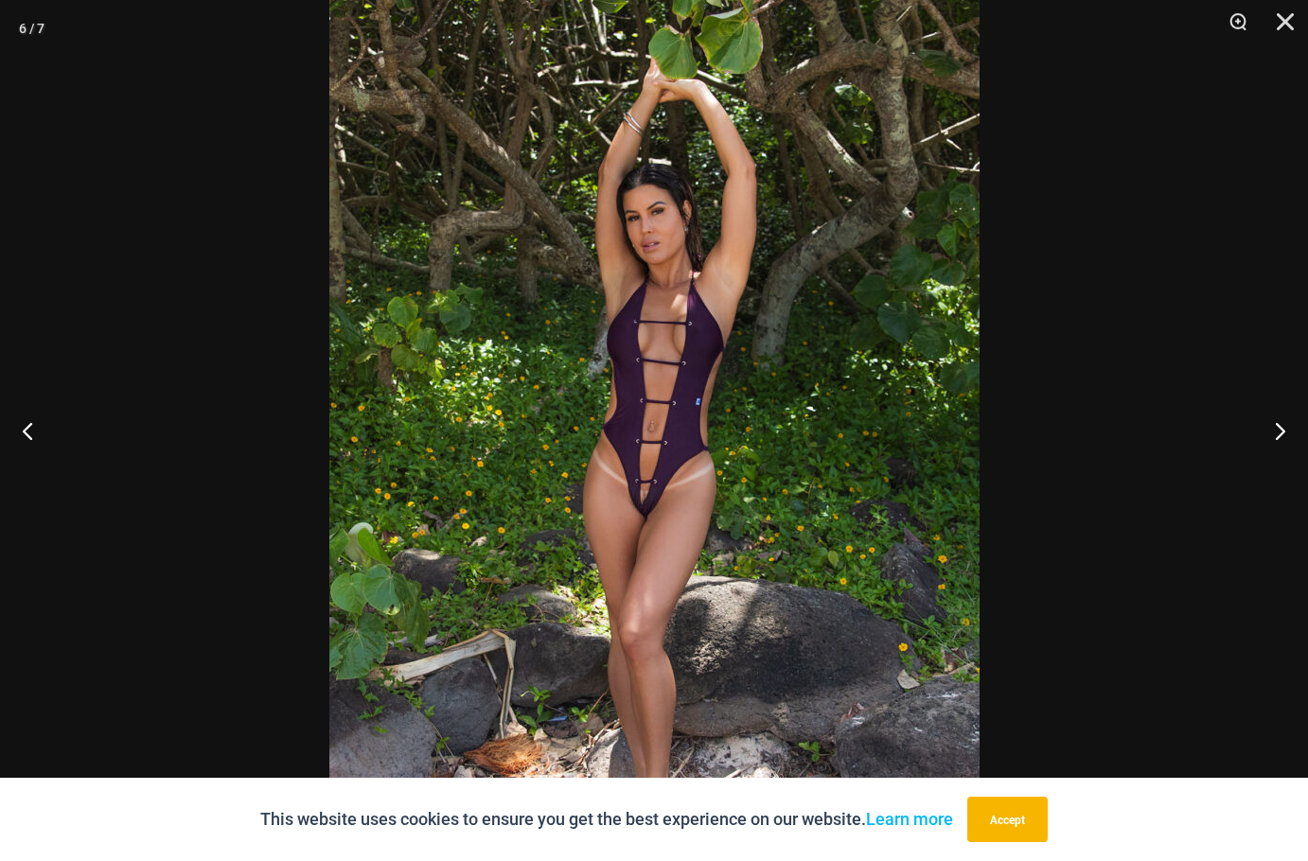
click at [1085, 314] on div at bounding box center [654, 430] width 1308 height 861
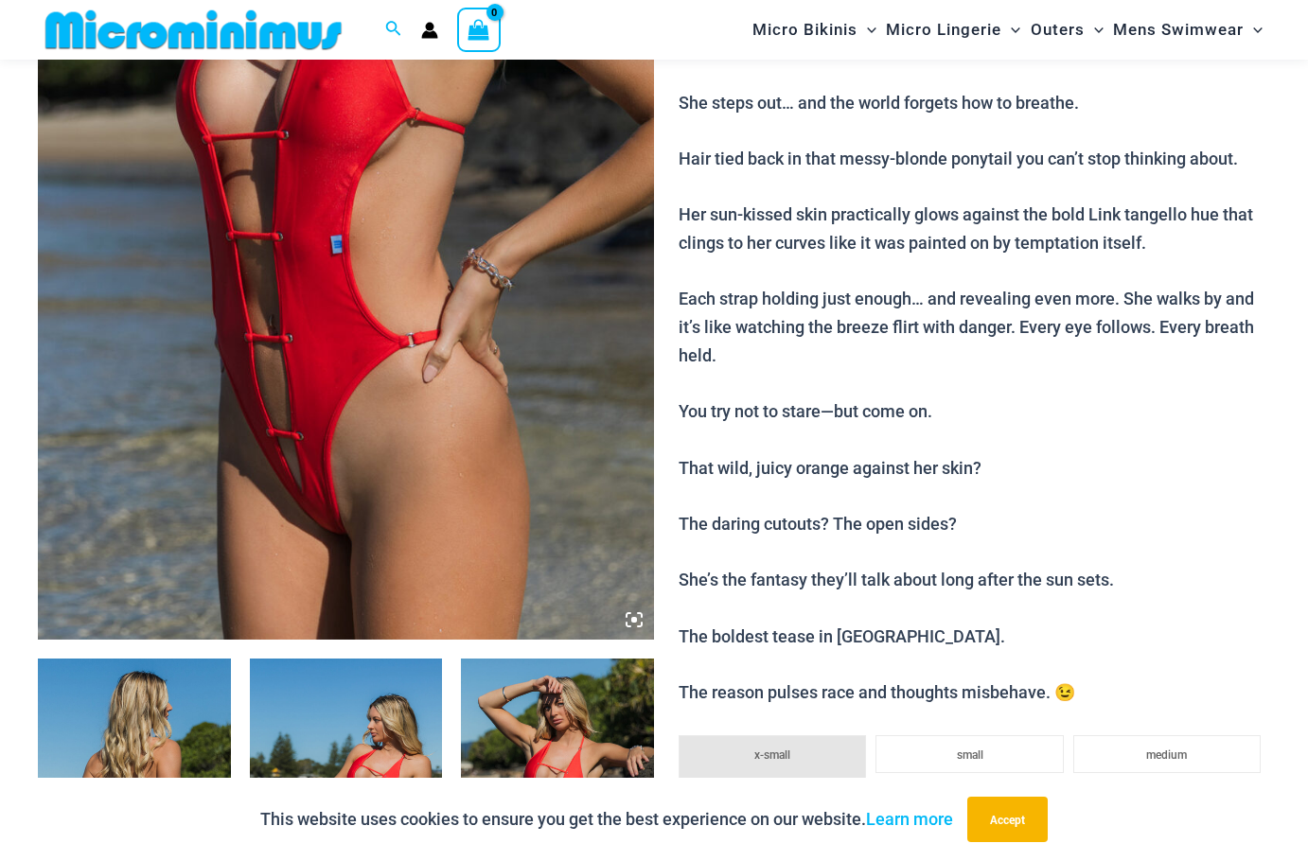
scroll to position [836, 0]
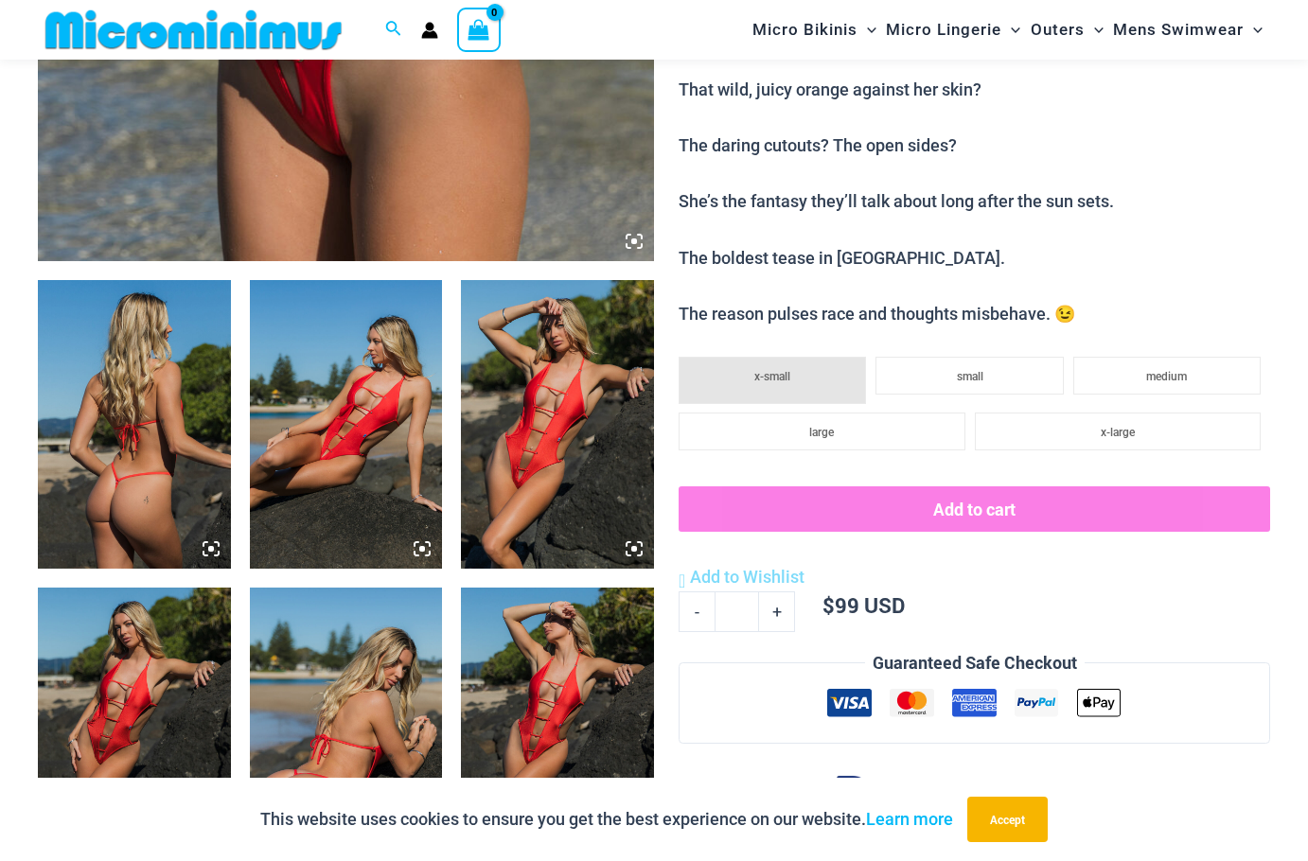
click at [539, 415] on img at bounding box center [557, 424] width 193 height 289
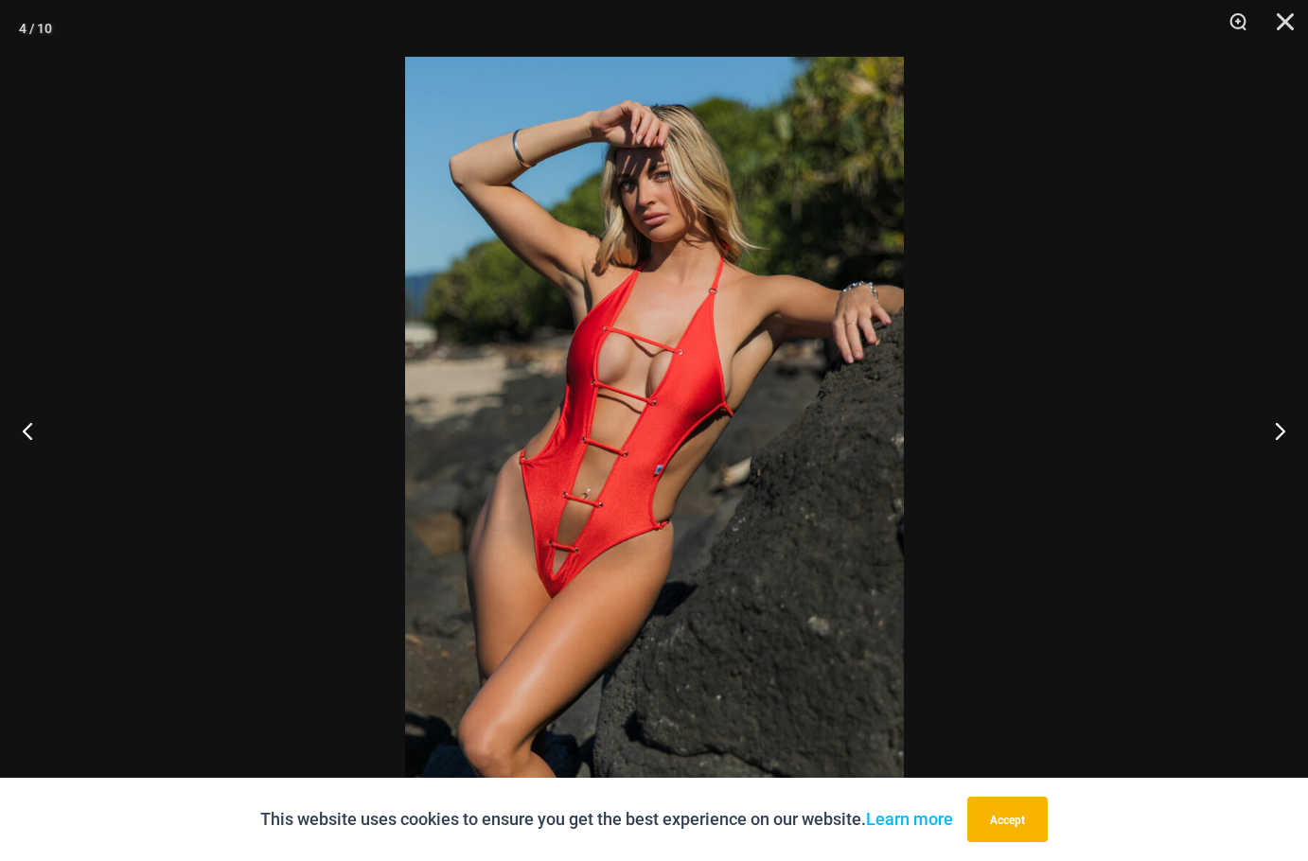
click at [1105, 443] on div at bounding box center [654, 430] width 1308 height 861
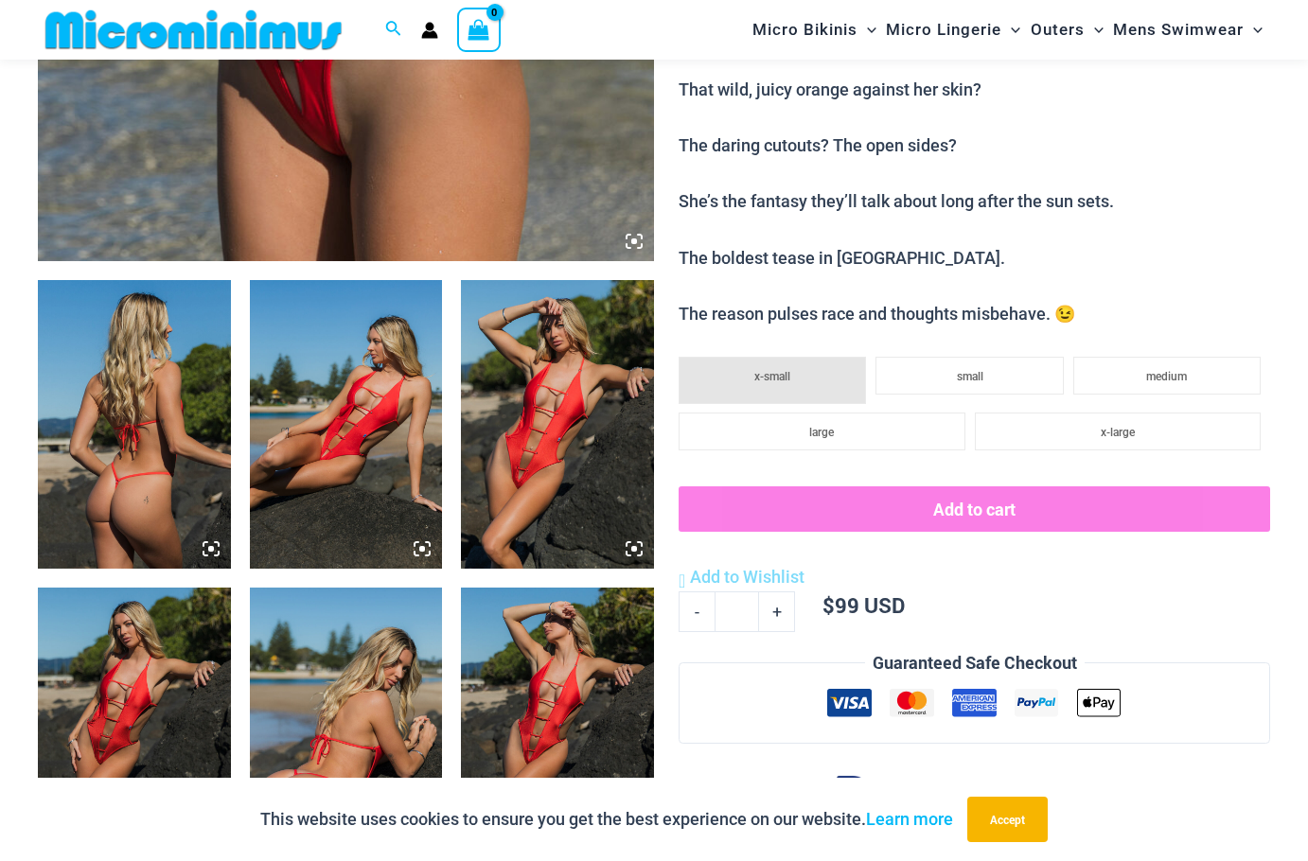
click at [1104, 443] on li "x-large" at bounding box center [1118, 432] width 286 height 38
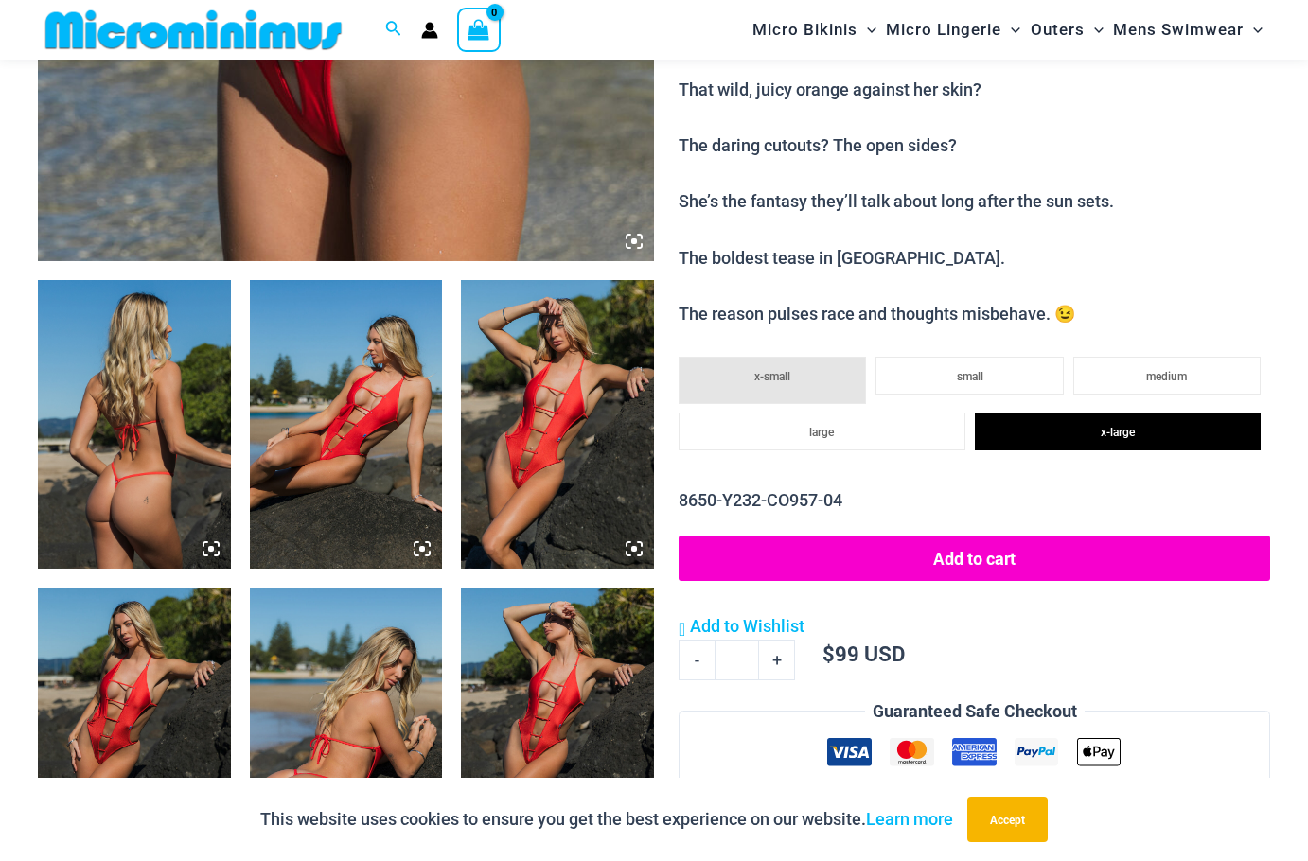
click at [505, 701] on img at bounding box center [557, 732] width 193 height 289
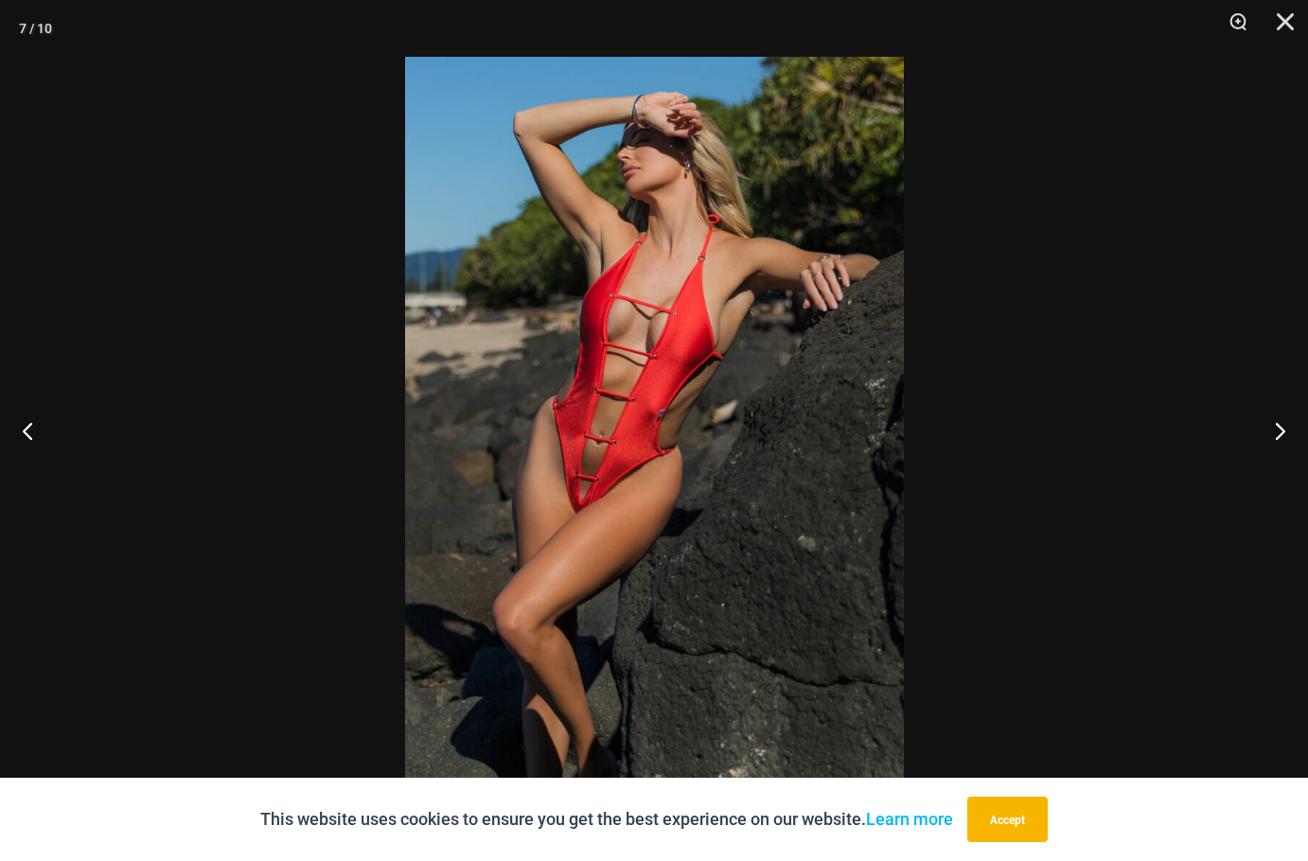
click at [982, 439] on div at bounding box center [654, 430] width 1308 height 861
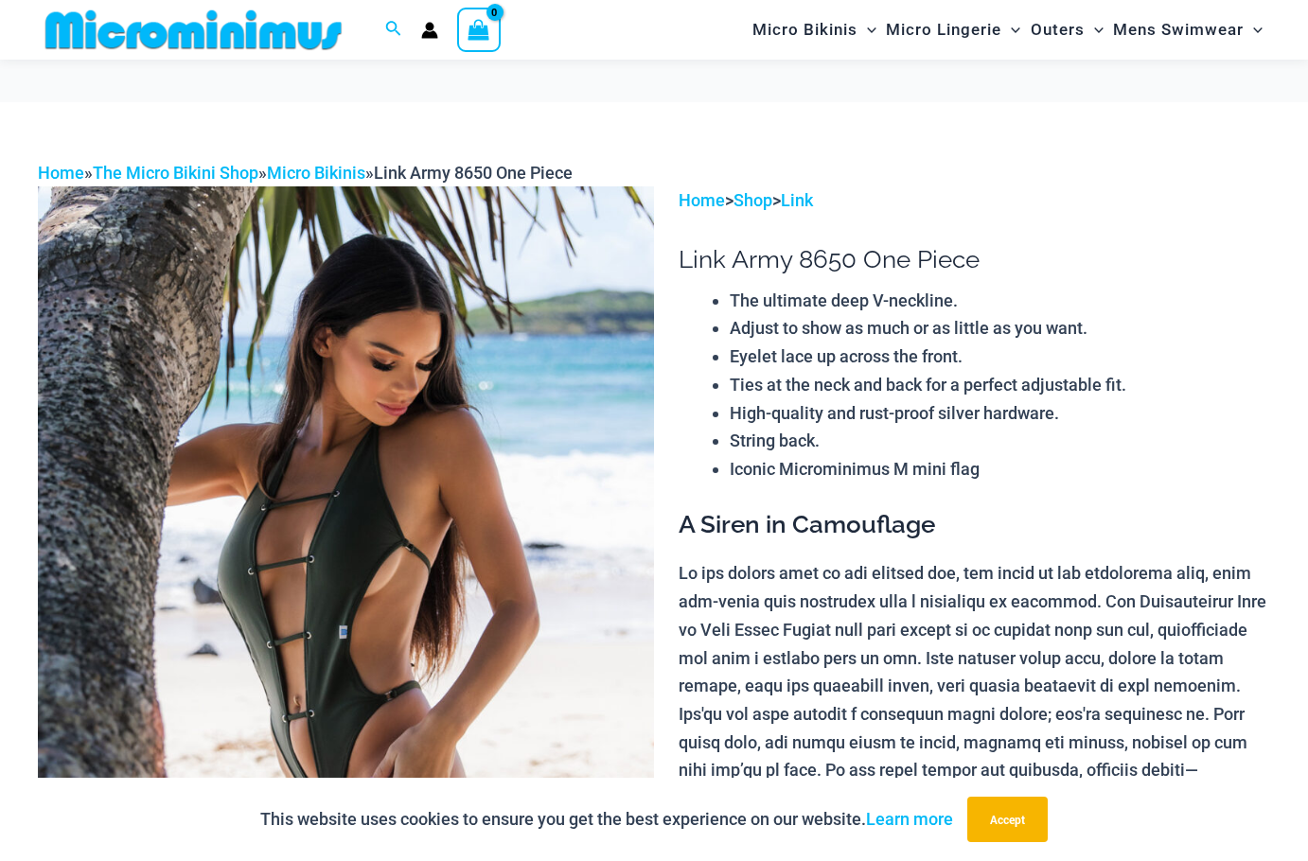
scroll to position [268, 0]
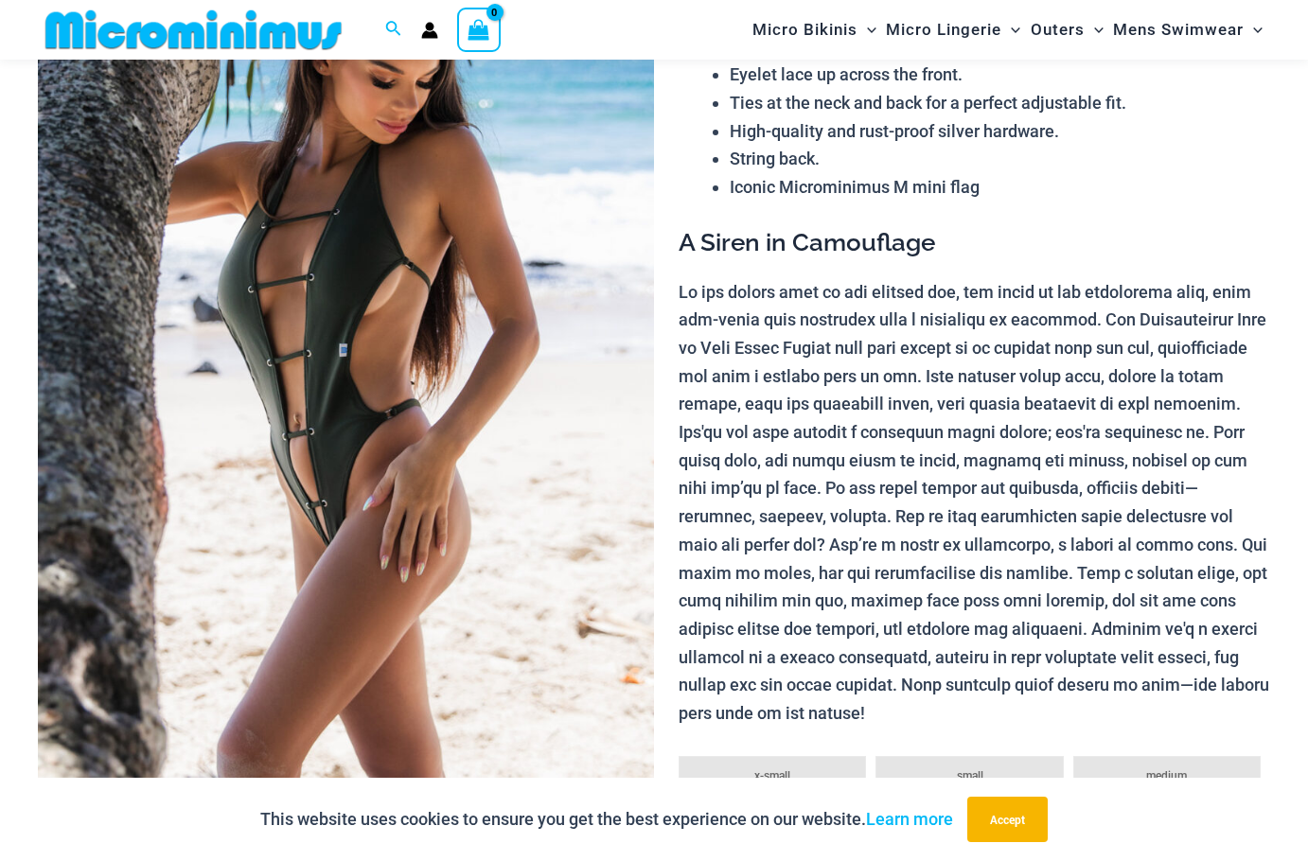
click at [453, 405] on img at bounding box center [346, 366] width 616 height 925
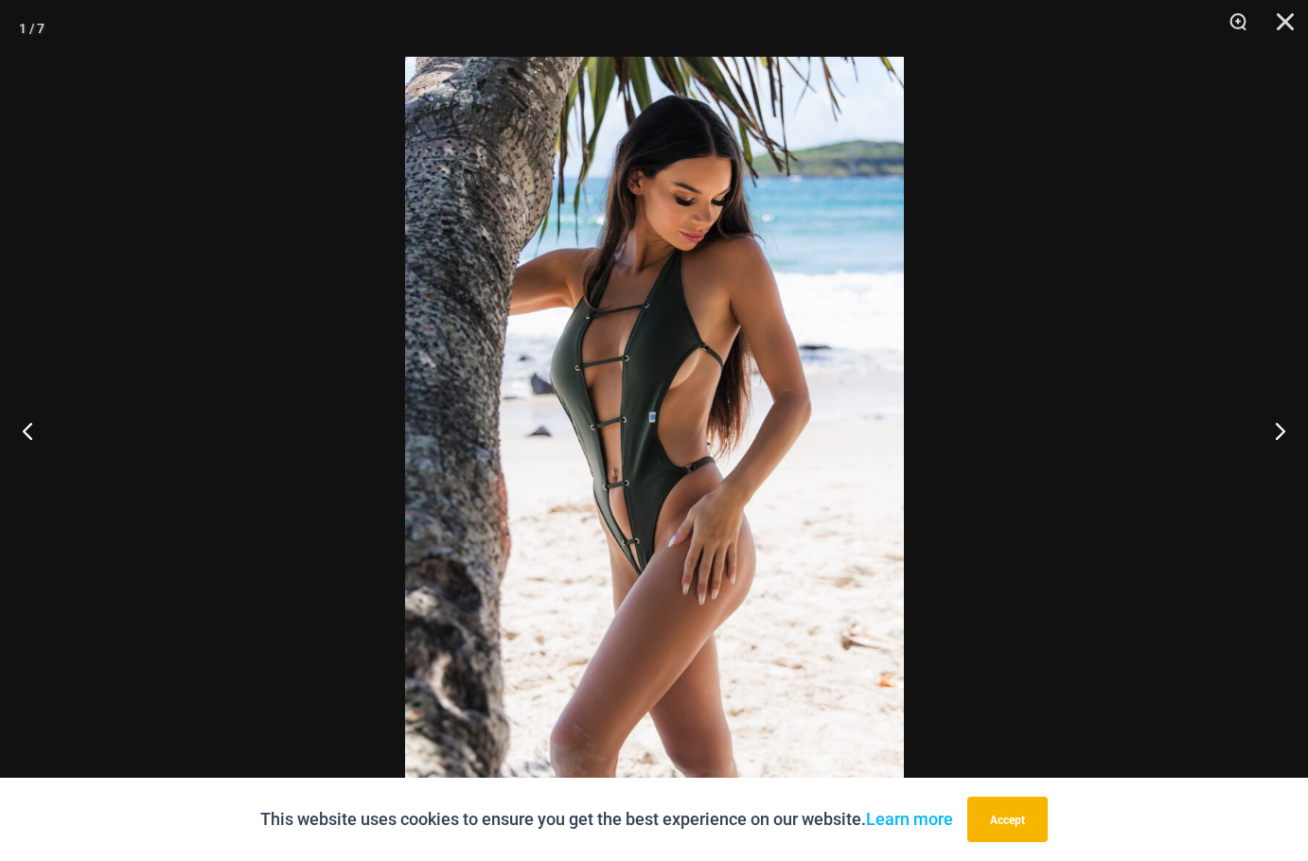
click at [920, 435] on div at bounding box center [654, 430] width 1308 height 861
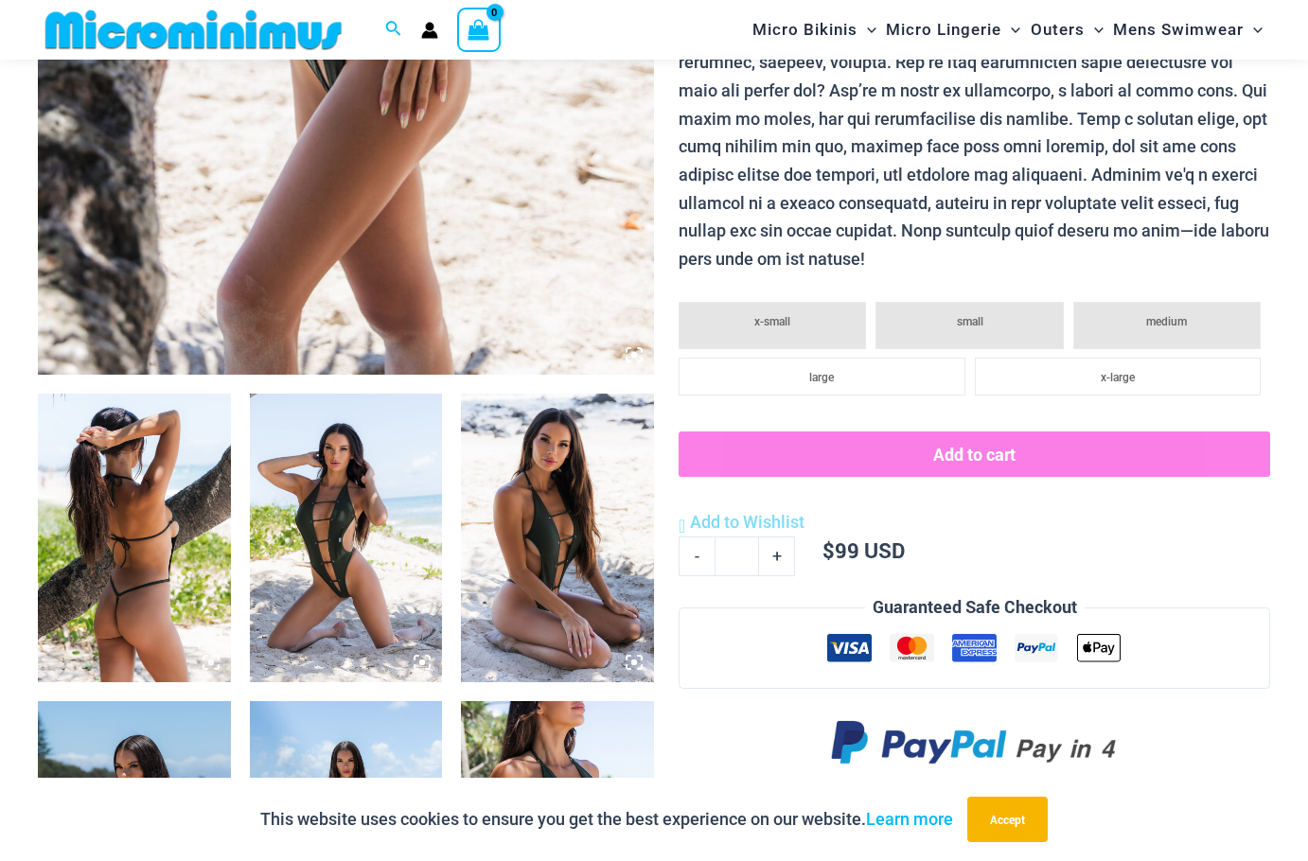
scroll to position [741, 0]
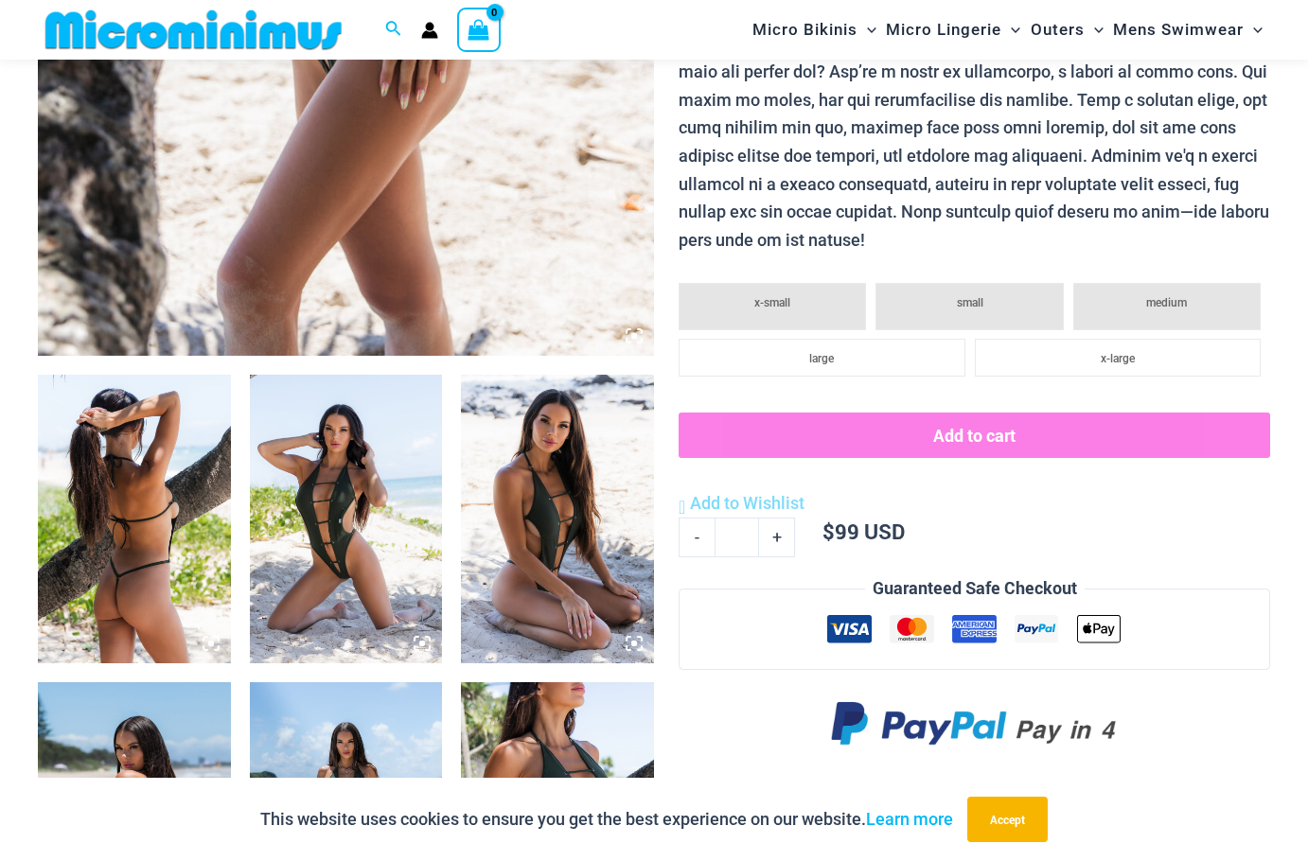
click at [174, 490] on img at bounding box center [134, 519] width 193 height 289
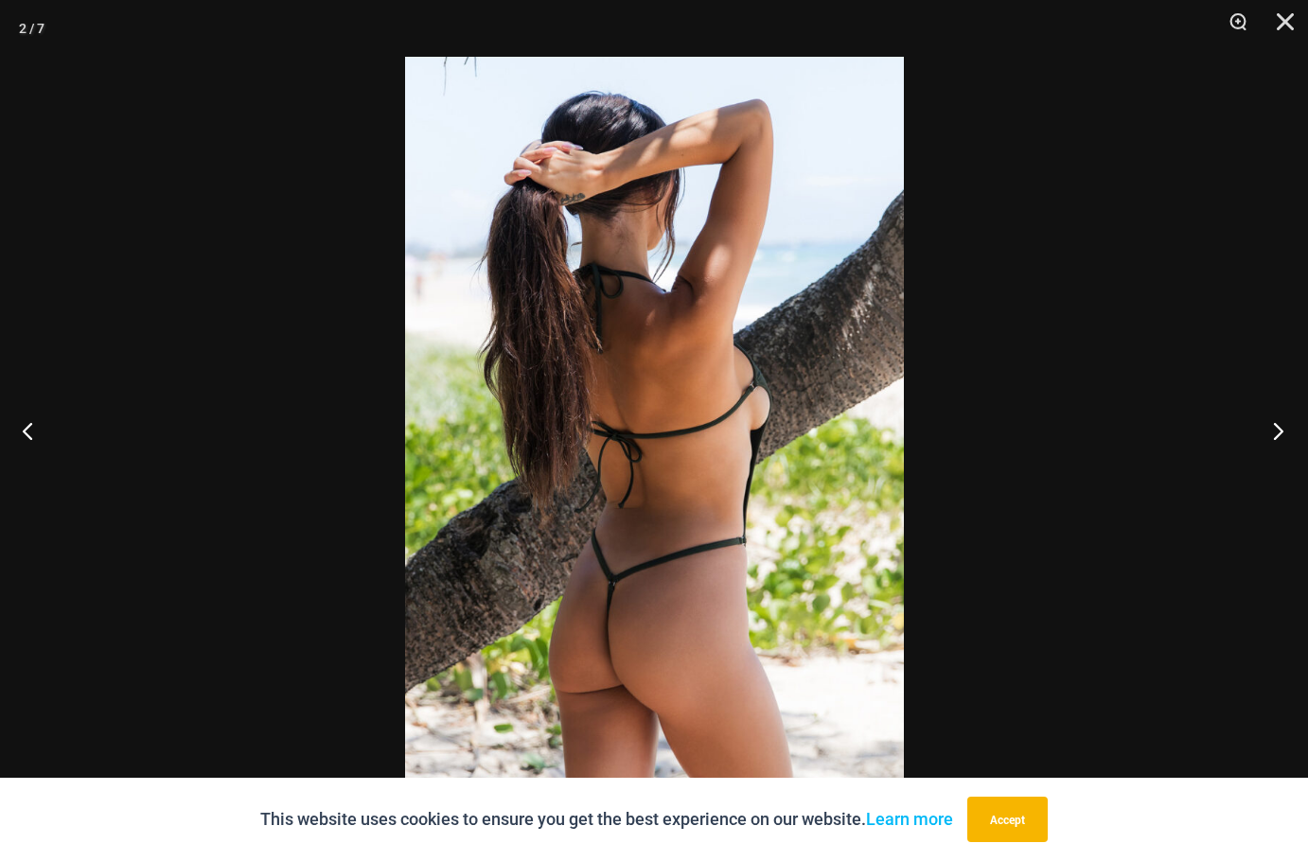
click at [1274, 421] on button "Next" at bounding box center [1272, 430] width 71 height 95
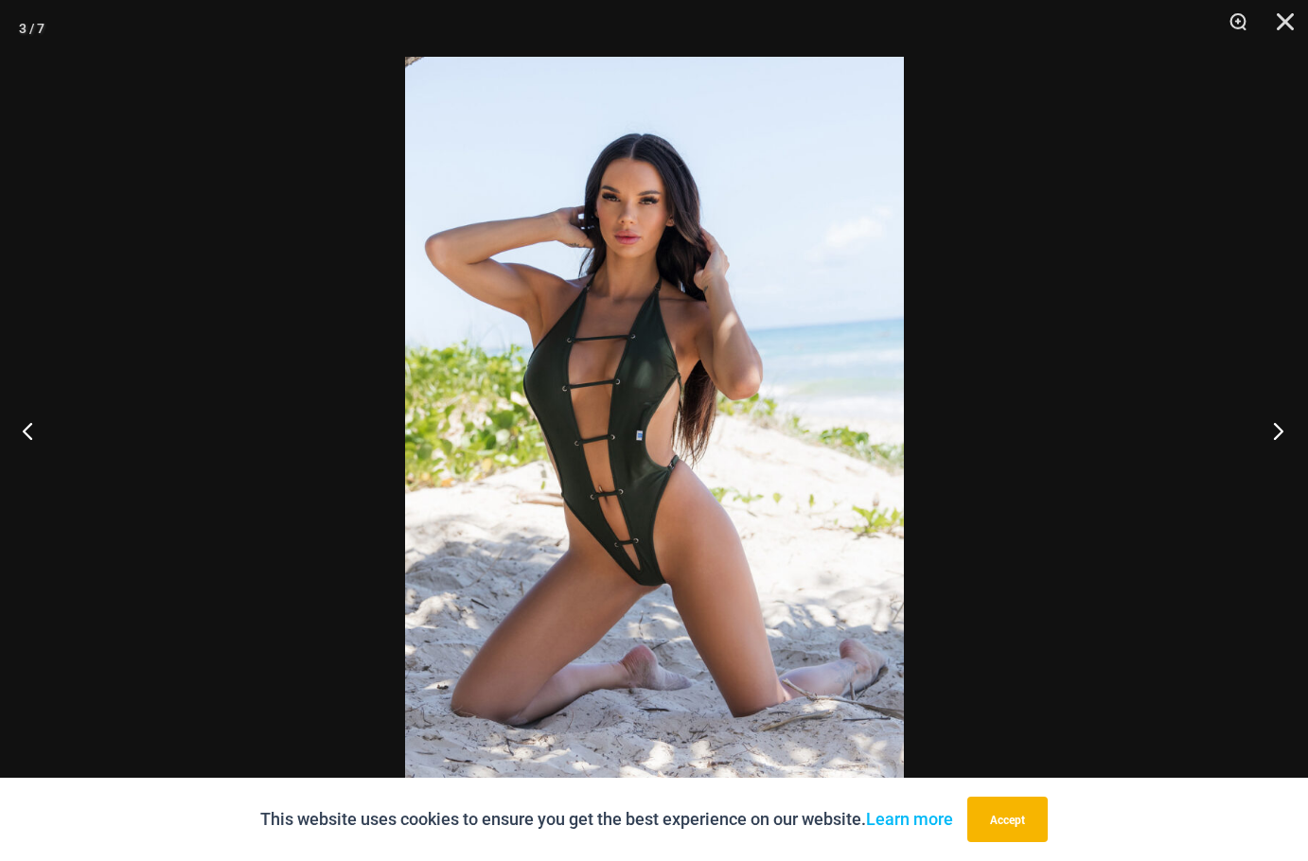
click at [1274, 421] on button "Next" at bounding box center [1272, 430] width 71 height 95
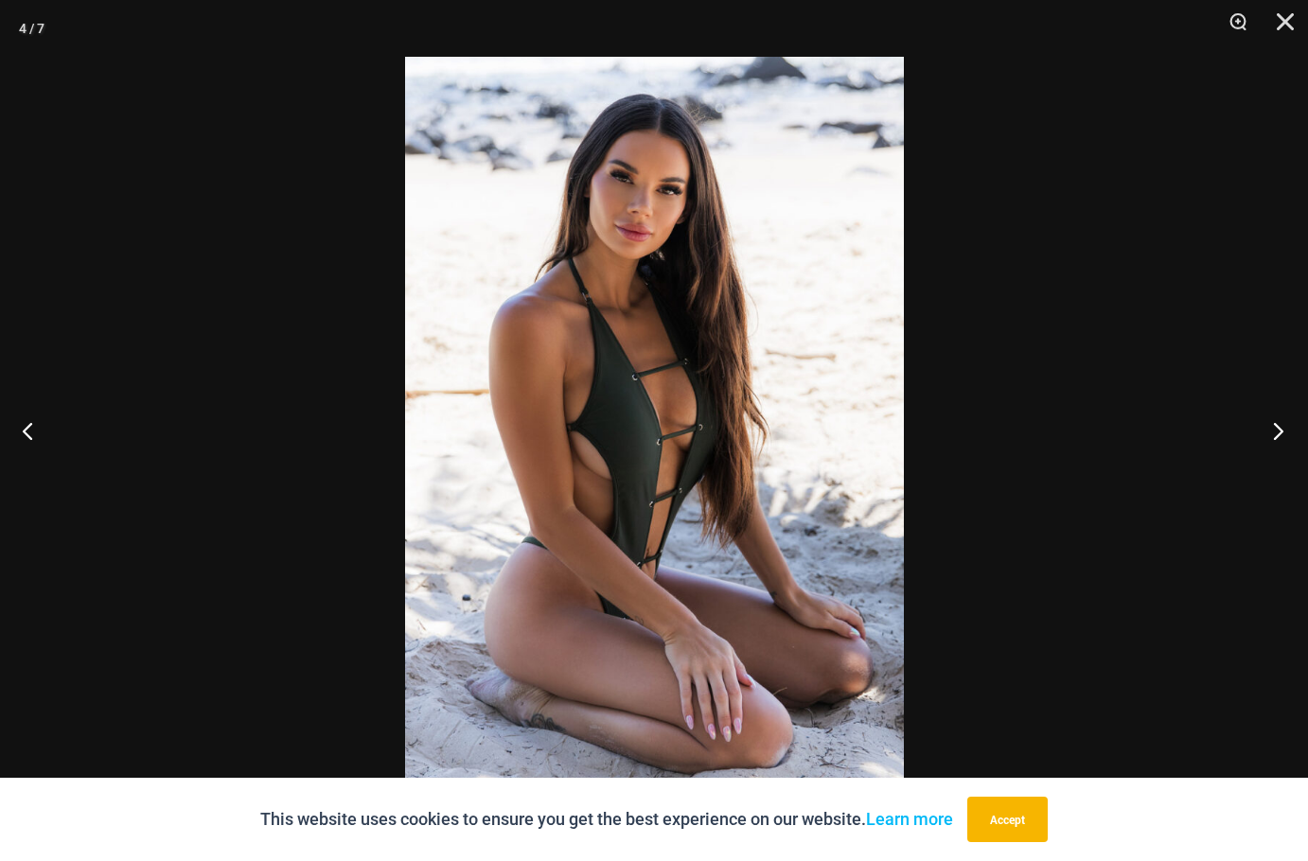
click at [1274, 421] on button "Next" at bounding box center [1272, 430] width 71 height 95
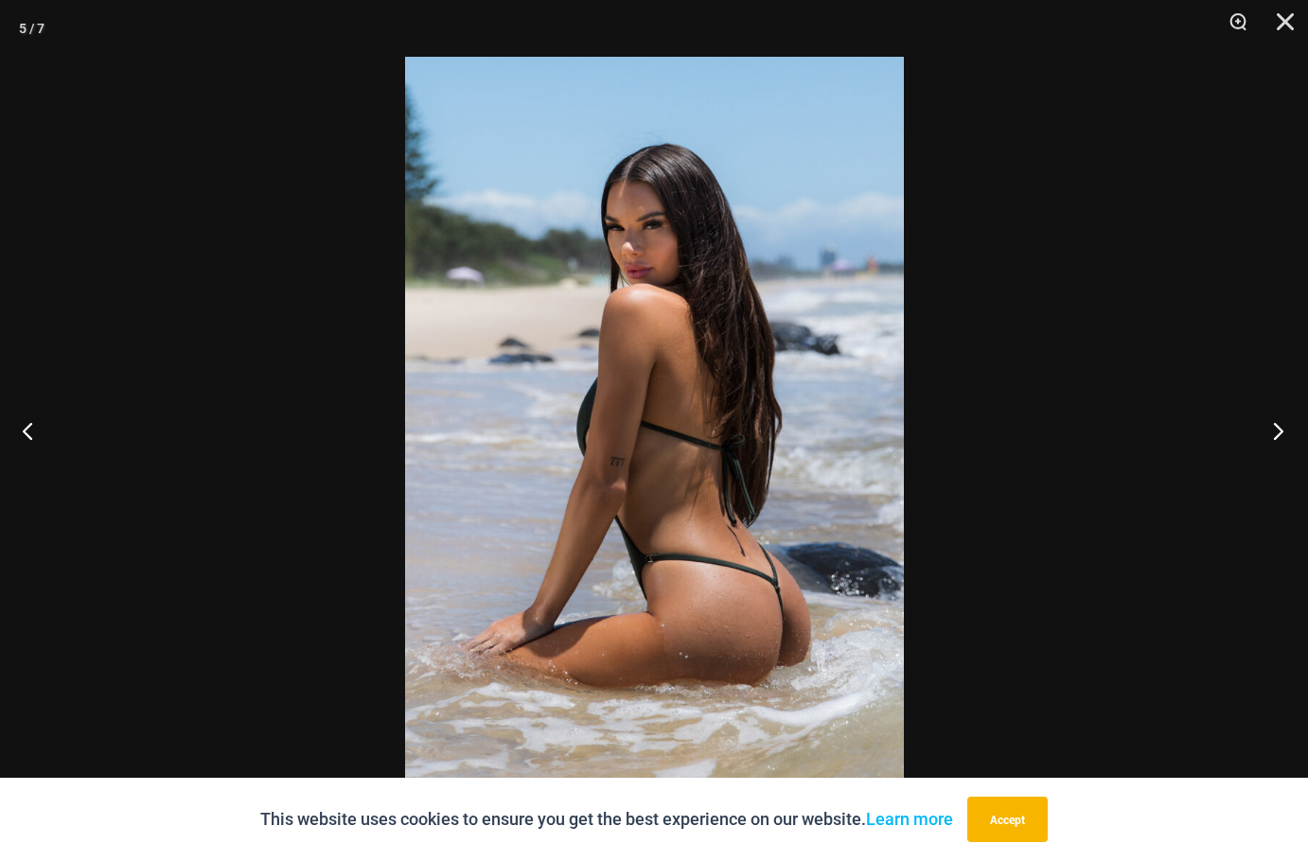
click at [1274, 421] on button "Next" at bounding box center [1272, 430] width 71 height 95
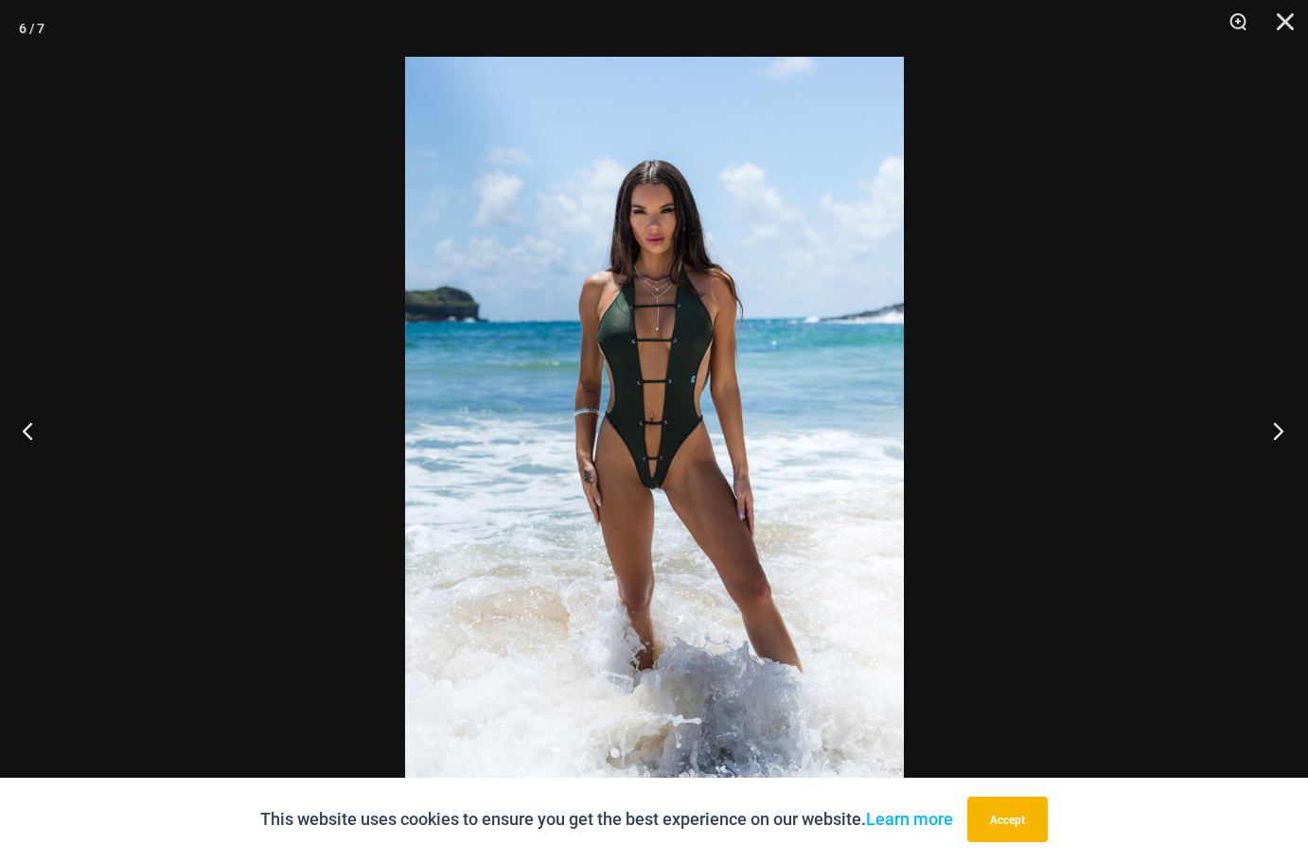
click at [1274, 421] on button "Next" at bounding box center [1272, 430] width 71 height 95
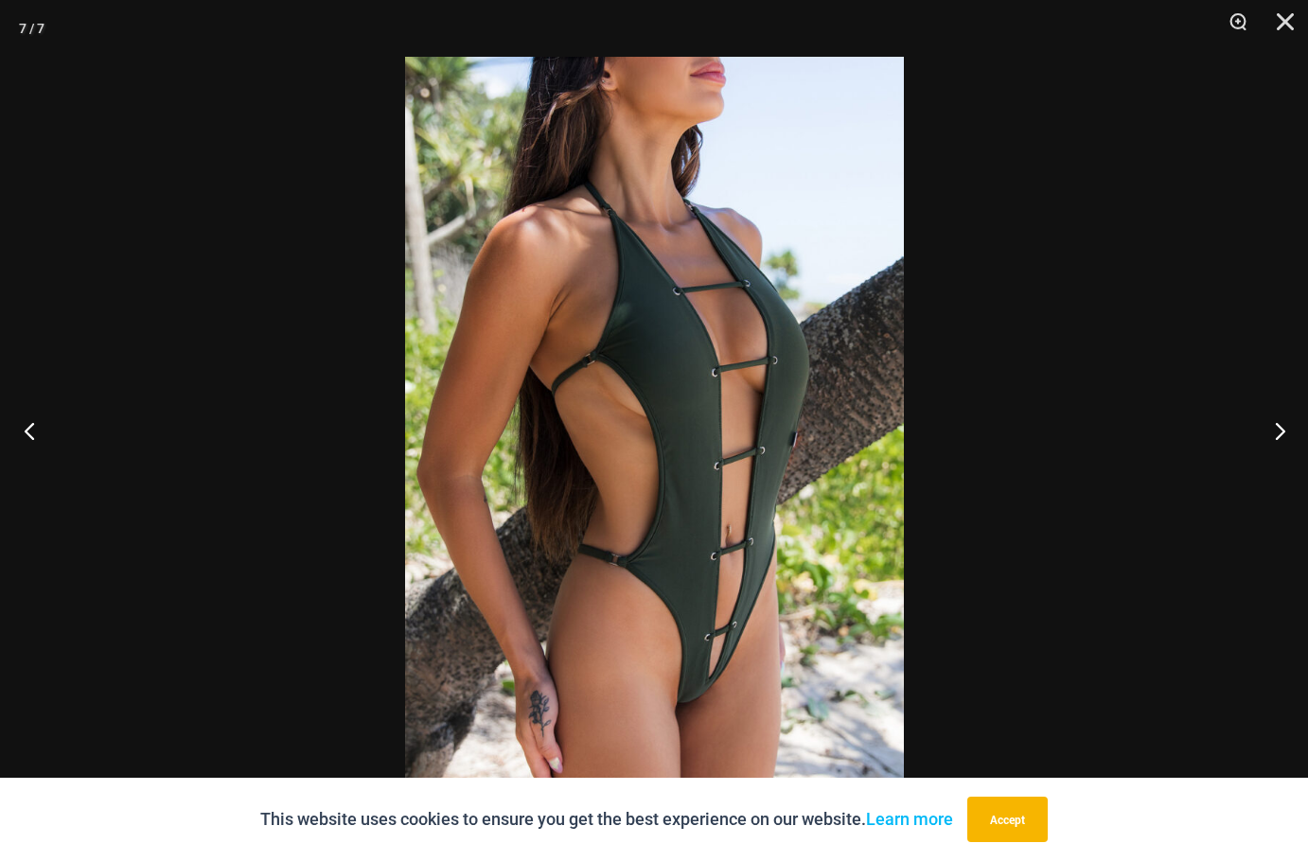
click at [27, 426] on button "Previous" at bounding box center [35, 430] width 71 height 95
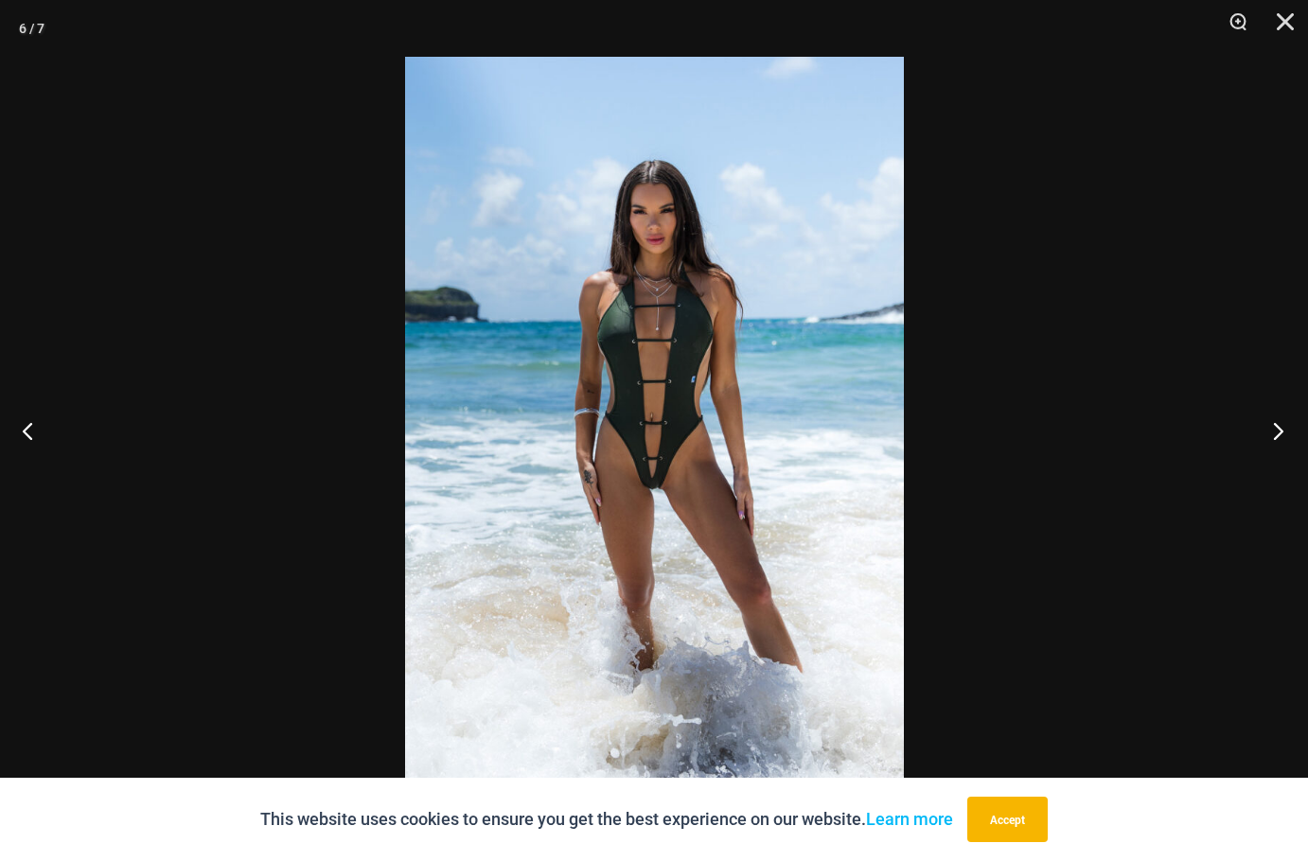
click at [1277, 429] on button "Next" at bounding box center [1272, 430] width 71 height 95
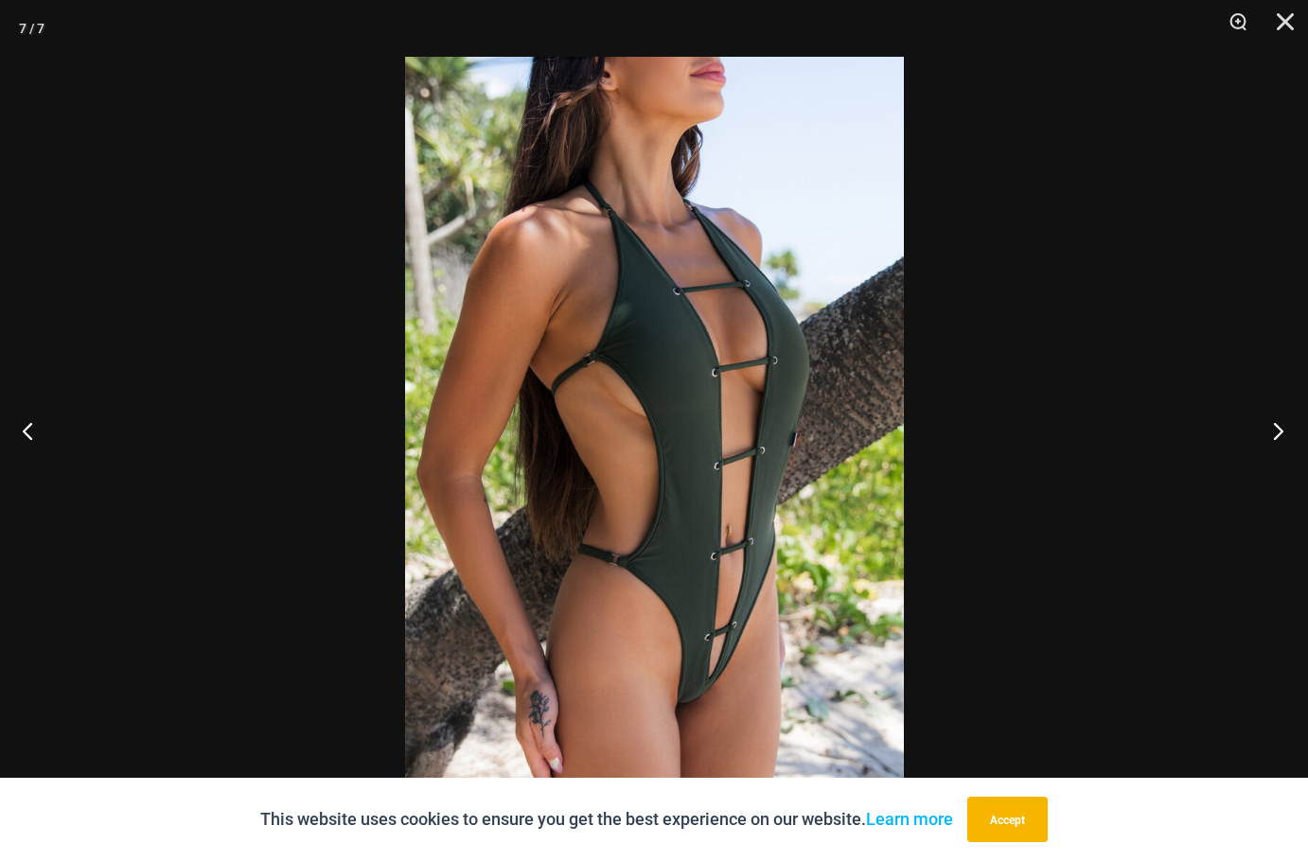
click at [1277, 429] on button "Next" at bounding box center [1272, 430] width 71 height 95
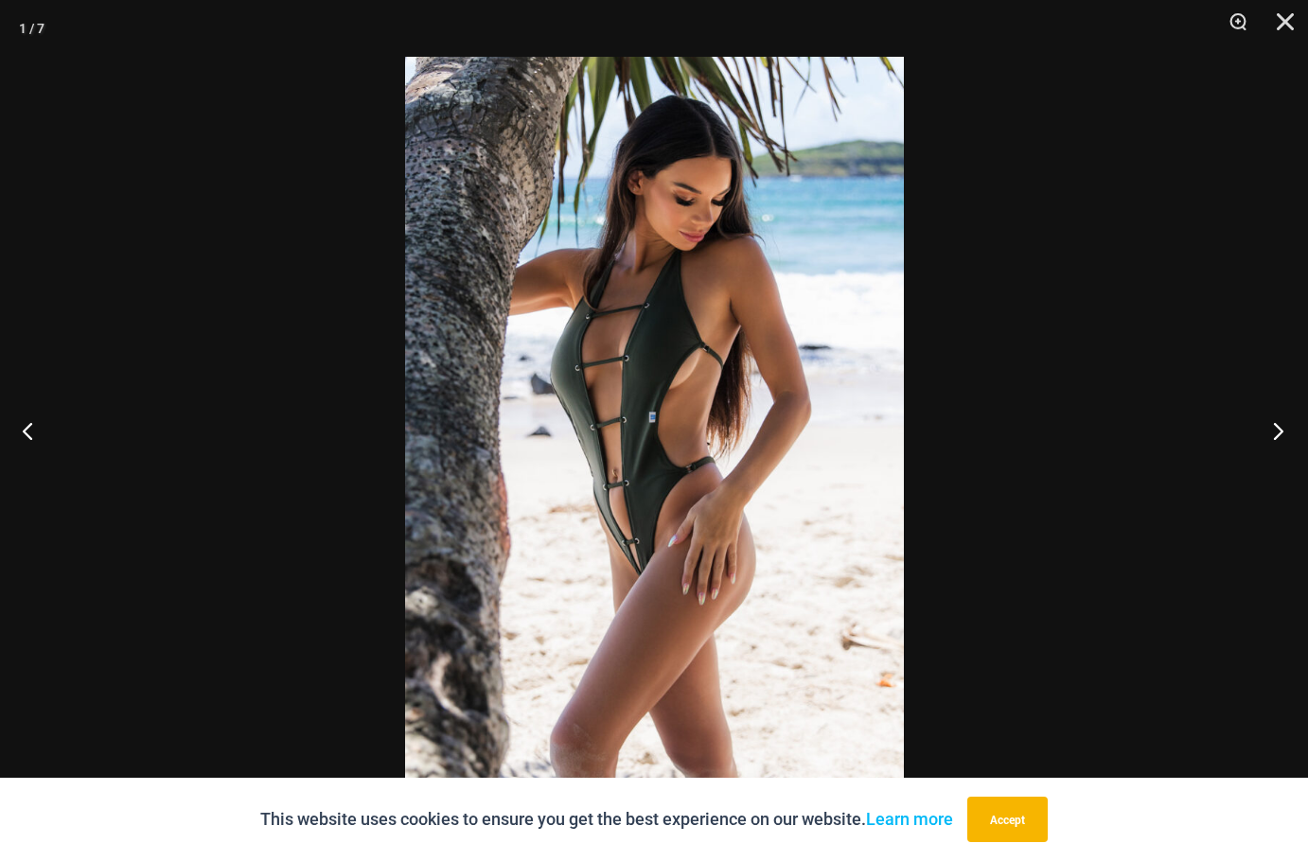
click at [1277, 429] on button "Next" at bounding box center [1272, 430] width 71 height 95
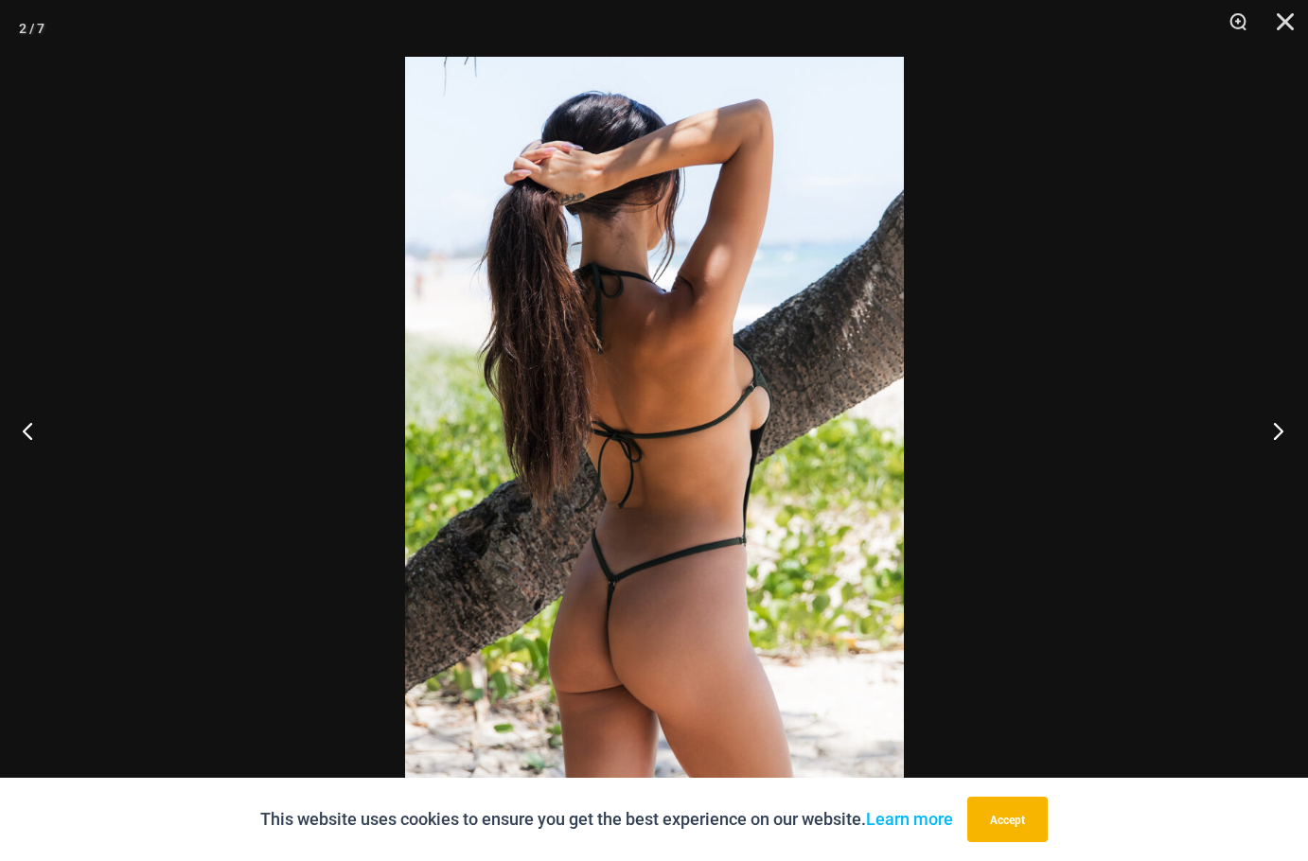
click at [1277, 429] on button "Next" at bounding box center [1272, 430] width 71 height 95
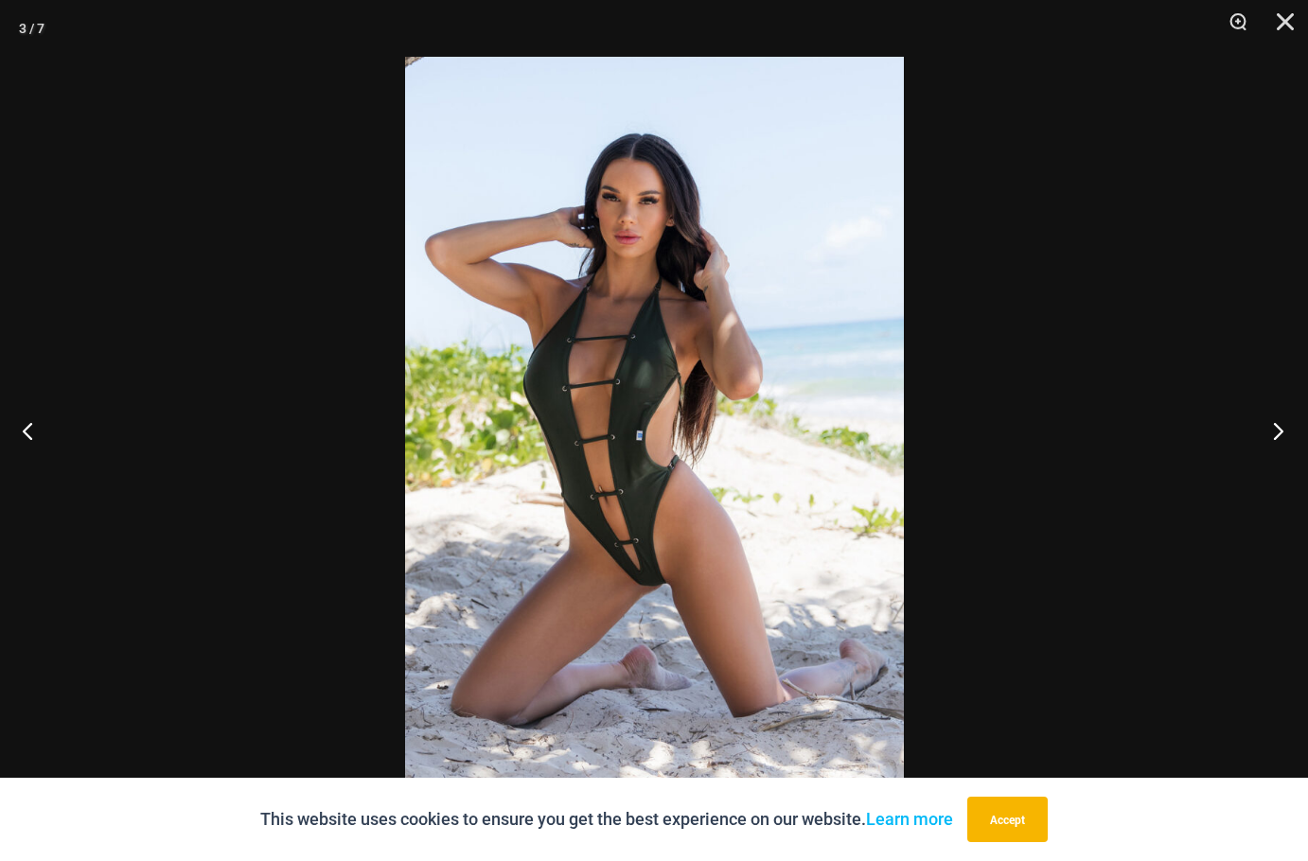
click at [1277, 429] on button "Next" at bounding box center [1272, 430] width 71 height 95
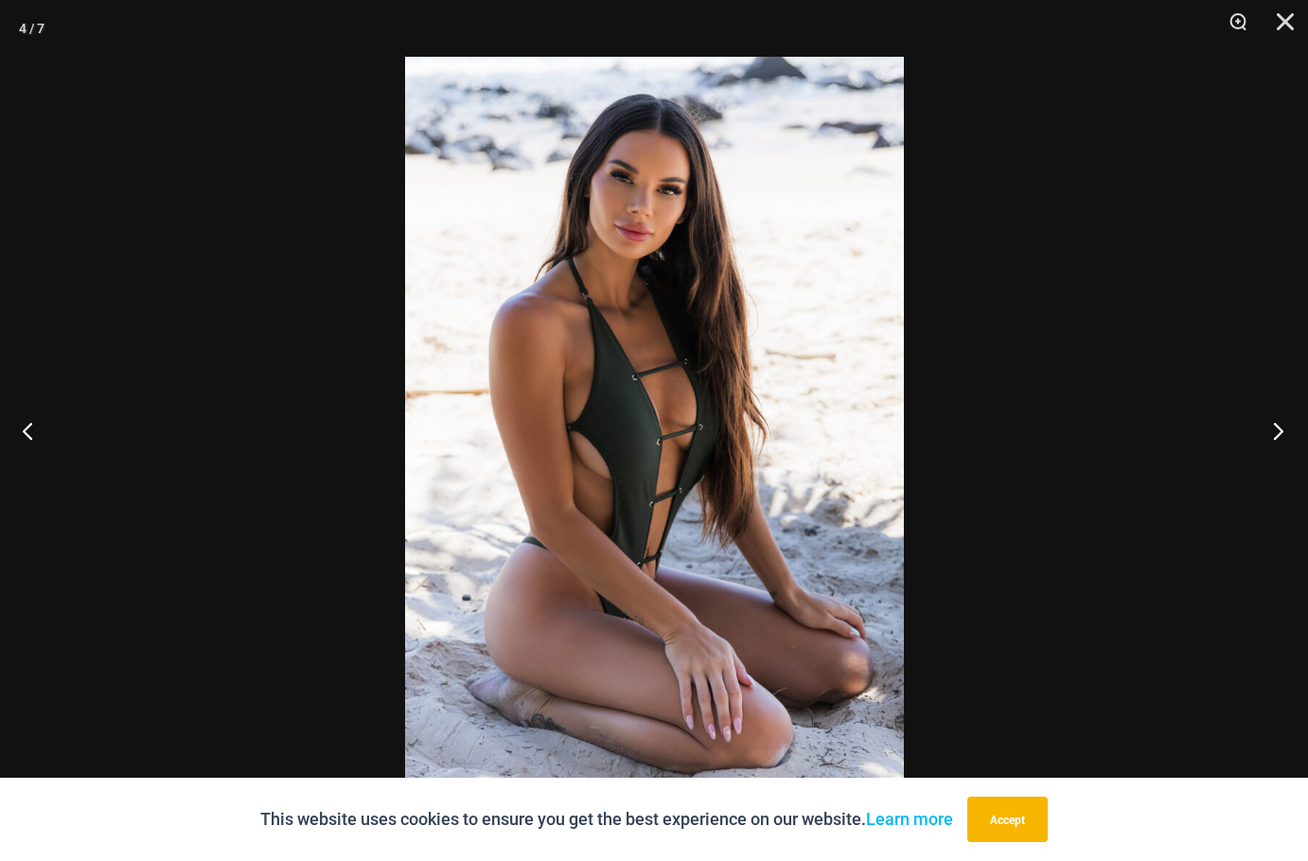
click at [1277, 429] on button "Next" at bounding box center [1272, 430] width 71 height 95
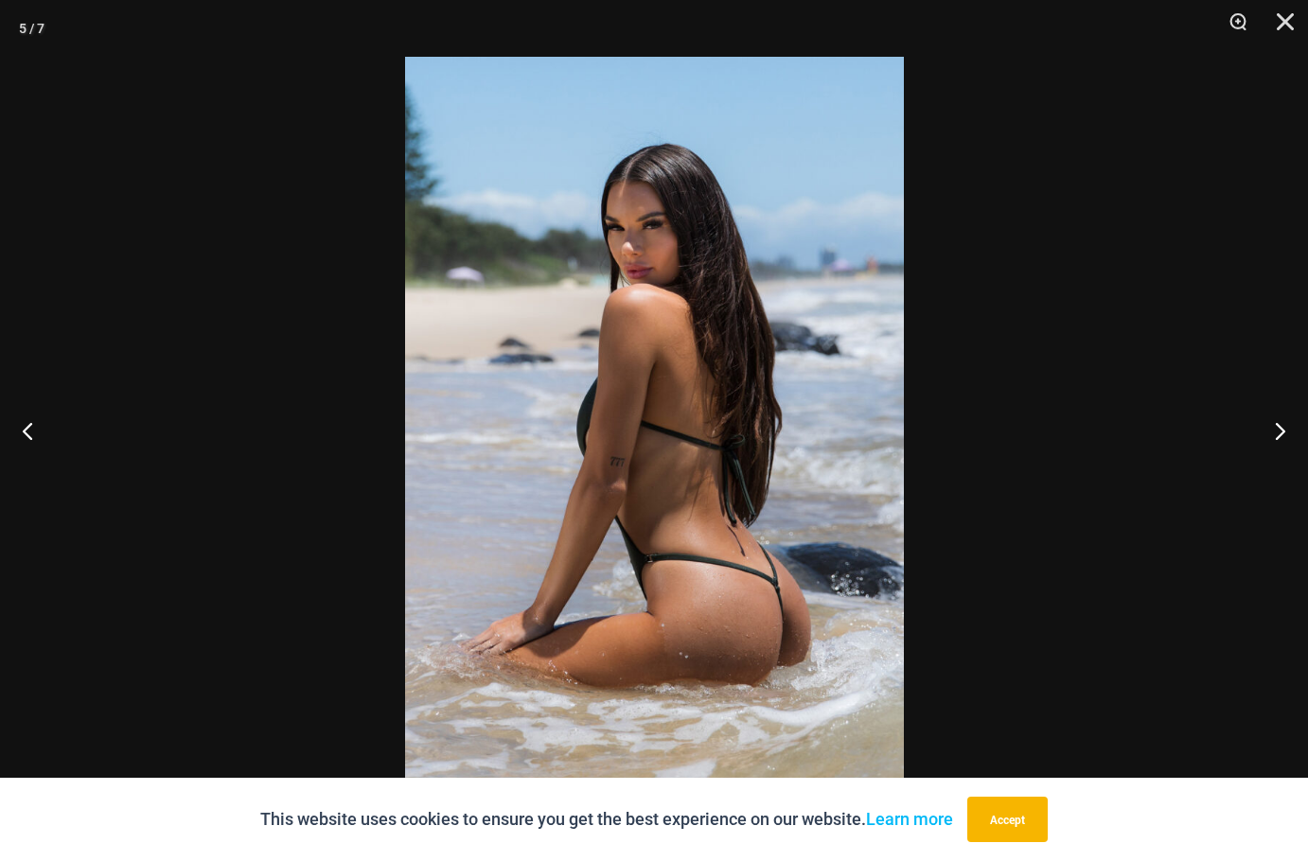
click at [1126, 419] on div at bounding box center [654, 430] width 1308 height 861
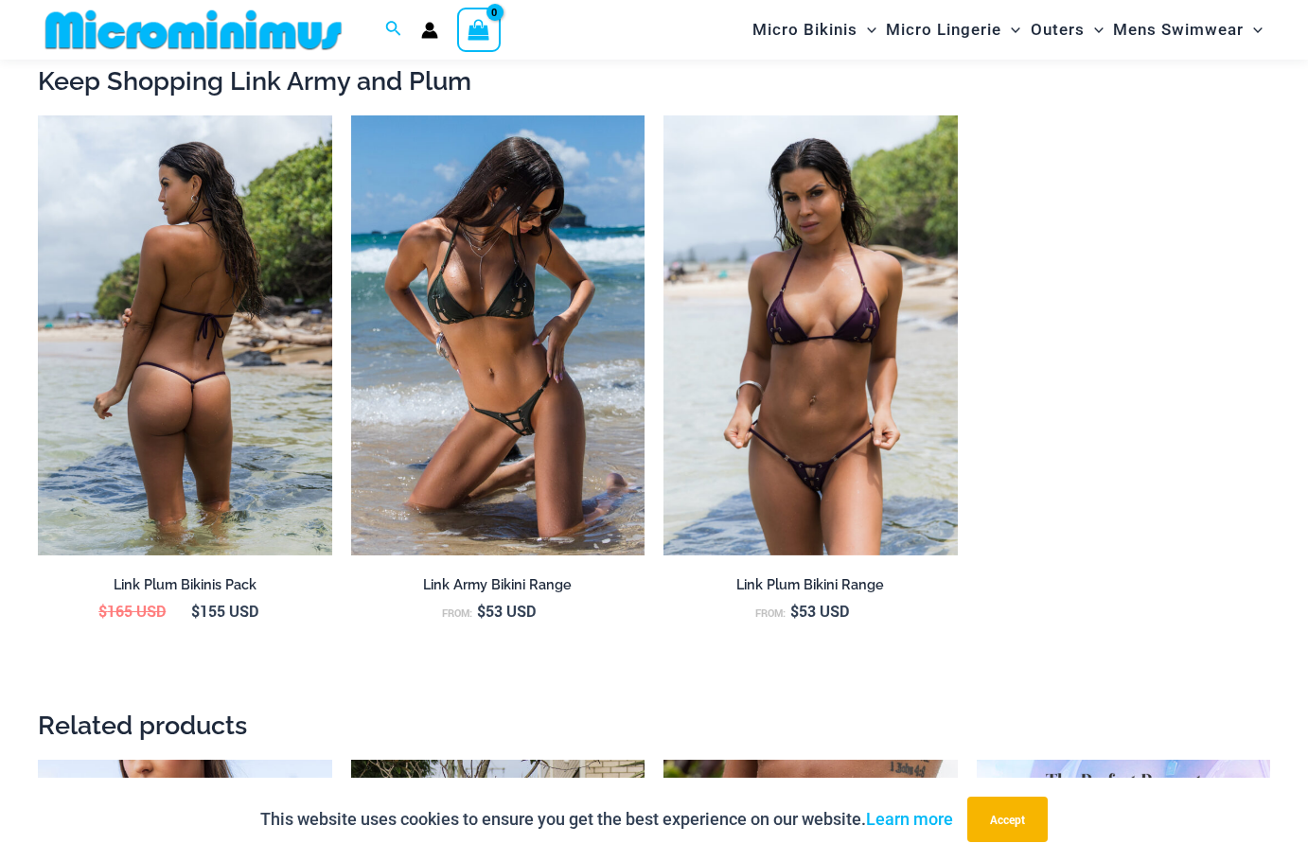
scroll to position [1877, 0]
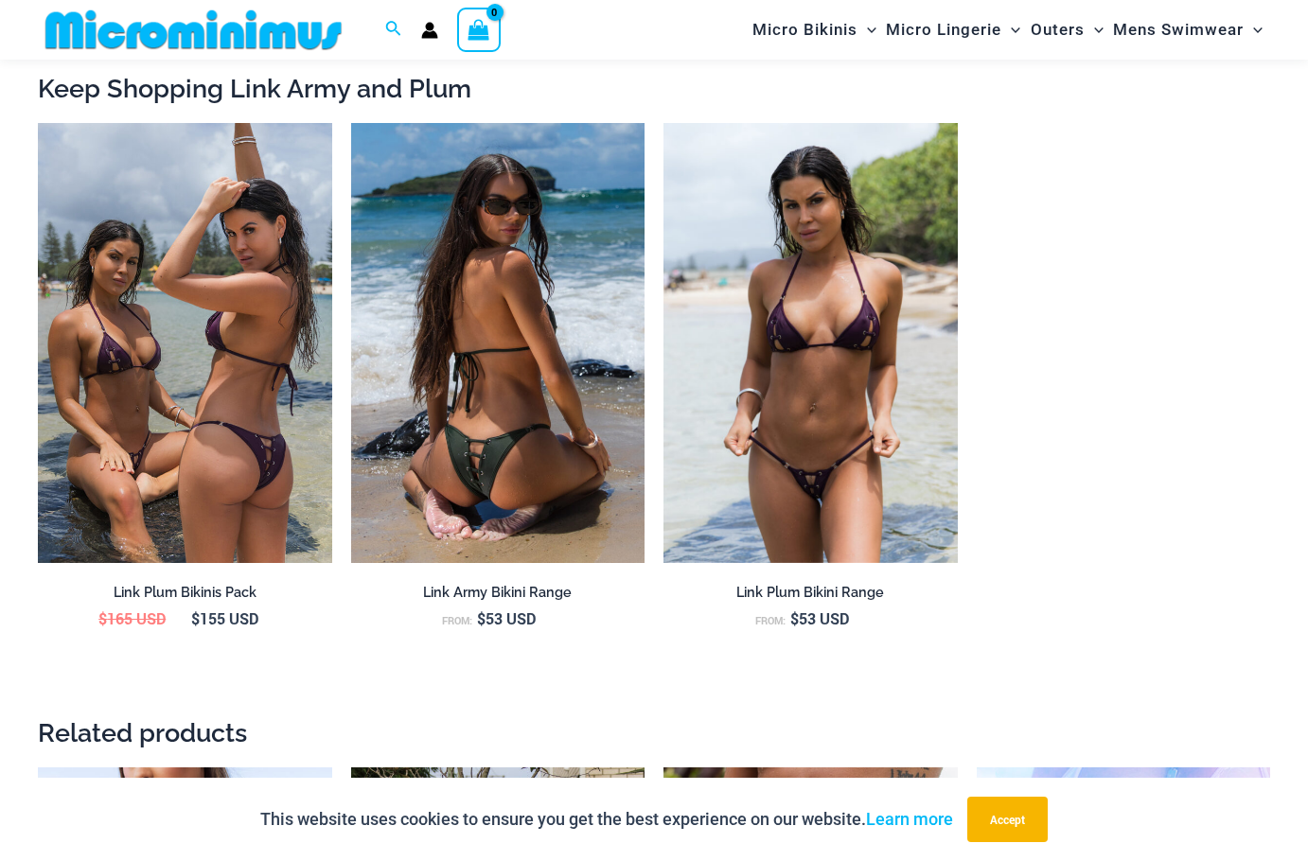
click at [529, 357] on img at bounding box center [498, 343] width 294 height 441
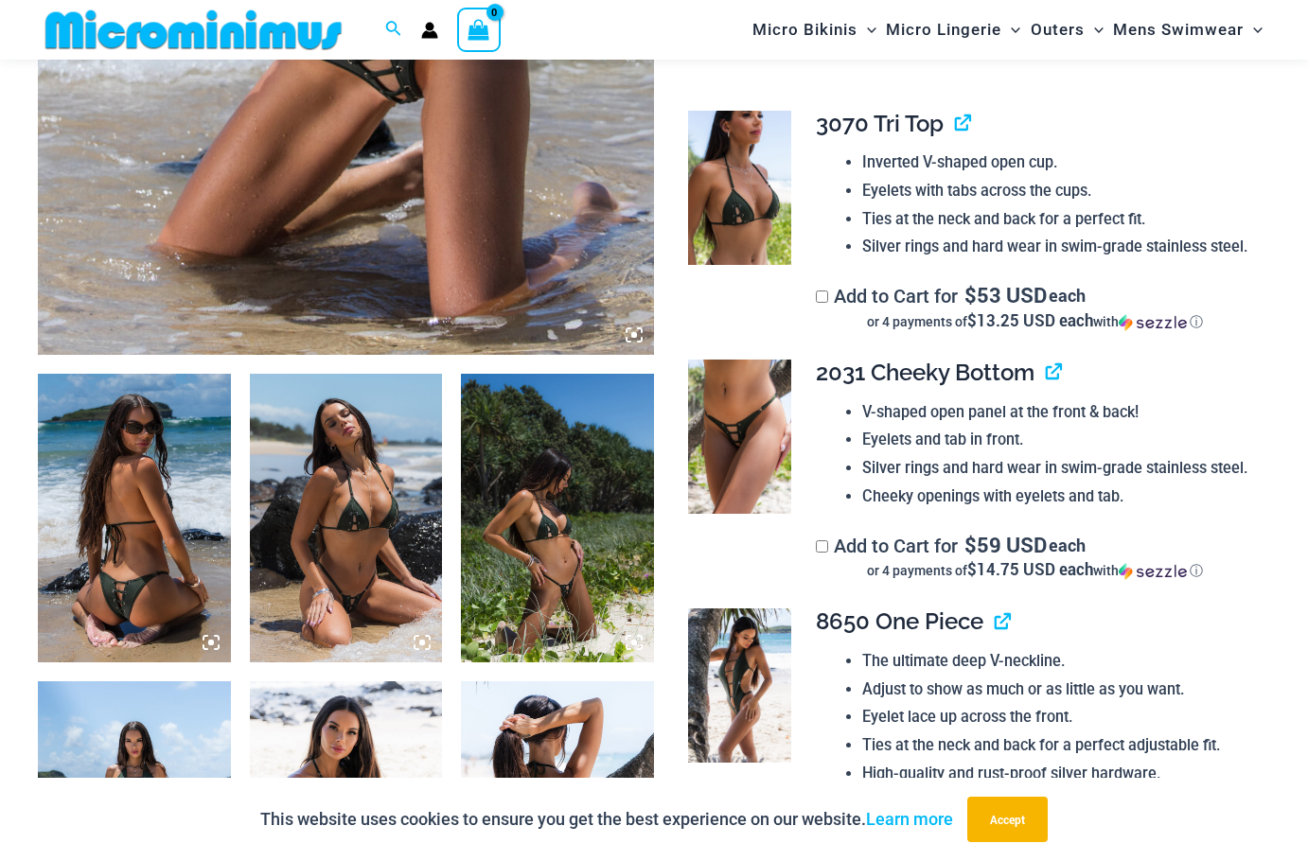
scroll to position [752, 0]
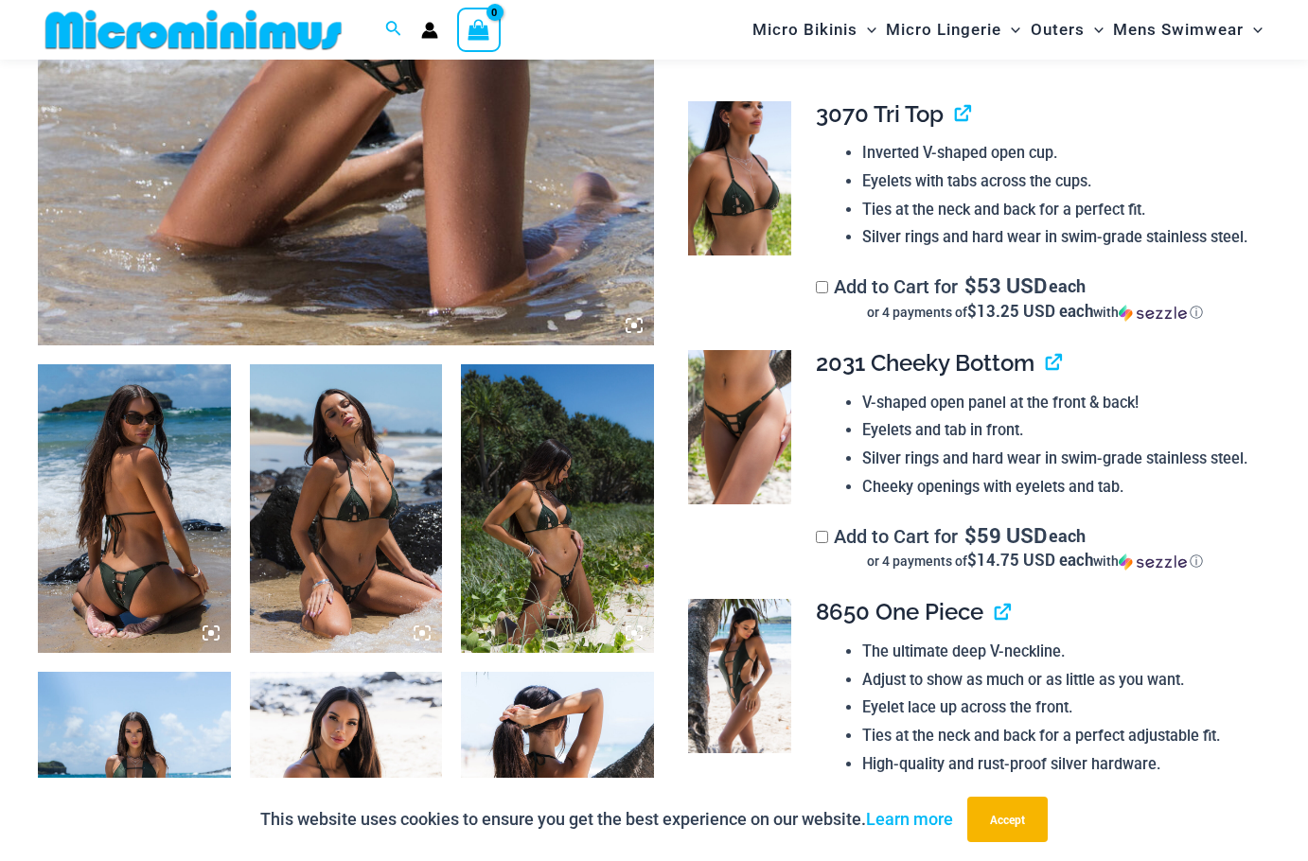
click at [595, 485] on img at bounding box center [557, 508] width 193 height 289
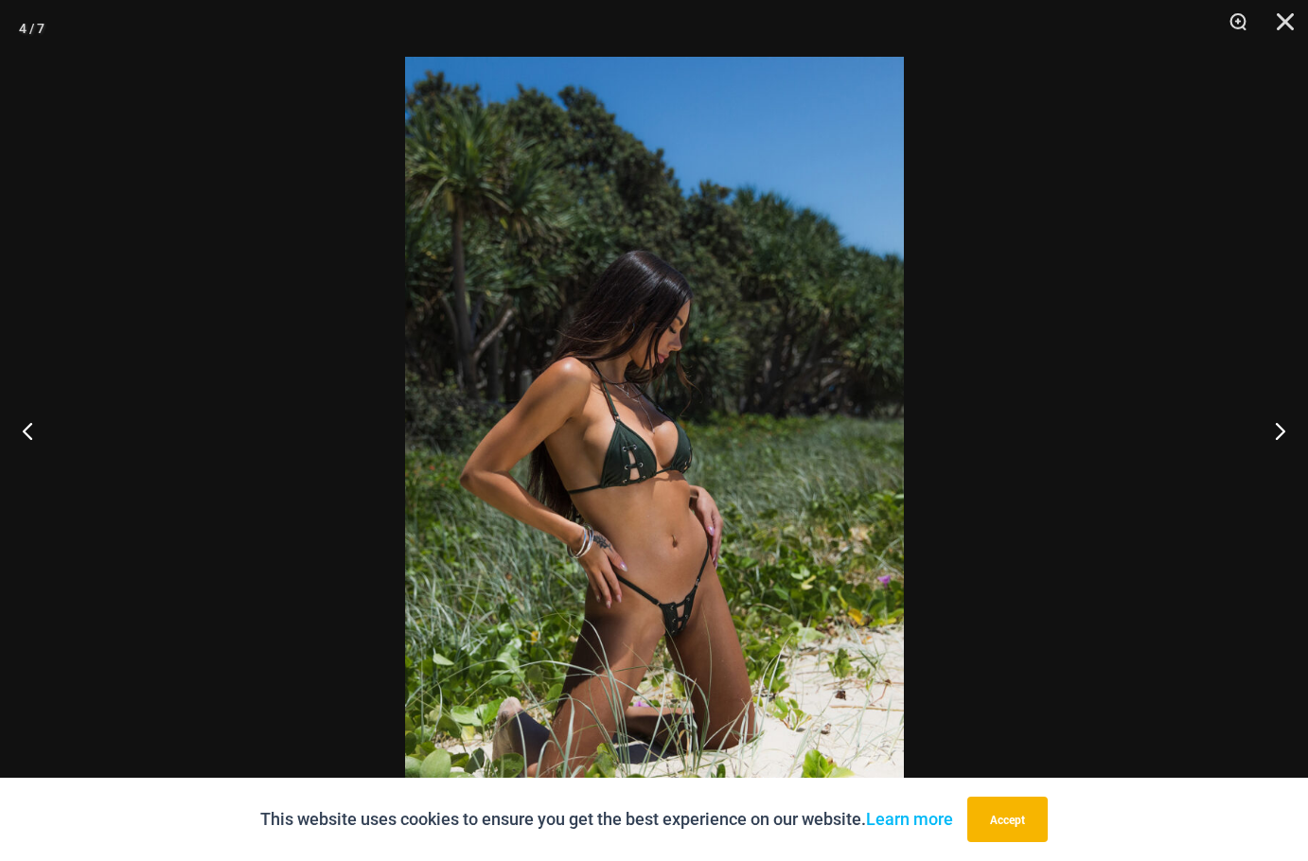
click at [1032, 416] on div at bounding box center [654, 430] width 1308 height 861
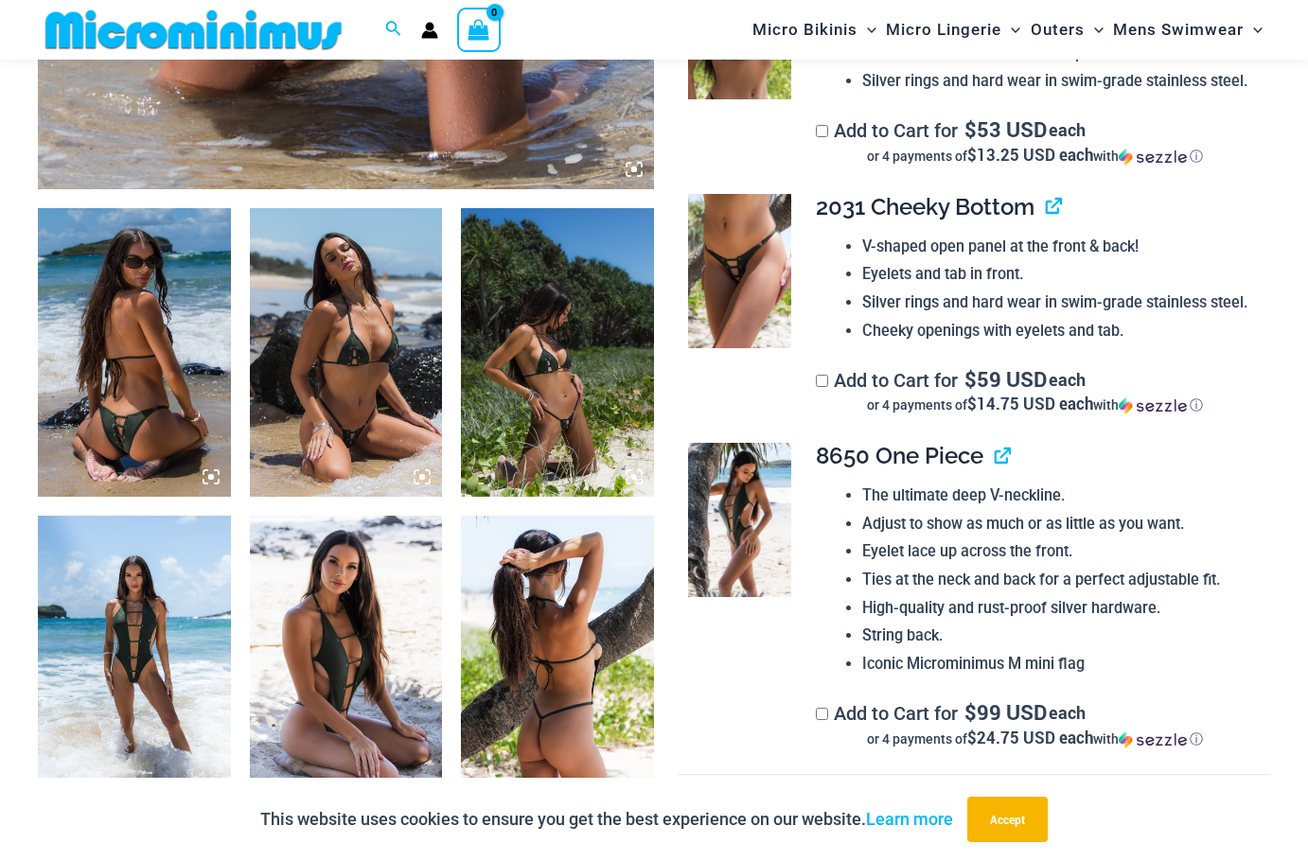
scroll to position [1036, 0]
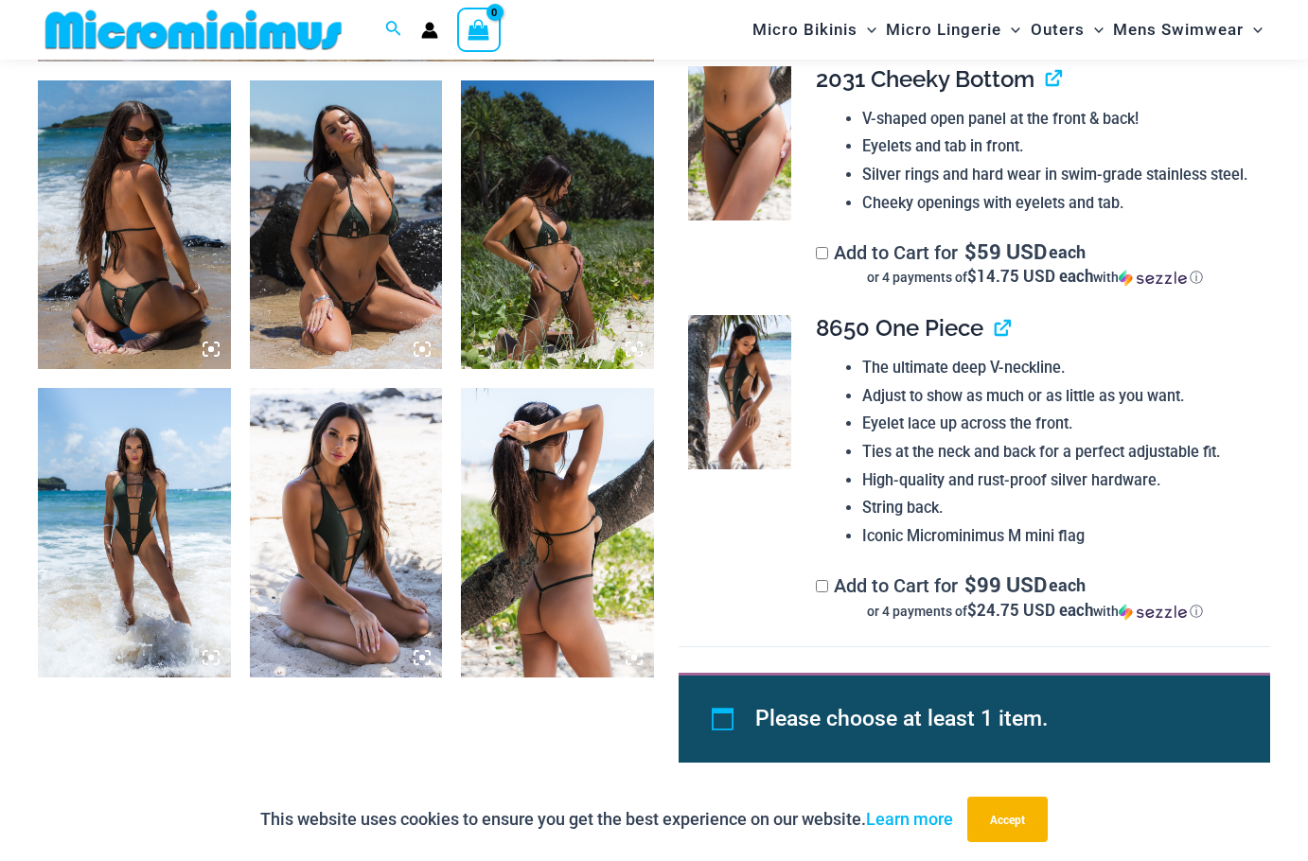
click at [89, 504] on img at bounding box center [134, 532] width 193 height 289
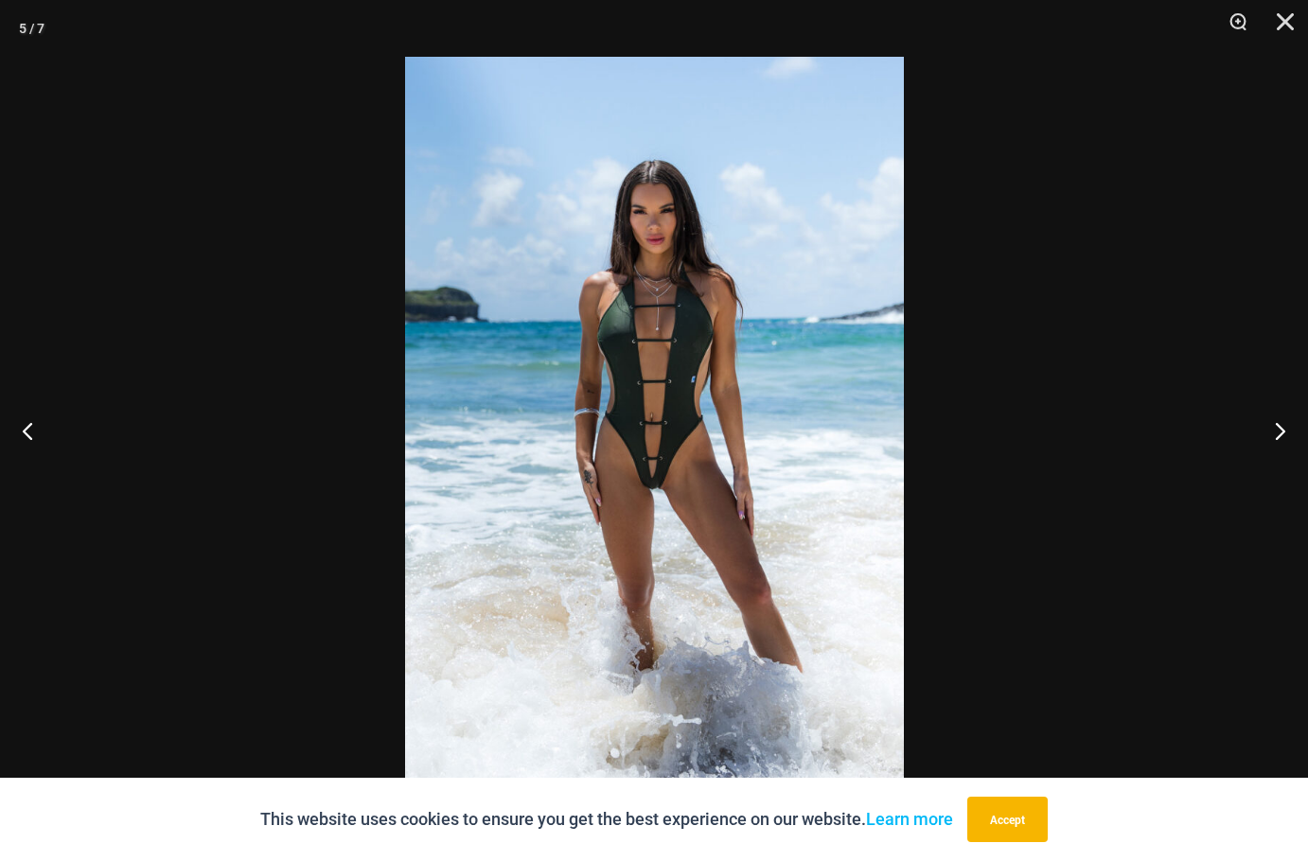
click at [655, 491] on img at bounding box center [654, 431] width 499 height 748
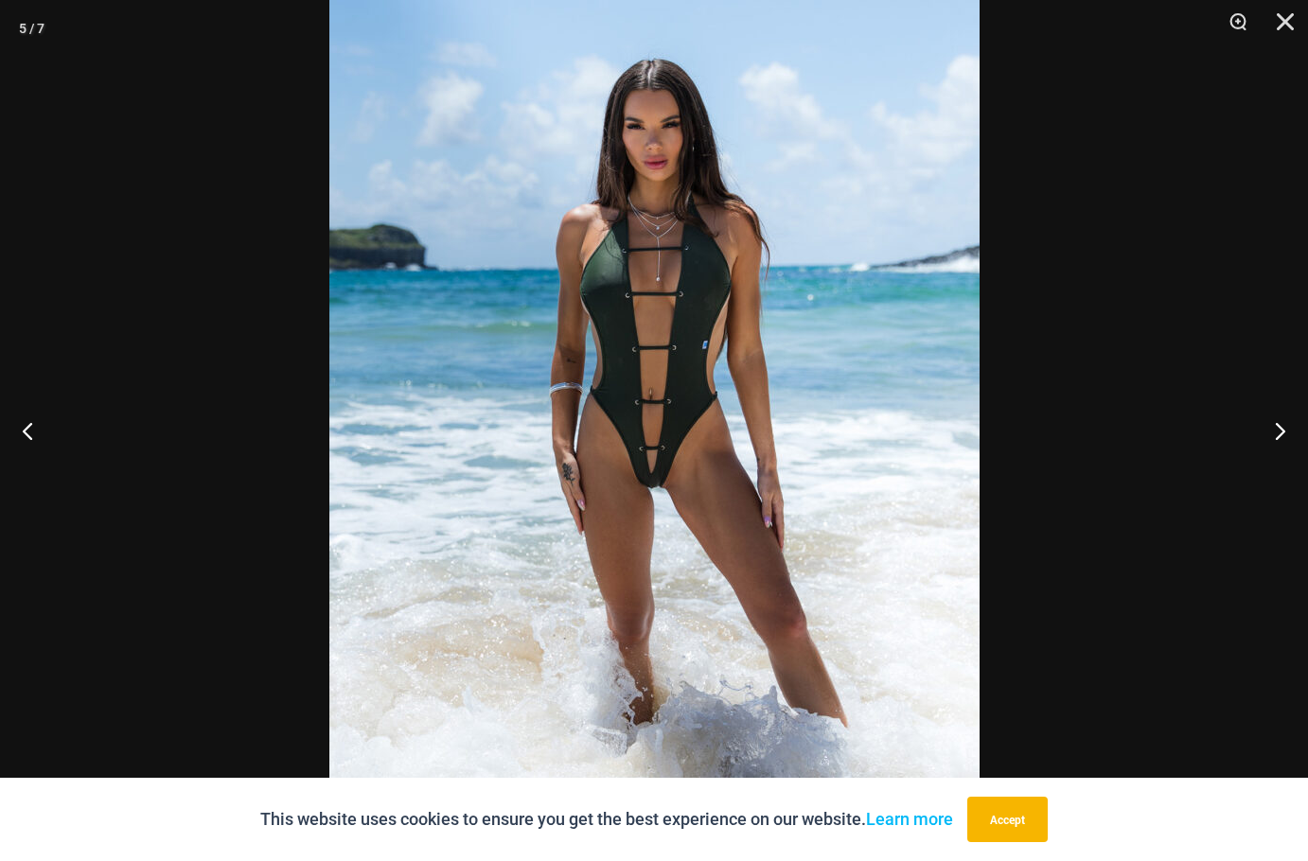
click at [1093, 464] on div at bounding box center [654, 430] width 1308 height 861
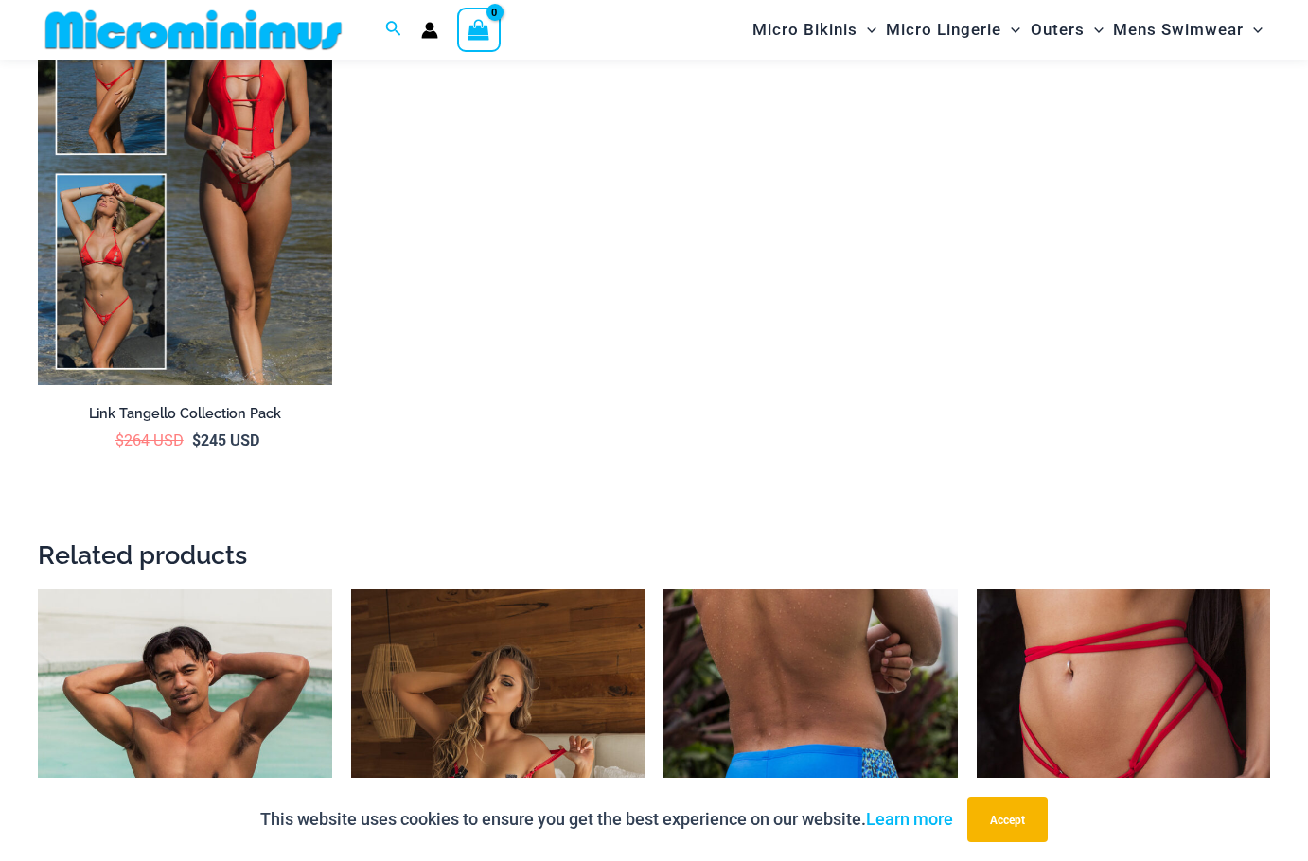
scroll to position [3592, 0]
